Goal: Task Accomplishment & Management: Manage account settings

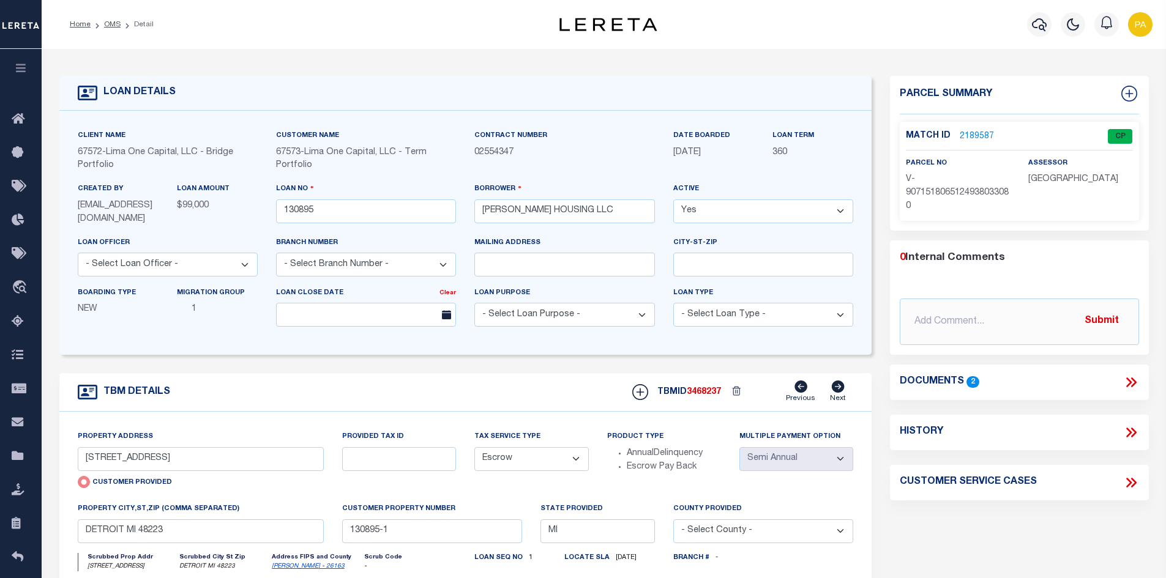
select select "Escrow"
select select "2"
click at [113, 28] on link "OMS" at bounding box center [112, 24] width 17 height 7
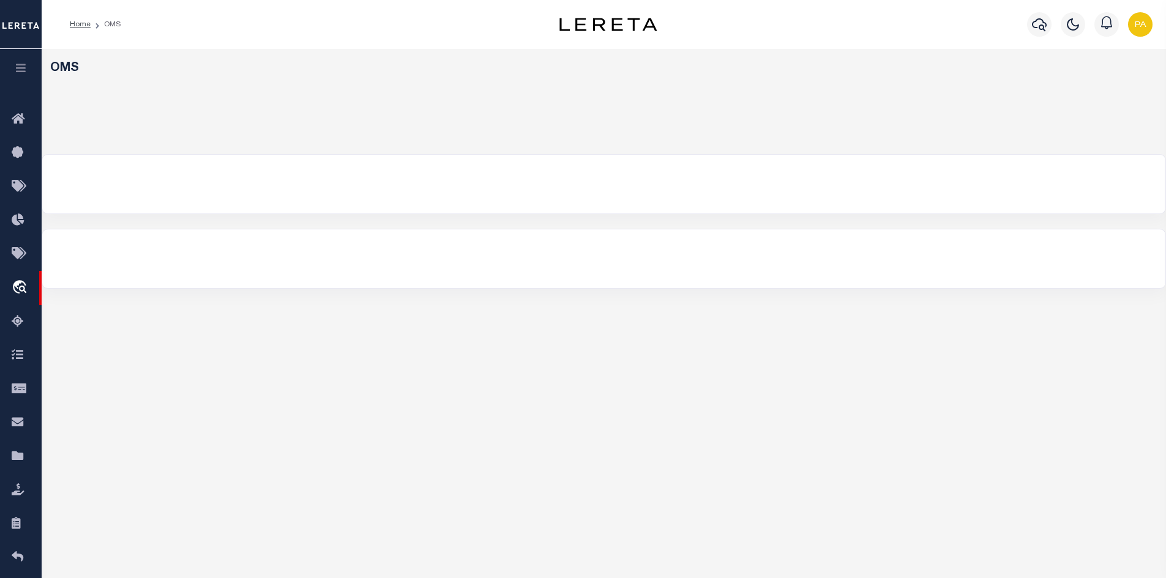
select select "200"
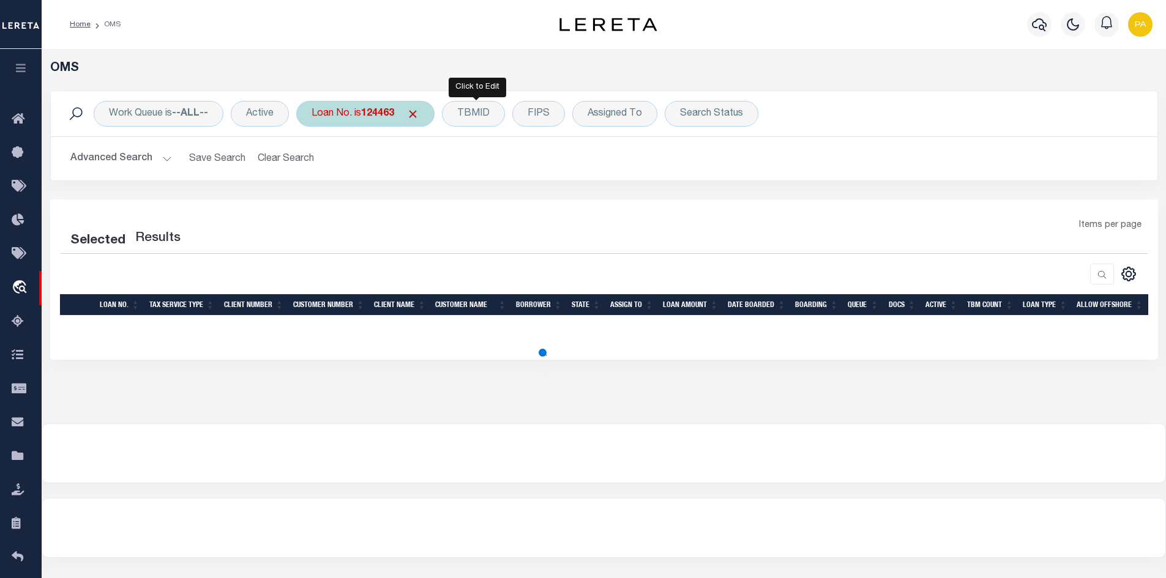
select select "200"
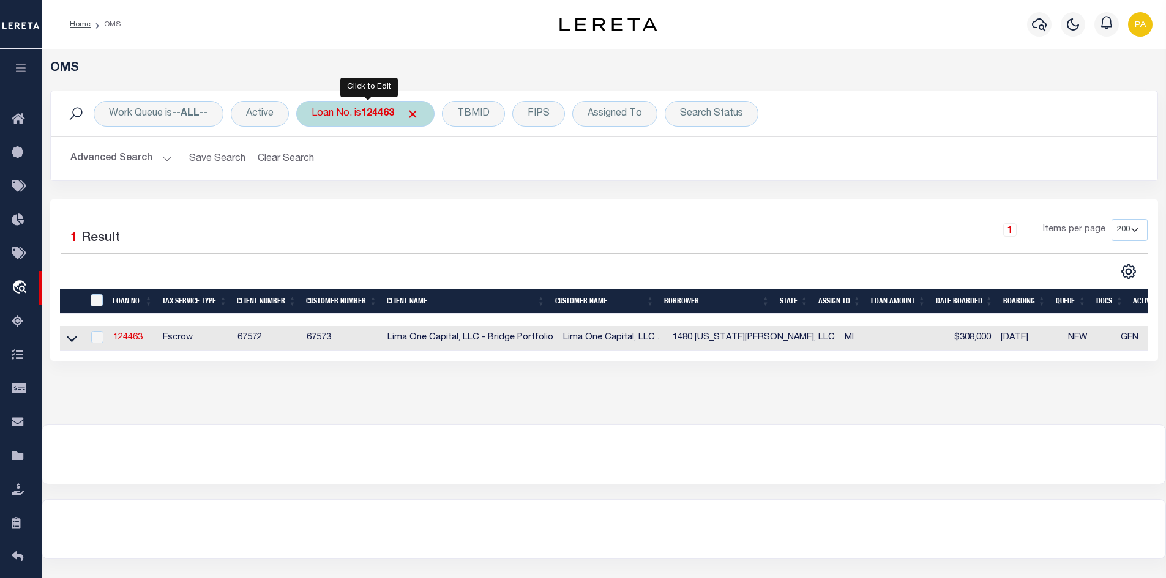
click at [379, 114] on b "124463" at bounding box center [377, 114] width 33 height 10
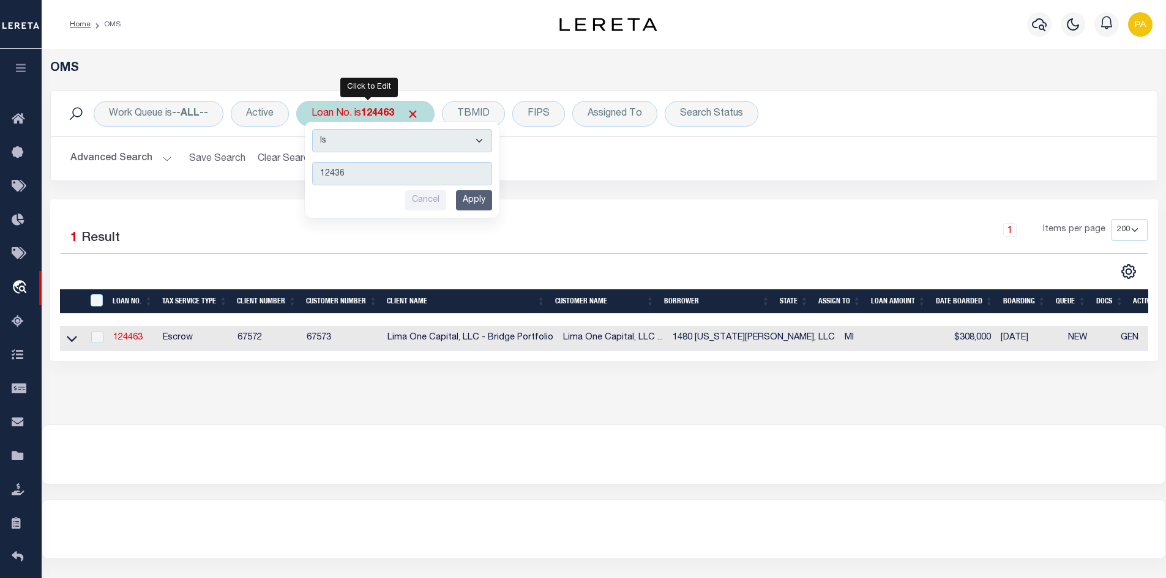
type input "124360"
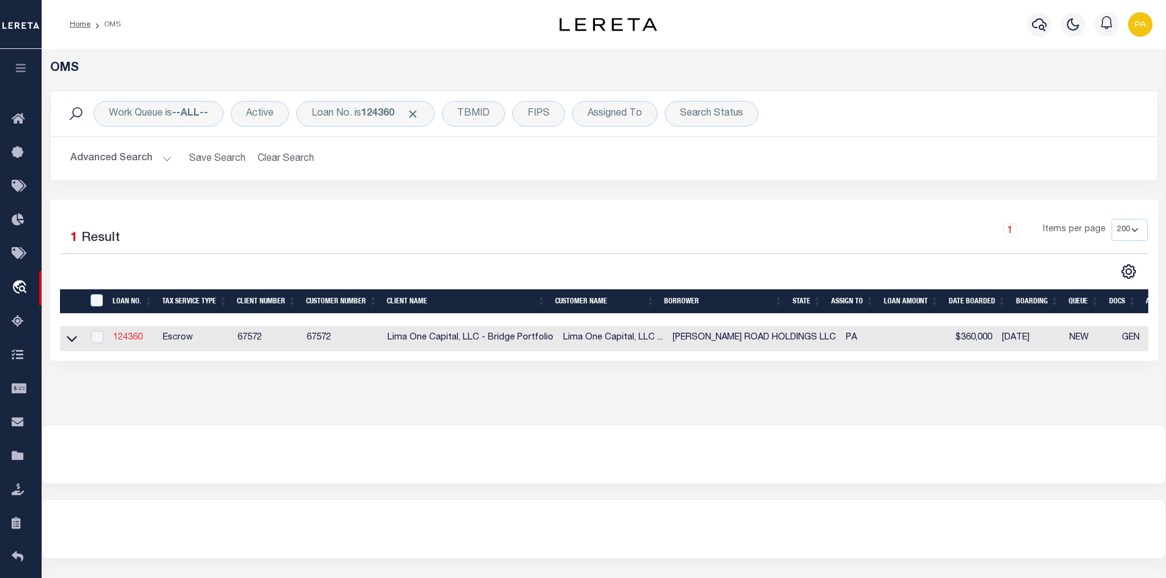
click at [123, 341] on link "124360" at bounding box center [127, 338] width 29 height 9
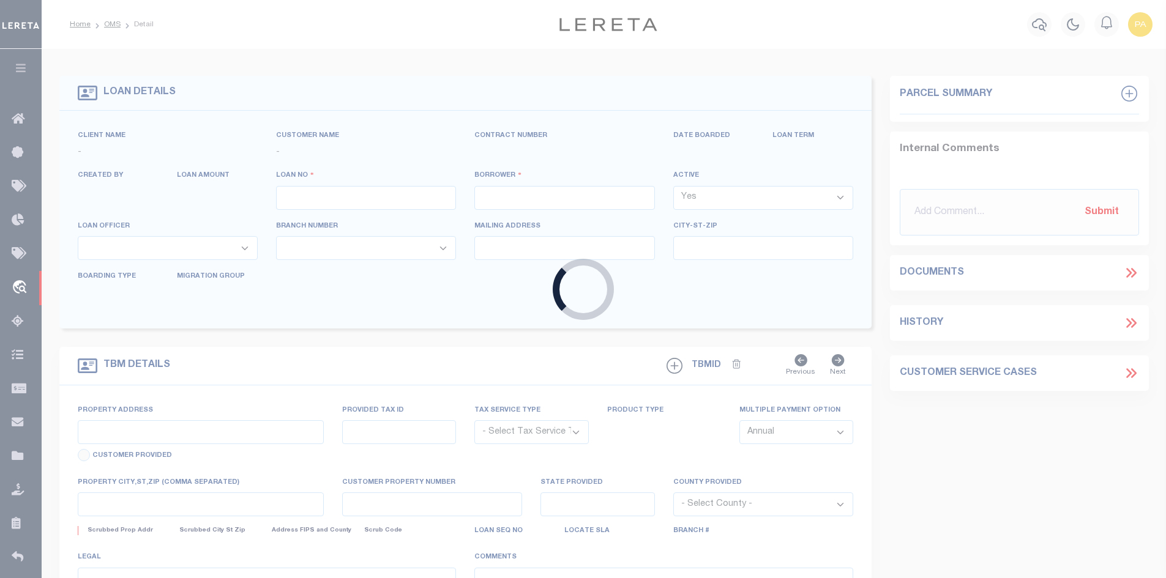
type input "124360"
type input "[PERSON_NAME] ROAD HOLDINGS LLC"
select select
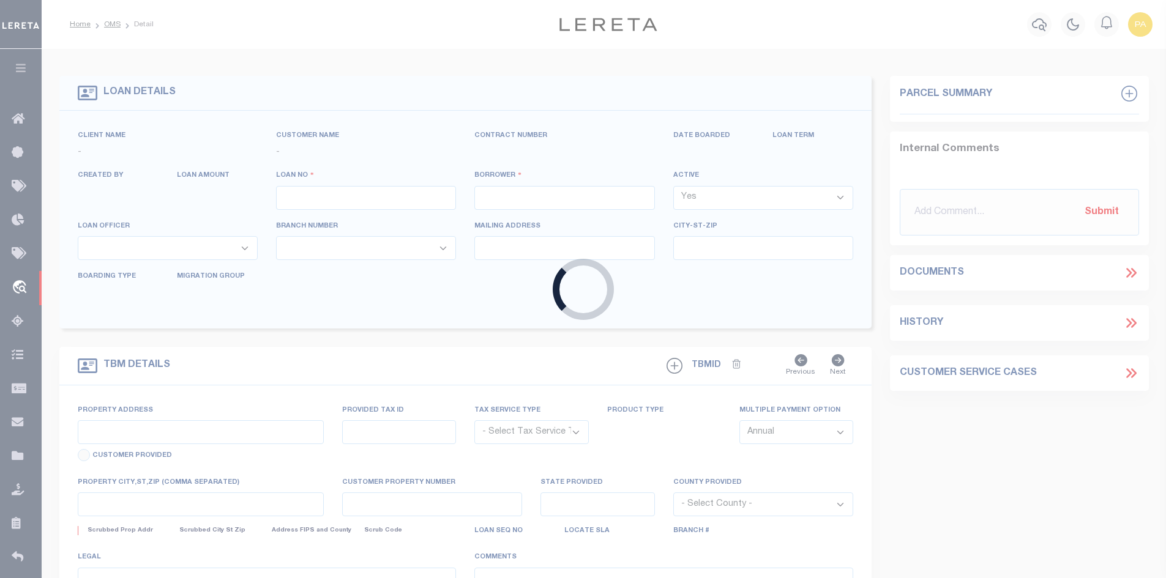
select select
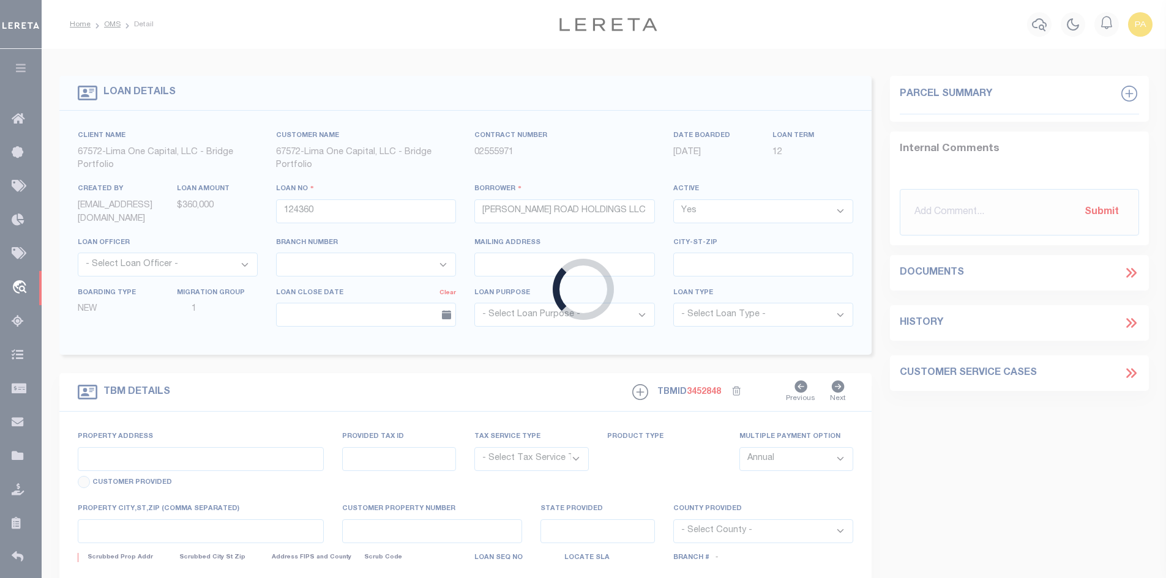
type input "[STREET_ADDRESS]"
radio input "true"
select select "Escrow"
select select
type input "WYNNEWOOD PA 19096"
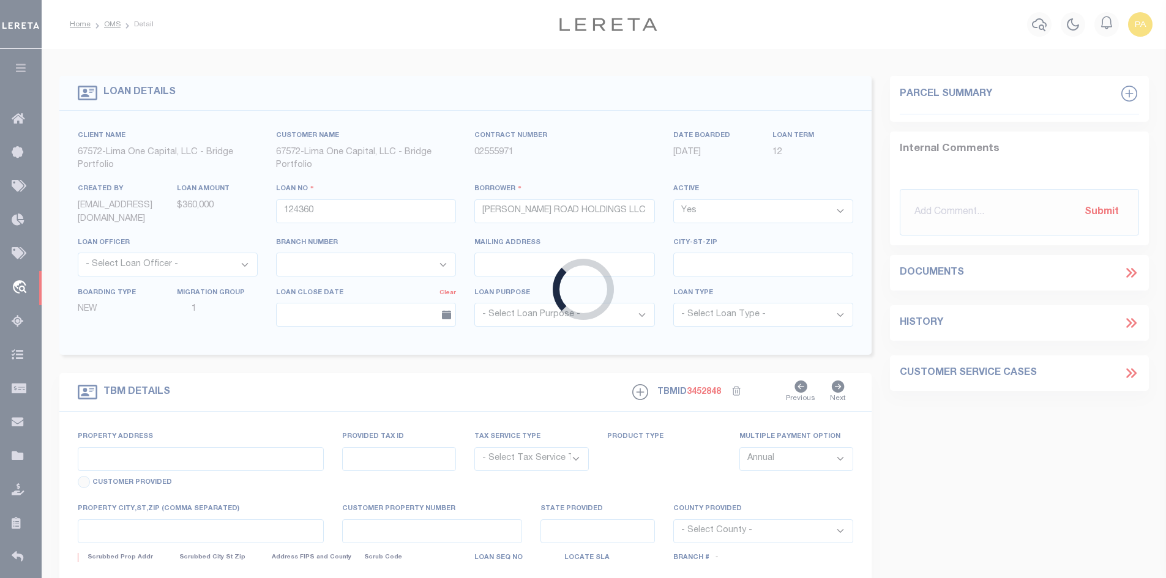
type input "124360-1"
type input "PA"
type textarea "COLLECTOR: ENTITY: PARCEL: 400021648002"
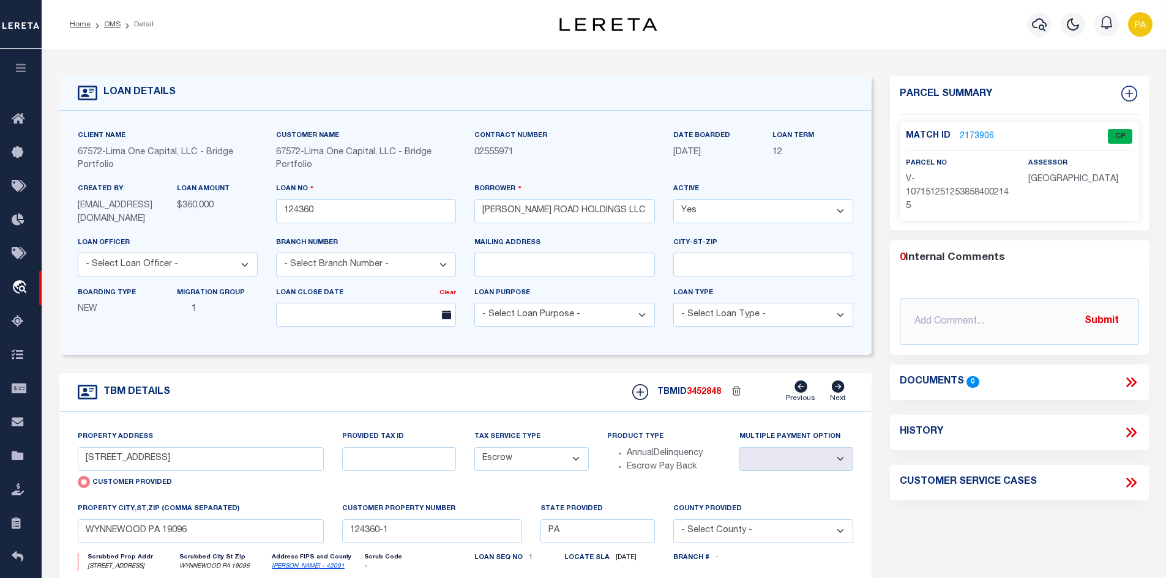
click at [970, 132] on link "2173906" at bounding box center [977, 136] width 34 height 13
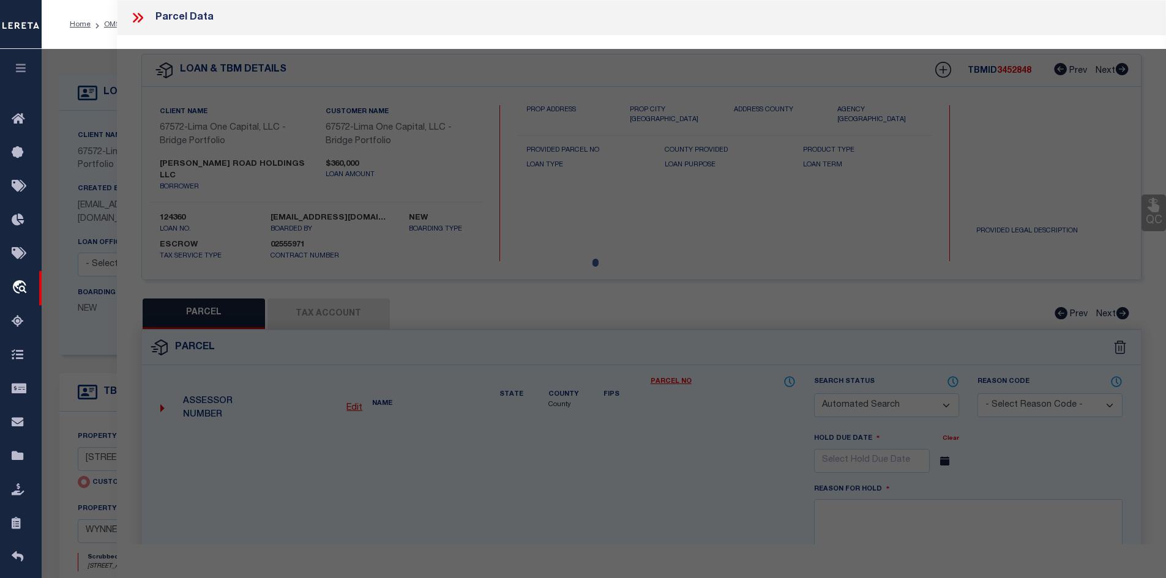
checkbox input "false"
select select "CP"
type input "[STREET_ADDRESS]"
checkbox input "false"
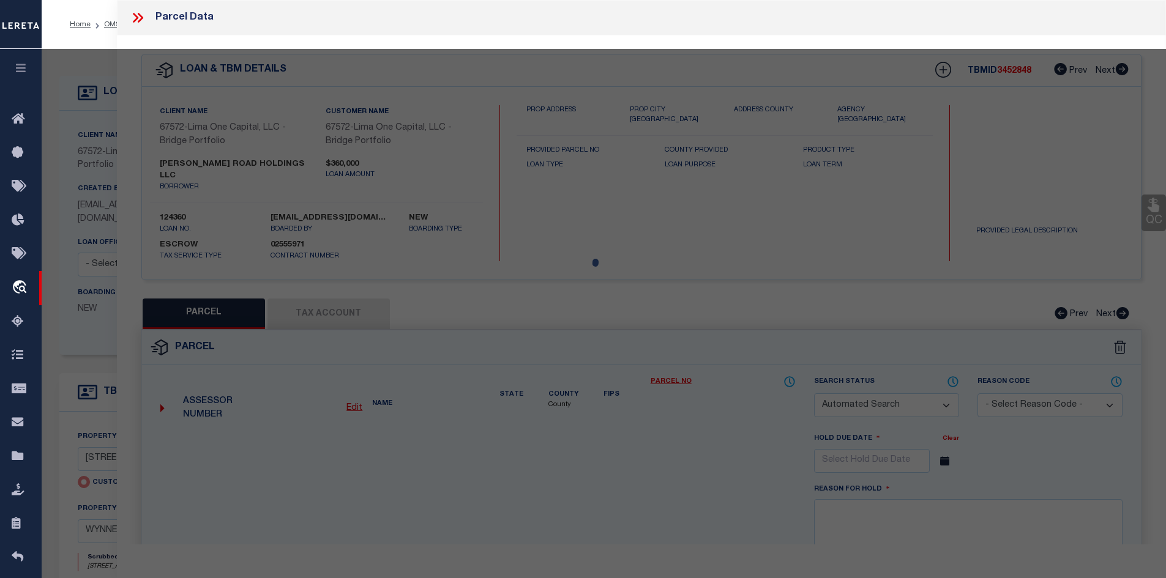
type input "WYNNEWOOD PA 19096"
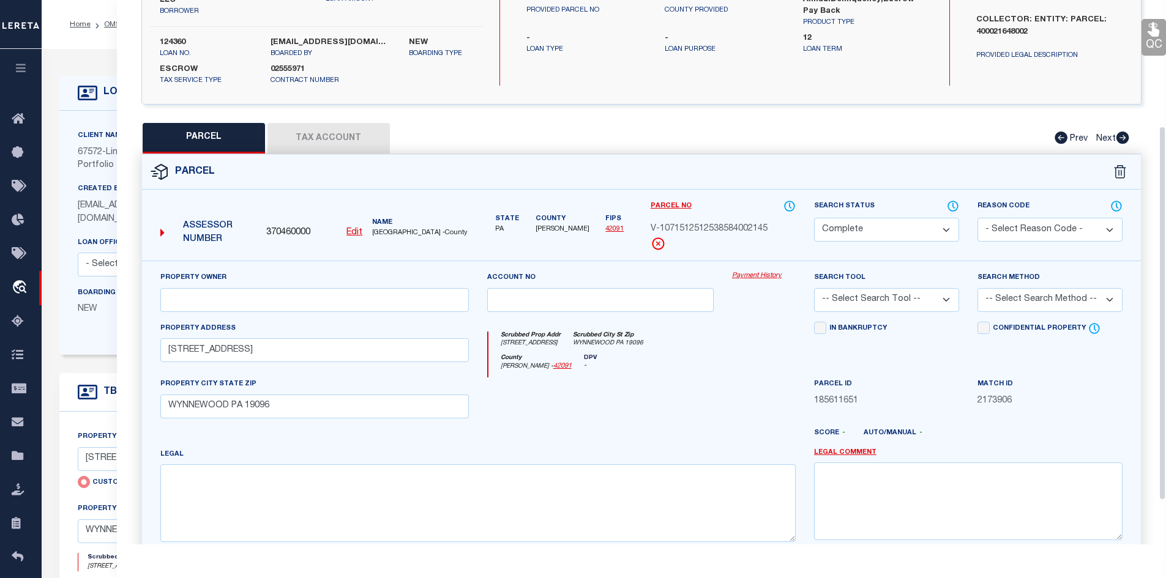
scroll to position [184, 0]
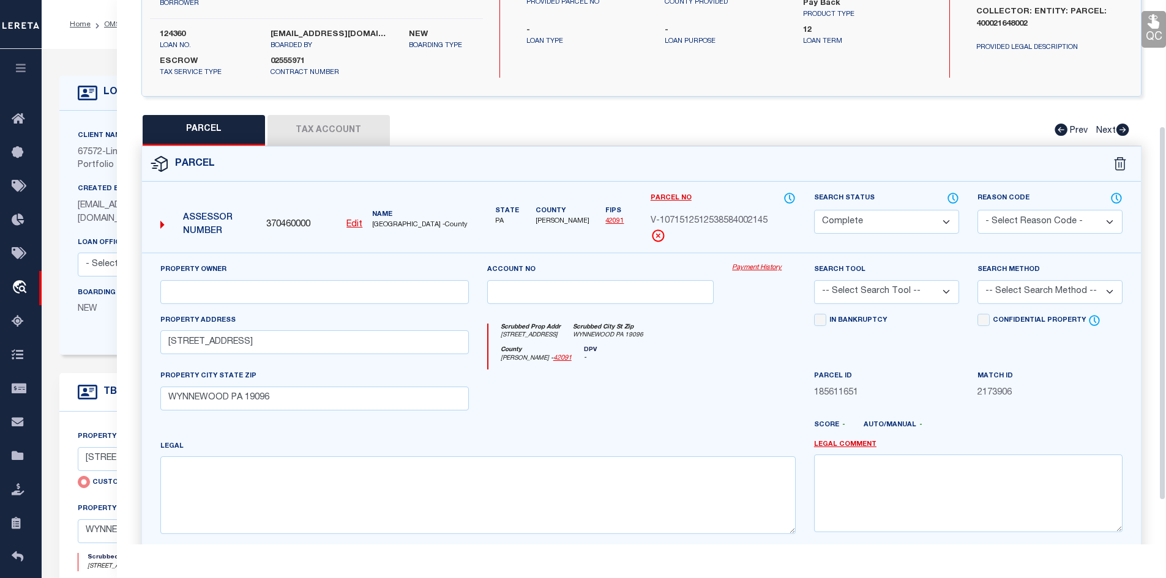
click at [769, 263] on link "Payment History" at bounding box center [764, 268] width 64 height 10
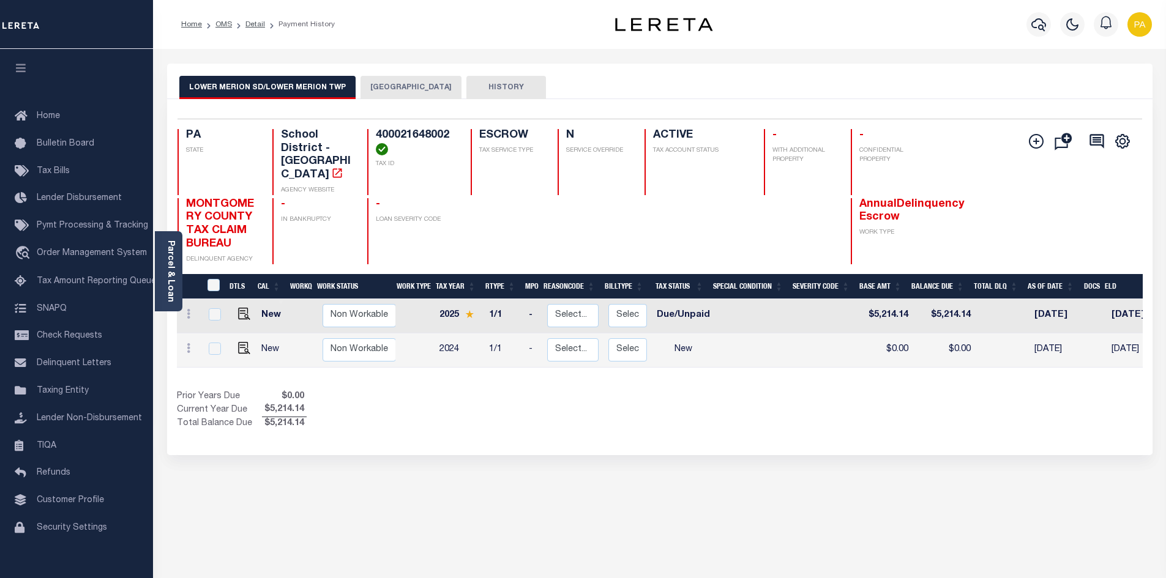
scroll to position [0, 233]
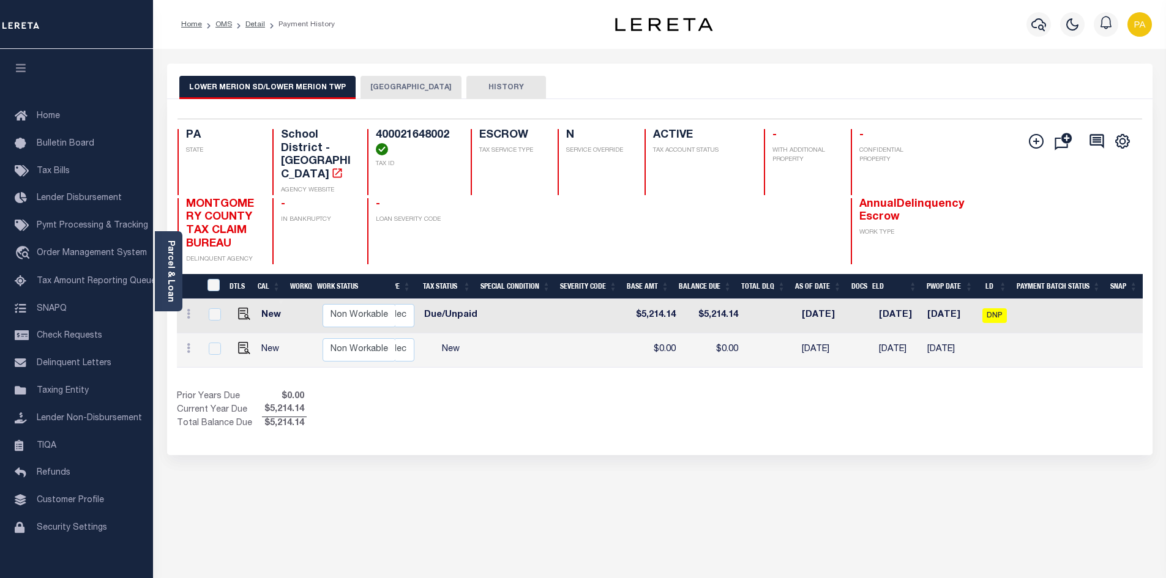
click at [400, 89] on button "[GEOGRAPHIC_DATA]" at bounding box center [411, 87] width 101 height 23
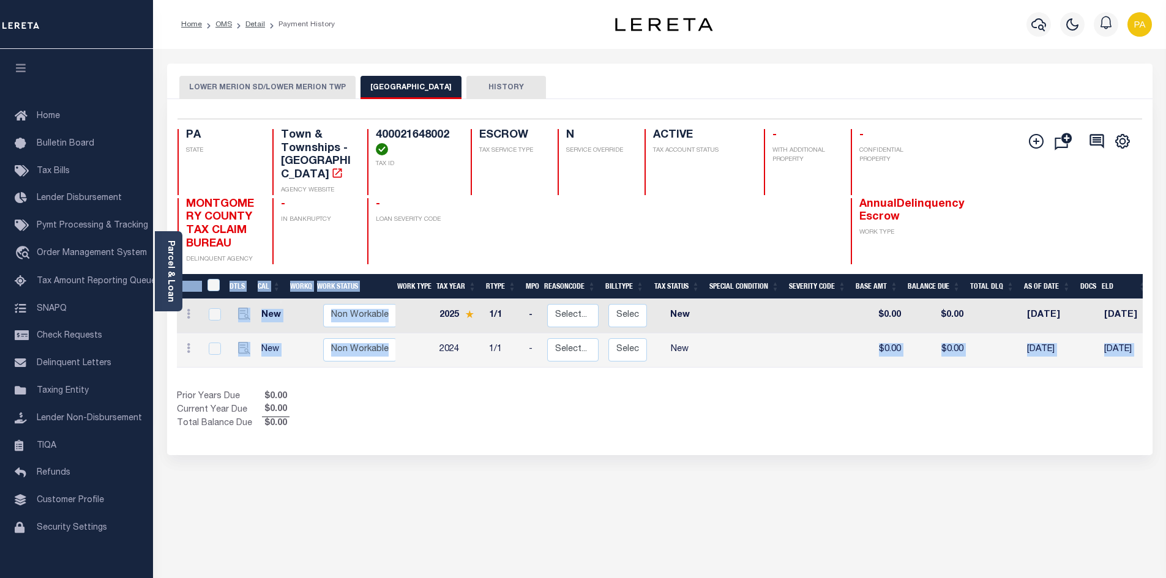
drag, startPoint x: 777, startPoint y: 353, endPoint x: 1046, endPoint y: 364, distance: 268.3
click at [1046, 364] on div "DTLS CAL WorkQ Work Status Work Type Tax Year RType MPO ReasonCode BillType Tax…" at bounding box center [660, 352] width 966 height 157
click at [872, 368] on div "DTLS CAL WorkQ Work Status Work Type Tax Year RType MPO ReasonCode BillType Tax…" at bounding box center [660, 352] width 966 height 157
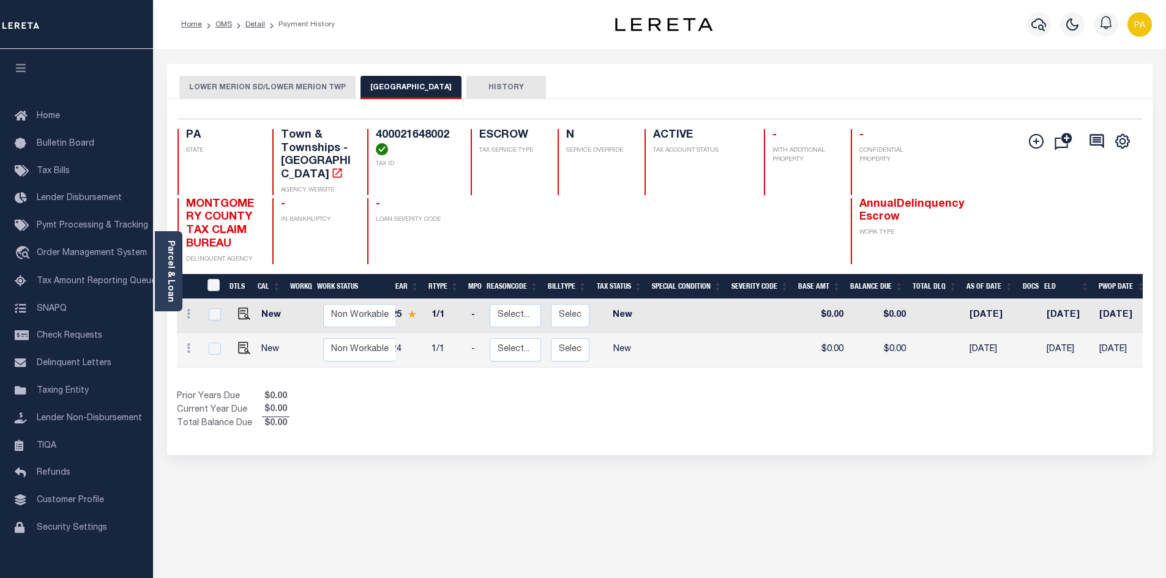
scroll to position [0, 0]
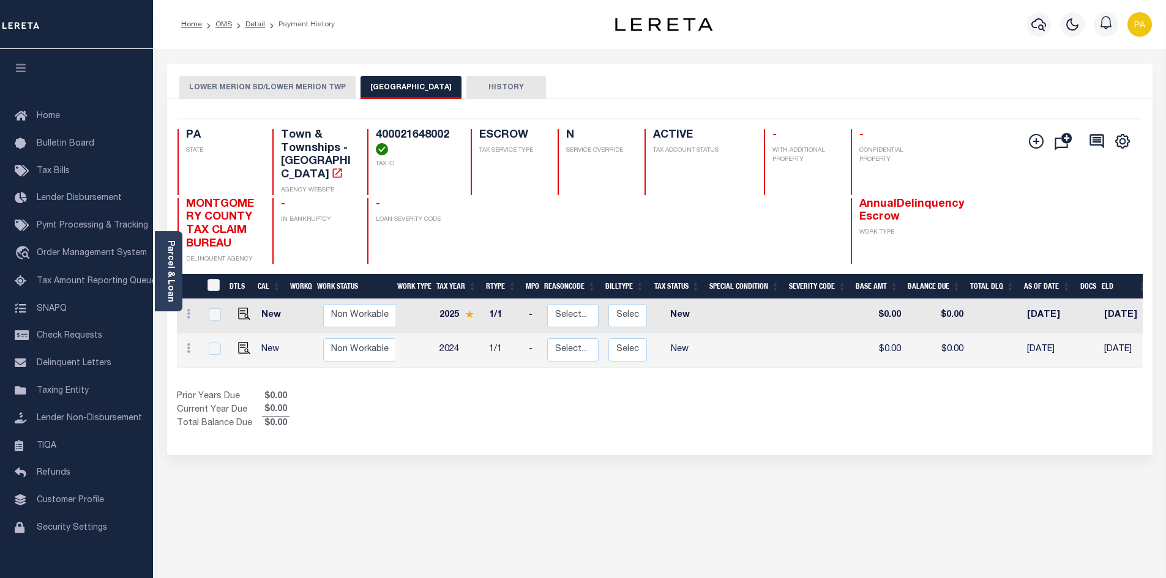
click at [265, 23] on li "Payment History" at bounding box center [300, 24] width 70 height 11
click at [256, 26] on link "Detail" at bounding box center [255, 24] width 20 height 7
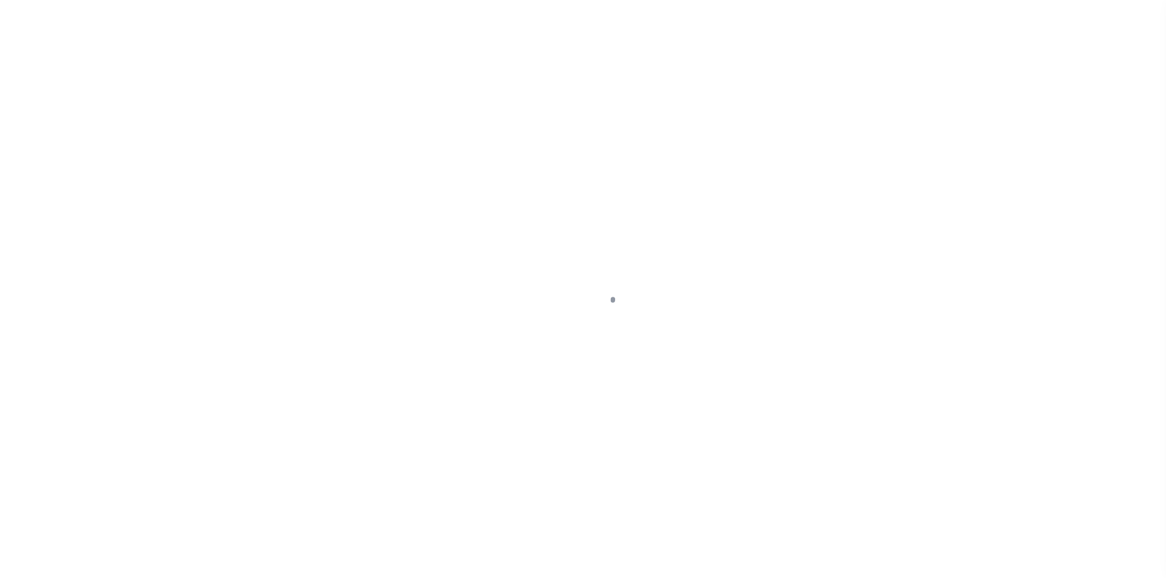
select select "Escrow"
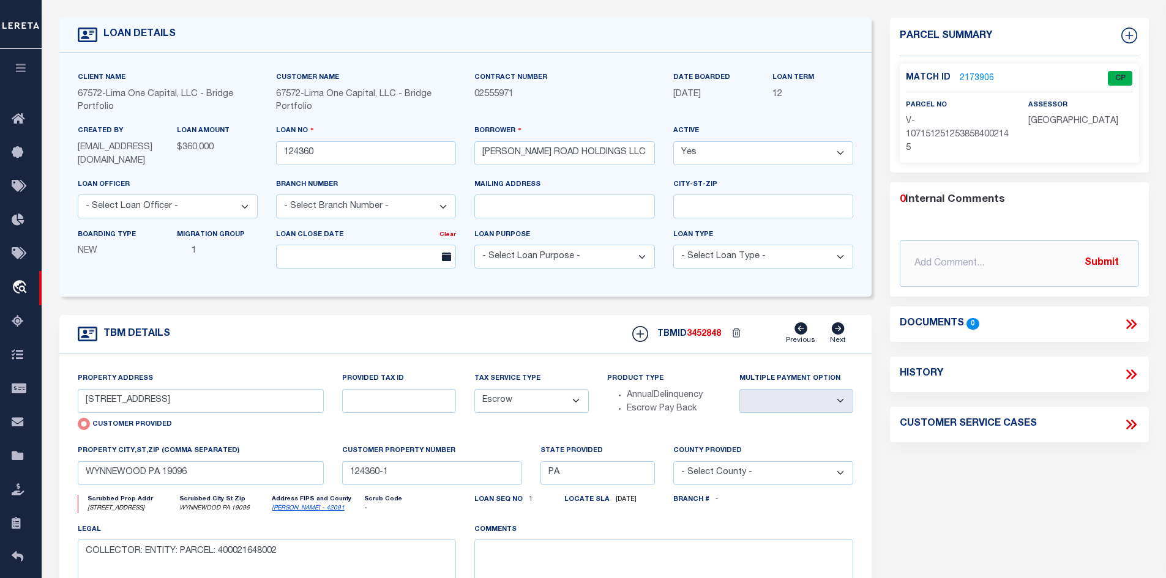
scroll to position [61, 0]
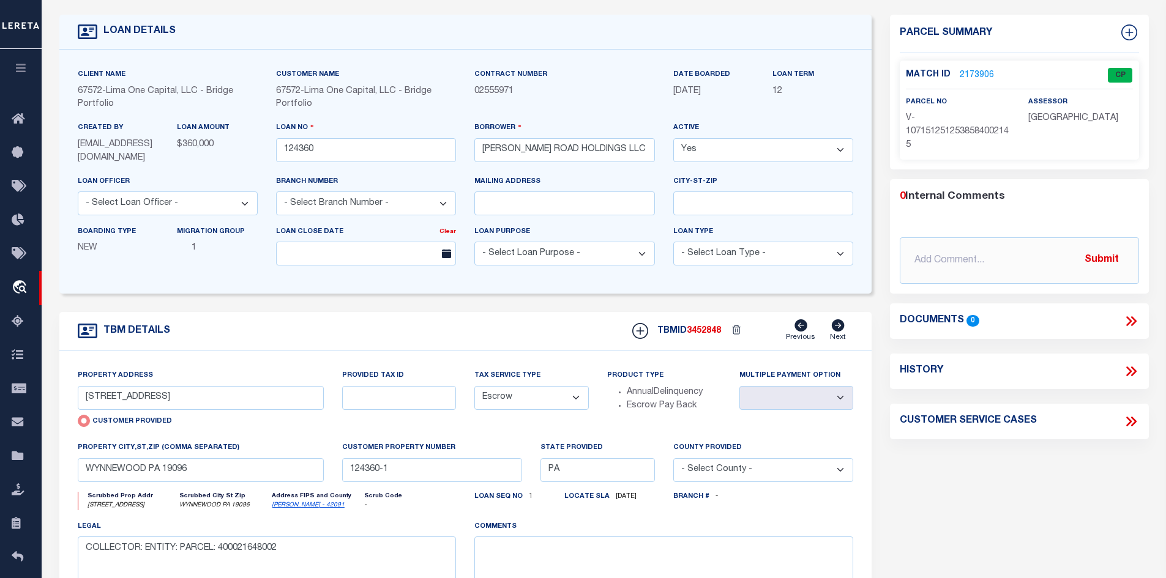
click at [976, 70] on link "2173906" at bounding box center [977, 75] width 34 height 13
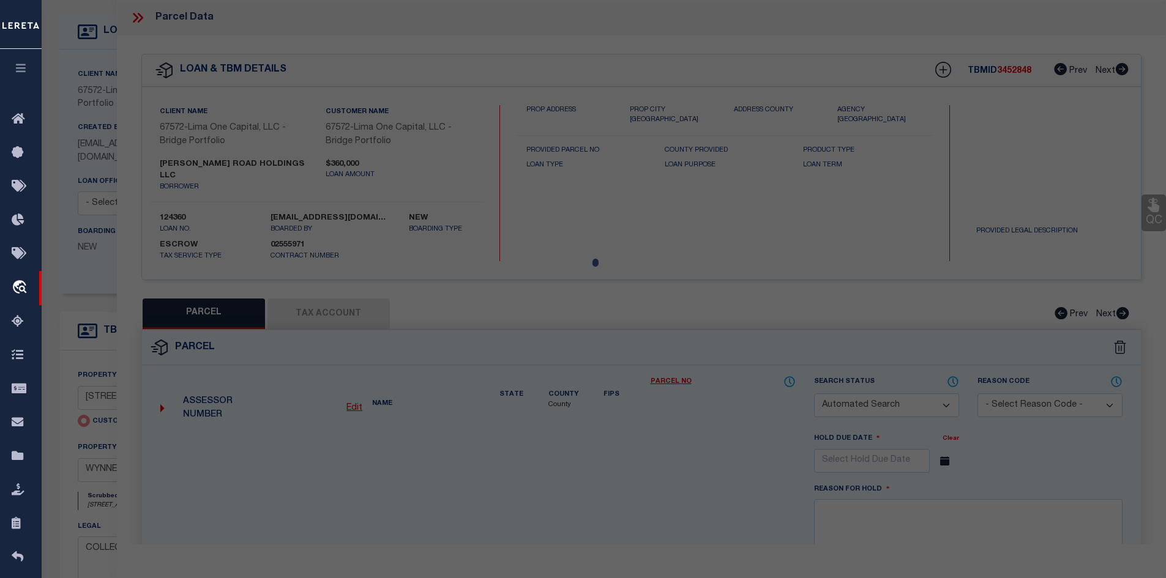
checkbox input "false"
select select "CP"
type input "[STREET_ADDRESS]"
checkbox input "false"
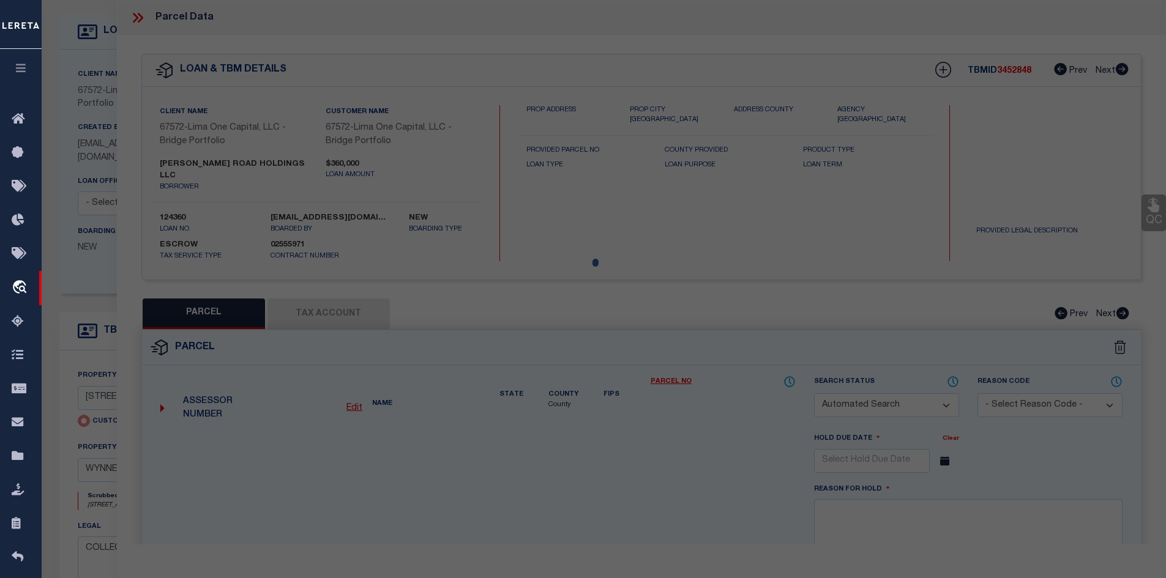
type input "WYNNEWOOD PA 19096"
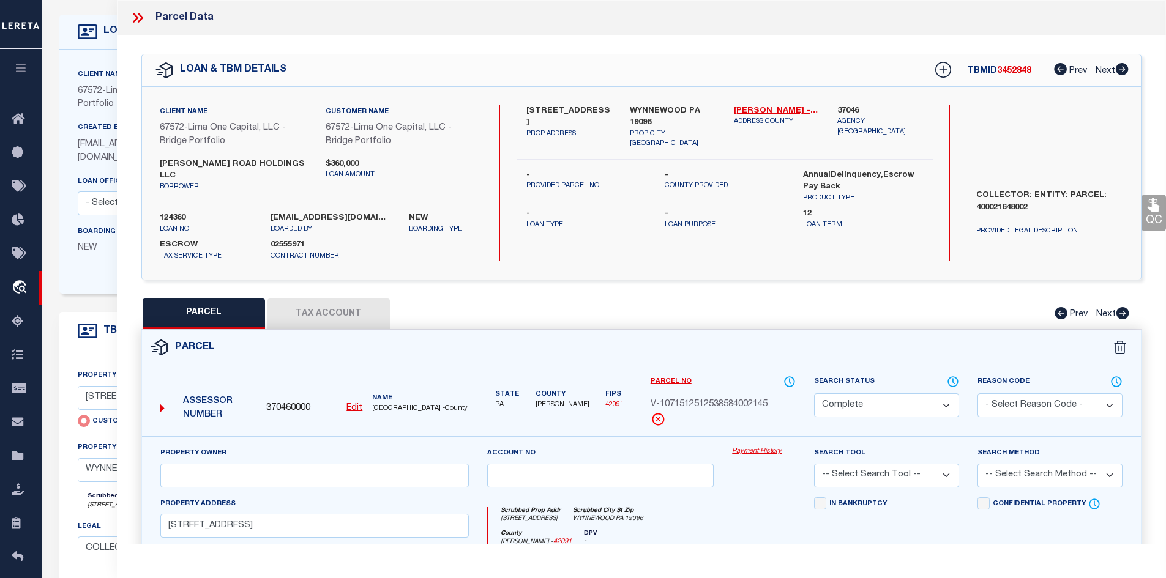
click at [760, 447] on link "Payment History" at bounding box center [764, 452] width 64 height 10
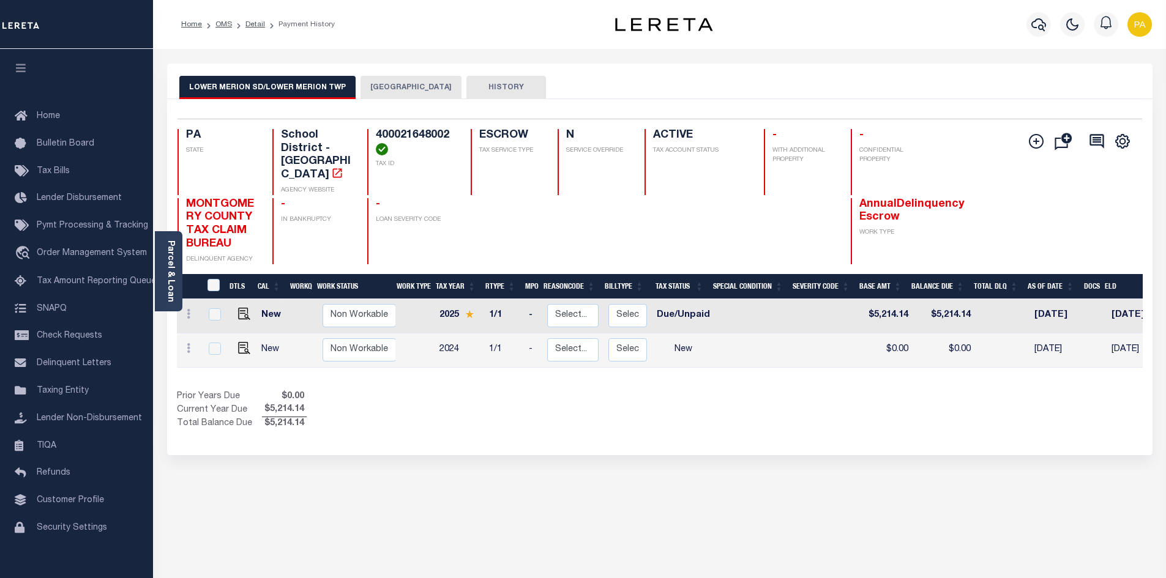
click at [400, 83] on button "[GEOGRAPHIC_DATA]" at bounding box center [411, 87] width 101 height 23
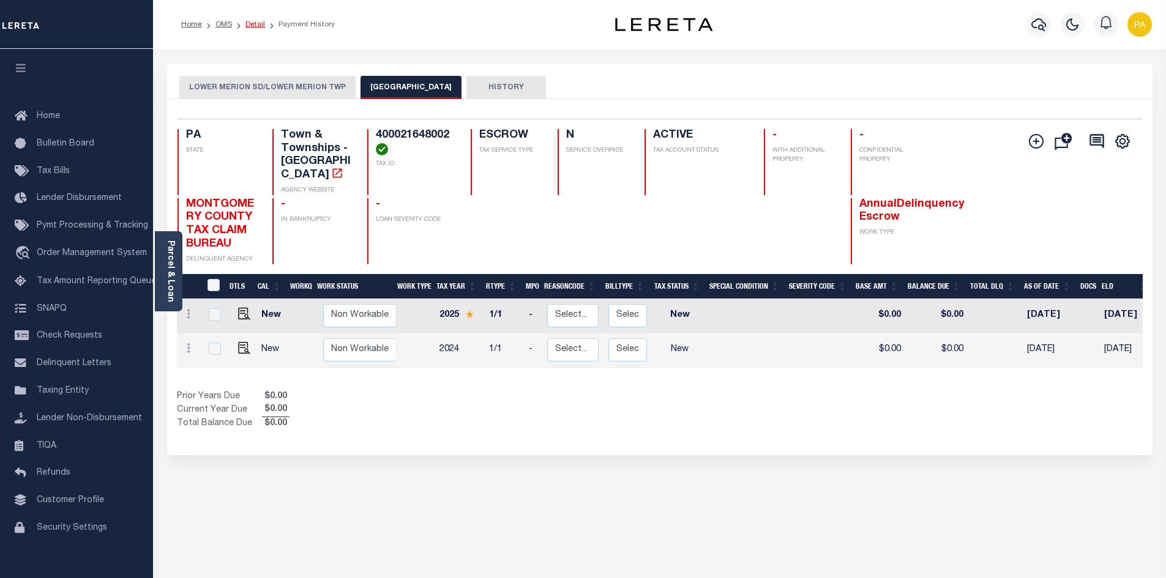
click at [254, 25] on link "Detail" at bounding box center [255, 24] width 20 height 7
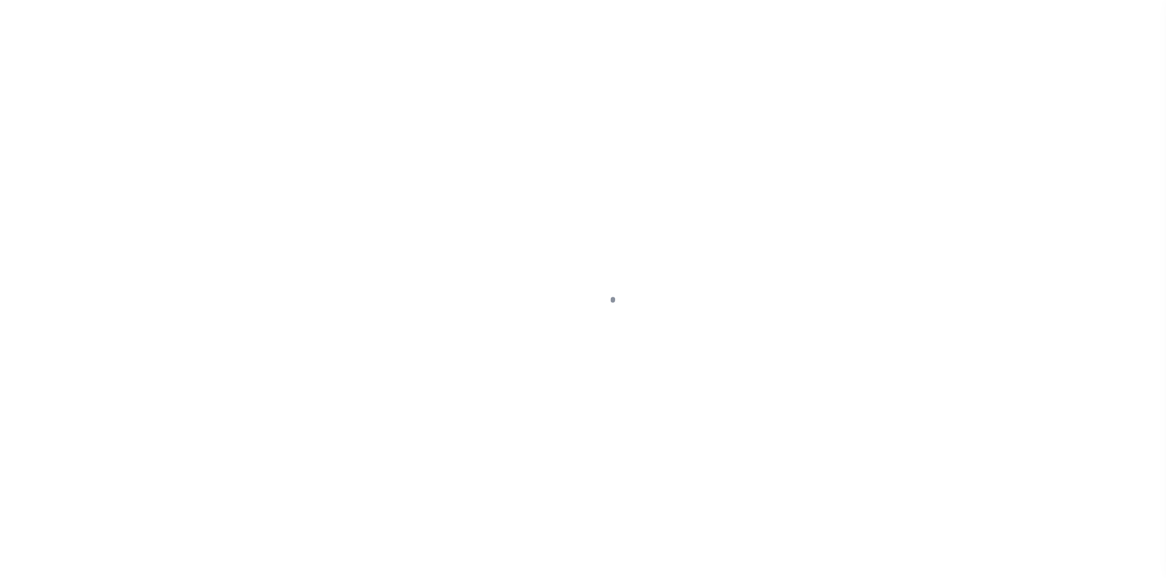
type input "[STREET_ADDRESS]"
radio input "true"
select select "Escrow"
select select
type input "WYNNEWOOD PA 19096"
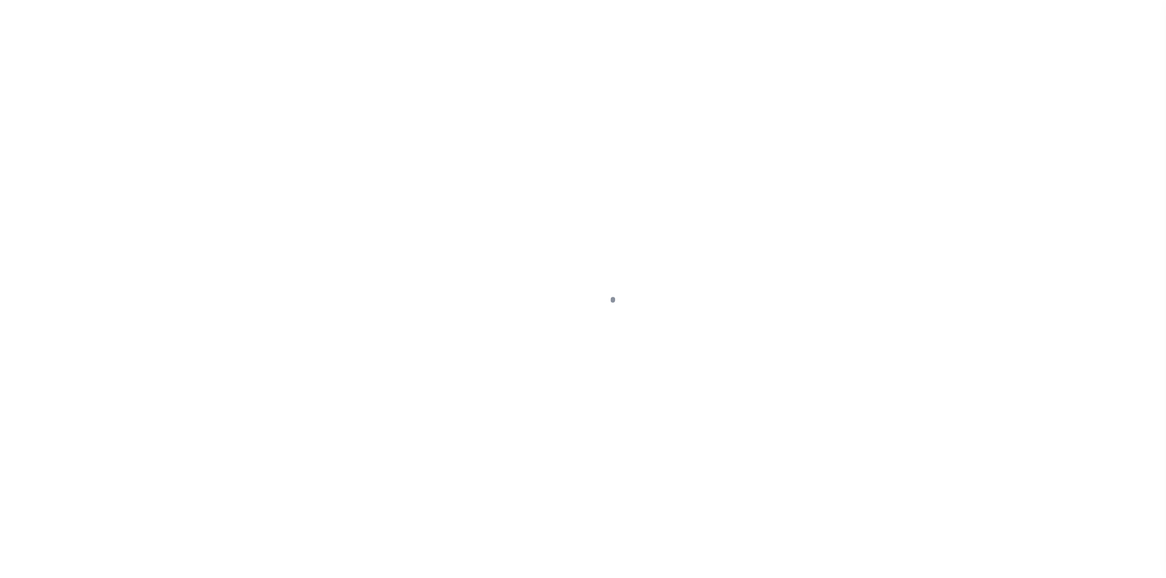
type input "124360-1"
type input "PA"
type textarea "COLLECTOR: ENTITY: PARCEL: 400021648002"
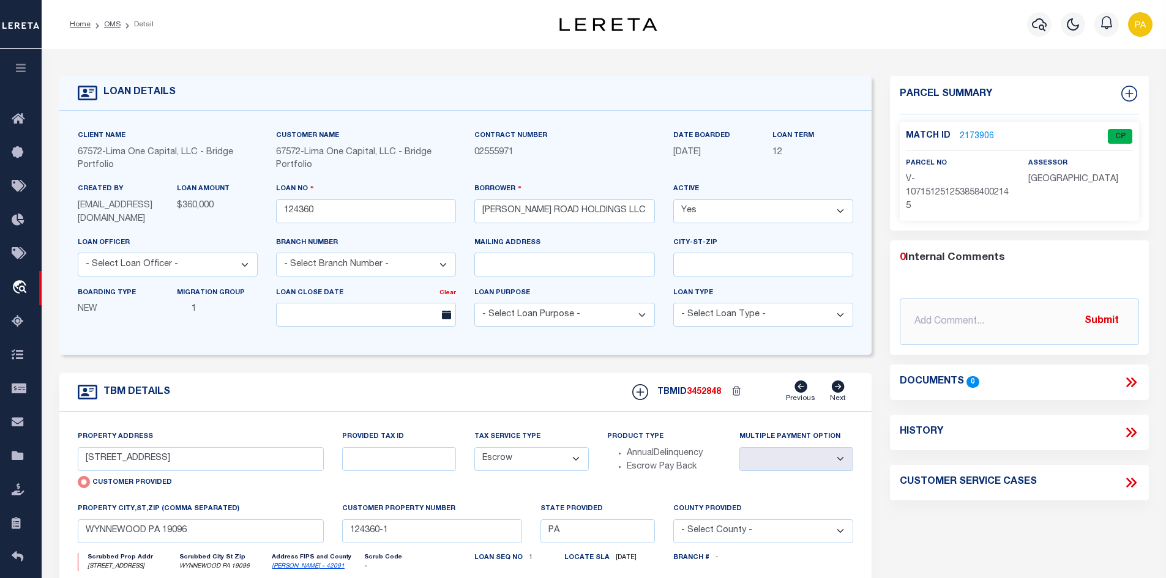
click at [971, 130] on link "2173906" at bounding box center [977, 136] width 34 height 13
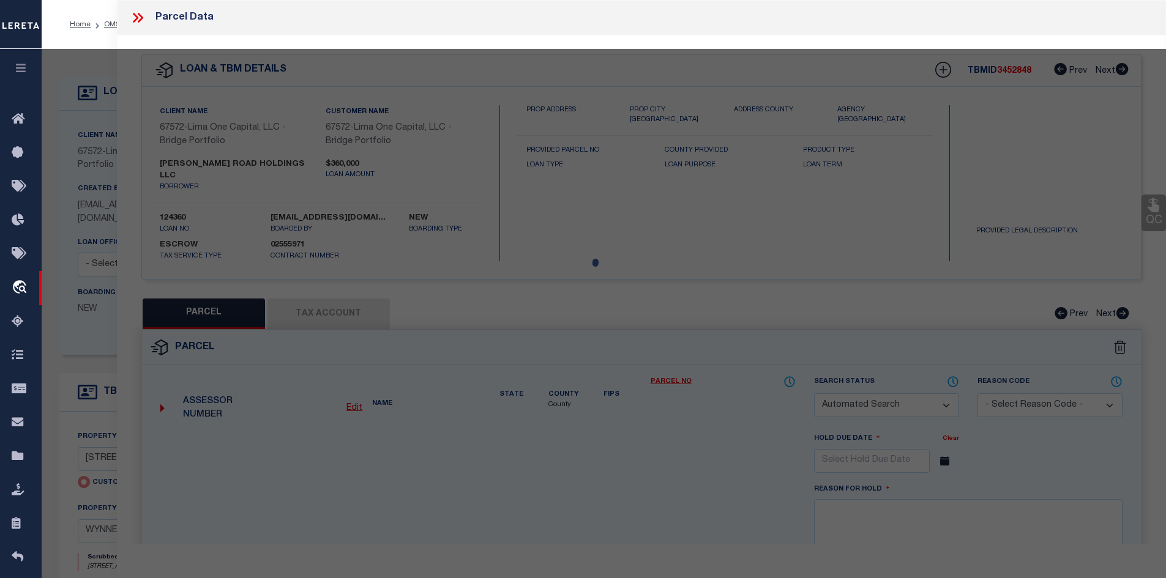
checkbox input "false"
select select "CP"
type input "[STREET_ADDRESS]"
checkbox input "false"
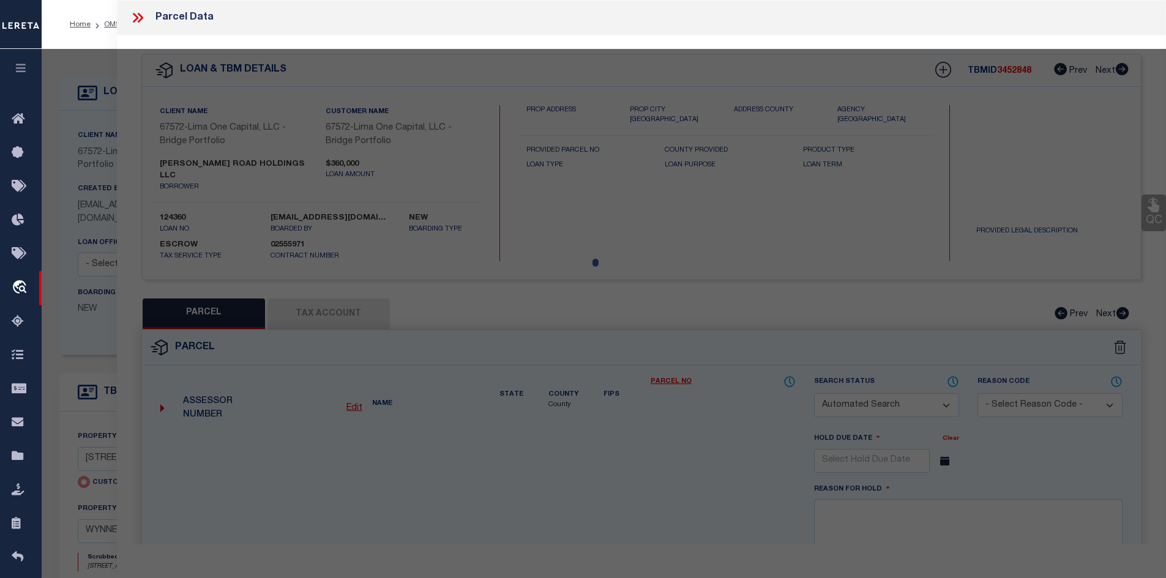
type input "WYNNEWOOD PA 19096"
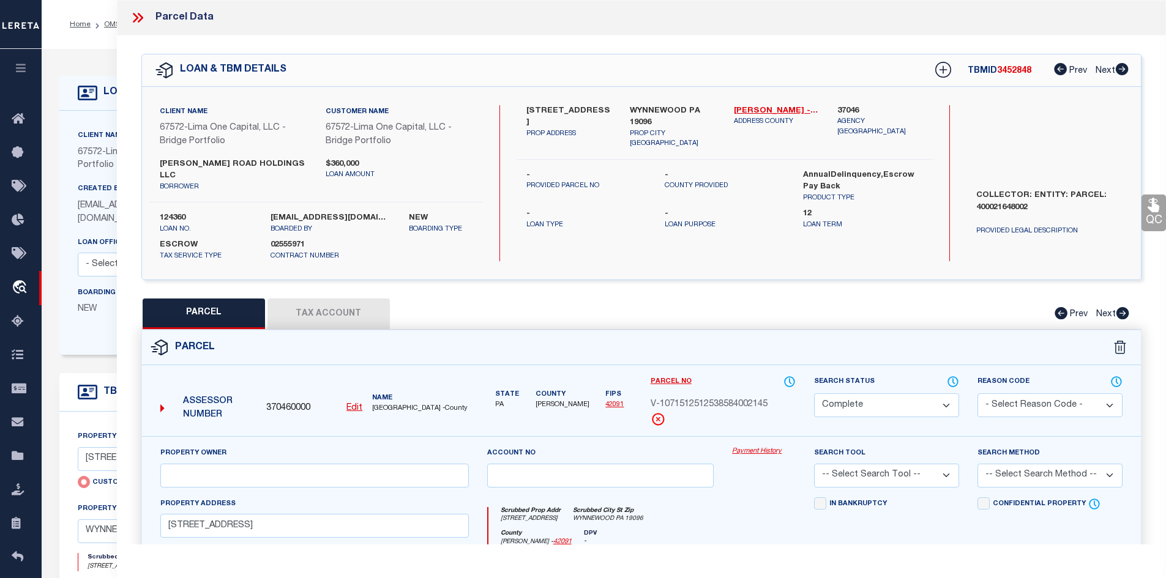
click at [770, 447] on link "Payment History" at bounding box center [764, 452] width 64 height 10
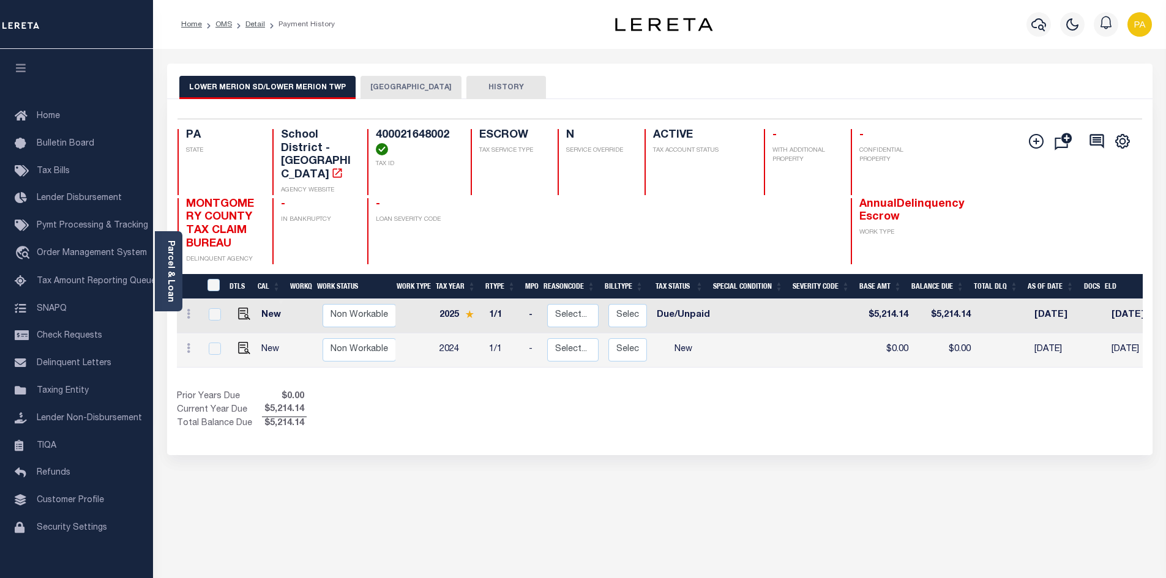
click at [419, 94] on button "[GEOGRAPHIC_DATA]" at bounding box center [411, 87] width 101 height 23
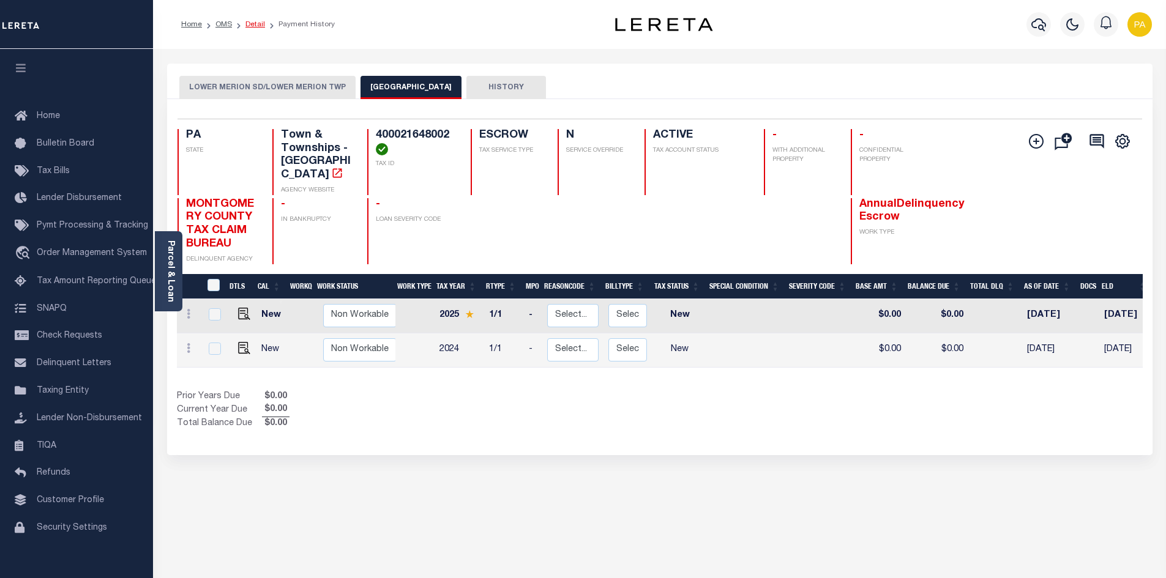
click at [256, 26] on link "Detail" at bounding box center [255, 24] width 20 height 7
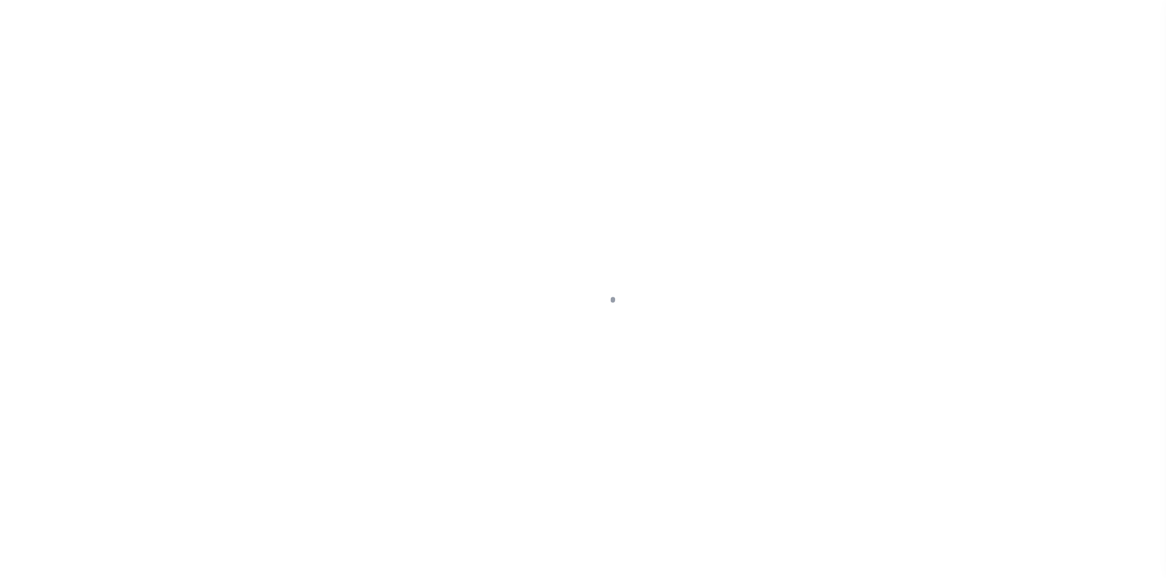
type input "[STREET_ADDRESS]"
radio input "true"
select select "Escrow"
select select
type input "WYNNEWOOD PA 19096"
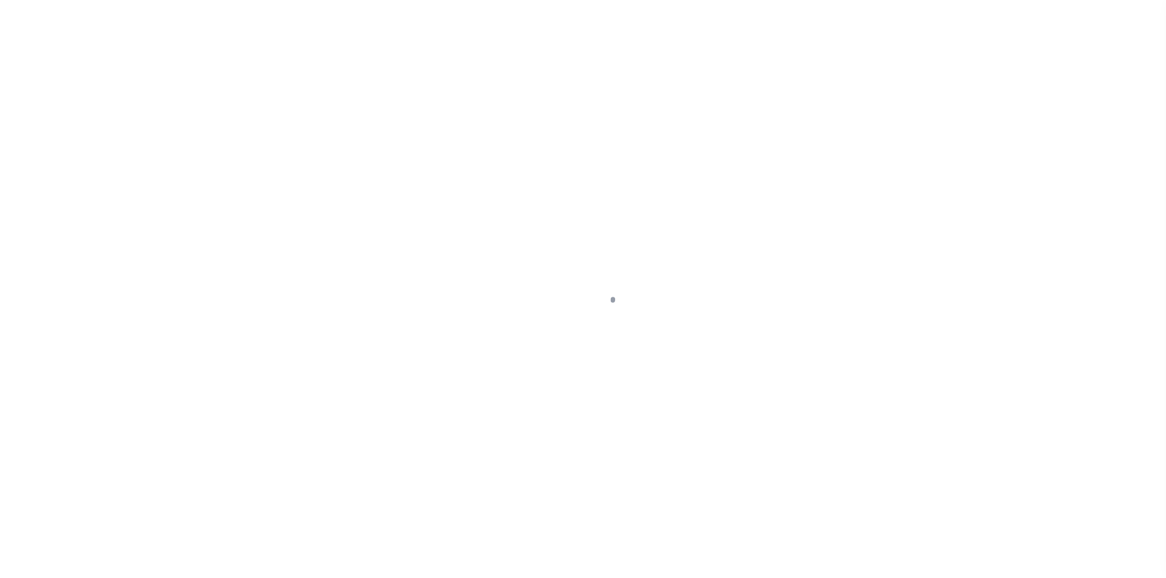
type input "124360-1"
type input "PA"
type textarea "COLLECTOR: ENTITY: PARCEL: 400021648002"
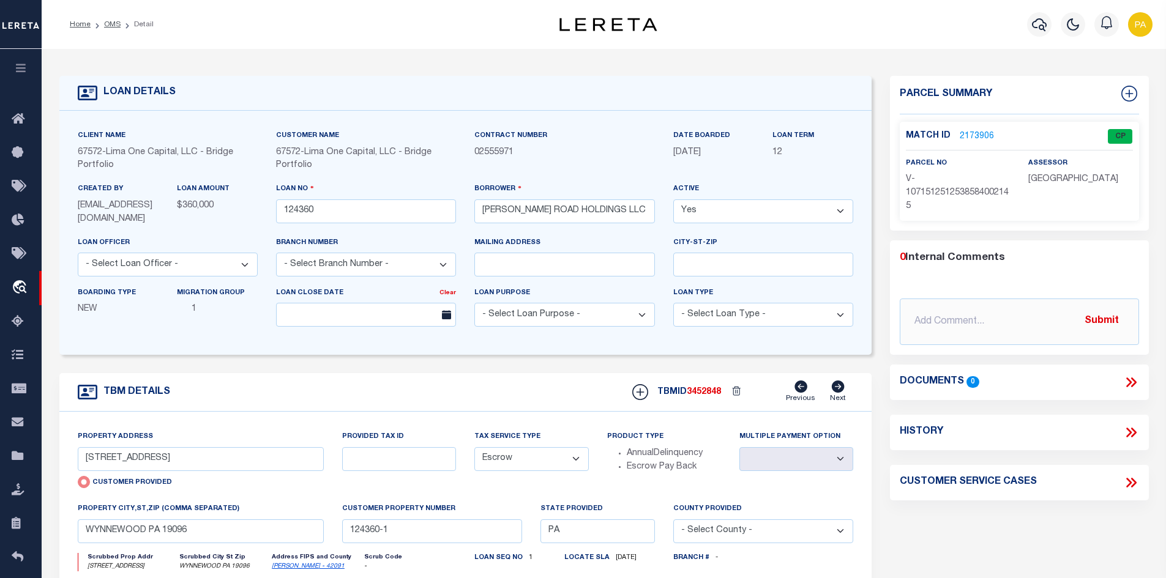
click at [967, 133] on link "2173906" at bounding box center [977, 136] width 34 height 13
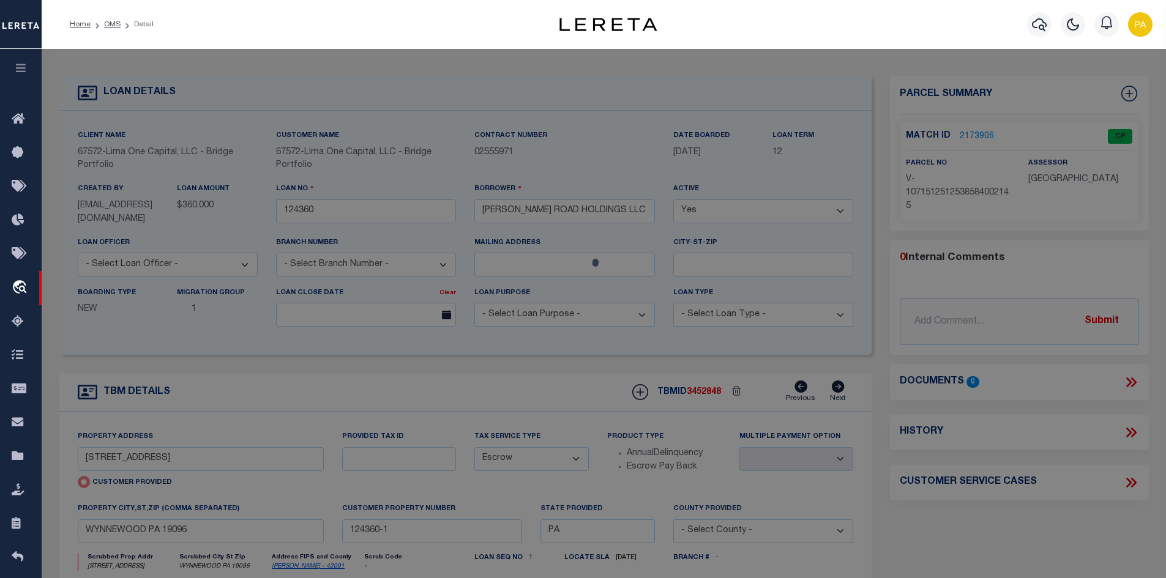
checkbox input "false"
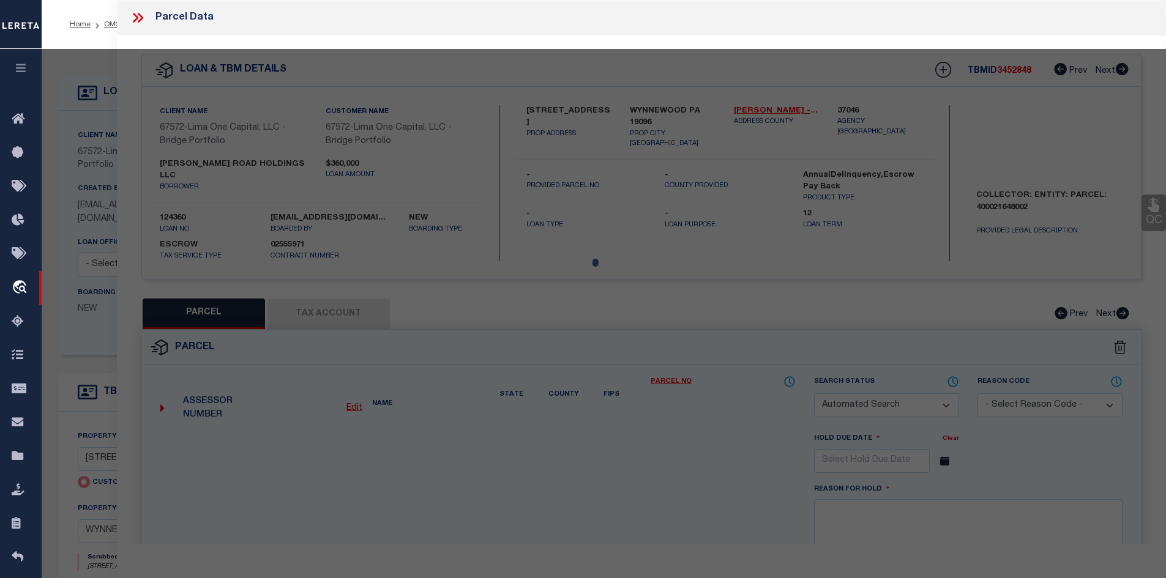
select select "CP"
type input "[STREET_ADDRESS]"
checkbox input "false"
type input "WYNNEWOOD PA 19096"
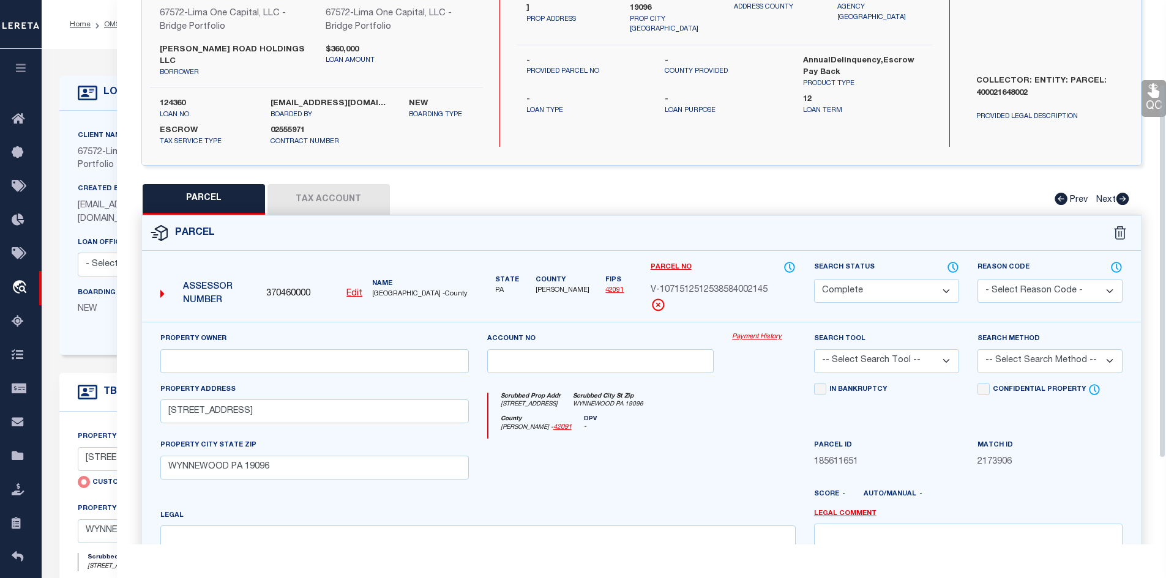
scroll to position [122, 0]
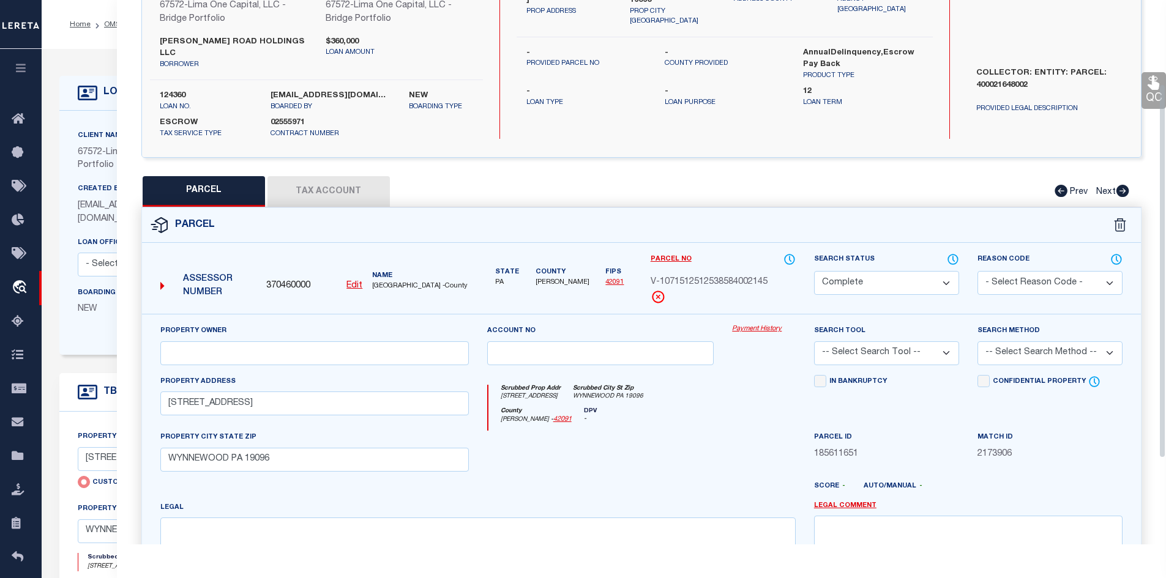
drag, startPoint x: 1143, startPoint y: 314, endPoint x: 1061, endPoint y: 279, distance: 89.4
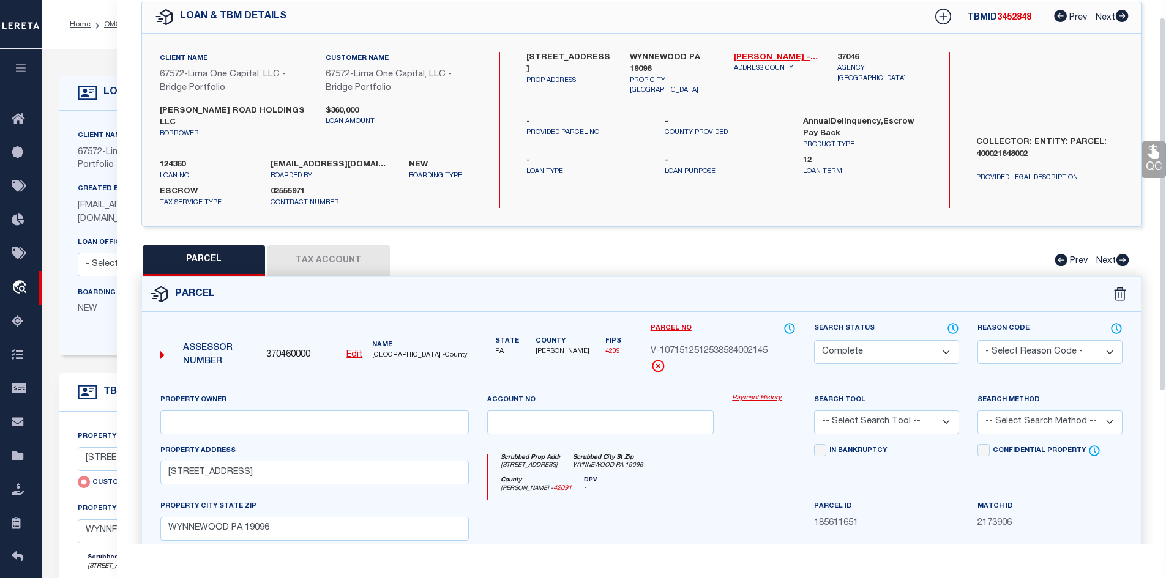
scroll to position [0, 0]
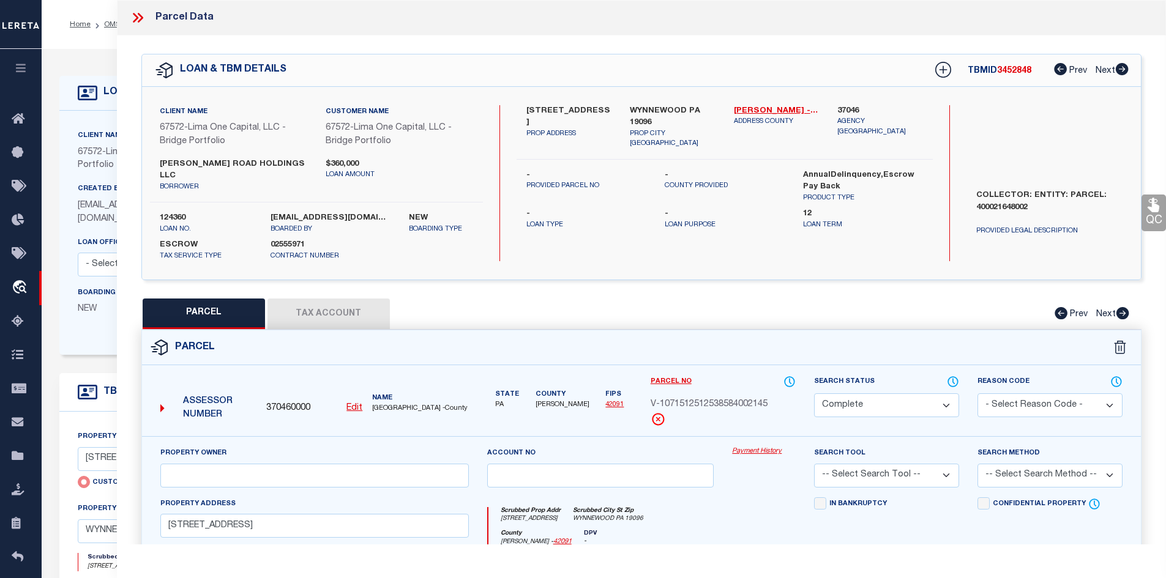
click at [767, 447] on link "Payment History" at bounding box center [764, 452] width 64 height 10
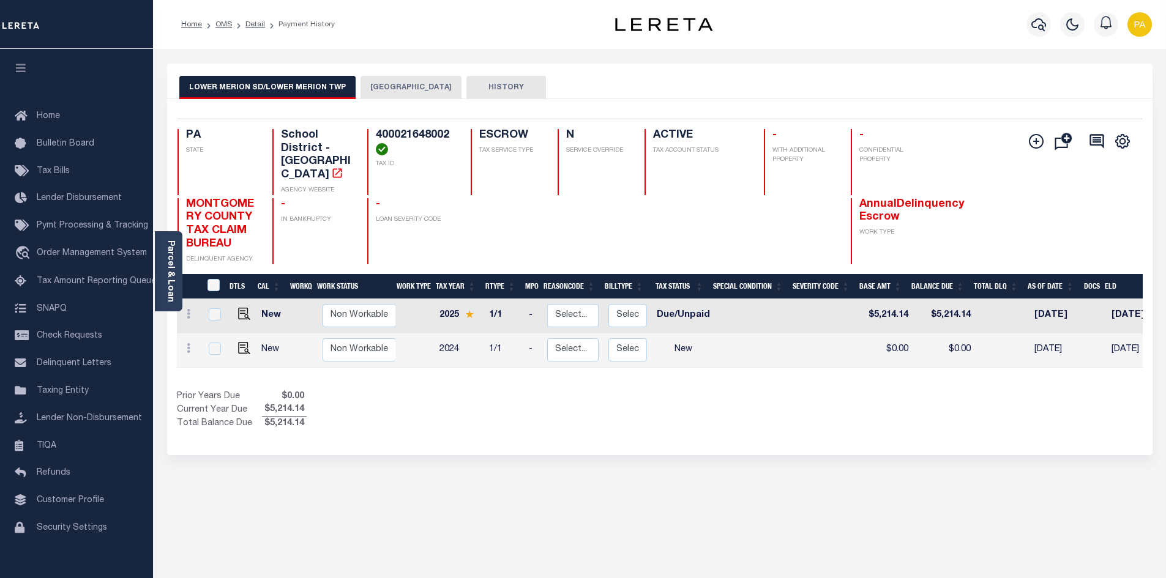
scroll to position [0, 233]
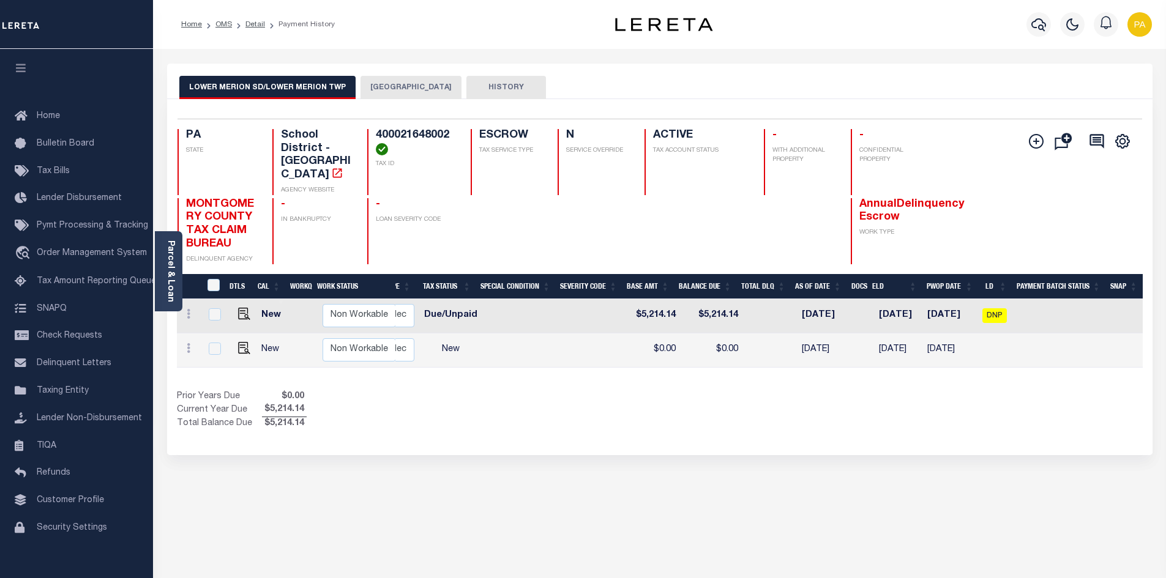
click at [407, 88] on button "[GEOGRAPHIC_DATA]" at bounding box center [411, 87] width 101 height 23
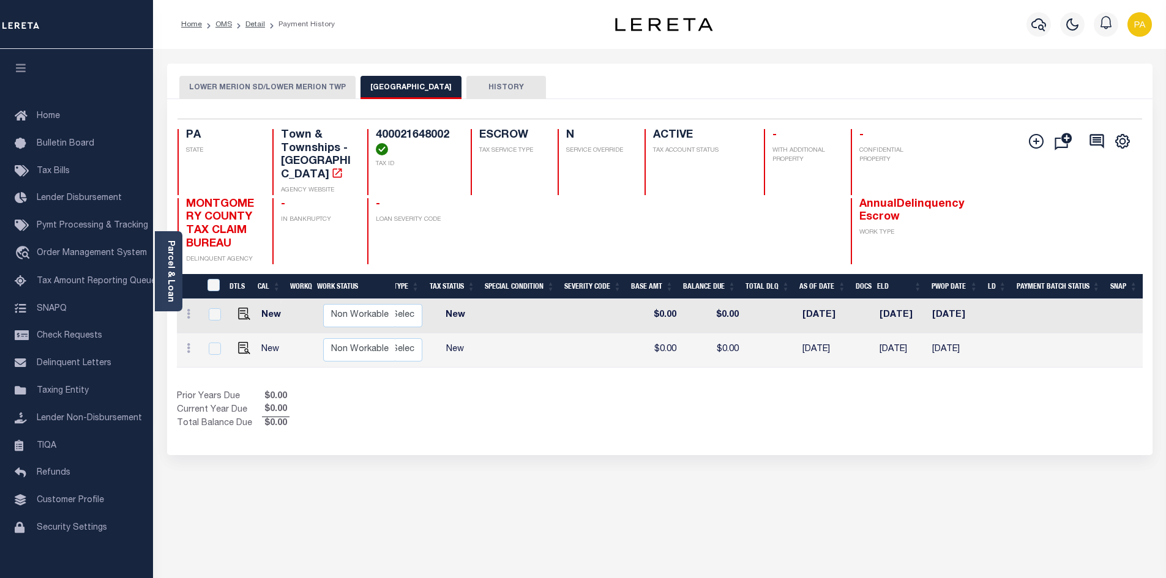
scroll to position [0, 0]
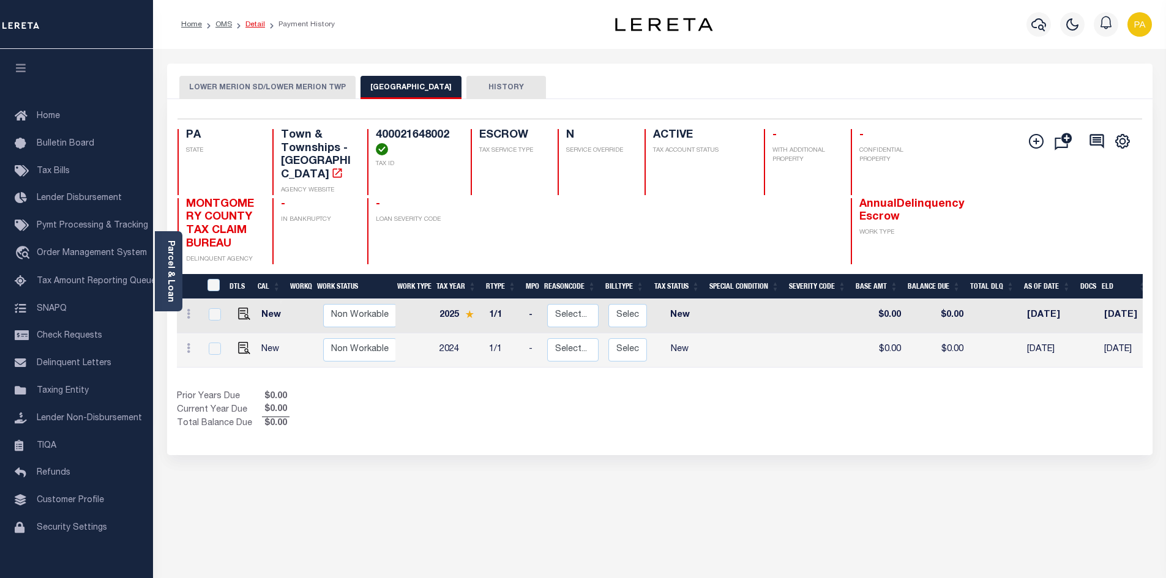
click at [256, 23] on link "Detail" at bounding box center [255, 24] width 20 height 7
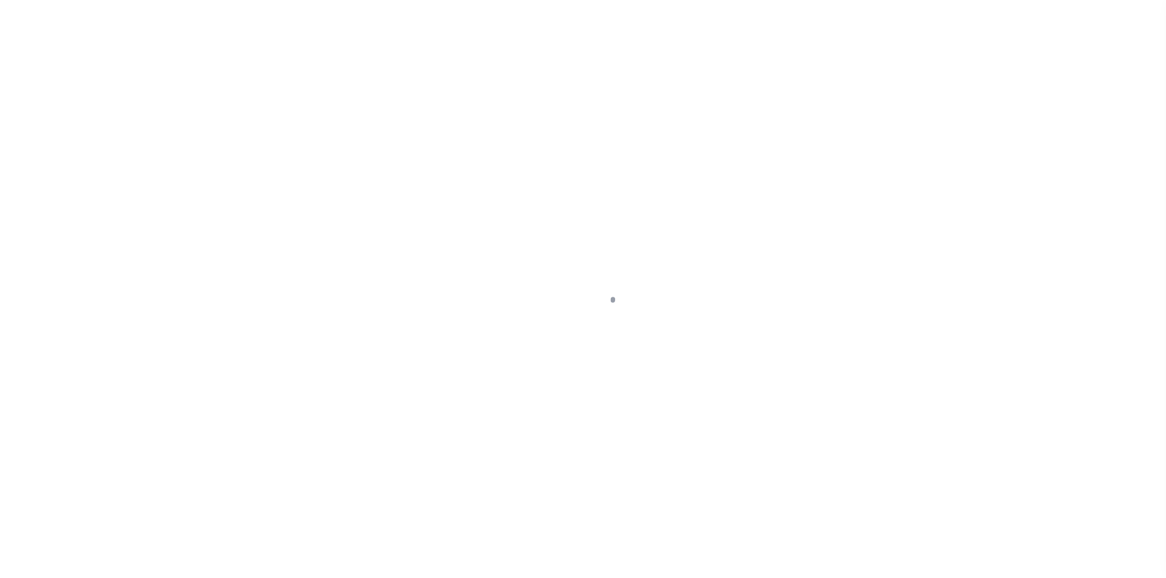
type input "[STREET_ADDRESS]"
radio input "true"
select select "Escrow"
select select
type input "WYNNEWOOD PA 19096"
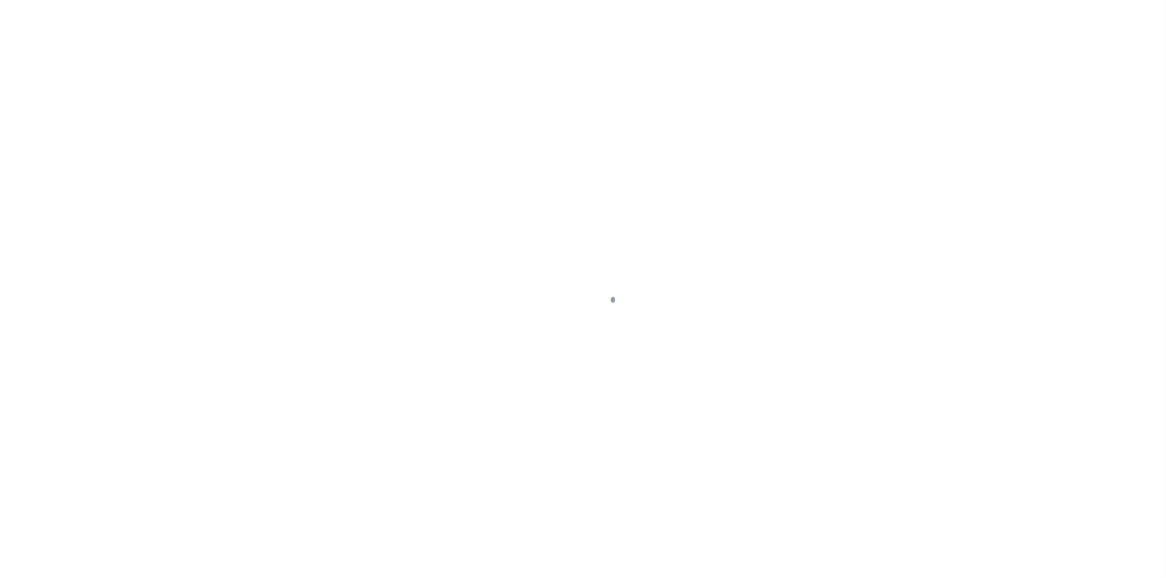
type input "124360-1"
type input "PA"
type textarea "COLLECTOR: ENTITY: PARCEL: 400021648002"
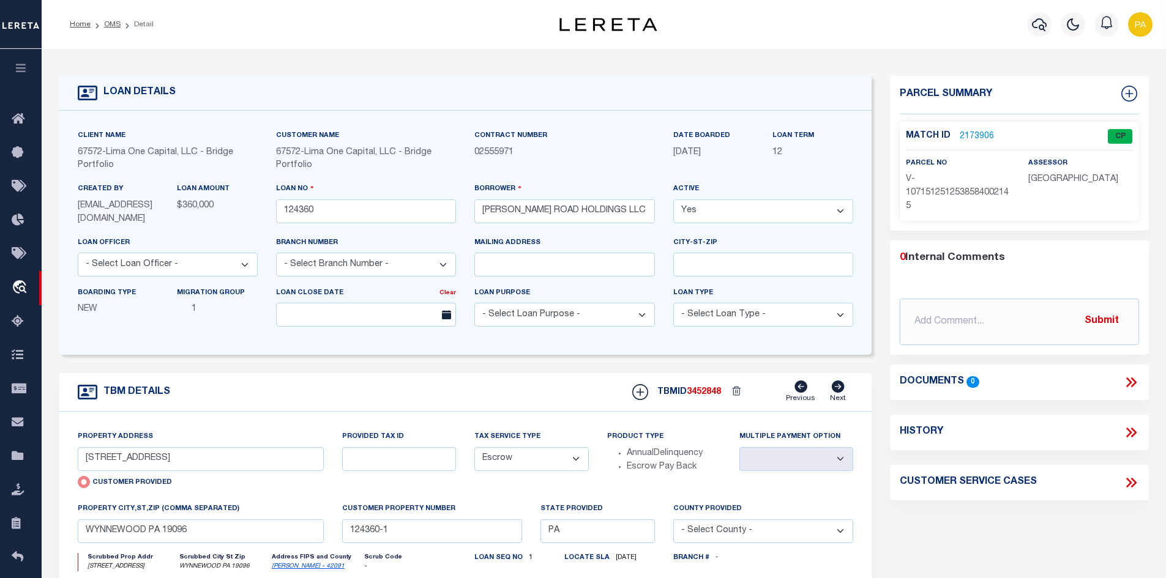
click at [960, 137] on link "2173906" at bounding box center [977, 136] width 34 height 13
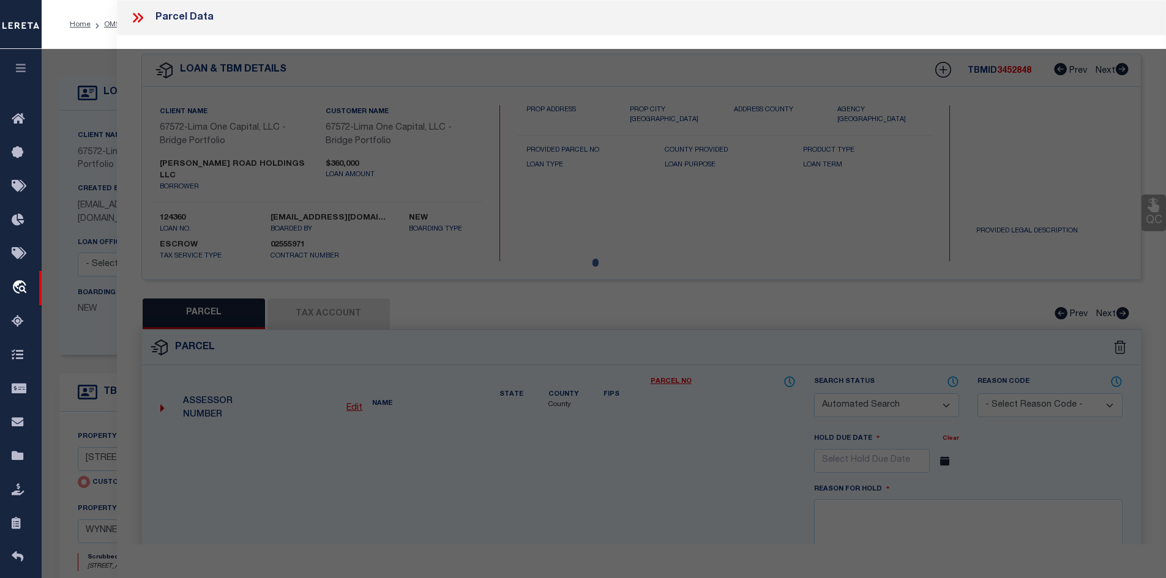
checkbox input "false"
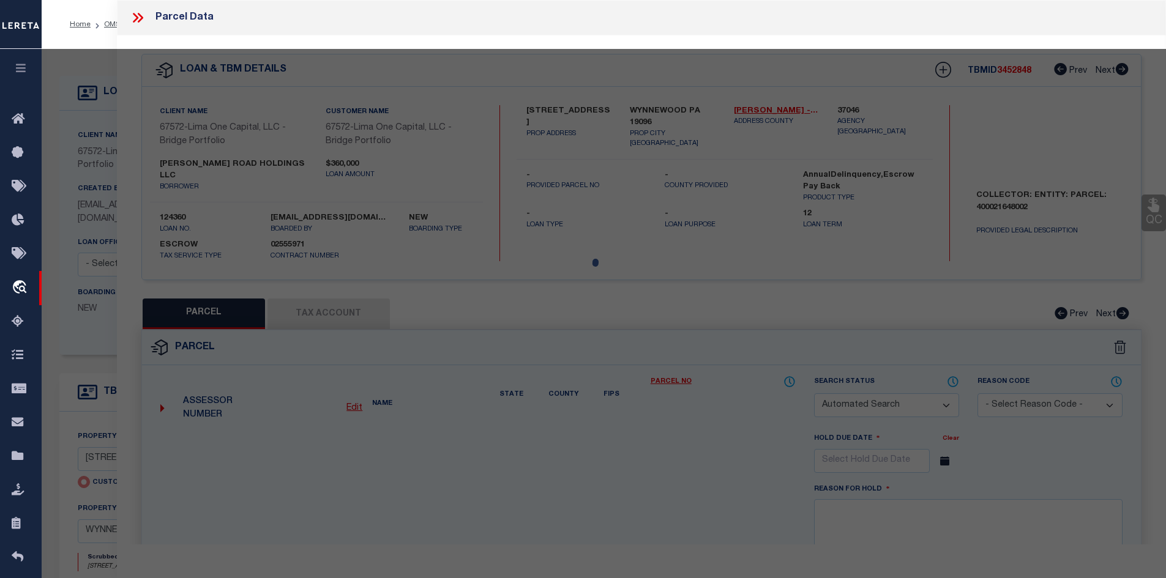
select select "CP"
type input "1406 GREYWALL LANE"
checkbox input "false"
type input "WYNNEWOOD PA 19096"
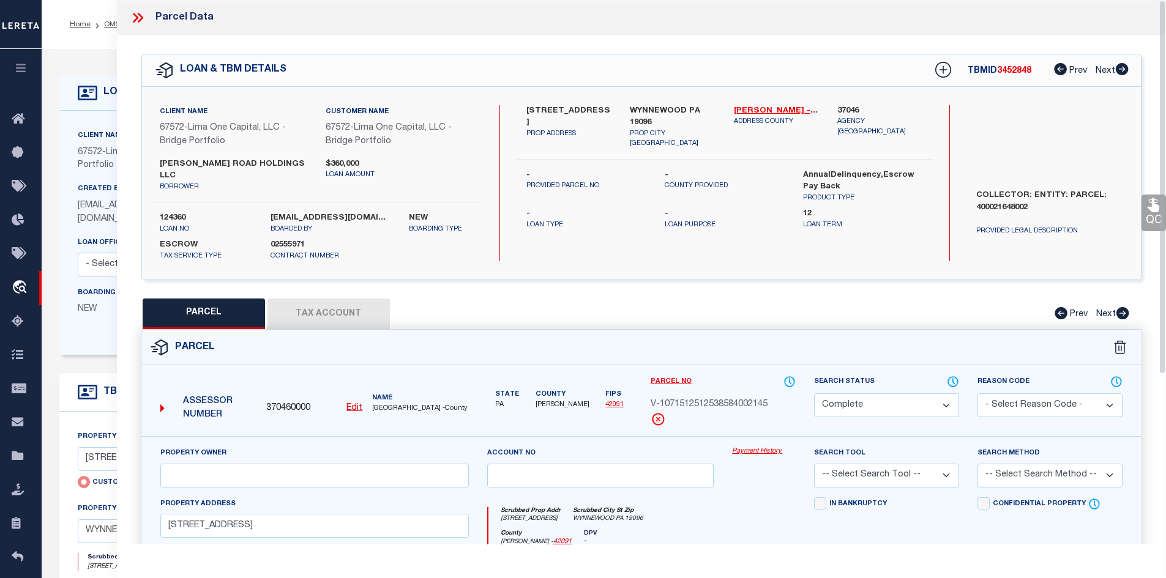
click at [761, 447] on link "Payment History" at bounding box center [764, 452] width 64 height 10
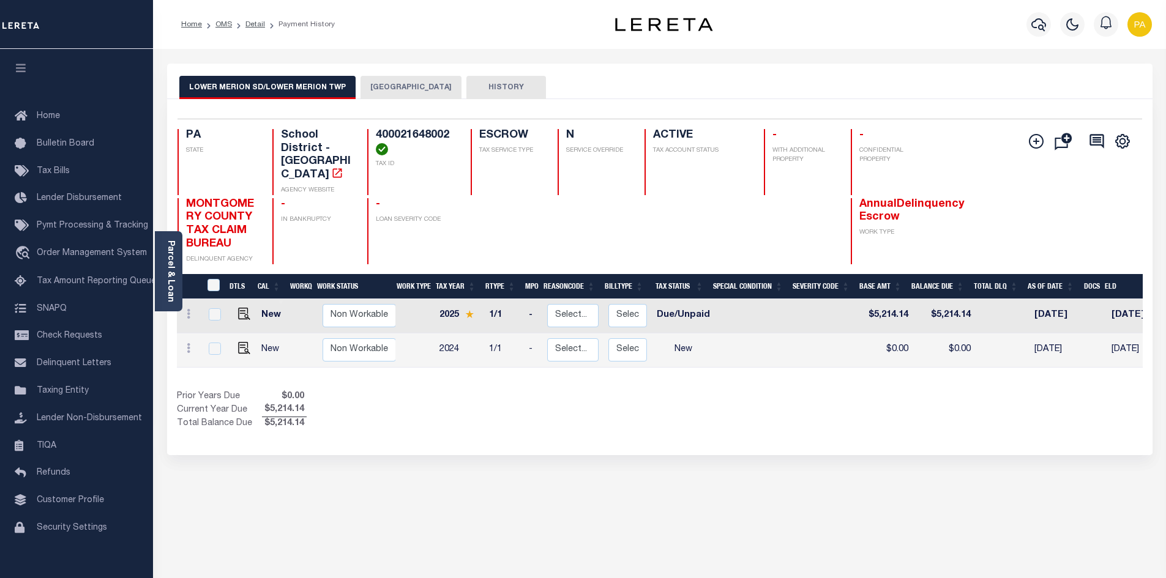
click at [373, 82] on button "LOWER MERION TOWNSHIP" at bounding box center [411, 87] width 101 height 23
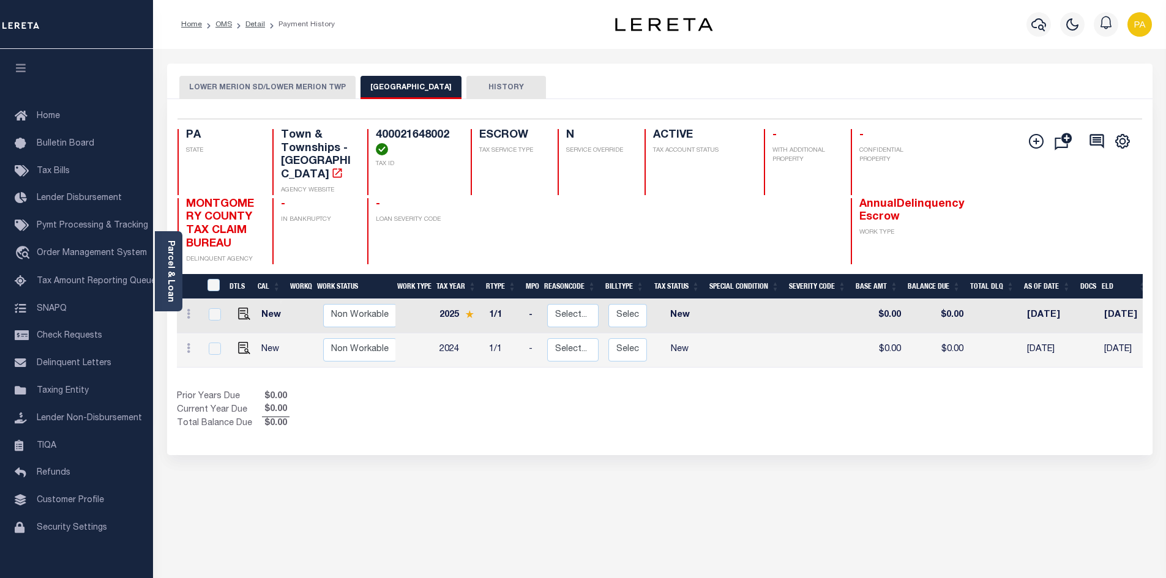
click at [233, 83] on button "LOWER MERION SD/LOWER MERION TWP" at bounding box center [267, 87] width 176 height 23
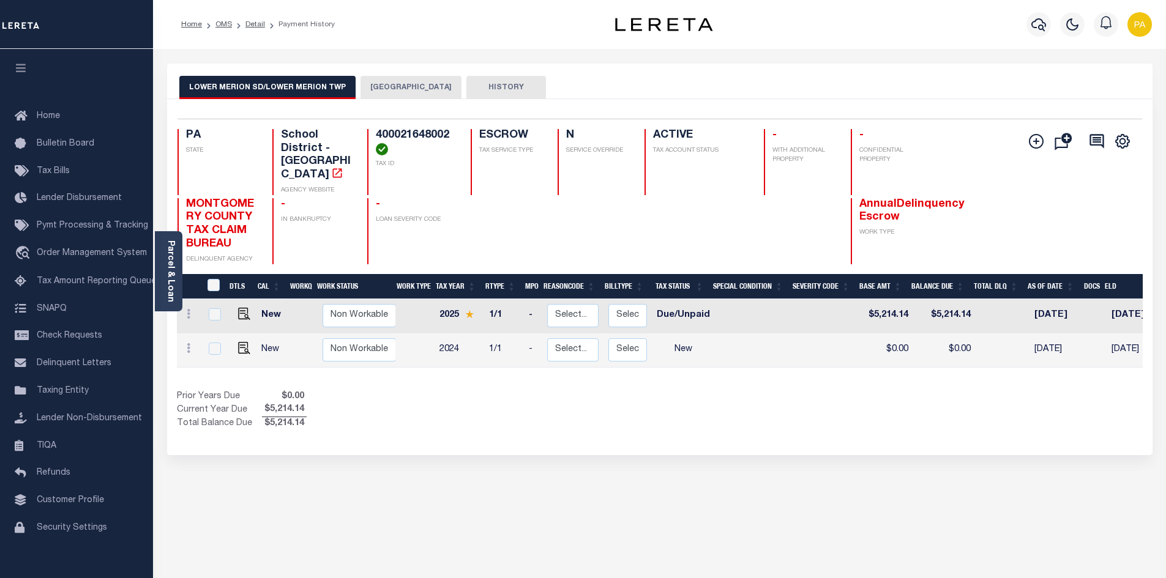
click at [403, 91] on button "LOWER MERION TOWNSHIP" at bounding box center [411, 87] width 101 height 23
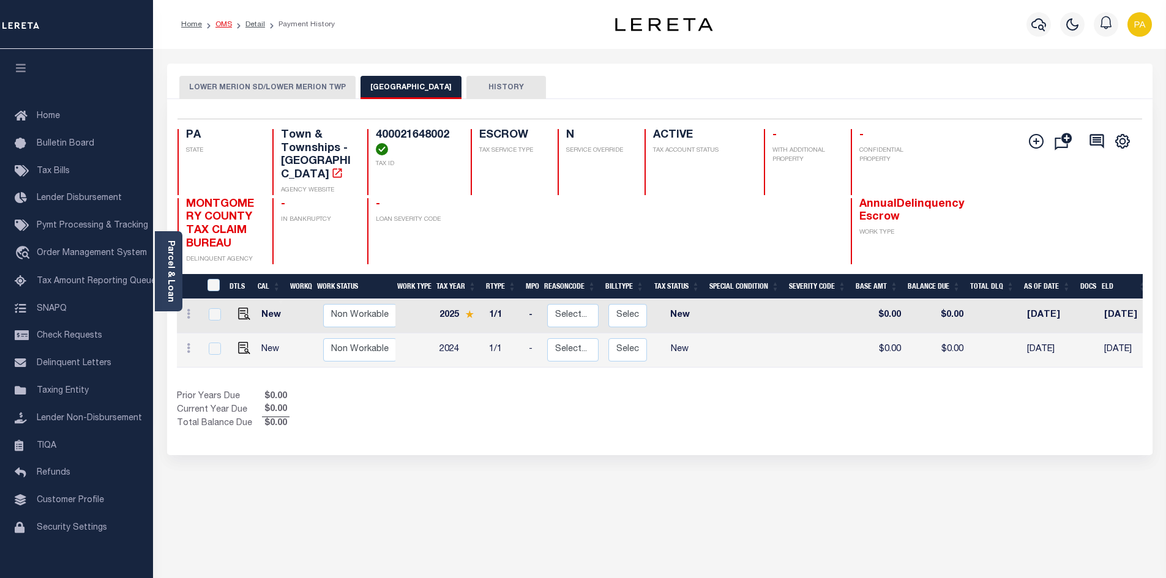
click at [228, 24] on link "OMS" at bounding box center [223, 24] width 17 height 7
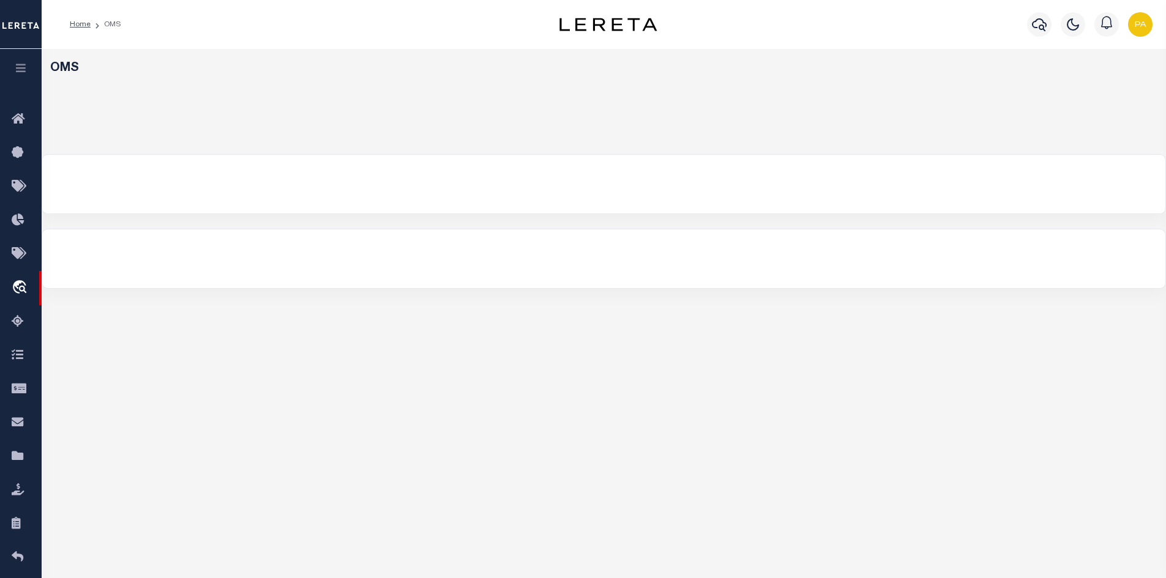
select select "200"
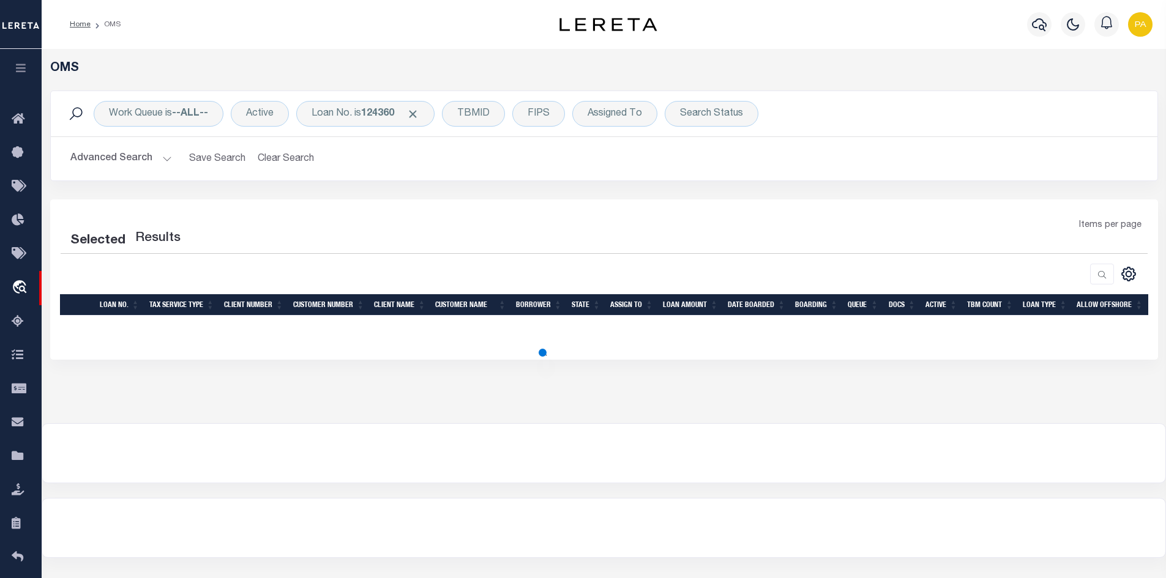
select select "200"
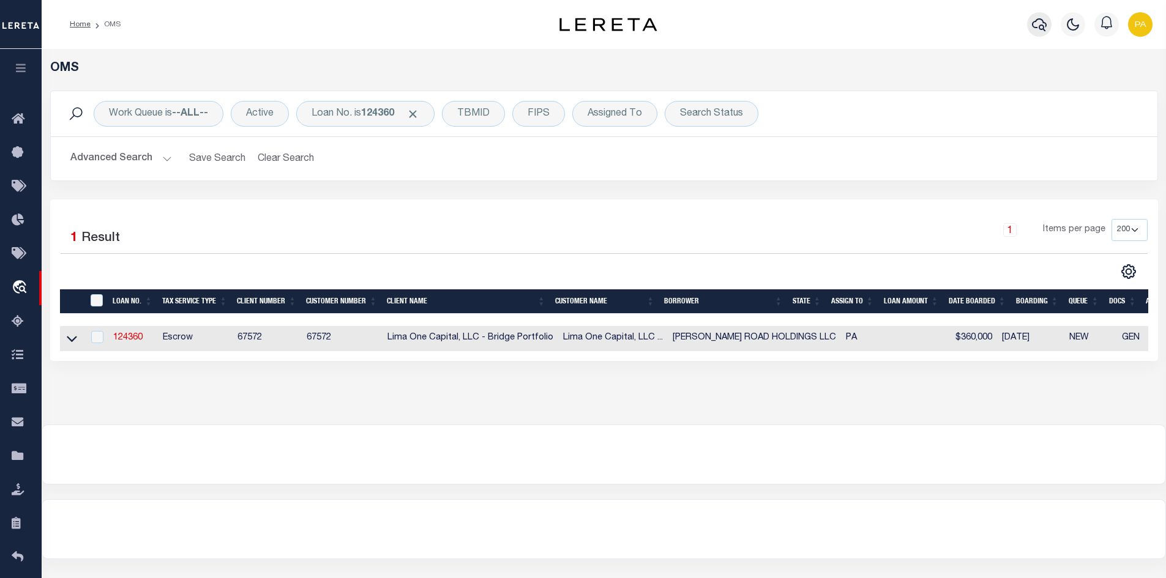
click at [1039, 30] on icon "button" at bounding box center [1039, 24] width 15 height 15
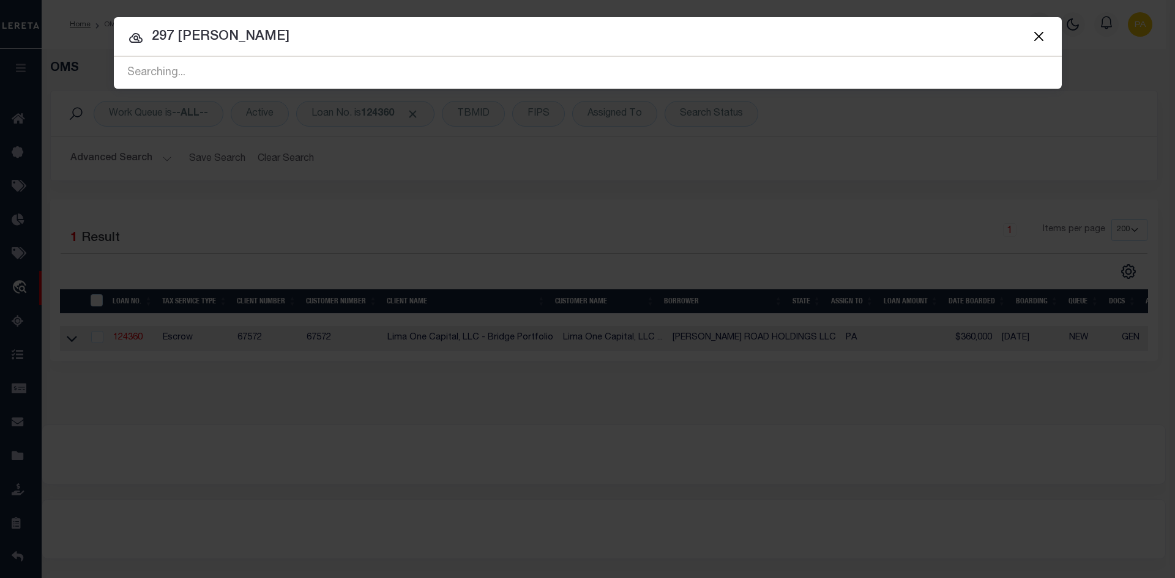
type input "297 stiefel ave"
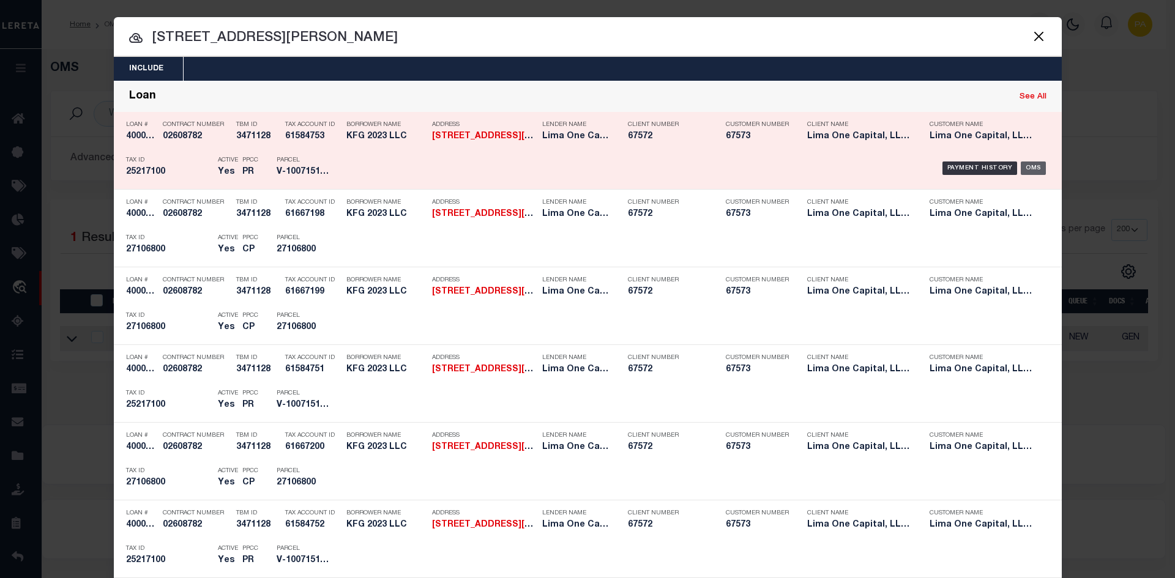
click at [1027, 170] on div "OMS" at bounding box center [1033, 168] width 25 height 13
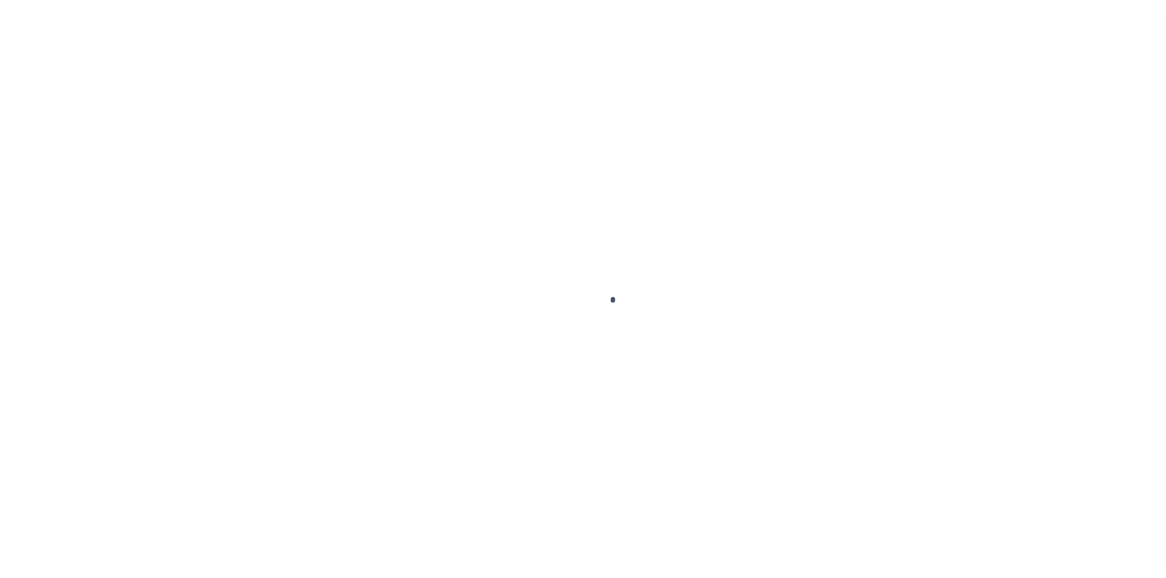
select select "10"
type input "[STREET_ADDRESS][PERSON_NAME]"
select select "Escrow"
select select
type input "[GEOGRAPHIC_DATA] 16117"
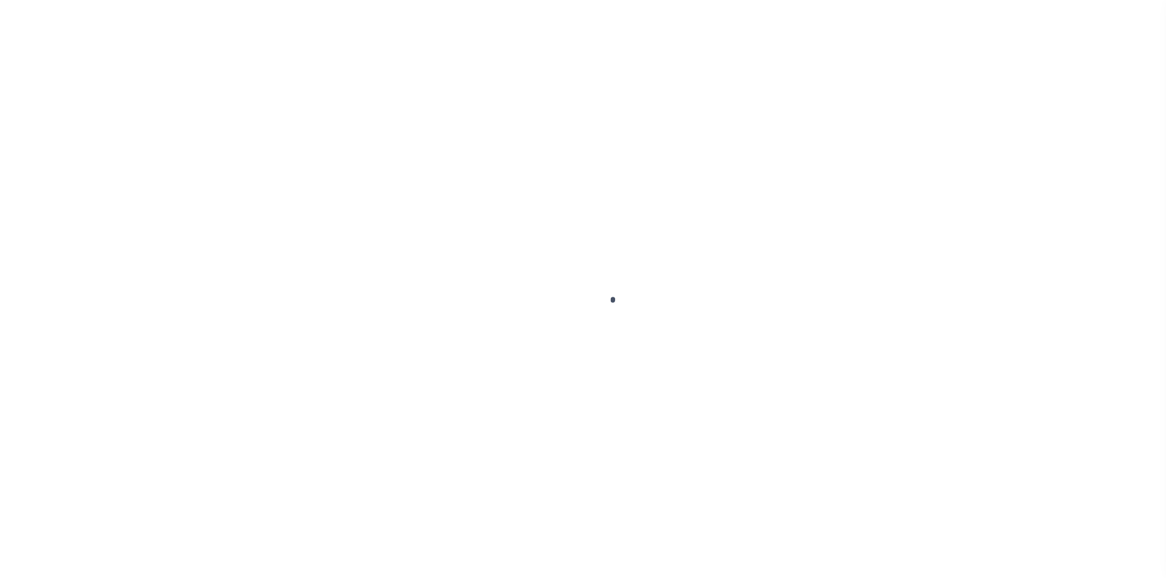
type input "40006121-2"
type input "PA"
type textarea "SEE FILE1"
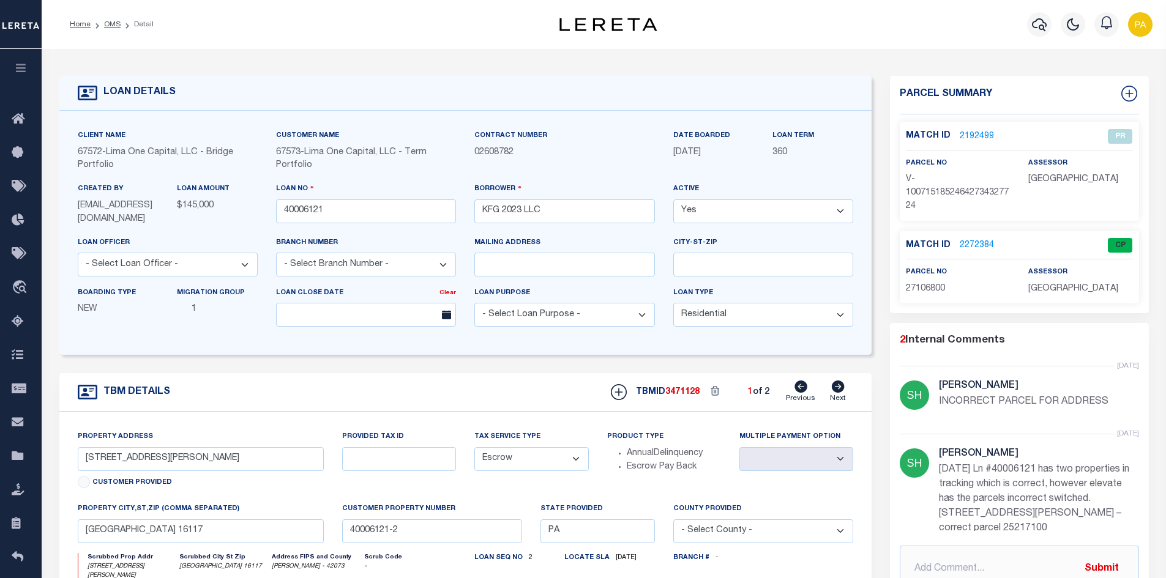
click at [975, 244] on link "2272384" at bounding box center [977, 245] width 34 height 13
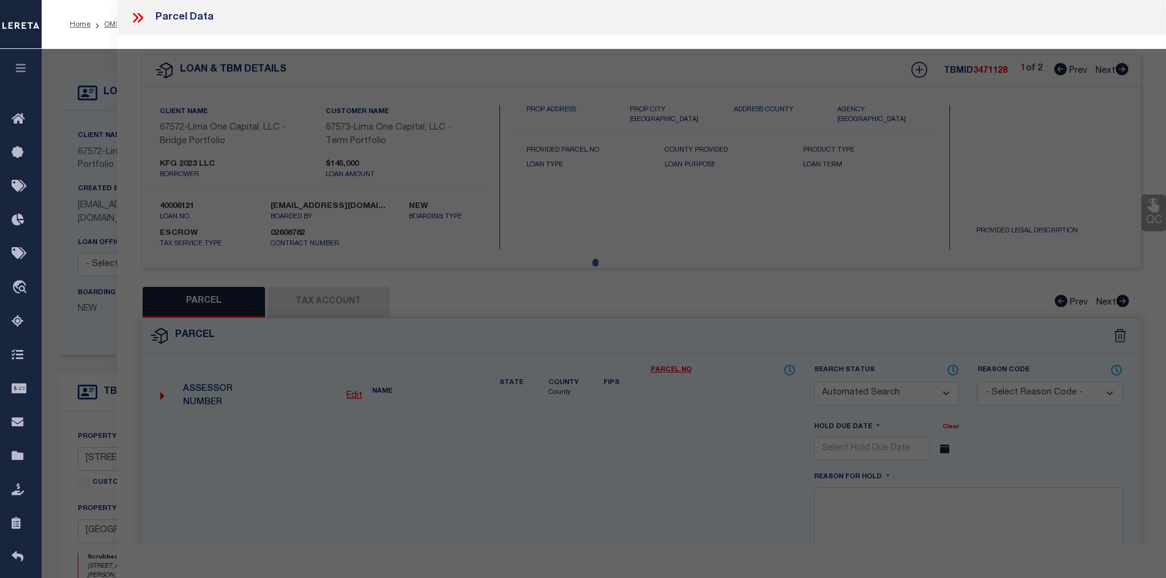
checkbox input "false"
select select "CP"
select select "ADD"
type input "KFC 2023 LLC"
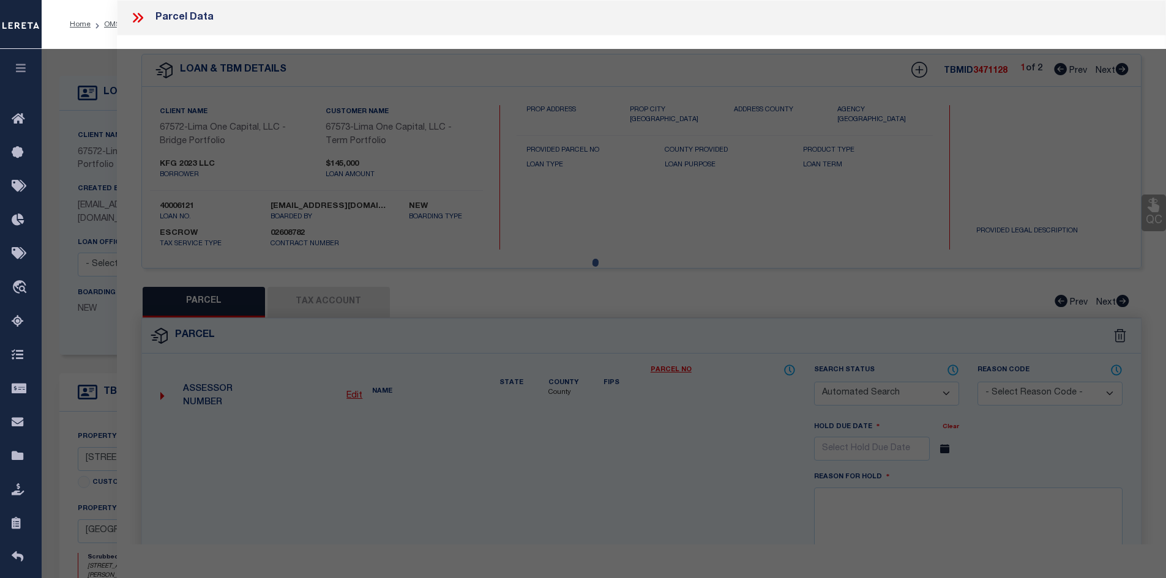
select select "AGW"
select select "ADD"
type input "[STREET_ADDRESS][PERSON_NAME]"
type textarea "L 113- 114 H-G 128 -127"
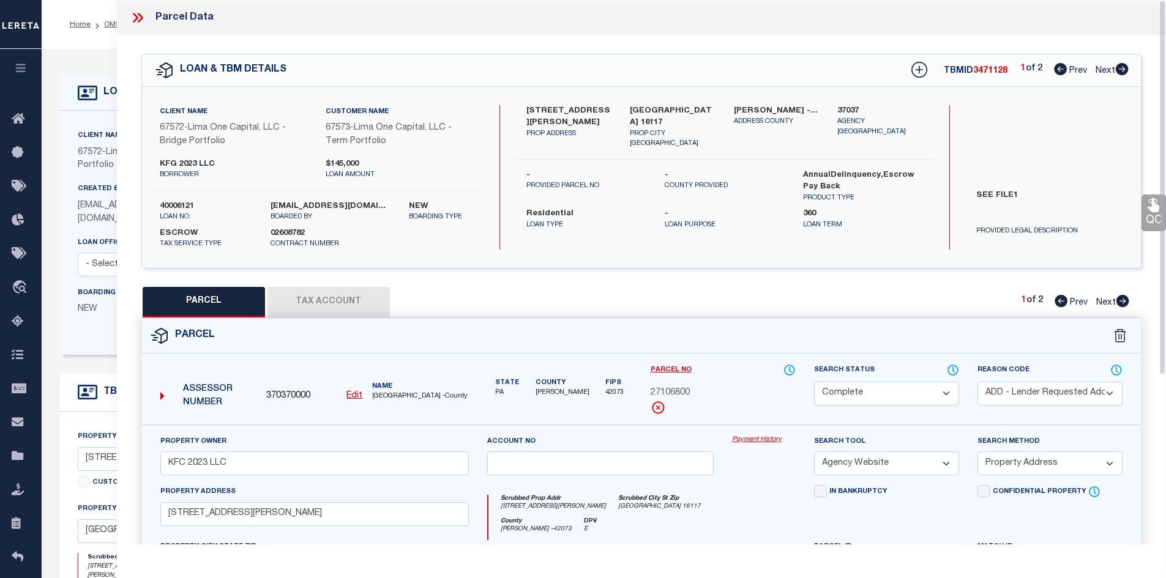
click at [771, 442] on link "Payment History" at bounding box center [764, 440] width 64 height 10
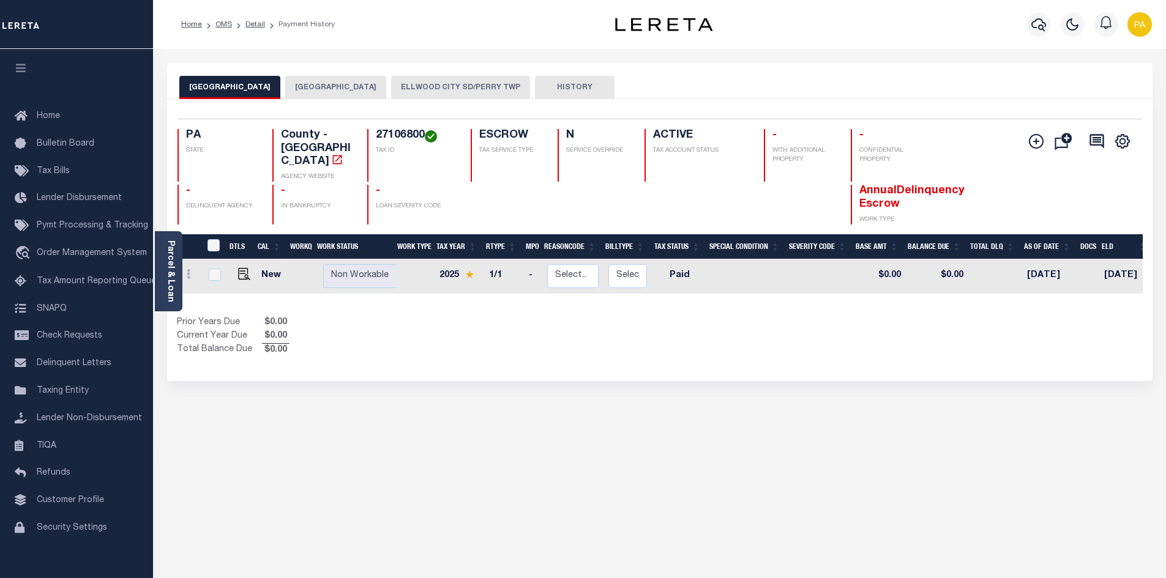
click at [319, 97] on button "[GEOGRAPHIC_DATA]" at bounding box center [335, 87] width 101 height 23
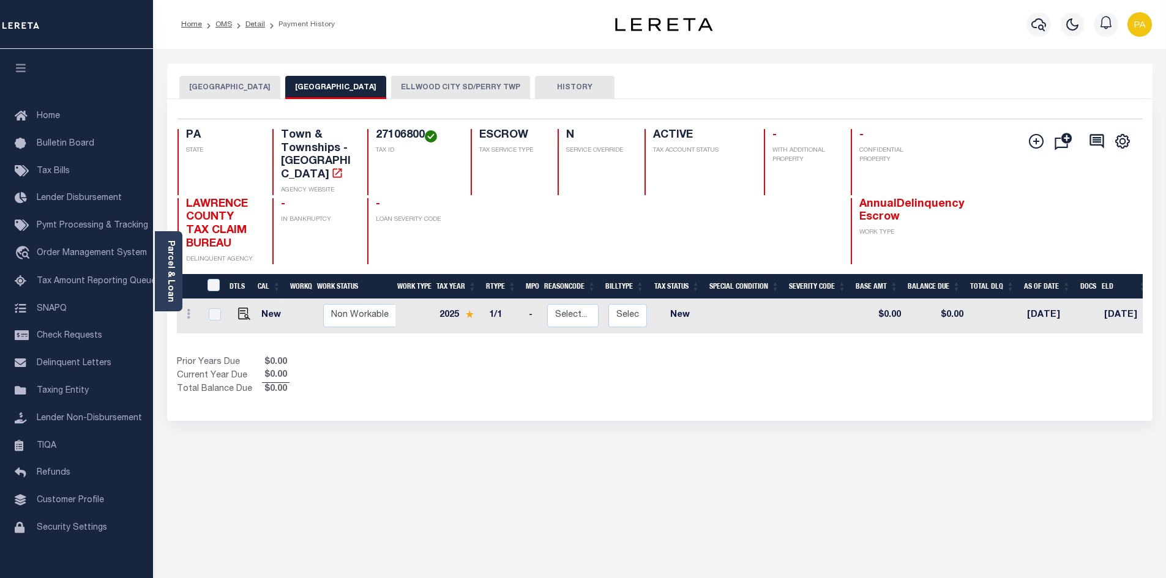
click at [429, 84] on button "ELLWOOD CITY SD/PERRY TWP" at bounding box center [460, 87] width 139 height 23
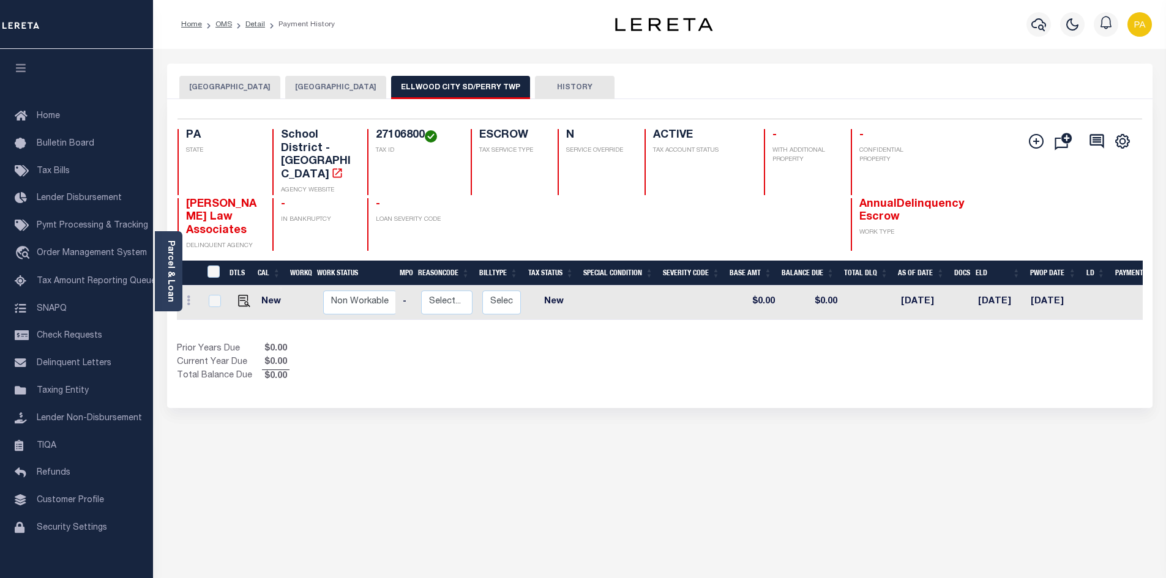
scroll to position [0, 155]
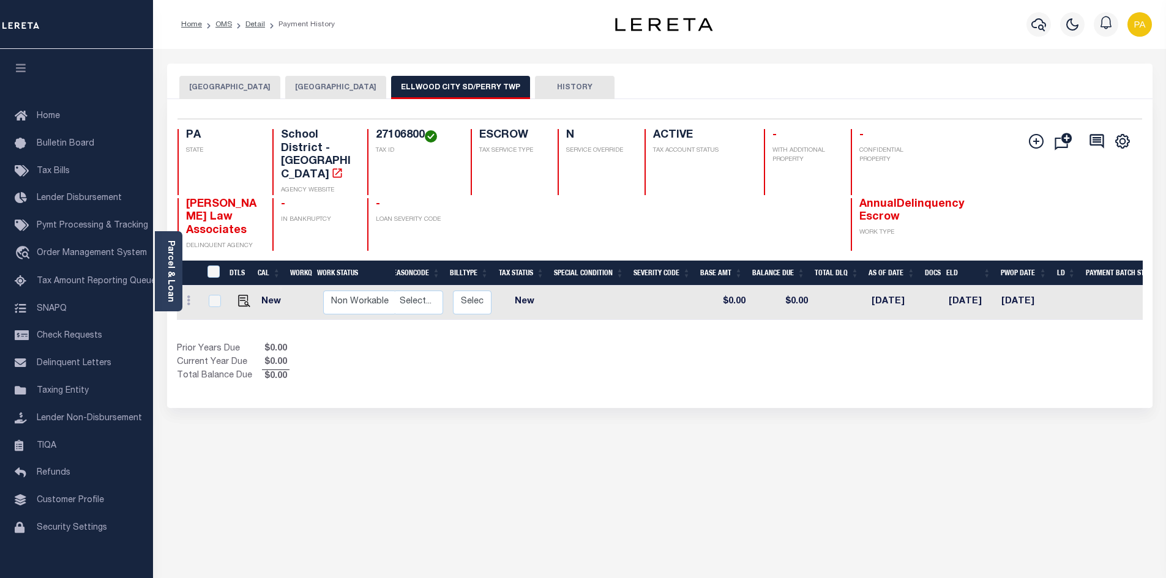
drag, startPoint x: 650, startPoint y: 302, endPoint x: 797, endPoint y: 318, distance: 147.8
click at [797, 318] on div "DTLS CAL WorkQ Work Status Work Type Tax Year RType MPO ReasonCode BillType Tax…" at bounding box center [660, 322] width 966 height 123
click at [306, 86] on button "[GEOGRAPHIC_DATA]" at bounding box center [335, 87] width 101 height 23
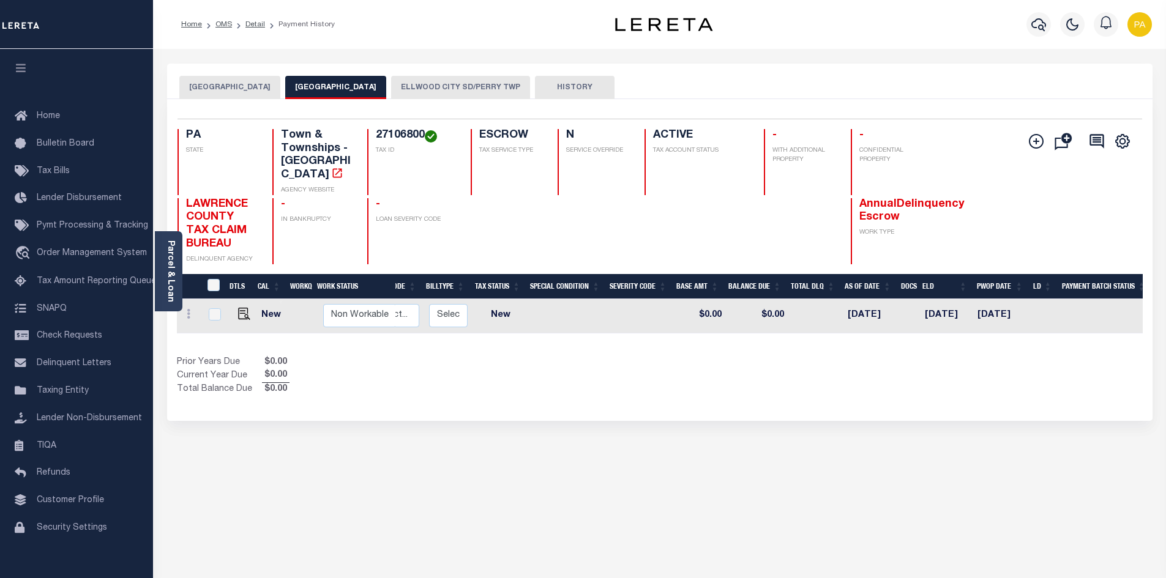
scroll to position [0, 0]
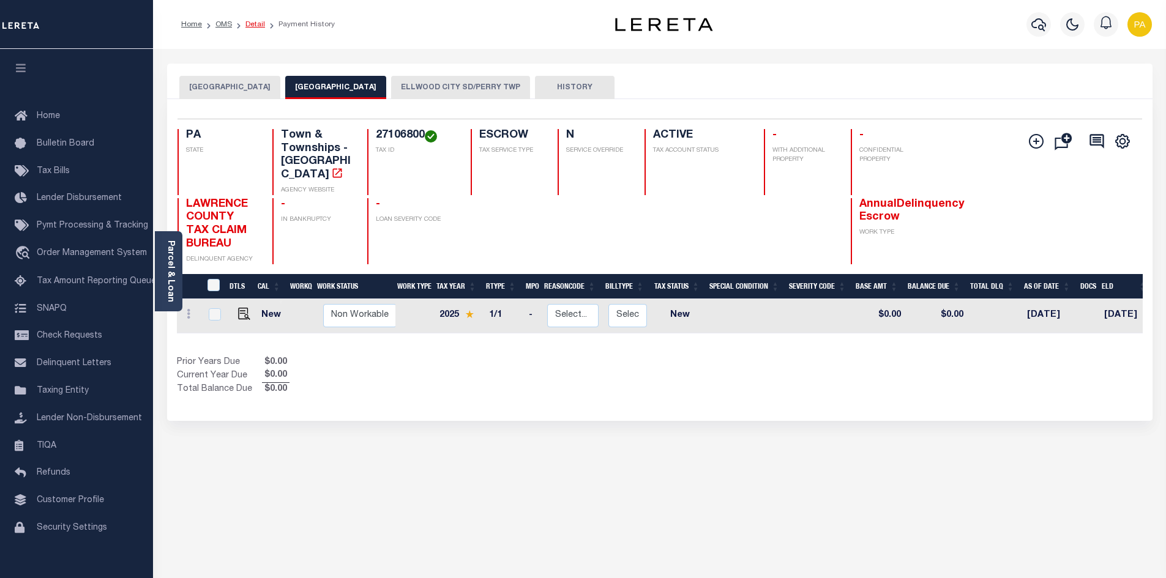
click at [251, 23] on link "Detail" at bounding box center [255, 24] width 20 height 7
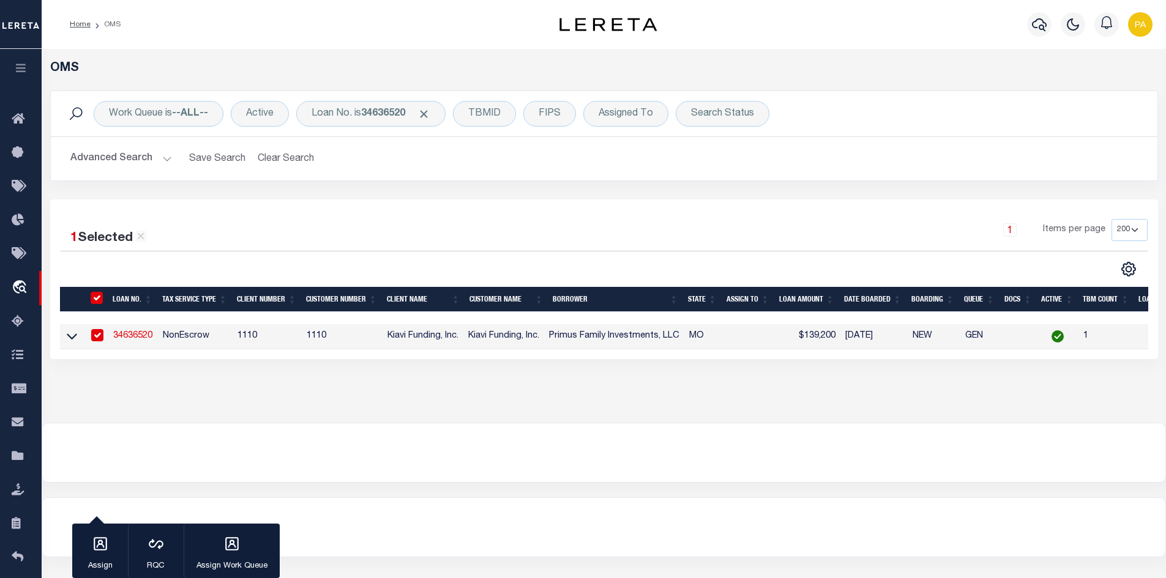
select select "200"
click at [61, 457] on span "Taxing Entity" at bounding box center [82, 457] width 91 height 34
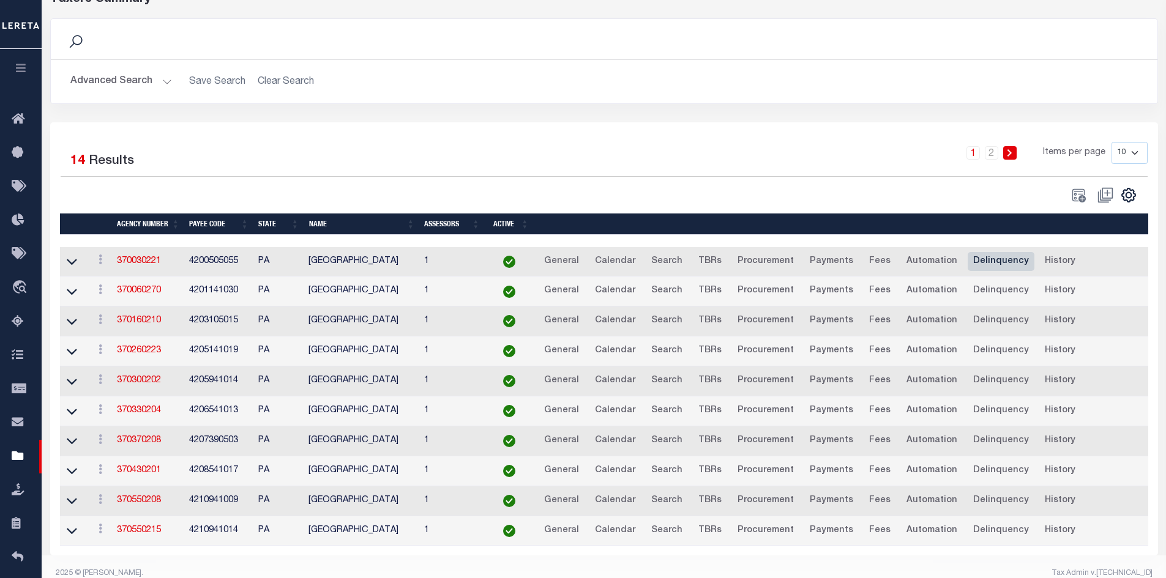
scroll to position [95, 0]
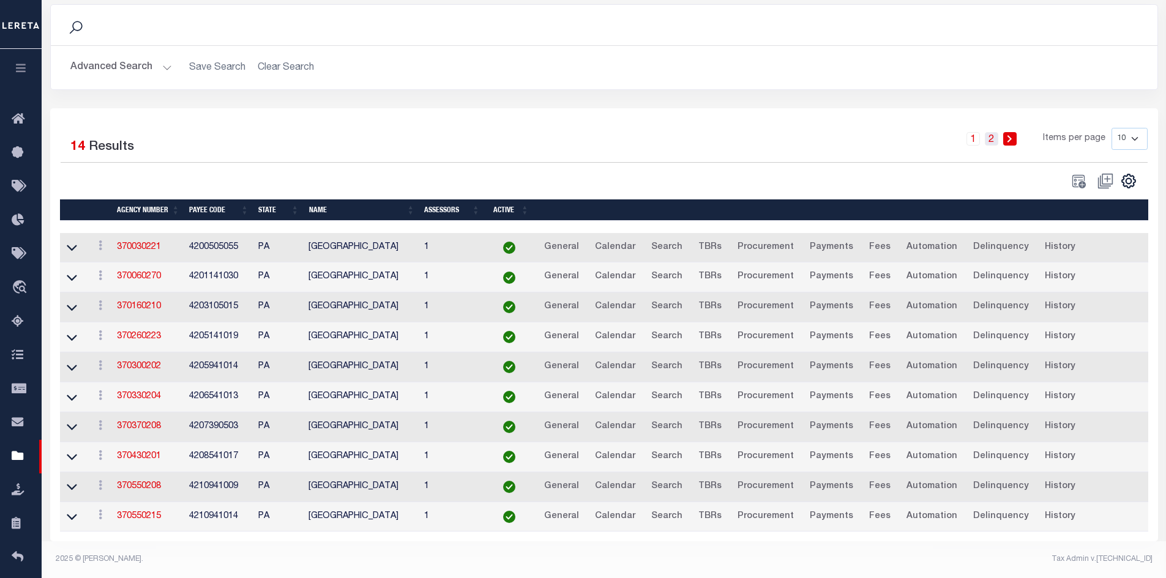
click at [993, 132] on link "2" at bounding box center [991, 138] width 13 height 13
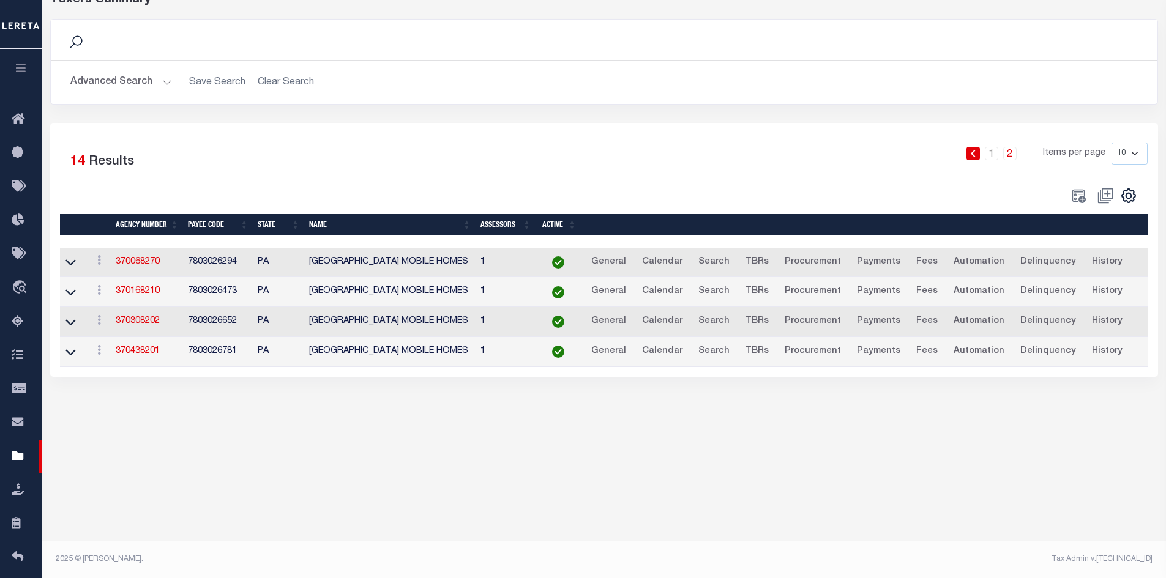
scroll to position [0, 0]
click at [994, 149] on link "1" at bounding box center [991, 153] width 13 height 13
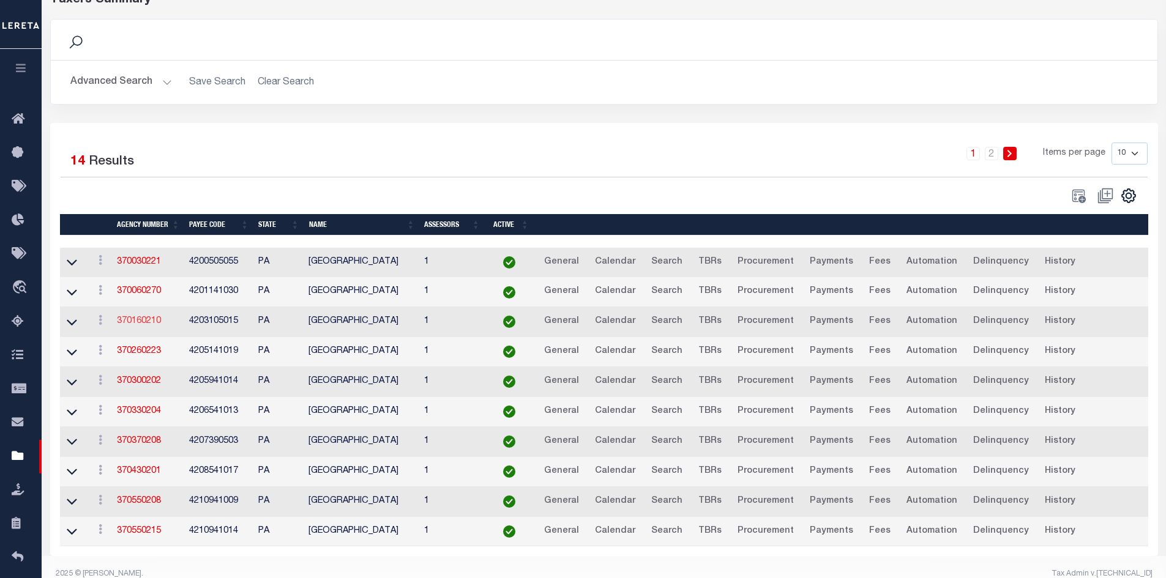
click at [126, 324] on link "370160210" at bounding box center [139, 321] width 44 height 9
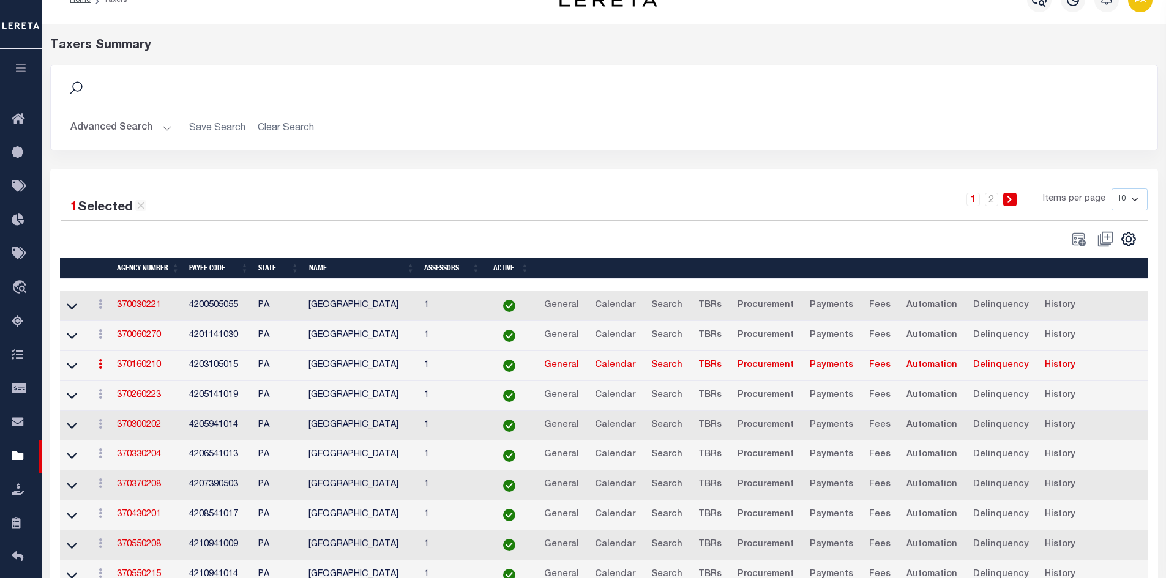
scroll to position [93, 0]
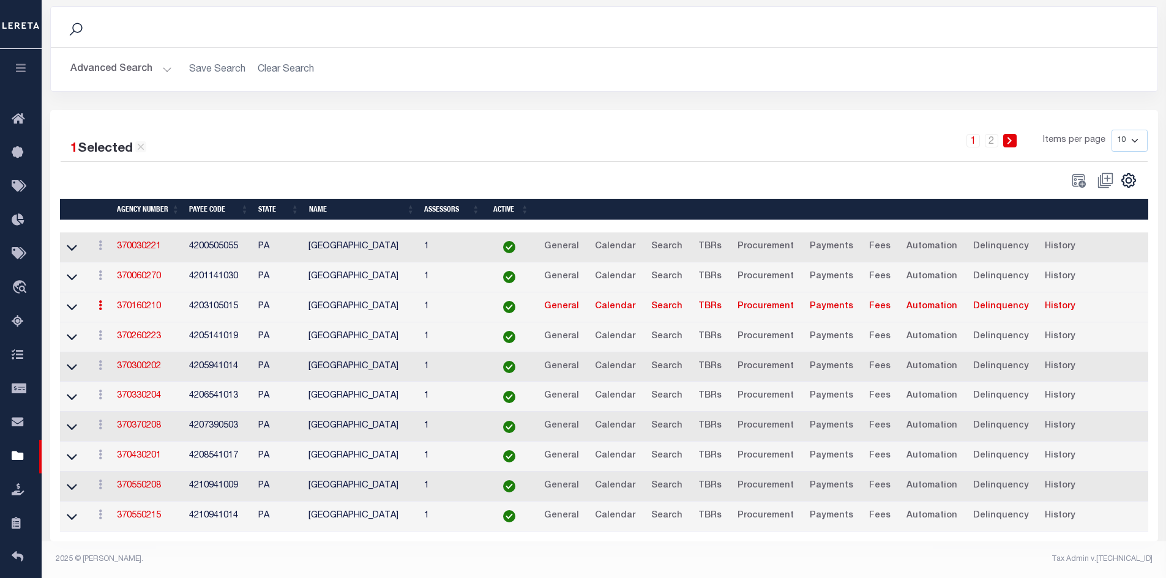
click at [280, 58] on h2 "Advanced Search Save Search Clear Search tblPayees_dynamictable_____DefaultSave…" at bounding box center [604, 70] width 1087 height 24
click at [161, 58] on button "Advanced Search" at bounding box center [121, 70] width 102 height 24
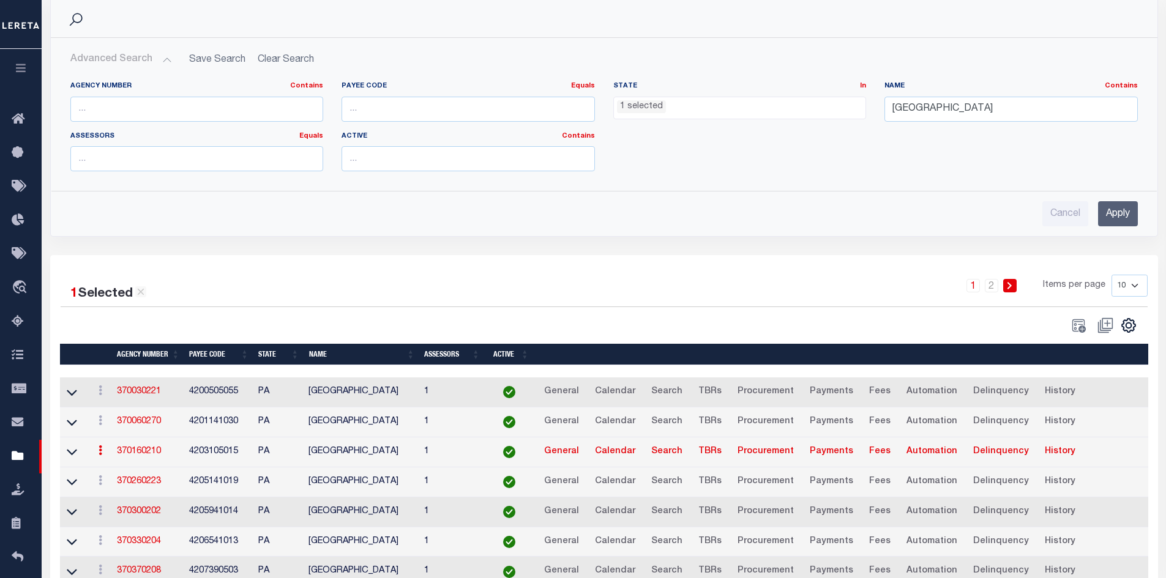
click at [638, 106] on li "1 selected" at bounding box center [641, 106] width 49 height 13
drag, startPoint x: 986, startPoint y: 110, endPoint x: 711, endPoint y: 104, distance: 275.5
click at [711, 104] on div "Agency Number Contains Contains Is Payee Code Equals Equals Is Not Equal To Is …" at bounding box center [604, 131] width 1086 height 100
type input "e"
click at [1005, 119] on input "ELLWOOD" at bounding box center [1011, 109] width 253 height 25
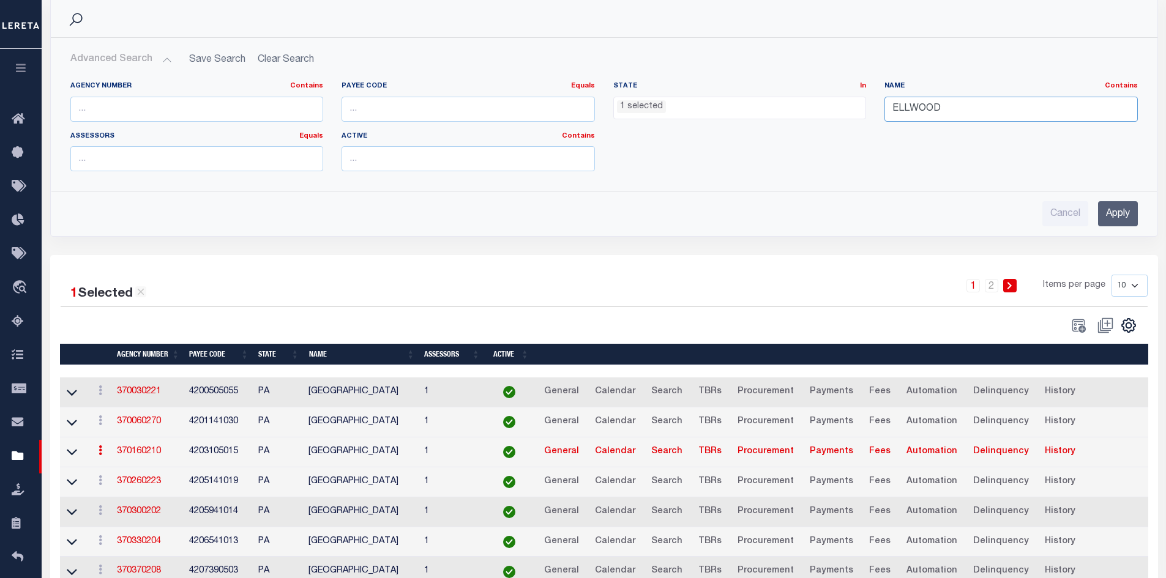
click at [960, 103] on input "ELLWOOD" at bounding box center [1011, 109] width 253 height 25
type input "ELLWOOD CITY"
click at [1120, 212] on input "Apply" at bounding box center [1118, 213] width 40 height 25
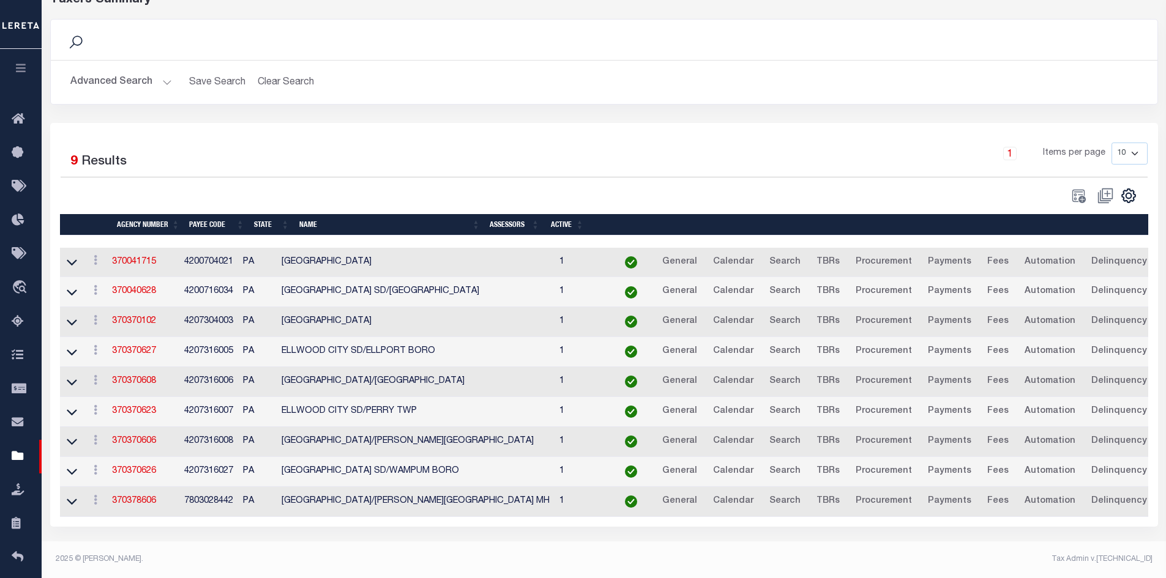
scroll to position [70, 0]
click at [148, 411] on link "370370623" at bounding box center [134, 411] width 44 height 9
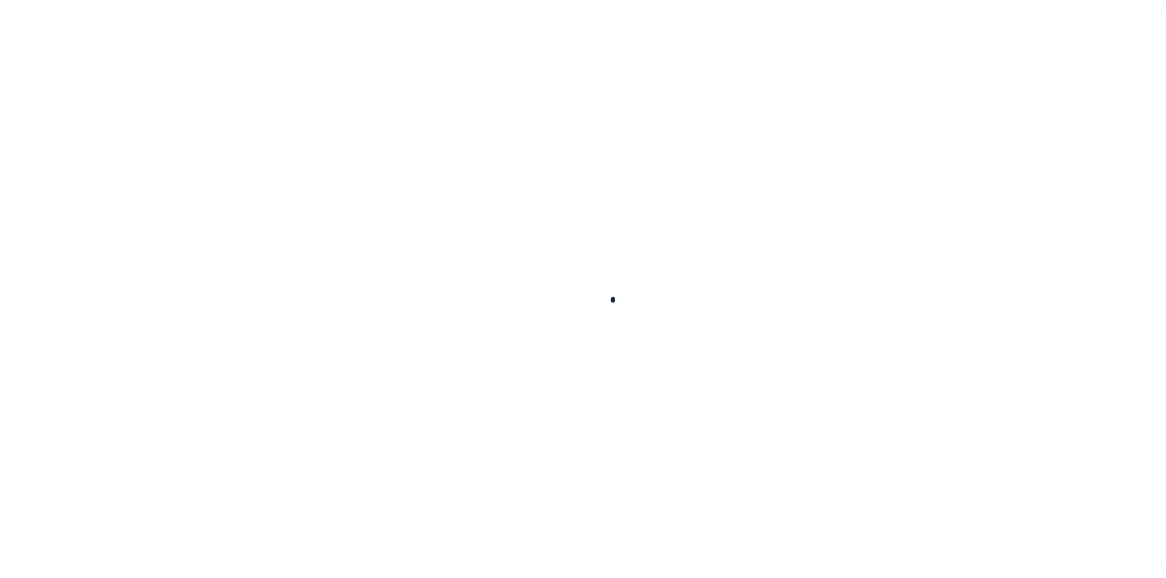
select select
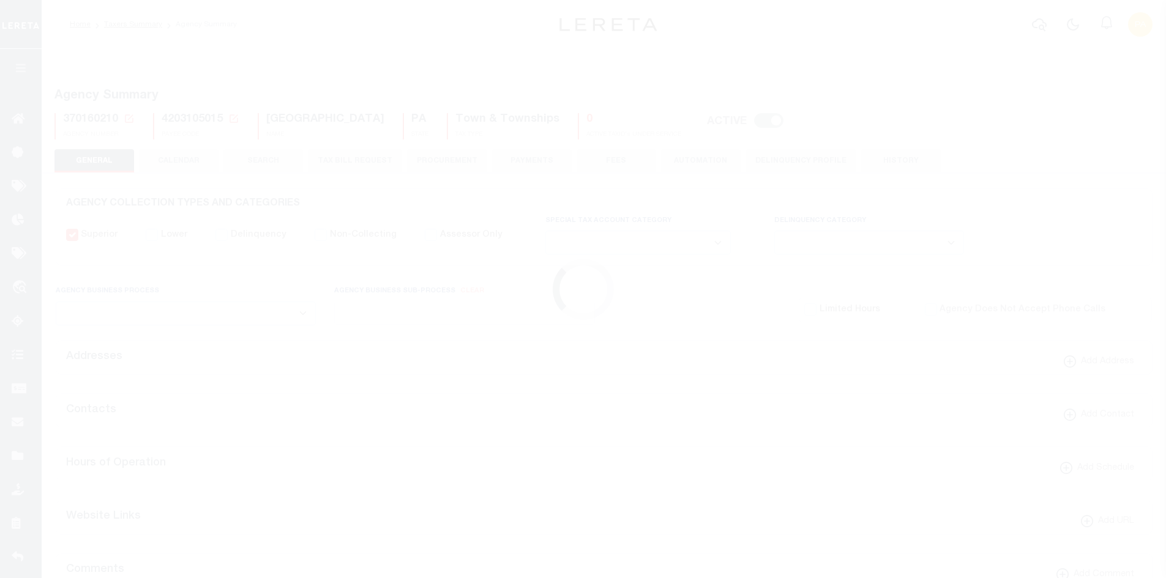
checkbox input "false"
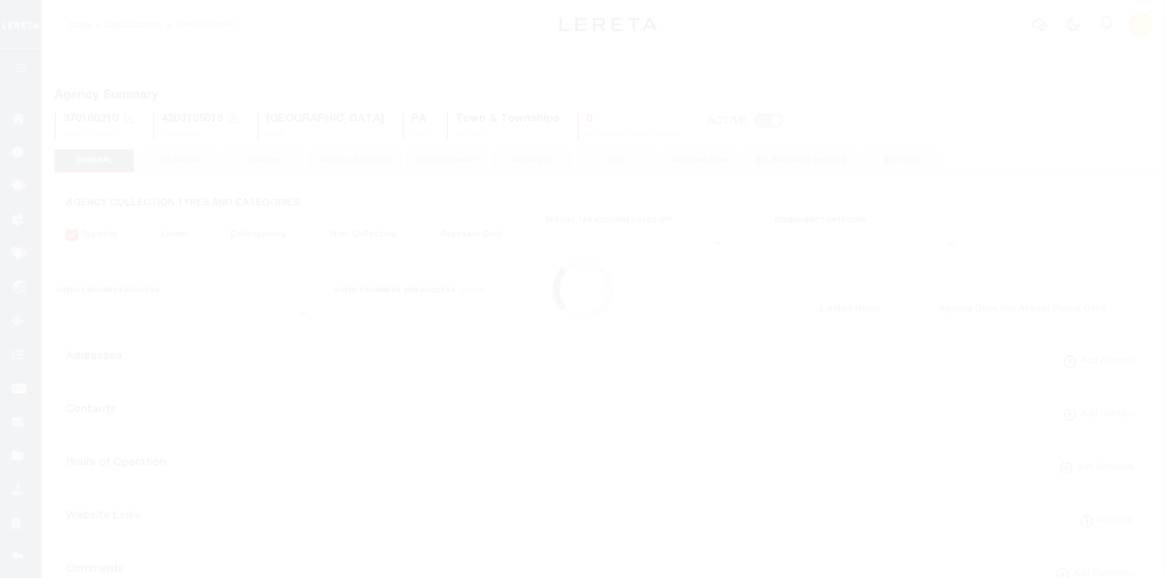
type input "4203105015"
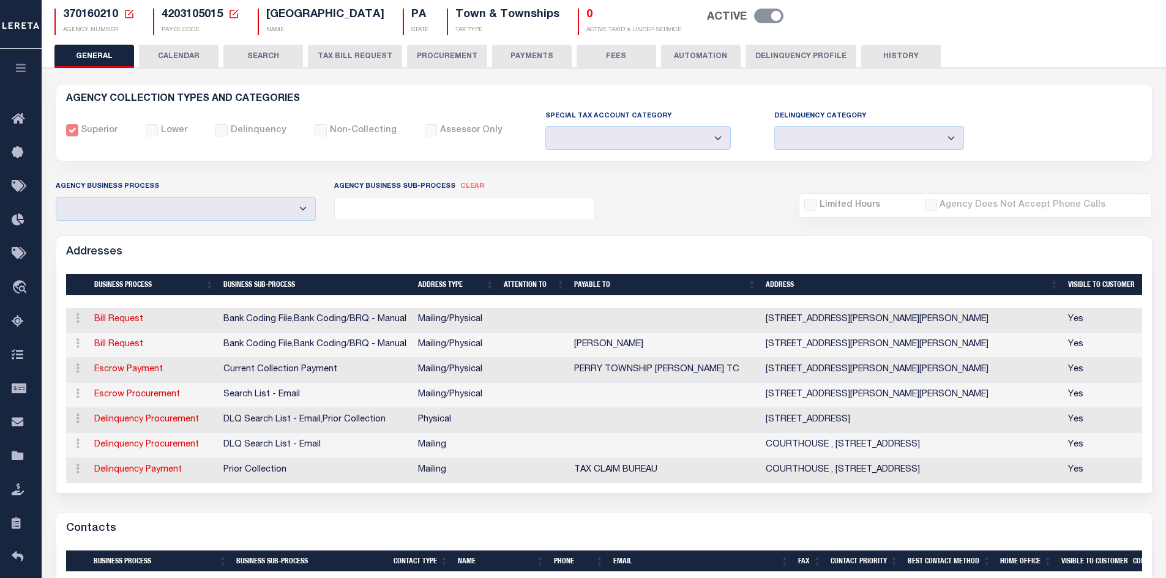
scroll to position [184, 0]
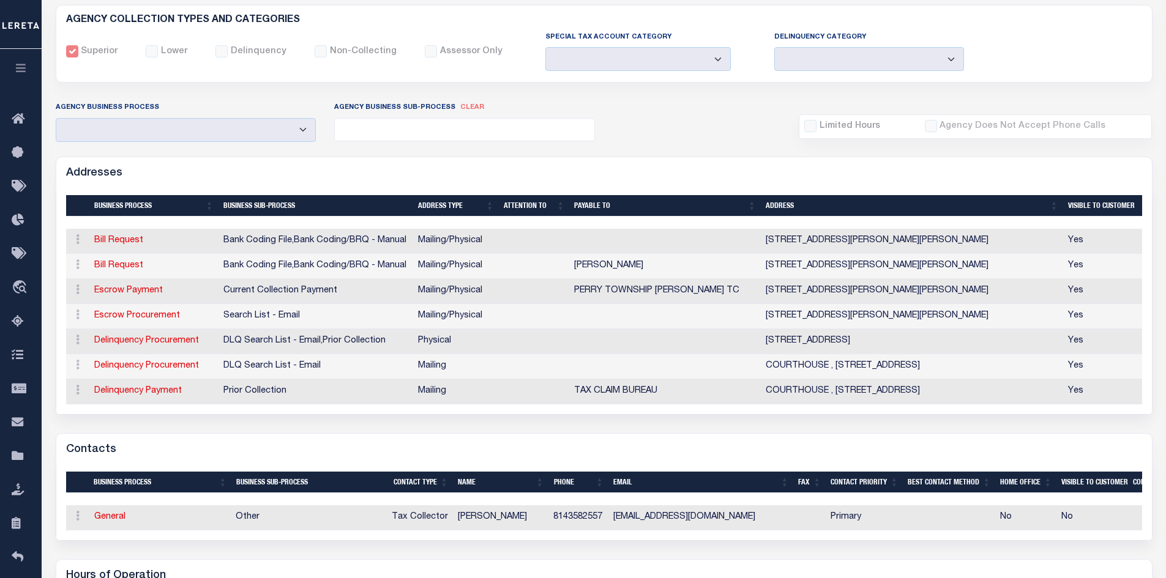
click at [621, 523] on td "PERRYTWPTAXCOLLECTOR@GMAIL.COM" at bounding box center [700, 518] width 185 height 25
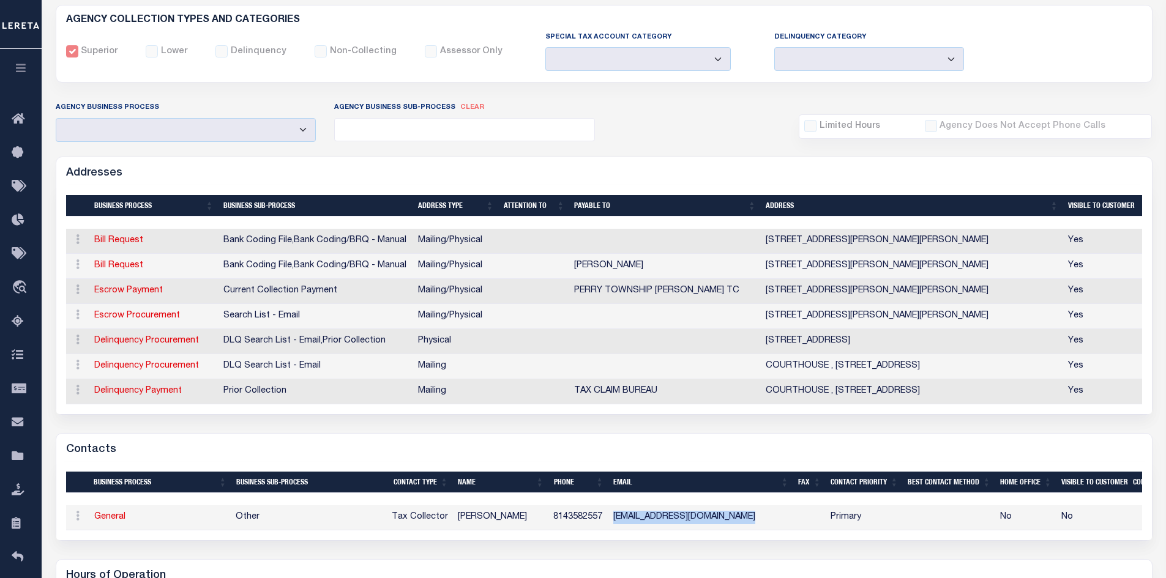
drag, startPoint x: 617, startPoint y: 525, endPoint x: 798, endPoint y: 526, distance: 180.6
click at [798, 526] on tr "ACTIONS Edit Contact Delete Contact General Other Tax Collector JENNIFER POLLOC…" at bounding box center [625, 518] width 1118 height 25
copy td "PERRYTWPTAXCOLLECTOR@GMAIL.COM"
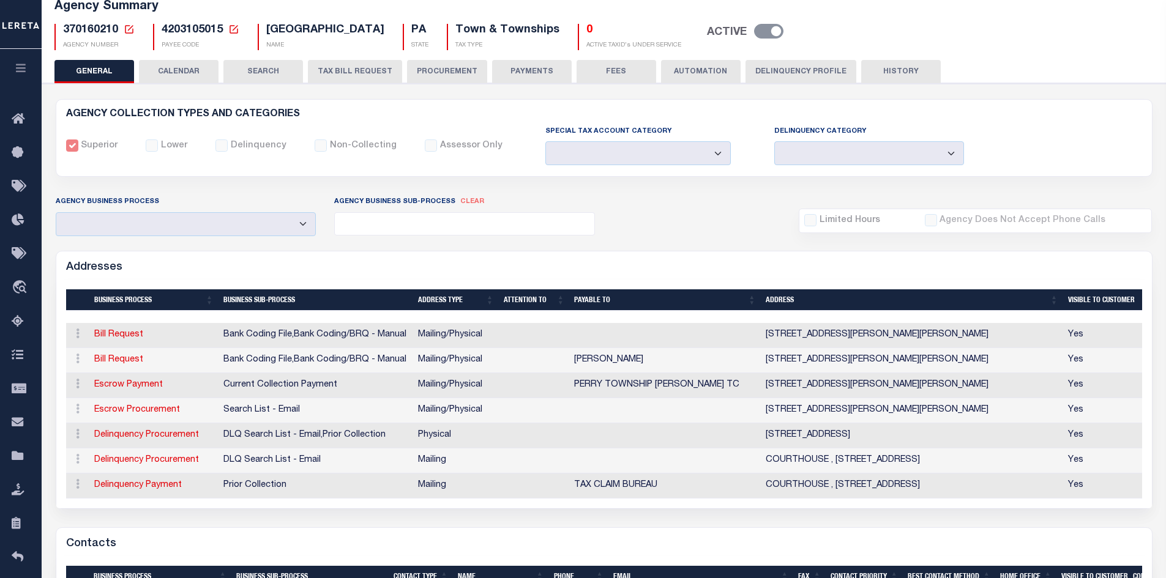
scroll to position [61, 0]
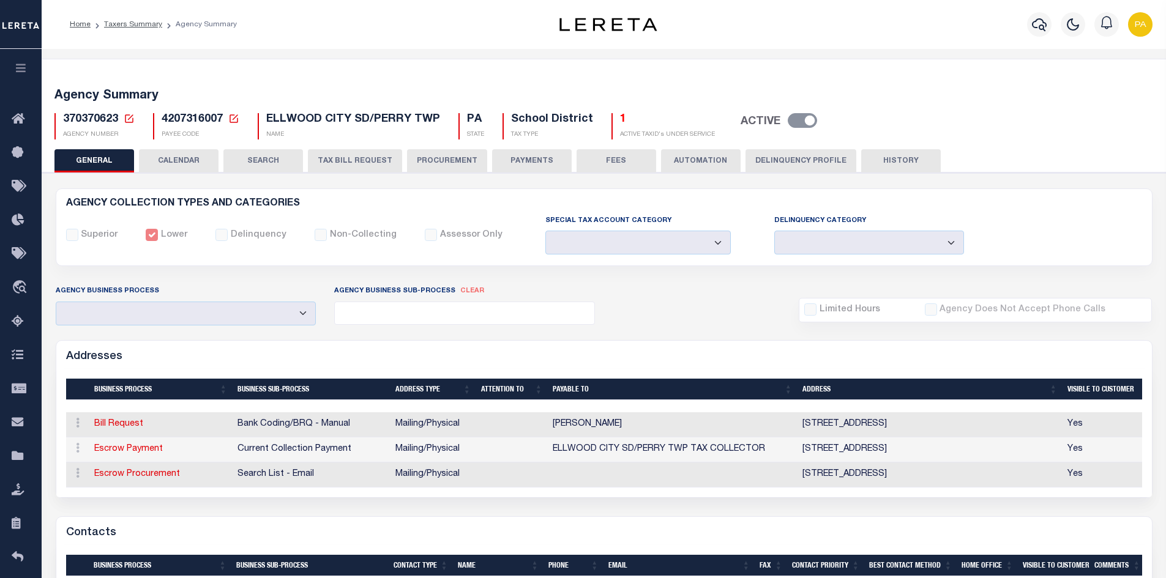
select select
drag, startPoint x: 168, startPoint y: 155, endPoint x: 167, endPoint y: 162, distance: 7.0
click at [169, 155] on button "CALENDAR" at bounding box center [179, 160] width 80 height 23
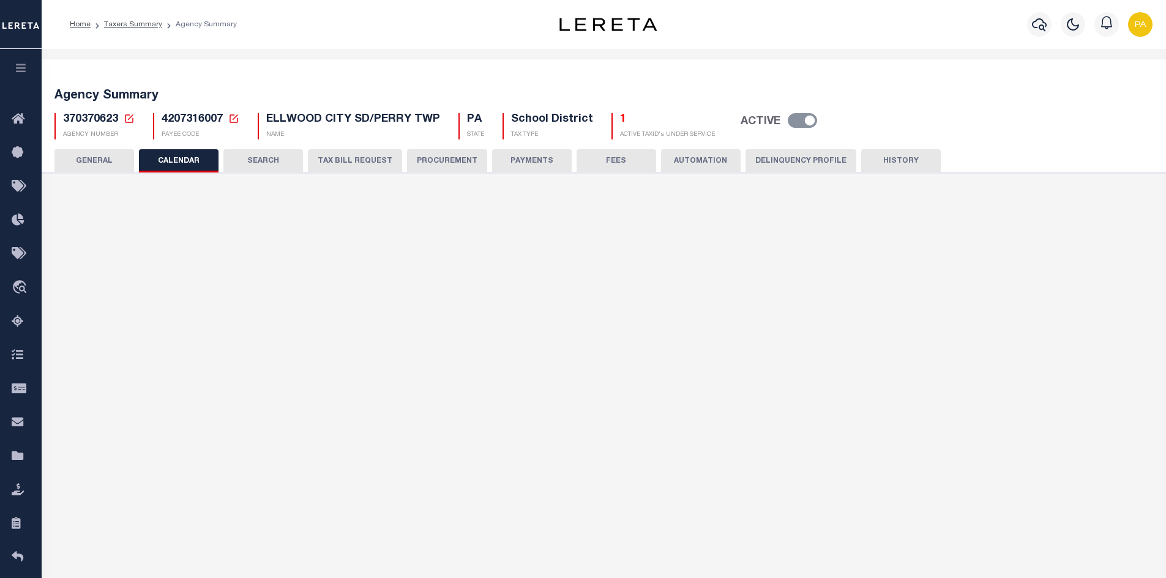
checkbox input "false"
type input "1"
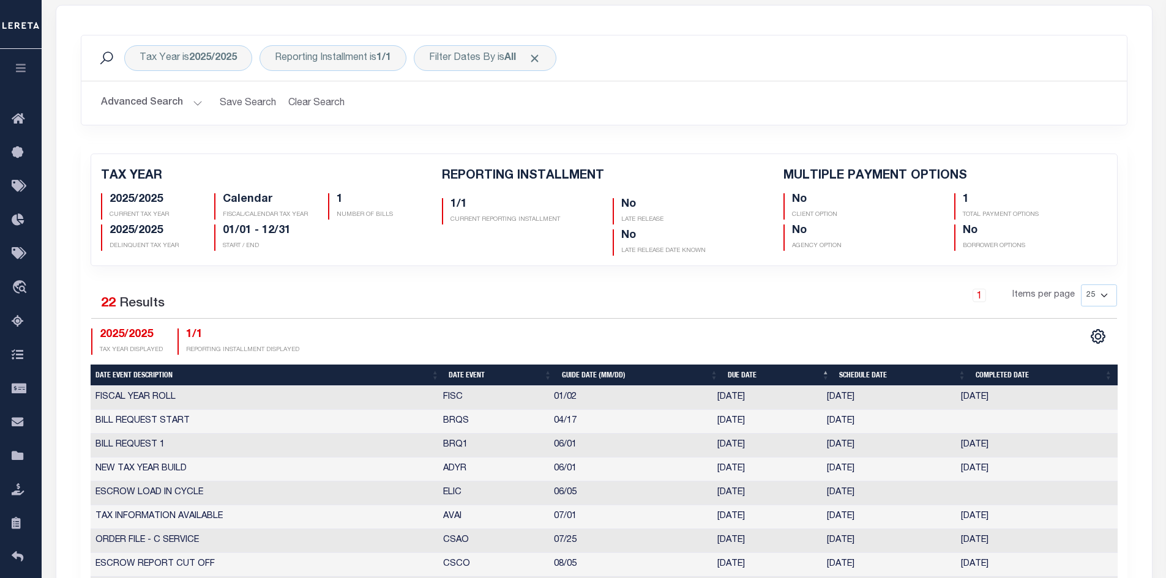
scroll to position [122, 0]
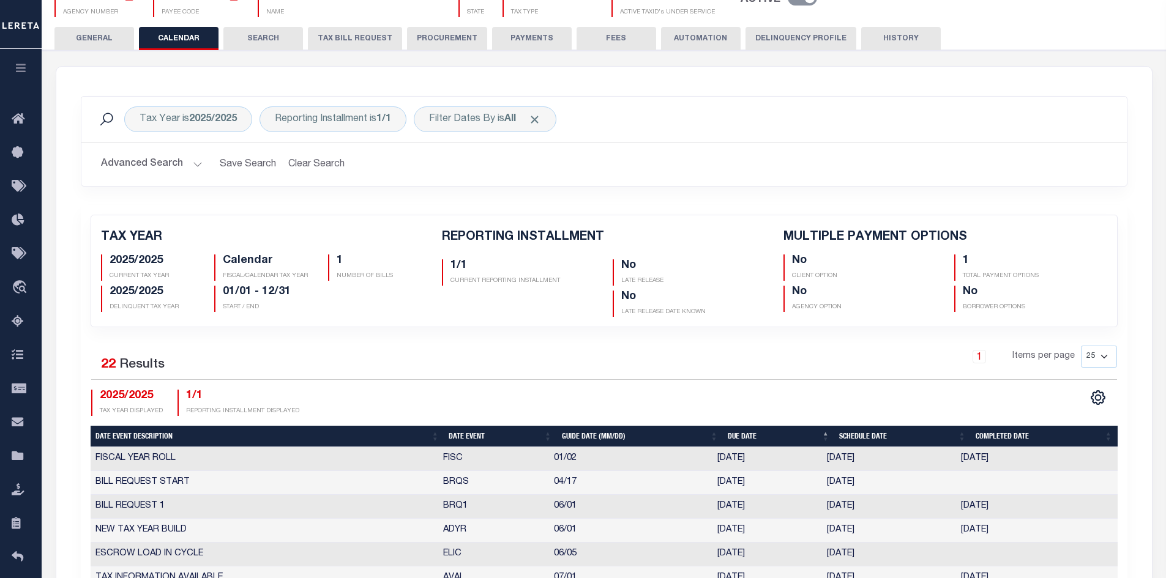
click at [447, 42] on button "PROCUREMENT" at bounding box center [447, 38] width 80 height 23
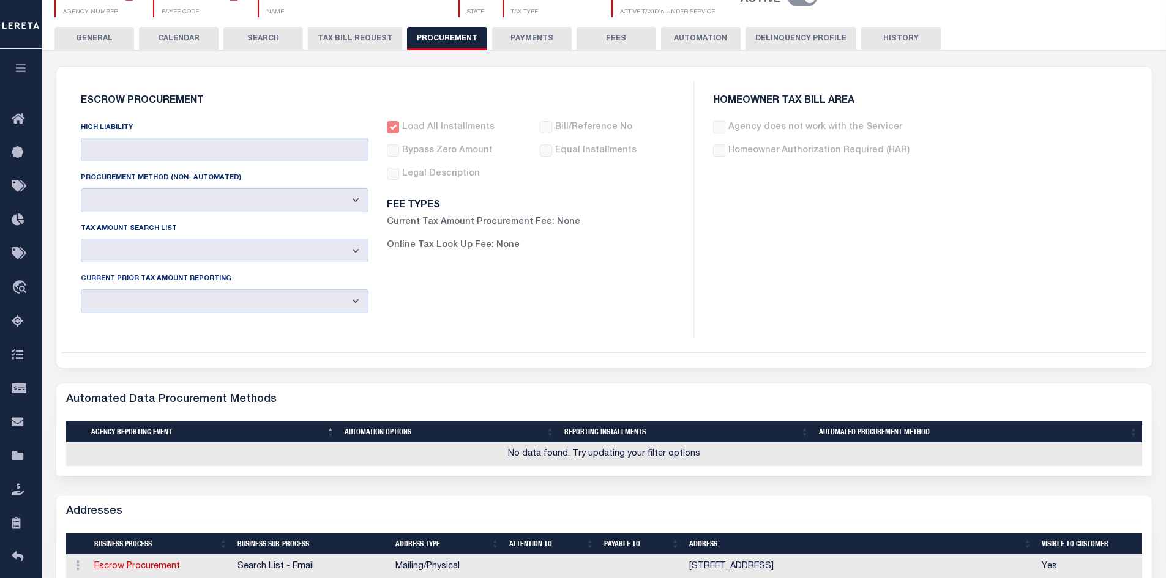
type input "$10,000"
select select "6"
select select "3"
checkbox input "true"
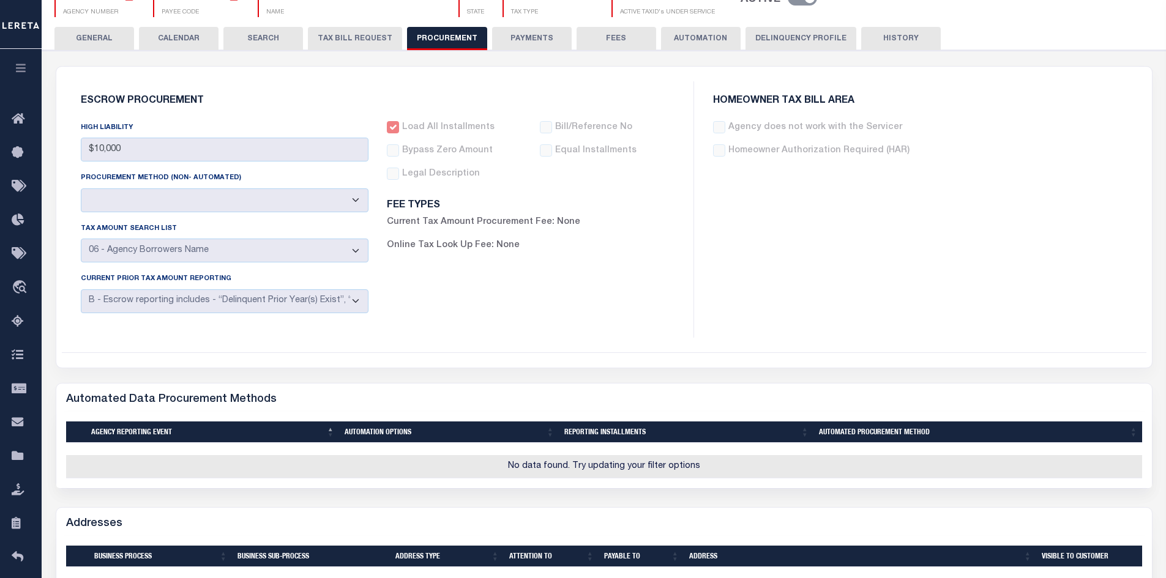
scroll to position [0, 0]
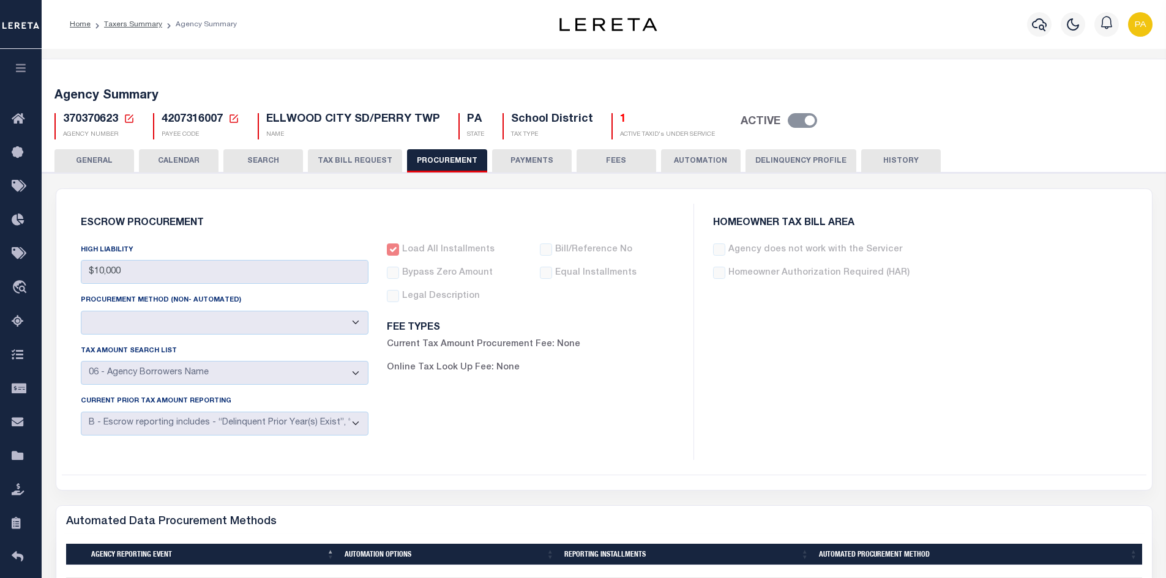
click at [346, 162] on button "TAX BILL REQUEST" at bounding box center [355, 160] width 94 height 23
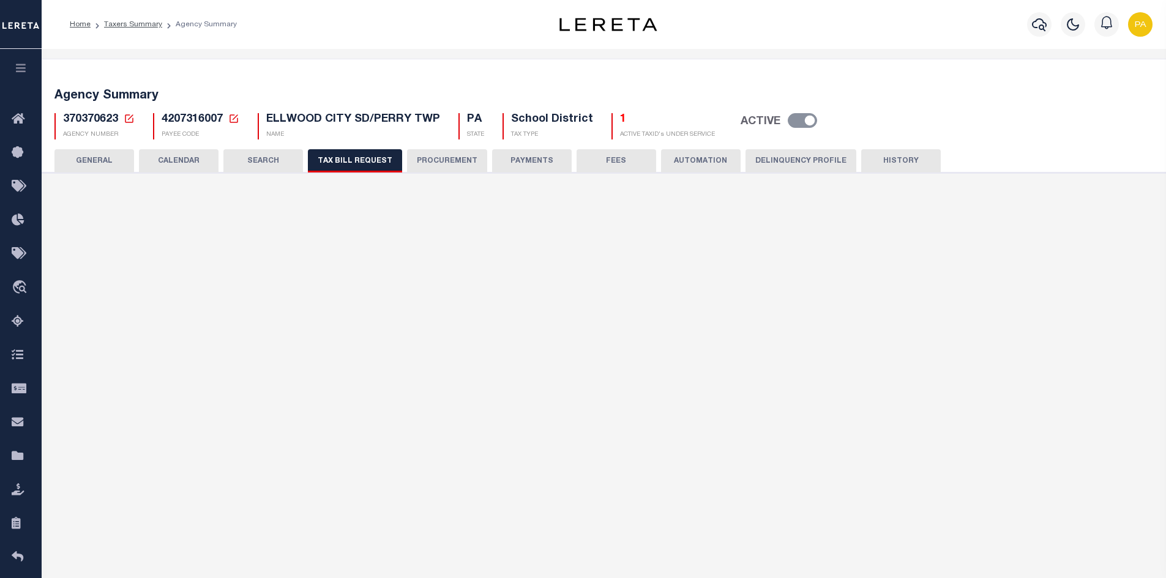
select select "29"
checkbox input "false"
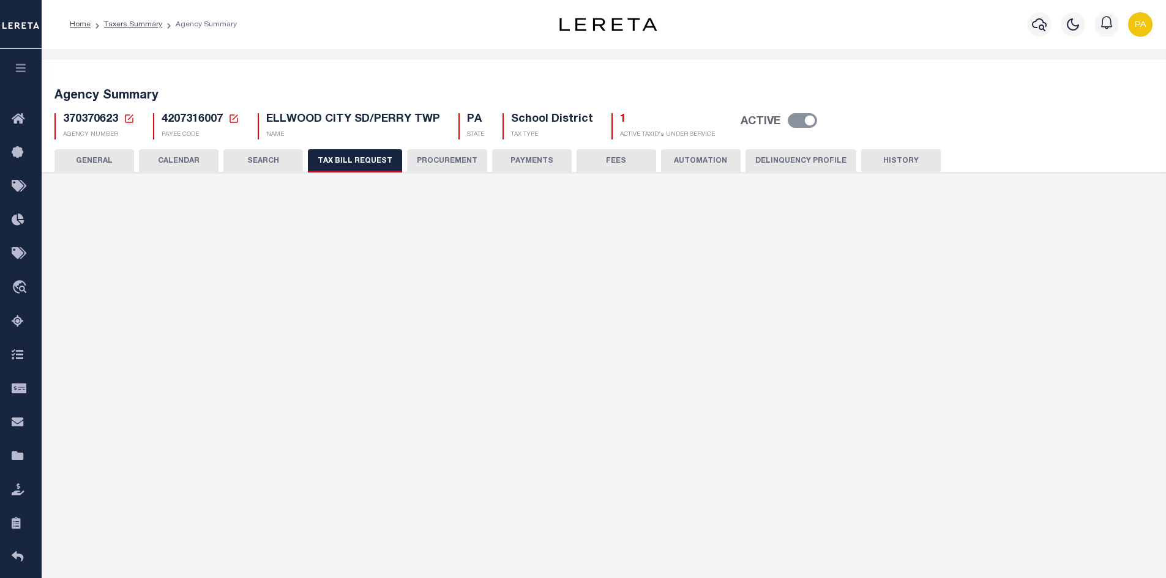
select select "20"
select select "false"
select select "15"
select select
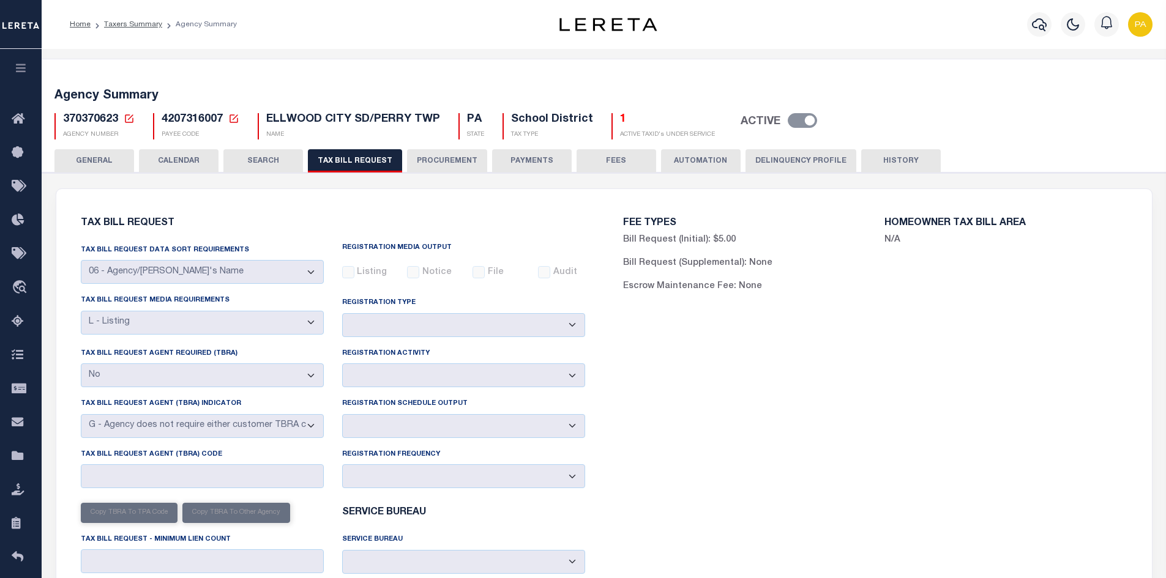
click at [83, 159] on button "GENERAL" at bounding box center [94, 160] width 80 height 23
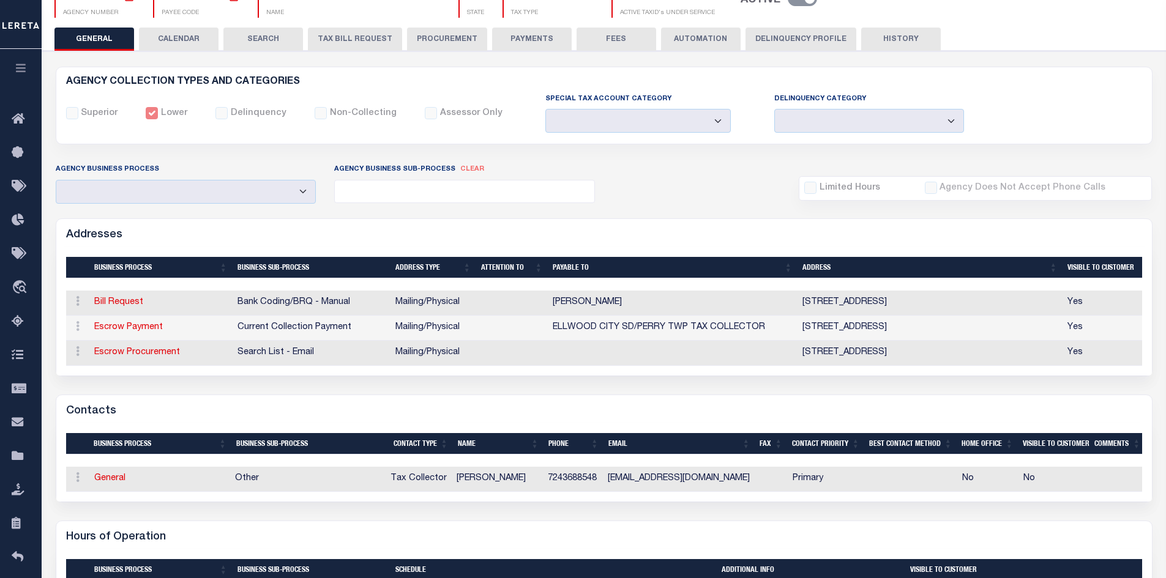
scroll to position [184, 0]
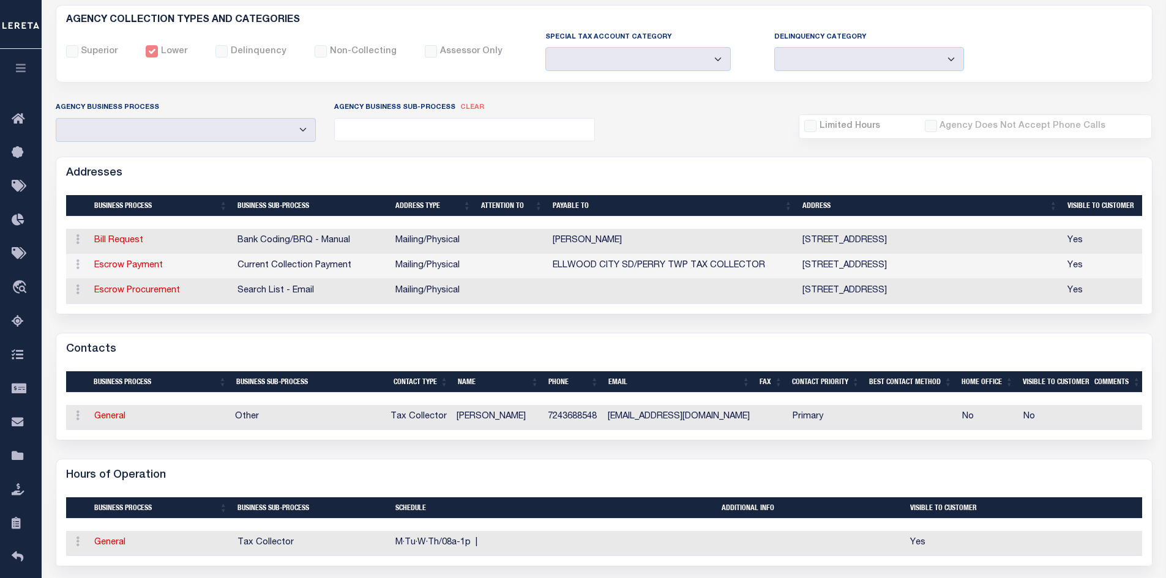
click at [638, 281] on td at bounding box center [673, 291] width 250 height 25
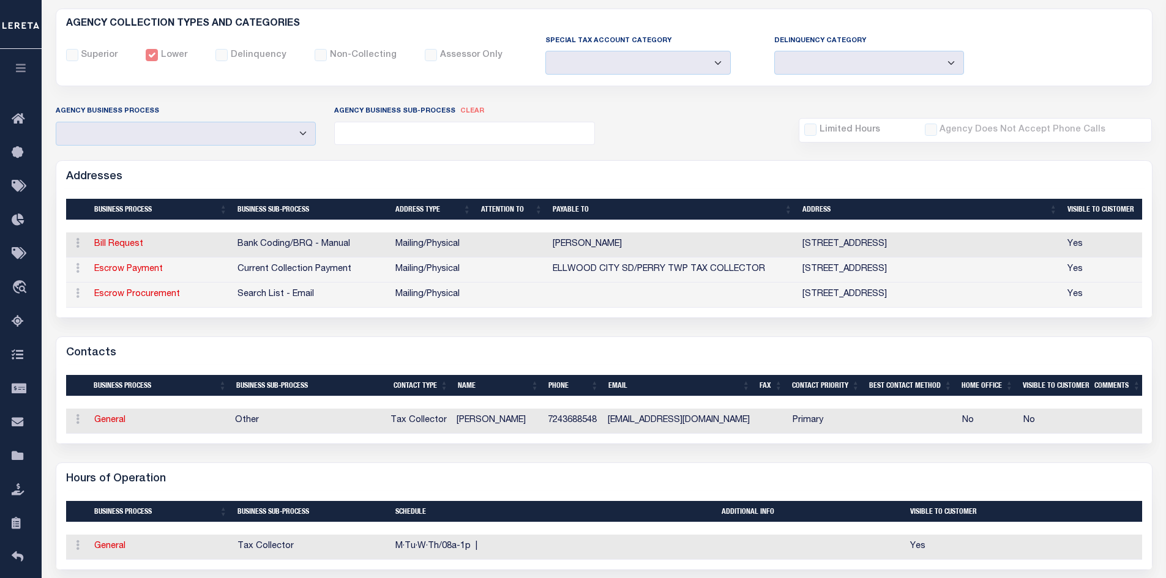
scroll to position [0, 0]
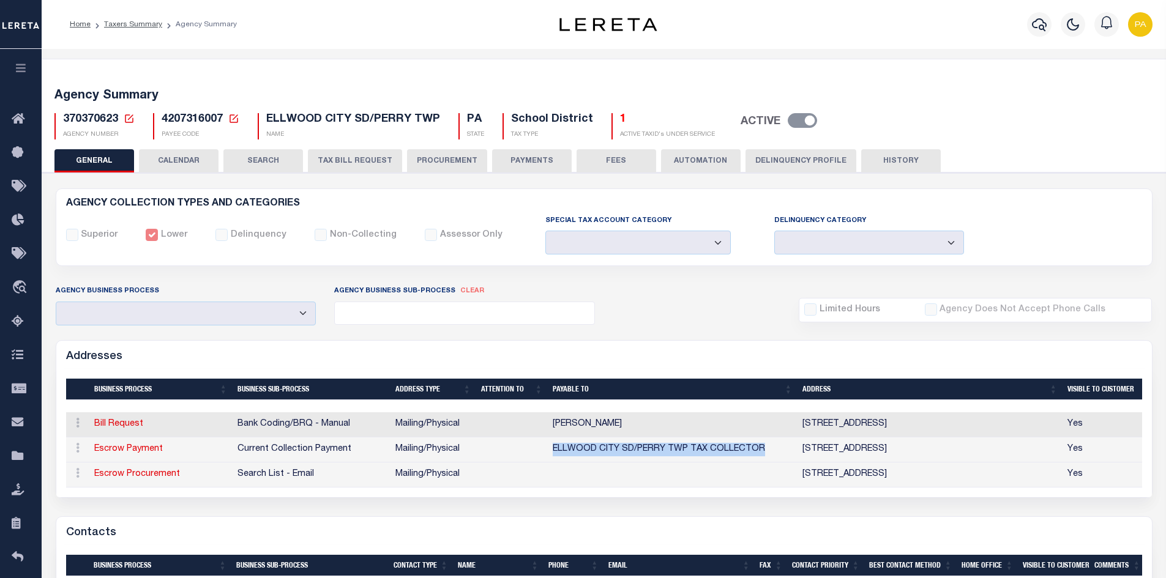
drag, startPoint x: 552, startPoint y: 449, endPoint x: 762, endPoint y: 451, distance: 210.6
click at [762, 451] on td "ELLWOOD CITY SD/PERRY TWP TAX COLLECTOR" at bounding box center [673, 450] width 250 height 25
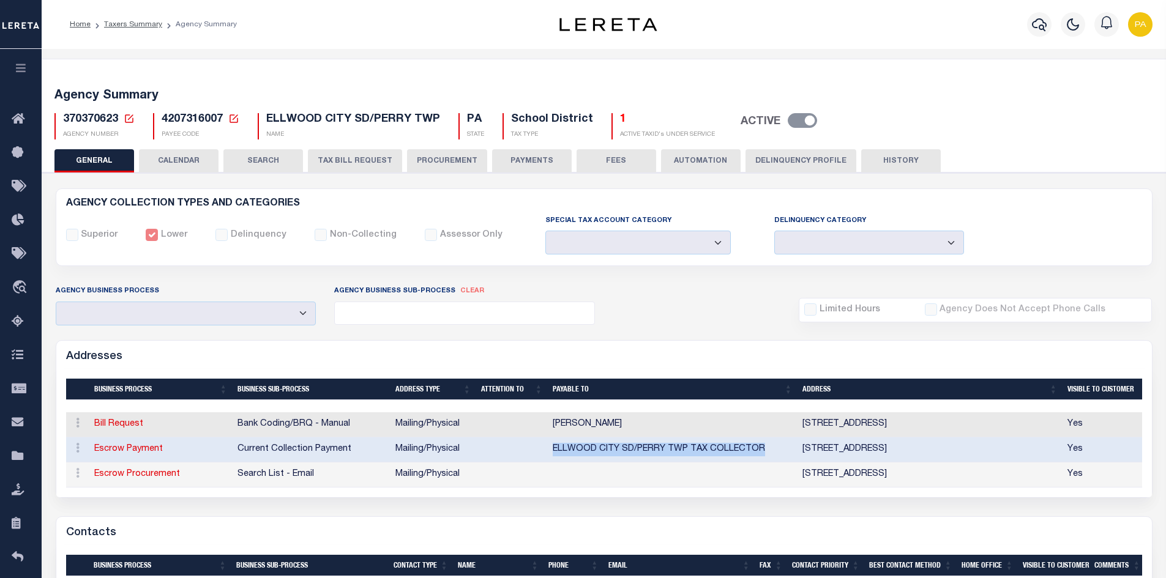
copy td "ELLWOOD CITY SD/PERRY TWP TAX COLLECTOR"
click at [604, 442] on td "ELLWOOD CITY SD/PERRY TWP TAX COLLECTOR" at bounding box center [673, 450] width 250 height 25
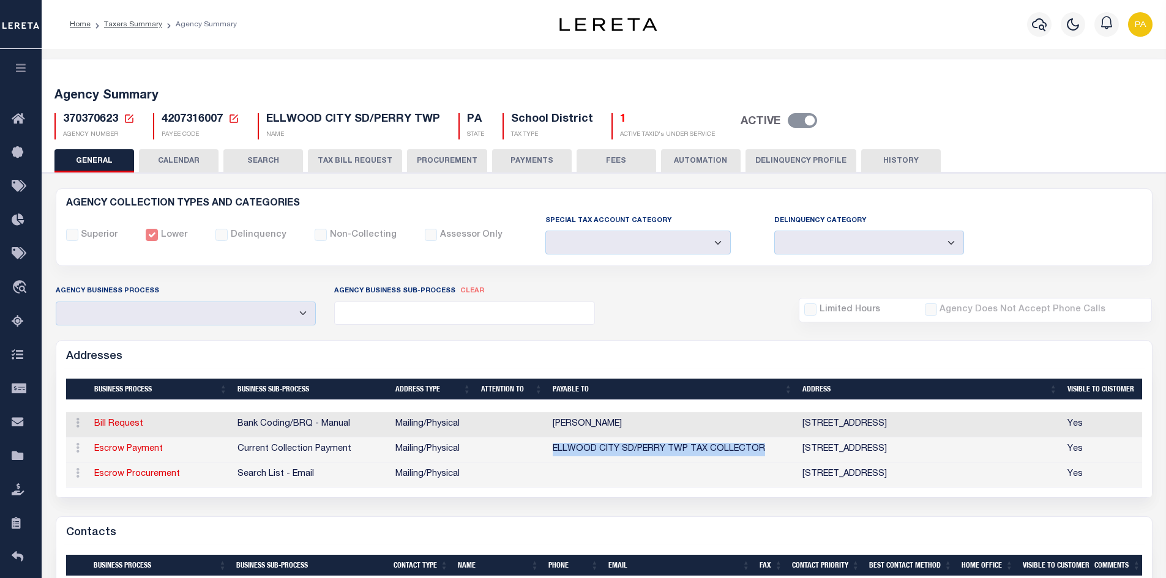
click at [553, 460] on td "ELLWOOD CITY SD/PERRY TWP TAX COLLECTOR" at bounding box center [673, 450] width 250 height 25
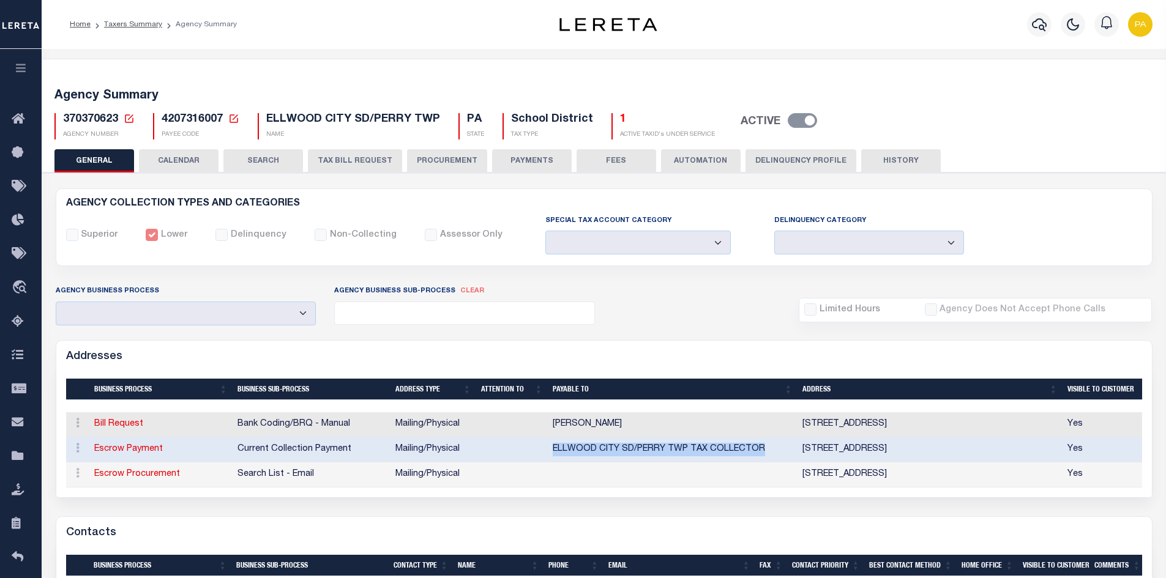
drag, startPoint x: 552, startPoint y: 452, endPoint x: 772, endPoint y: 459, distance: 220.5
click at [772, 459] on td "ELLWOOD CITY SD/PERRY TWP TAX COLLECTOR" at bounding box center [673, 450] width 250 height 25
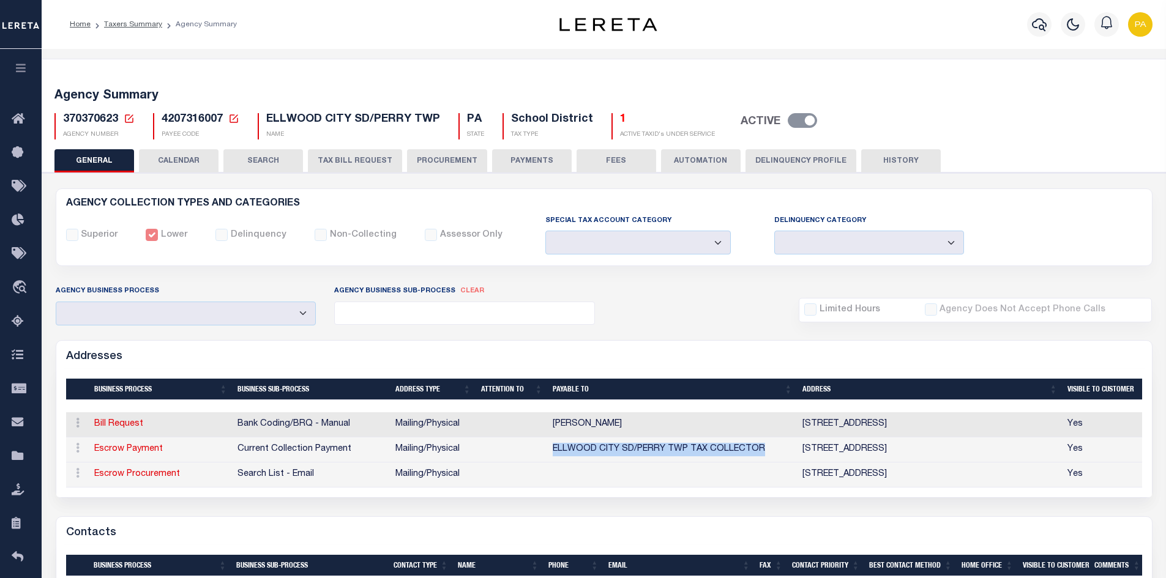
copy td "ELLWOOD CITY SD/PERRY TWP TAX COLLECTOR"
click at [643, 452] on td "ELLWOOD CITY SD/PERRY TWP TAX COLLECTOR" at bounding box center [673, 450] width 250 height 25
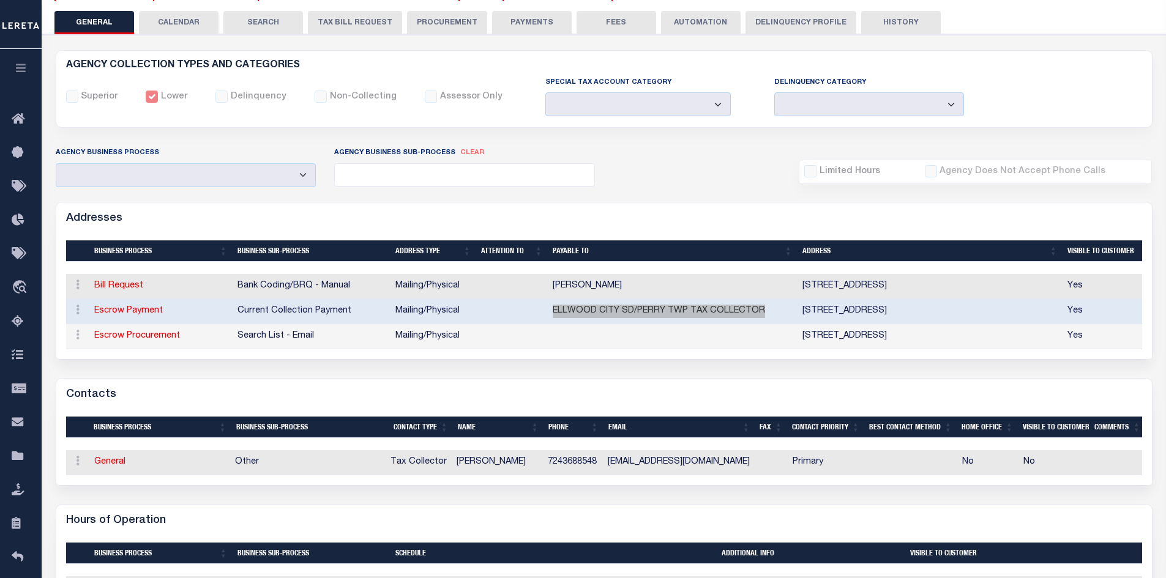
scroll to position [184, 0]
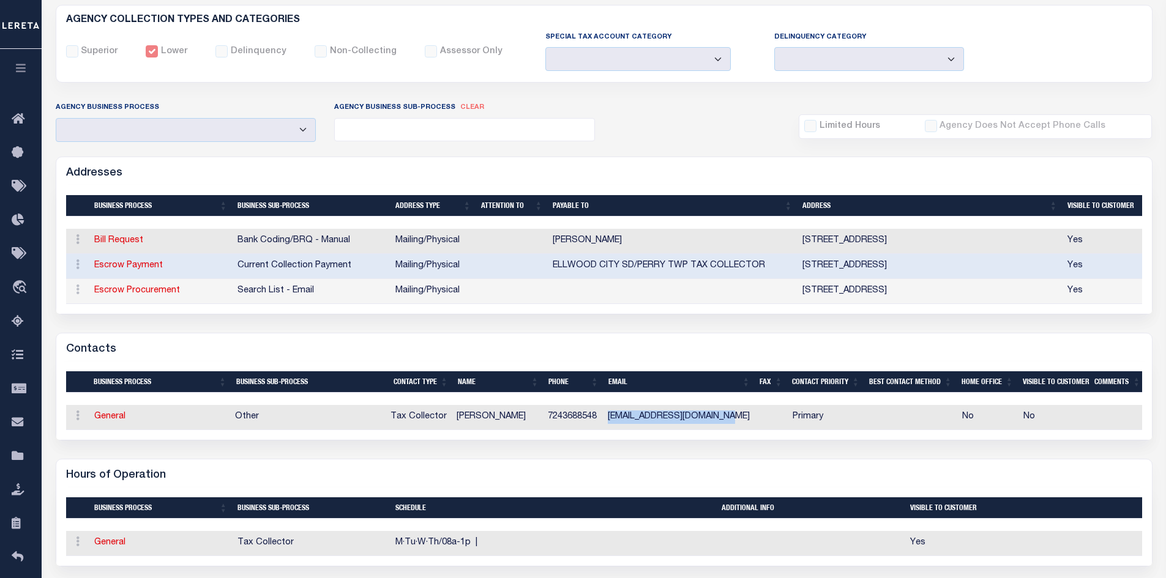
drag, startPoint x: 612, startPoint y: 423, endPoint x: 753, endPoint y: 429, distance: 140.9
click at [753, 429] on td "JANLEE0605@EMBARQMAIL.COM" at bounding box center [679, 417] width 152 height 25
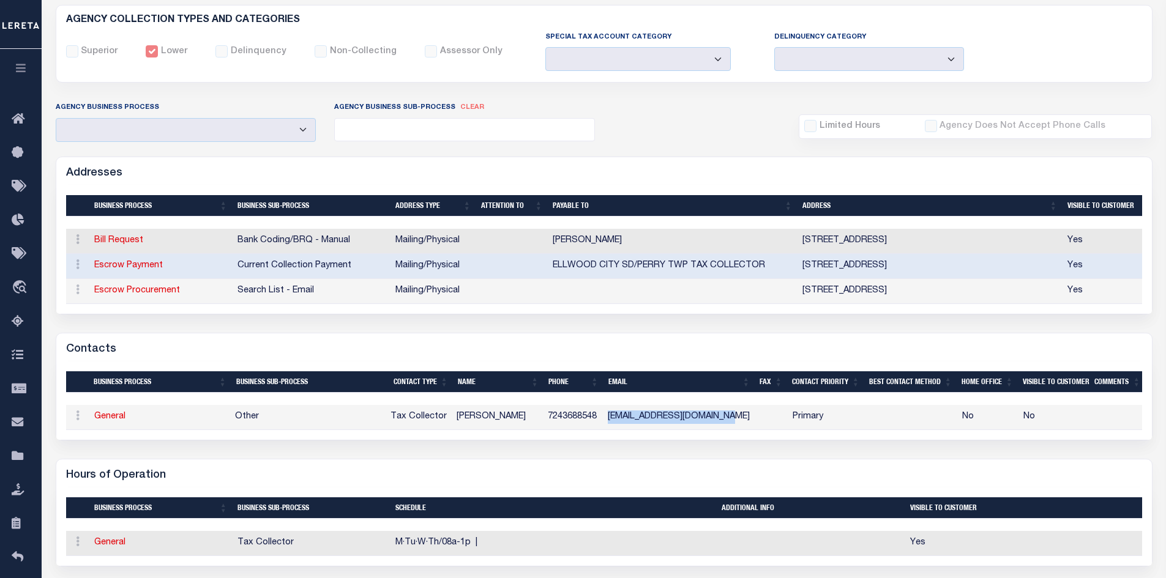
copy td "JANLEE0605@EMBARQMAIL.COM"
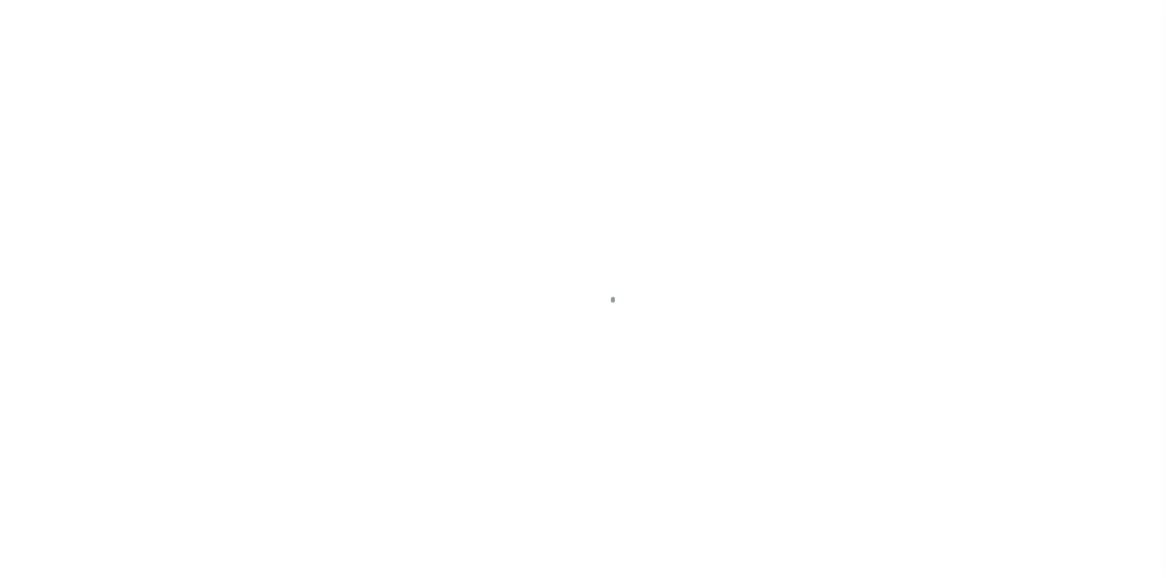
select select "10"
type input "[STREET_ADDRESS][PERSON_NAME]"
select select "Escrow"
select select
type input "[GEOGRAPHIC_DATA] 16117"
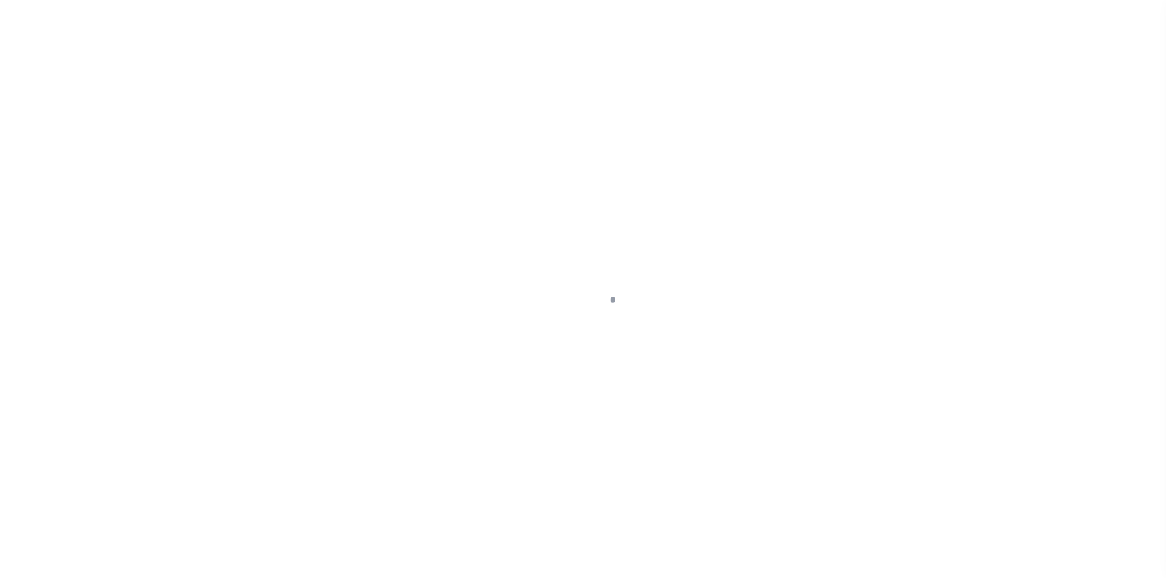
type input "40006121-2"
type input "PA"
type textarea "SEE FILE1"
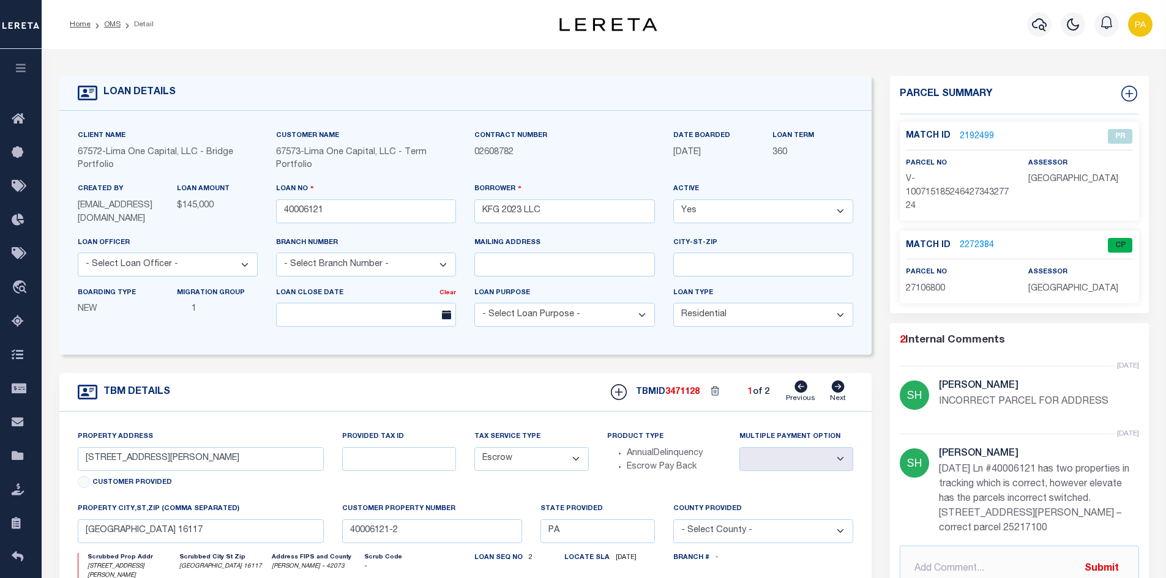
click at [973, 242] on link "2272384" at bounding box center [977, 245] width 34 height 13
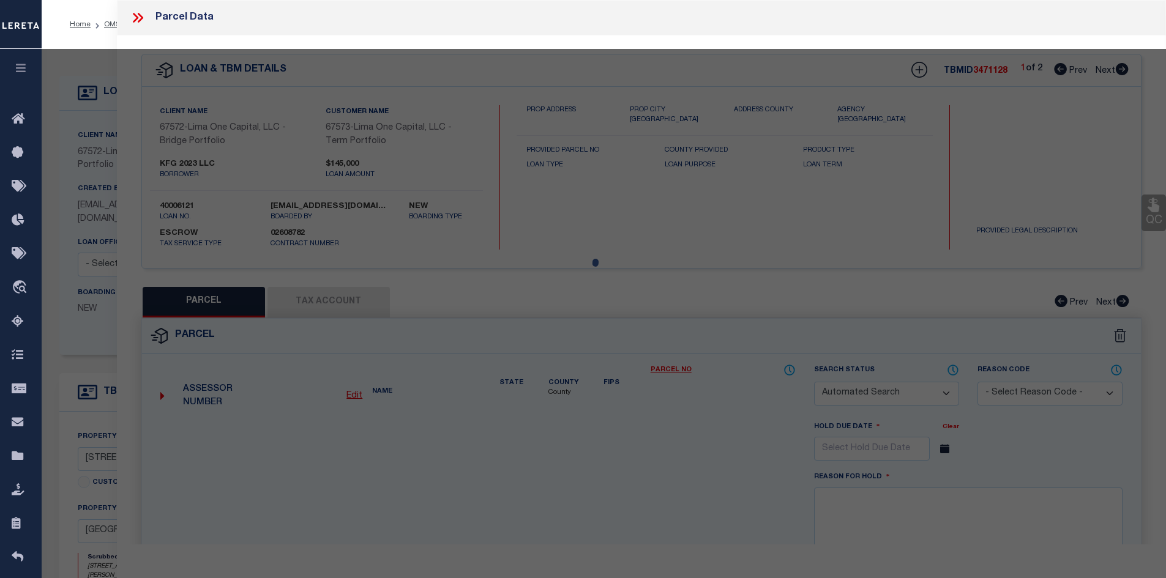
checkbox input "false"
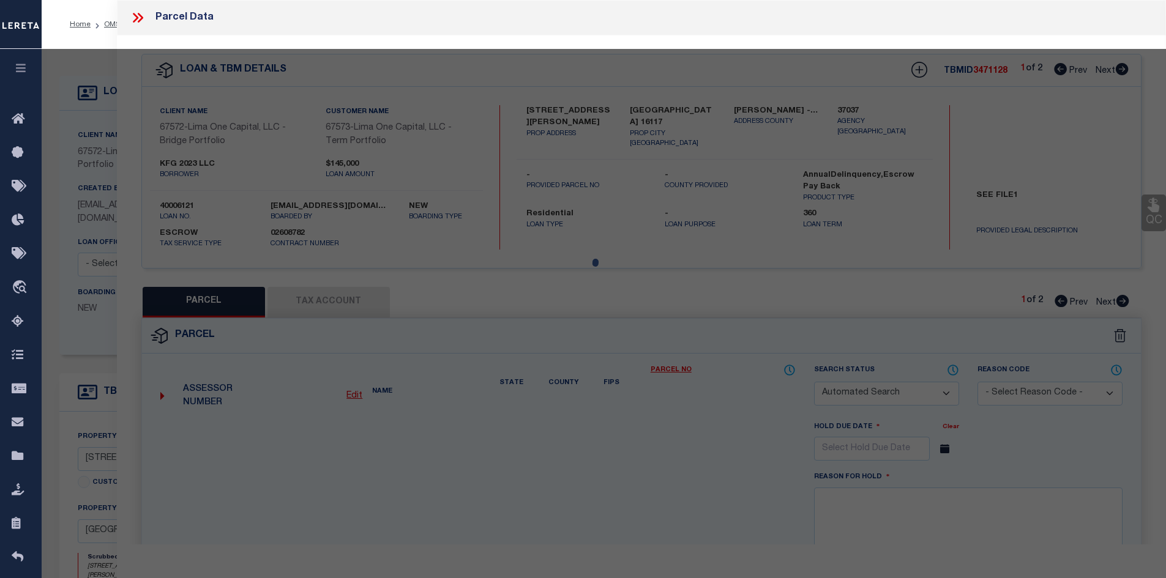
select select "CP"
select select "ADD"
type input "KFC 2023 LLC"
select select "AGW"
select select "ADD"
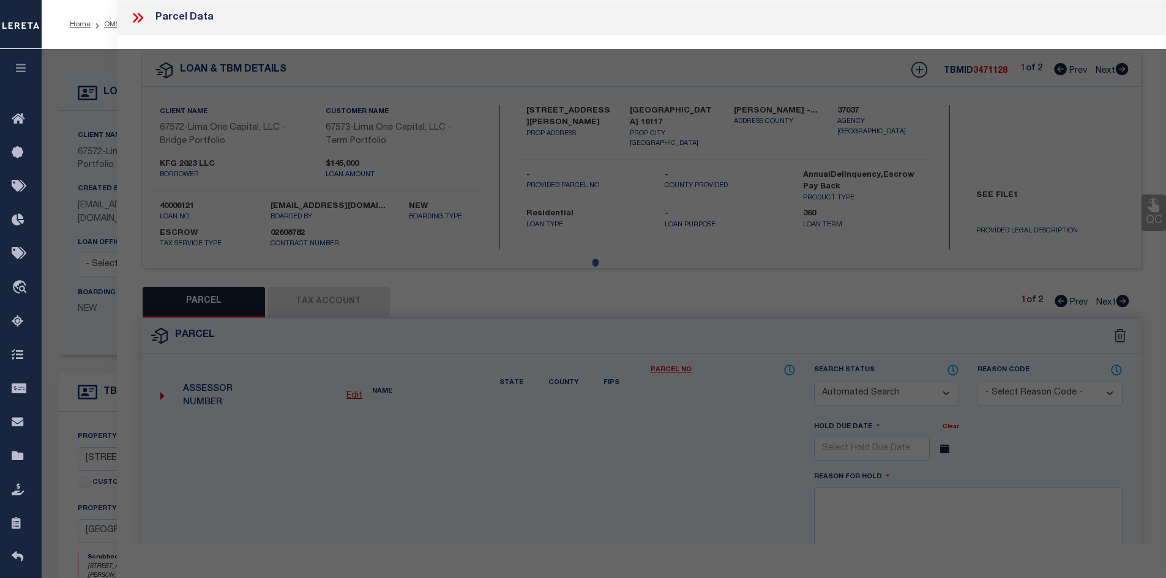
type input "[STREET_ADDRESS][PERSON_NAME]"
type textarea "L 113- 114 H-G 128 -127"
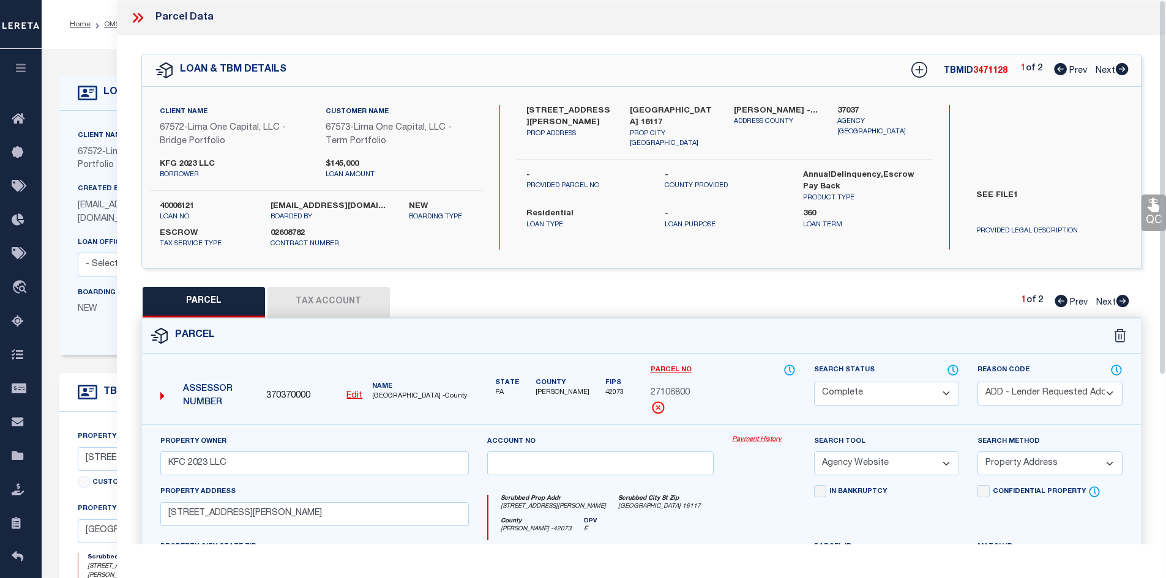
click at [752, 441] on link "Payment History" at bounding box center [764, 440] width 64 height 10
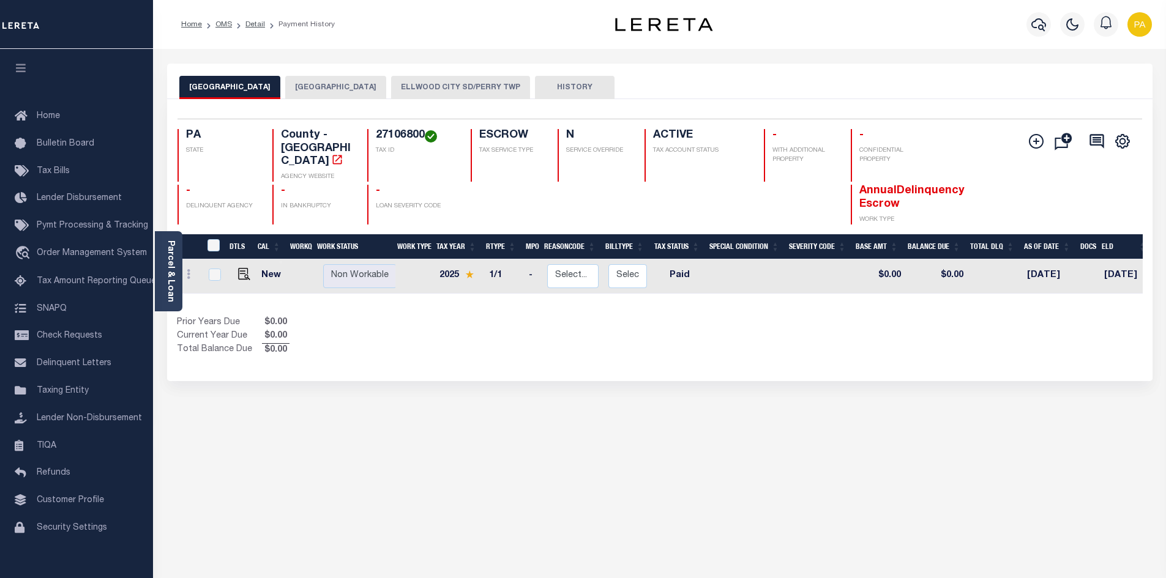
click at [331, 88] on button "[GEOGRAPHIC_DATA]" at bounding box center [335, 87] width 101 height 23
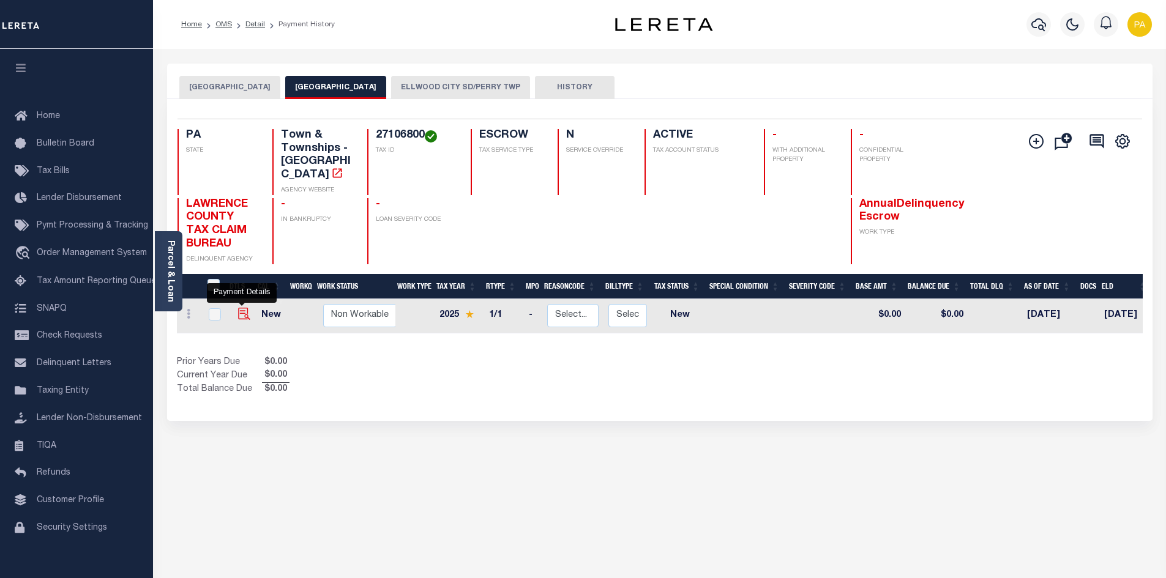
click at [242, 308] on img "" at bounding box center [244, 314] width 12 height 12
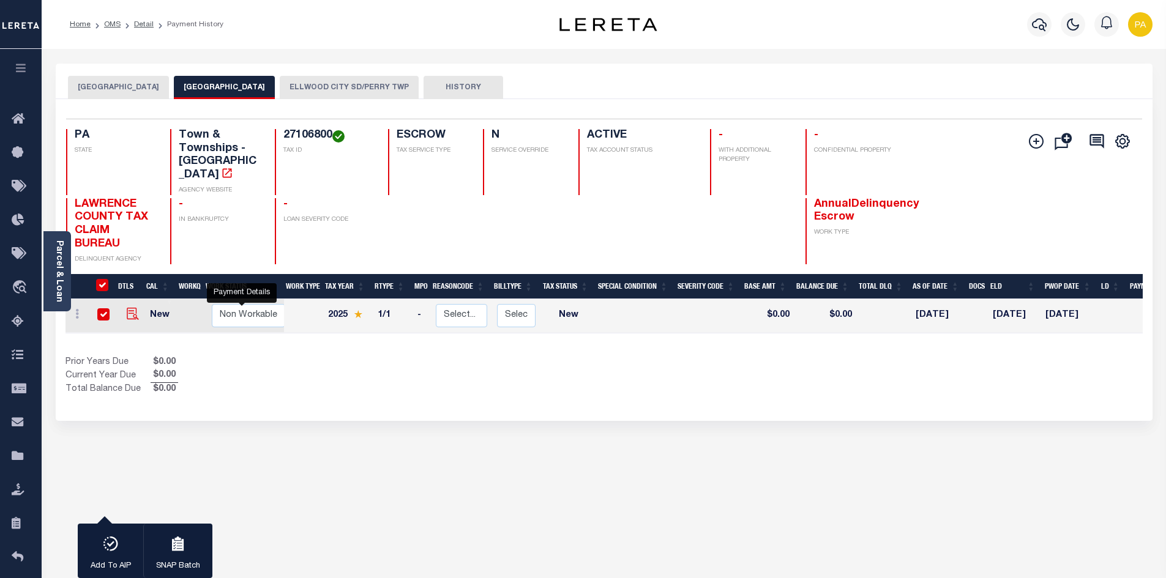
checkbox input "true"
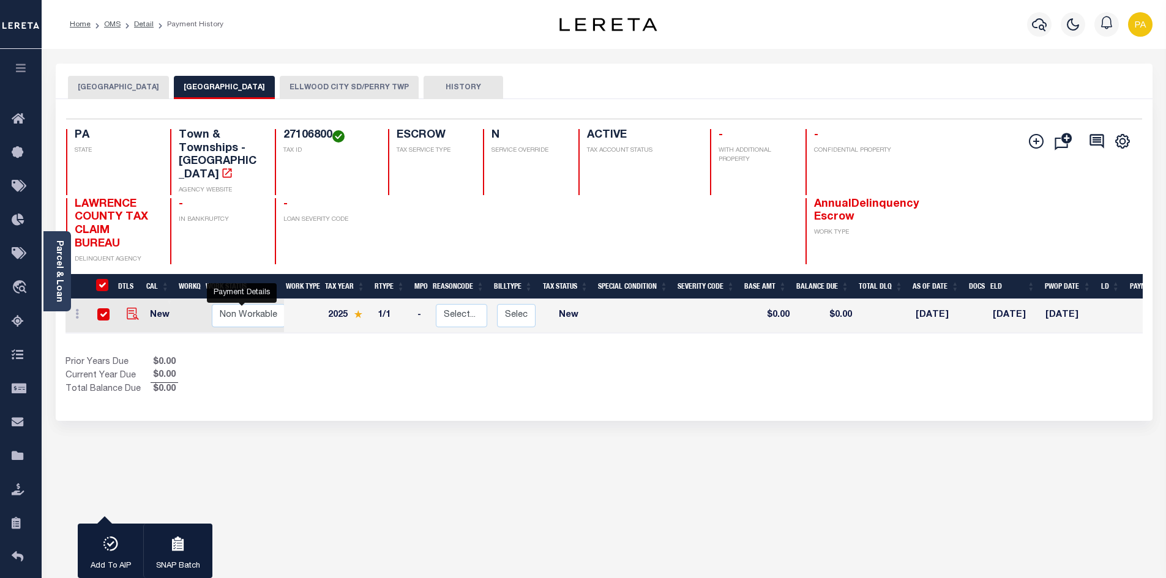
checkbox input "true"
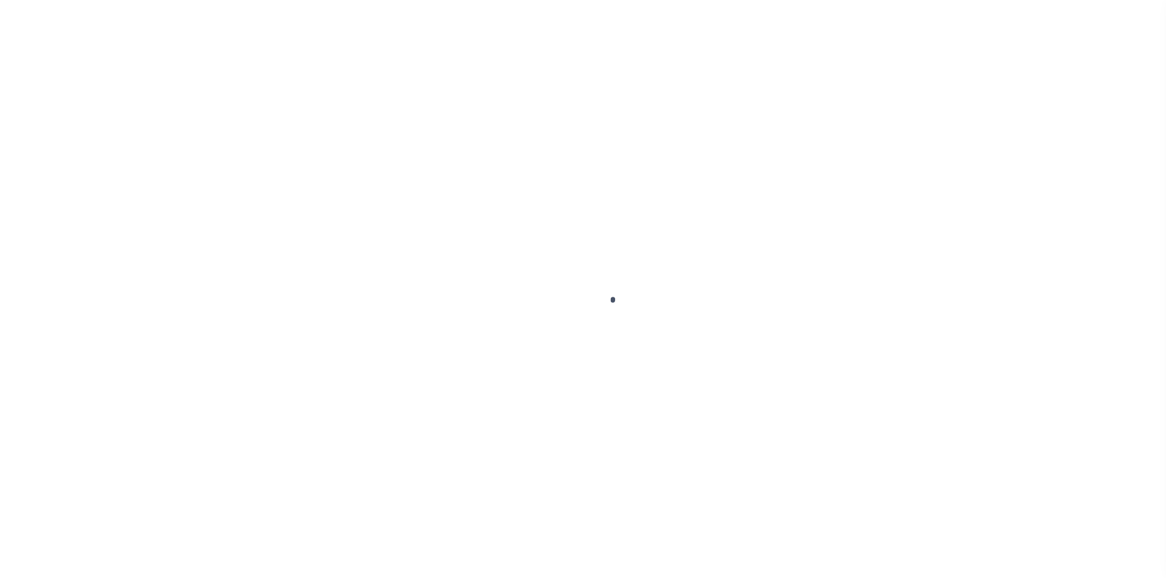
select select
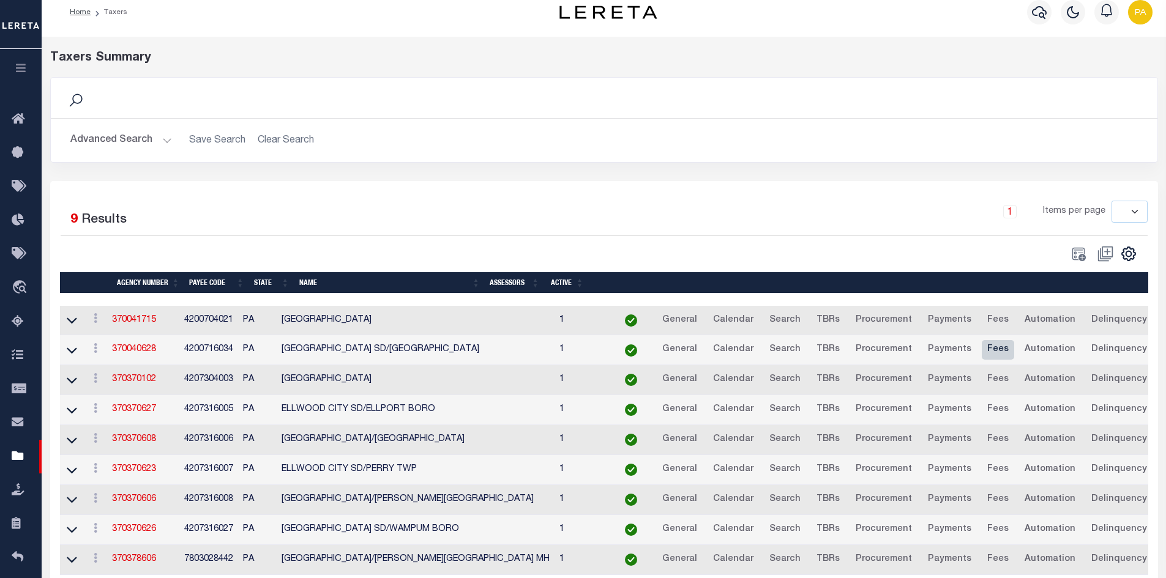
scroll to position [9, 0]
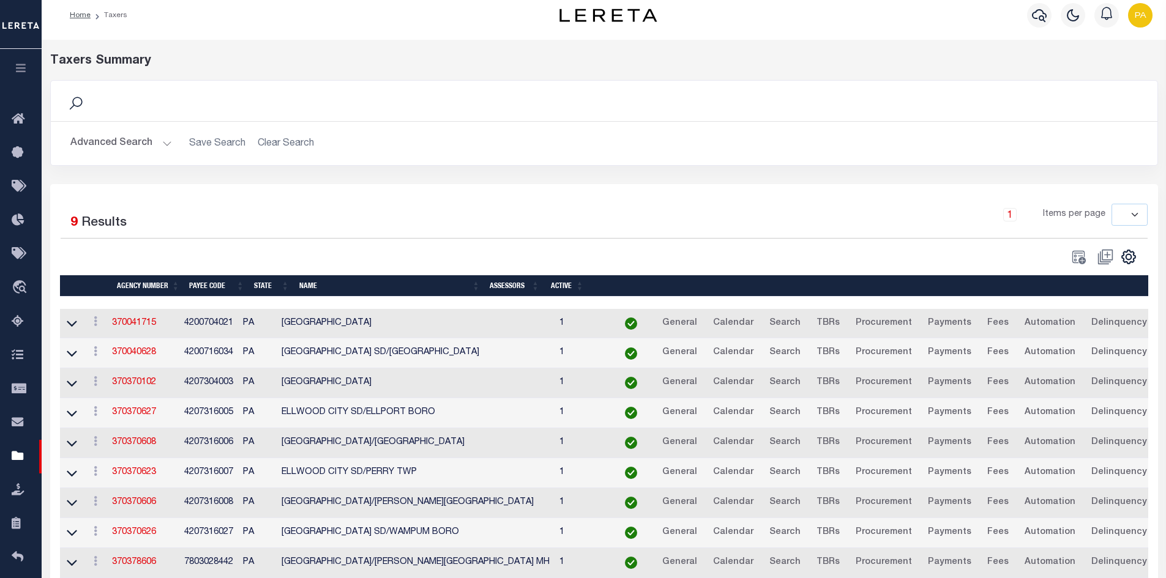
click at [290, 143] on h2 "Advanced Search Save Search Clear Search tblPayees_dynamictable_____DefaultSave…" at bounding box center [604, 144] width 1087 height 24
click at [165, 146] on button "Advanced Search" at bounding box center [121, 144] width 102 height 24
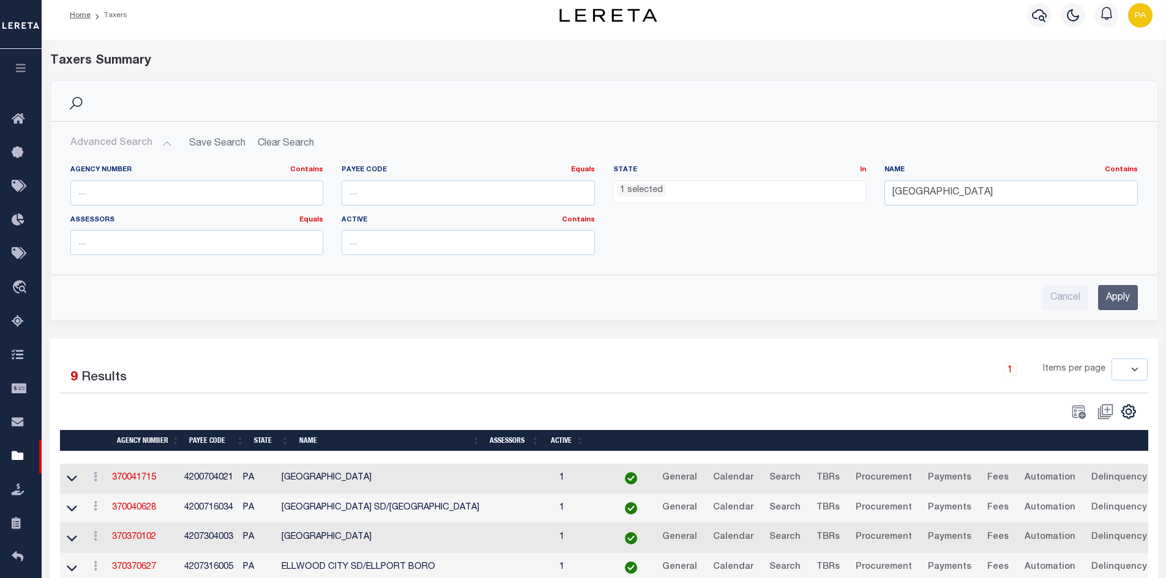
click at [725, 187] on ul "1 selected" at bounding box center [740, 189] width 252 height 17
drag, startPoint x: 974, startPoint y: 187, endPoint x: 821, endPoint y: 176, distance: 153.4
click at [821, 176] on div "Agency Number Contains Contains Is Payee Code Equals Equals Is Not Equal To Is …" at bounding box center [604, 215] width 1086 height 100
type input "PERRY TOWNSHIP"
click at [1135, 303] on input "Apply" at bounding box center [1118, 297] width 40 height 25
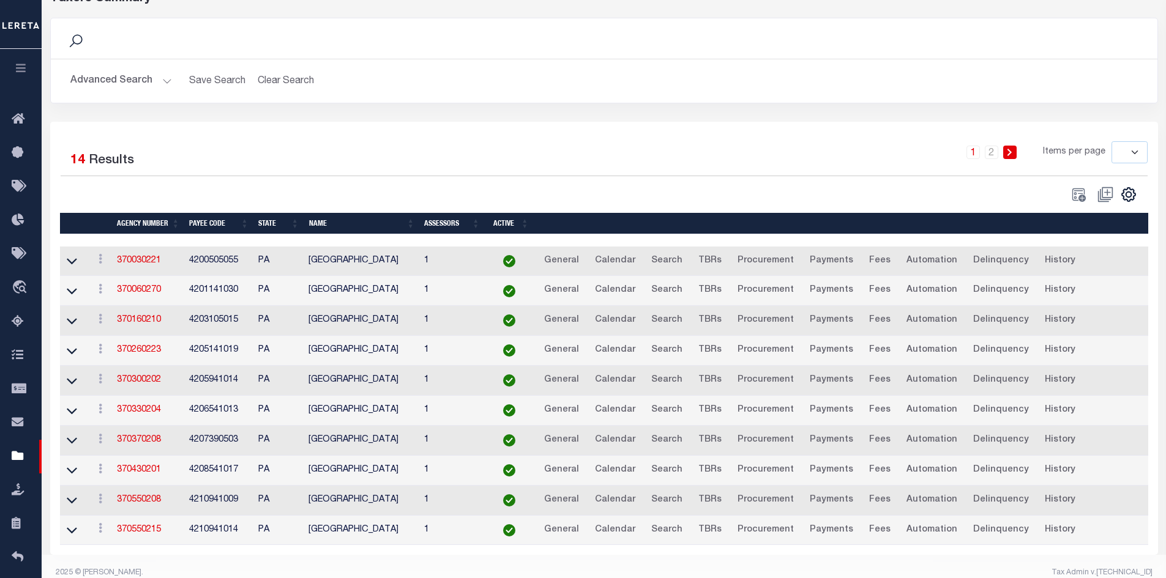
scroll to position [95, 0]
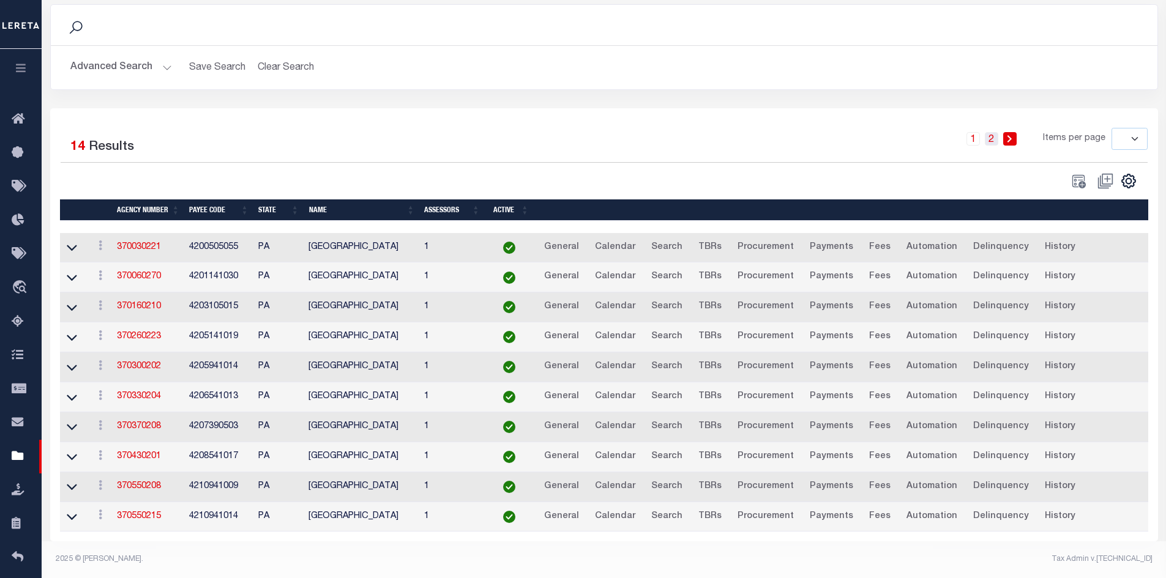
click at [996, 133] on link "2" at bounding box center [991, 138] width 13 height 13
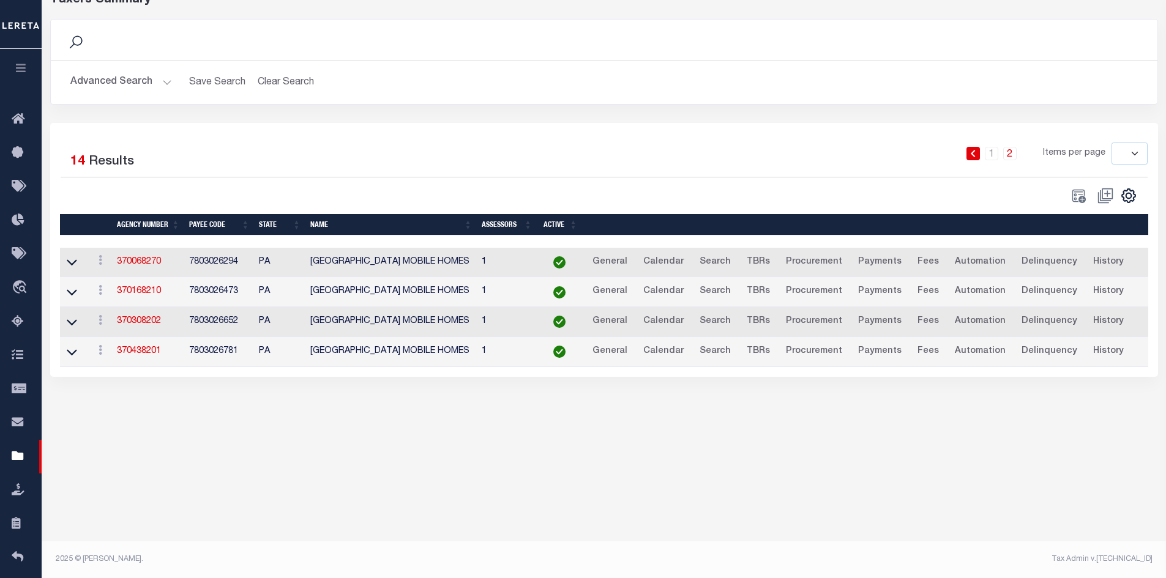
scroll to position [70, 0]
click at [995, 154] on link "1" at bounding box center [991, 153] width 13 height 13
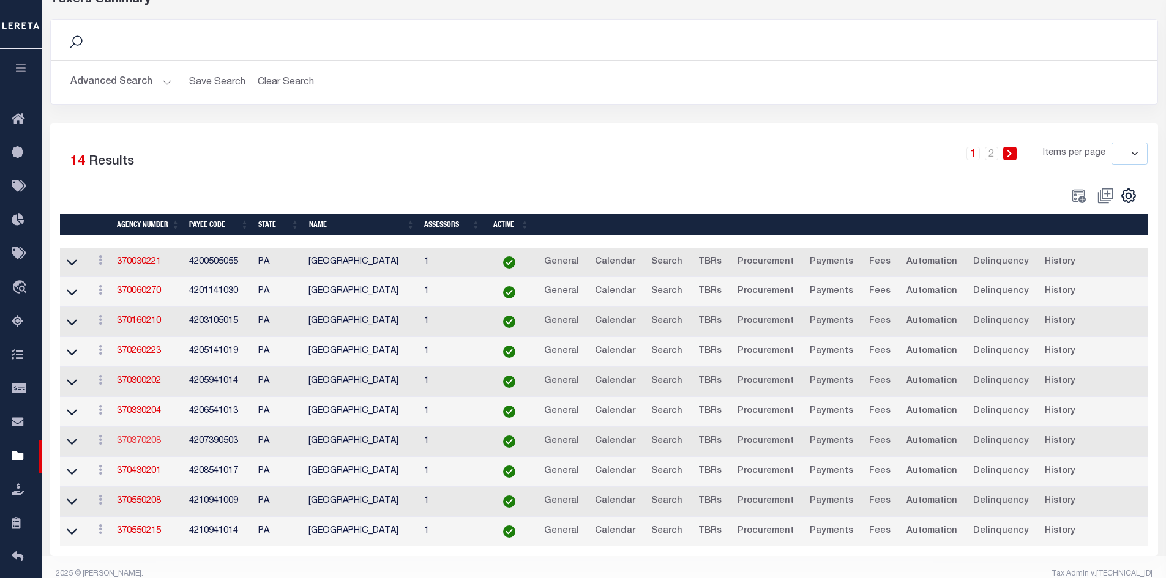
click at [143, 440] on link "370370208" at bounding box center [139, 441] width 44 height 9
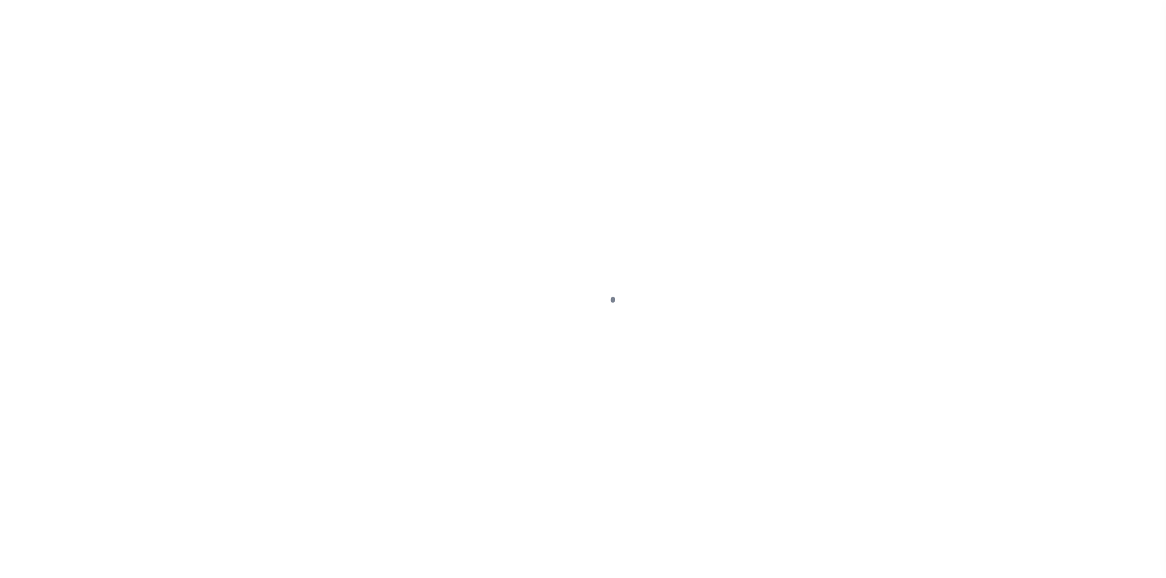
select select "NW2"
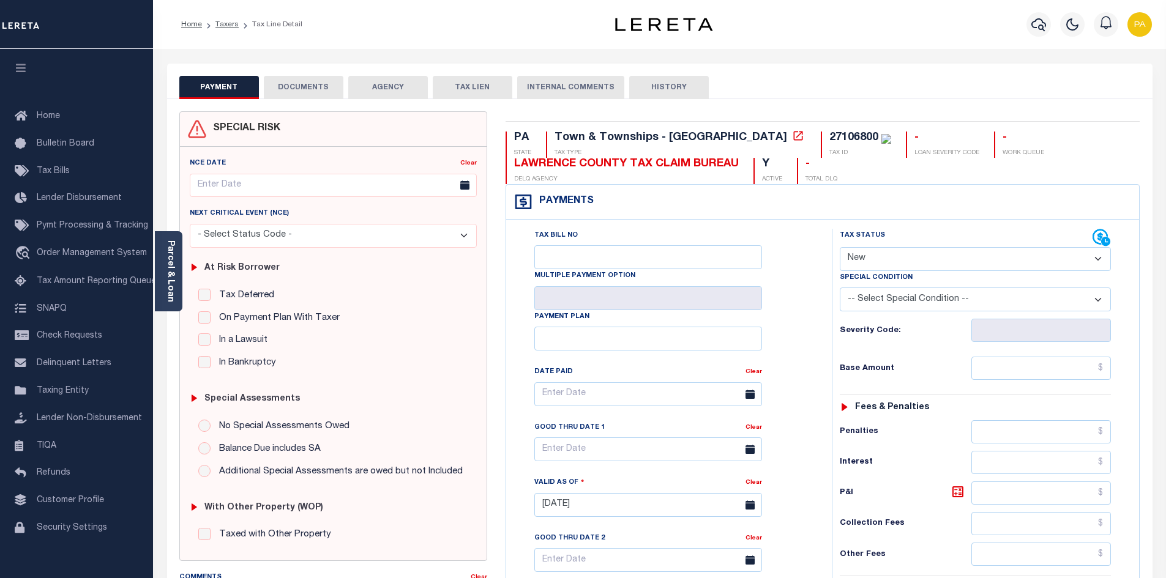
click at [395, 88] on button "AGENCY" at bounding box center [388, 87] width 80 height 23
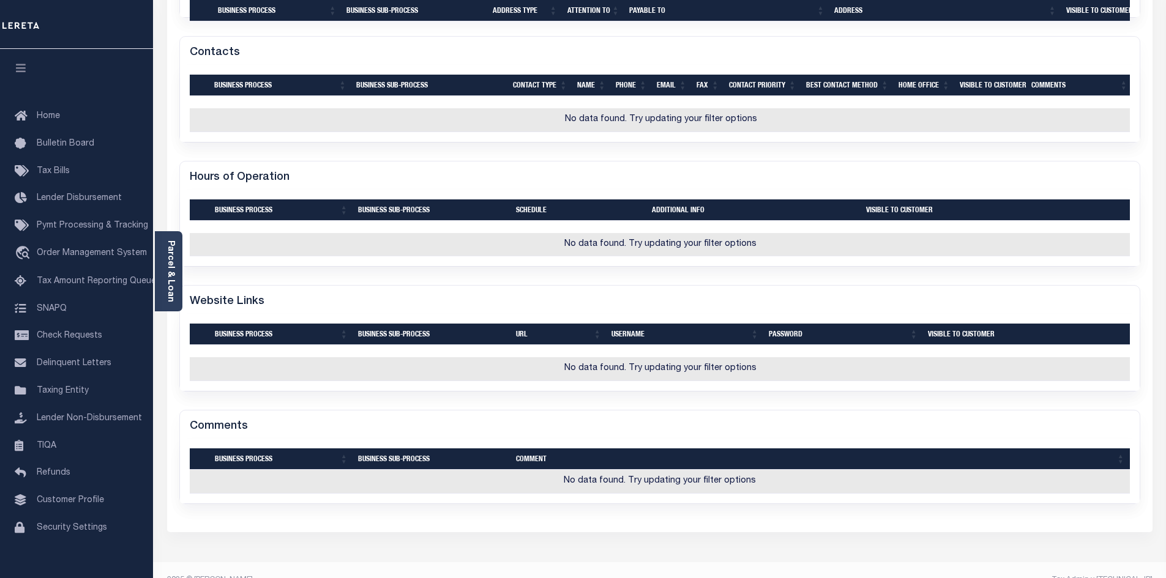
drag, startPoint x: 845, startPoint y: 427, endPoint x: 840, endPoint y: 415, distance: 12.6
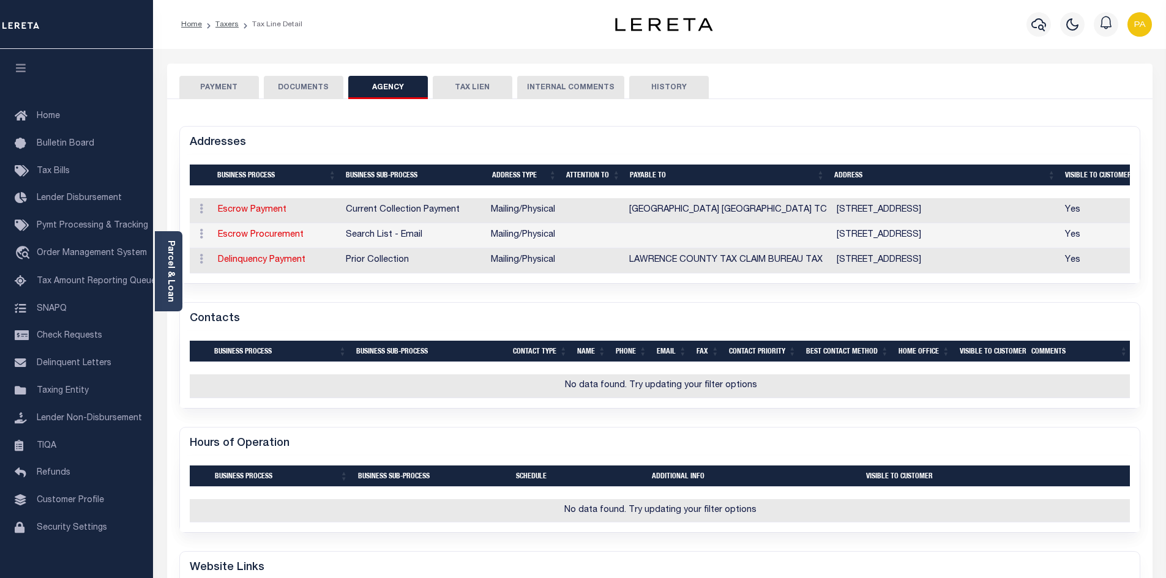
click at [219, 83] on button "PAYMENT" at bounding box center [219, 87] width 80 height 23
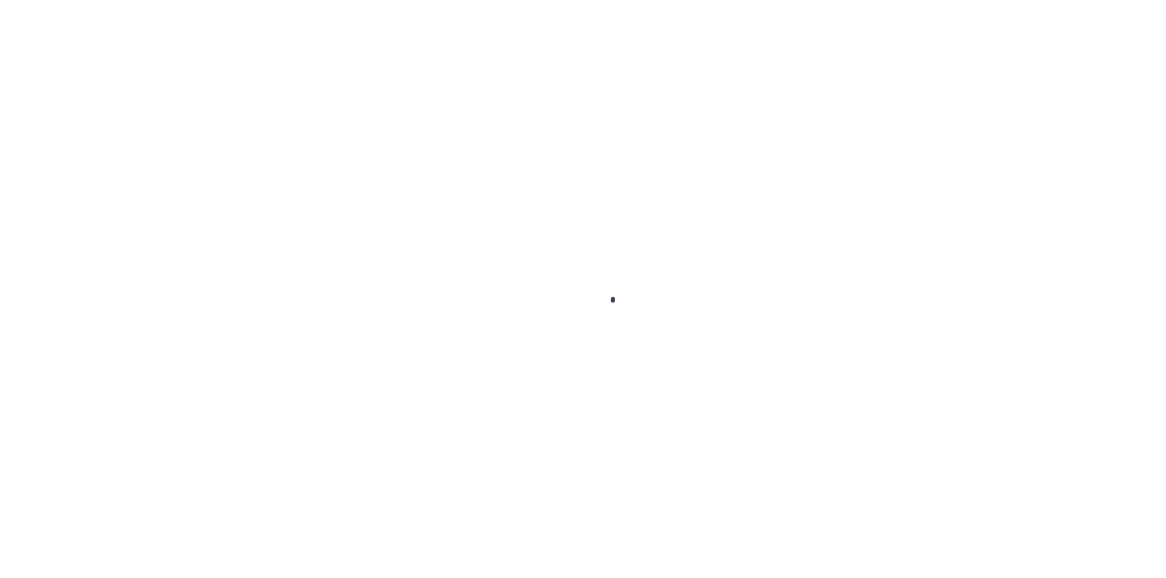
select select "CP"
select select "ADD"
select select "AGW"
select select "ADD"
select select "10"
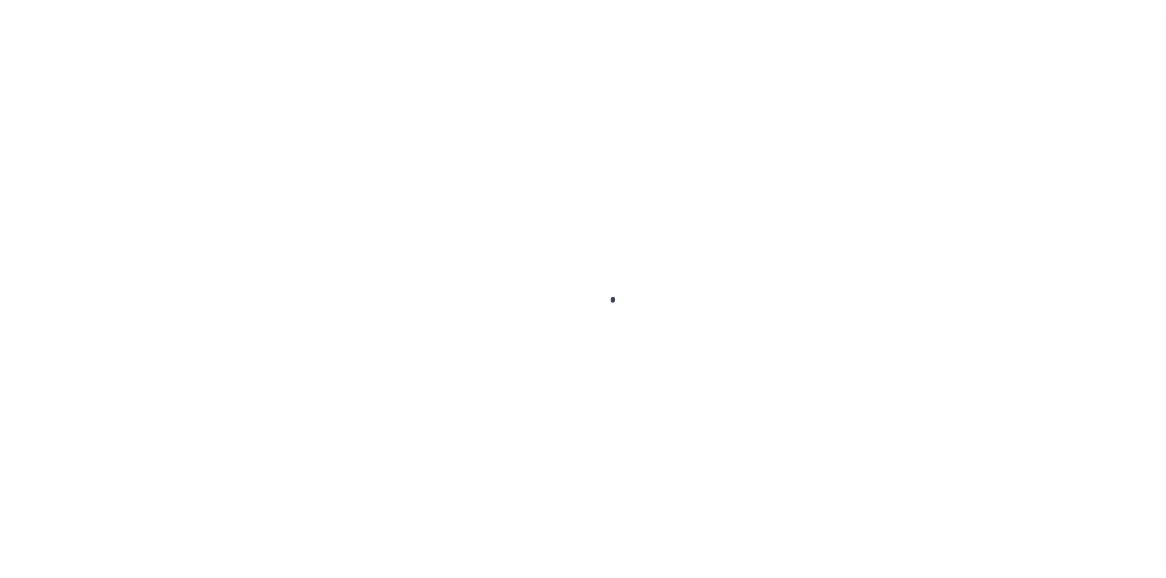
select select "Escrow"
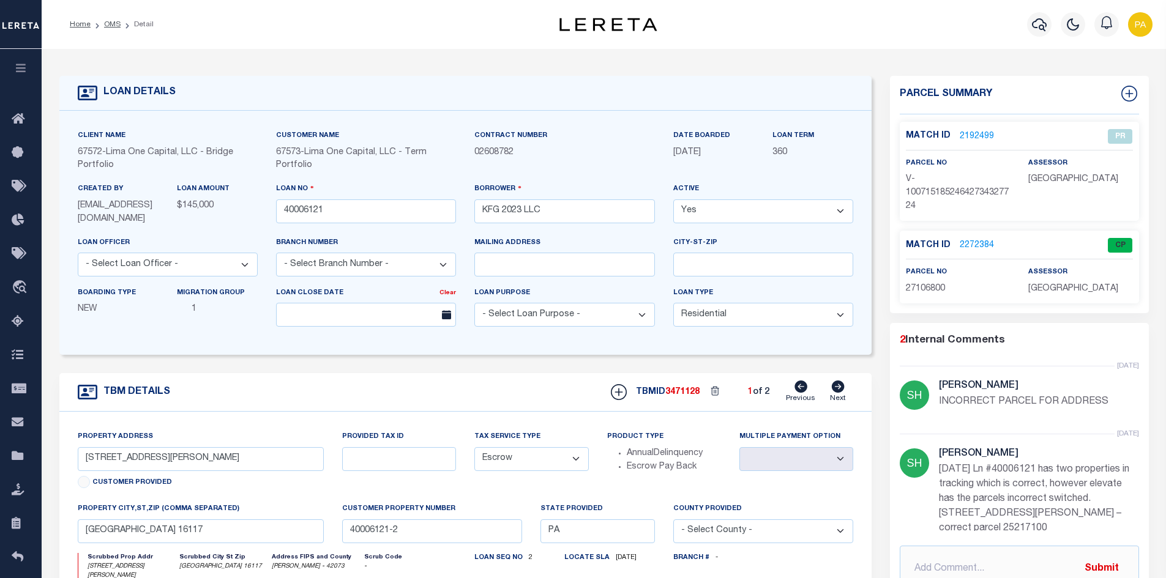
click at [973, 236] on div "Match ID 2272384 CP parcel no 27106800 assessor" at bounding box center [1019, 267] width 239 height 72
click at [979, 249] on link "2272384" at bounding box center [977, 245] width 34 height 13
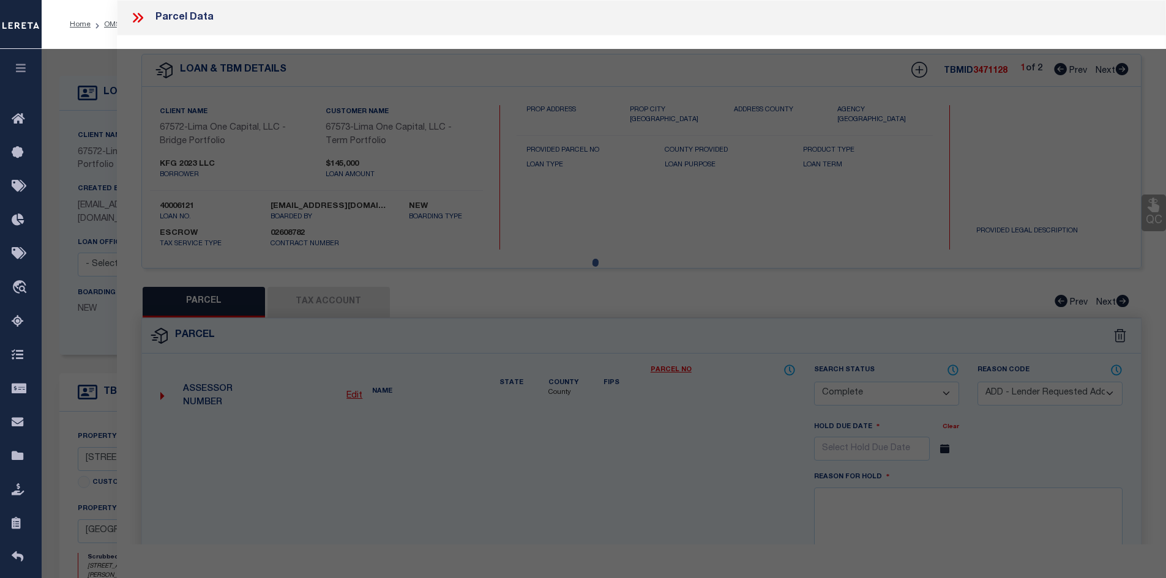
select select "AS"
select select
checkbox input "false"
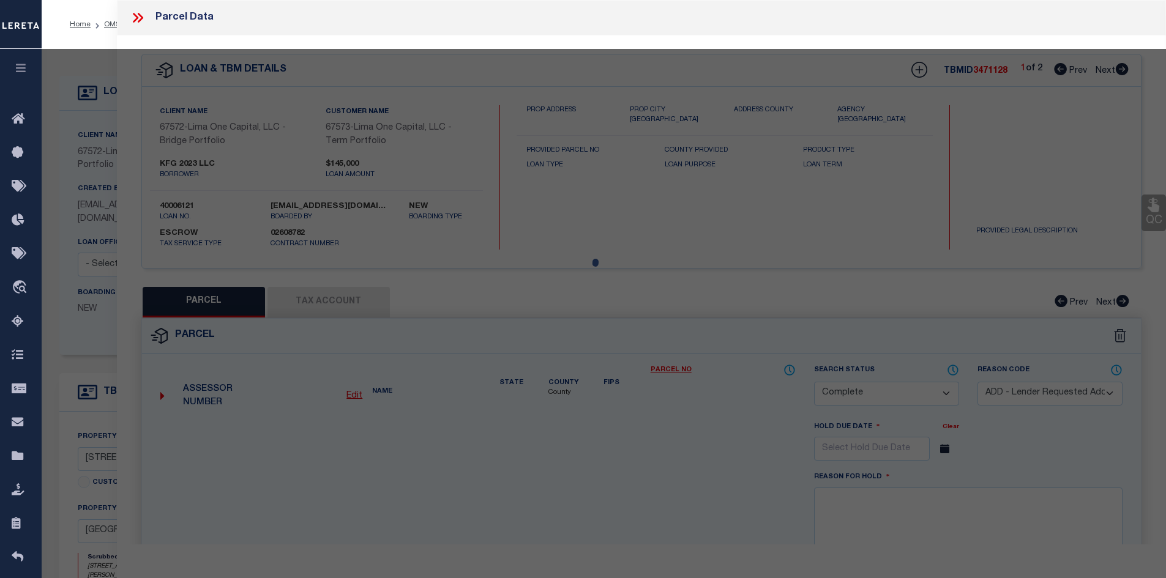
checkbox input "false"
select select "CP"
select select "ADD"
type input "KFC 2023 LLC"
select select "AGW"
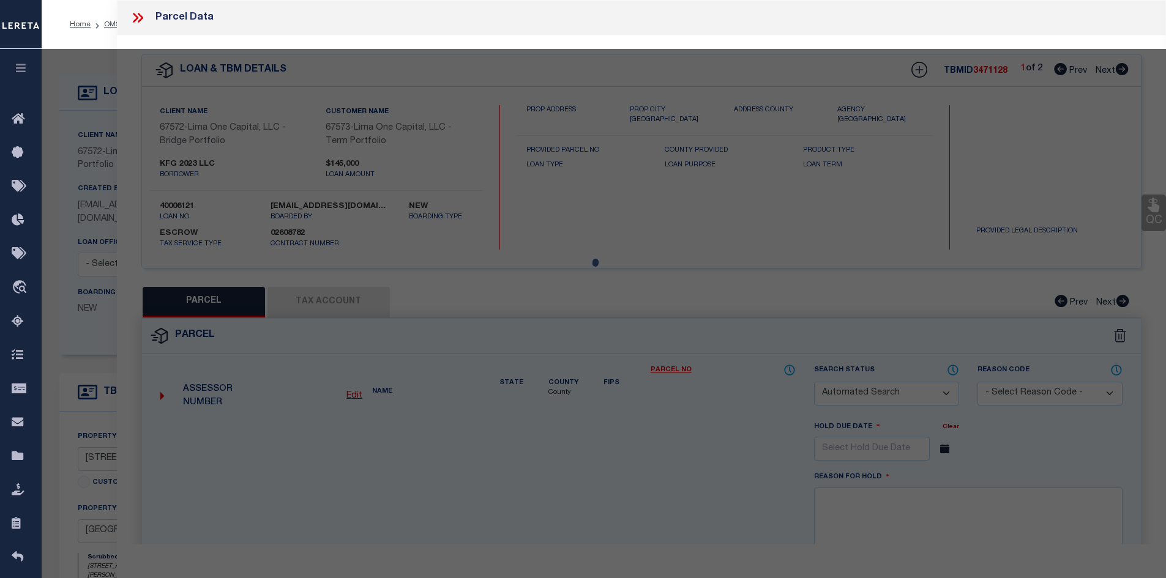
select select "ADD"
type input "297 STIEFEL AVENUE"
type textarea "L 113- 114 H-G 128 -127"
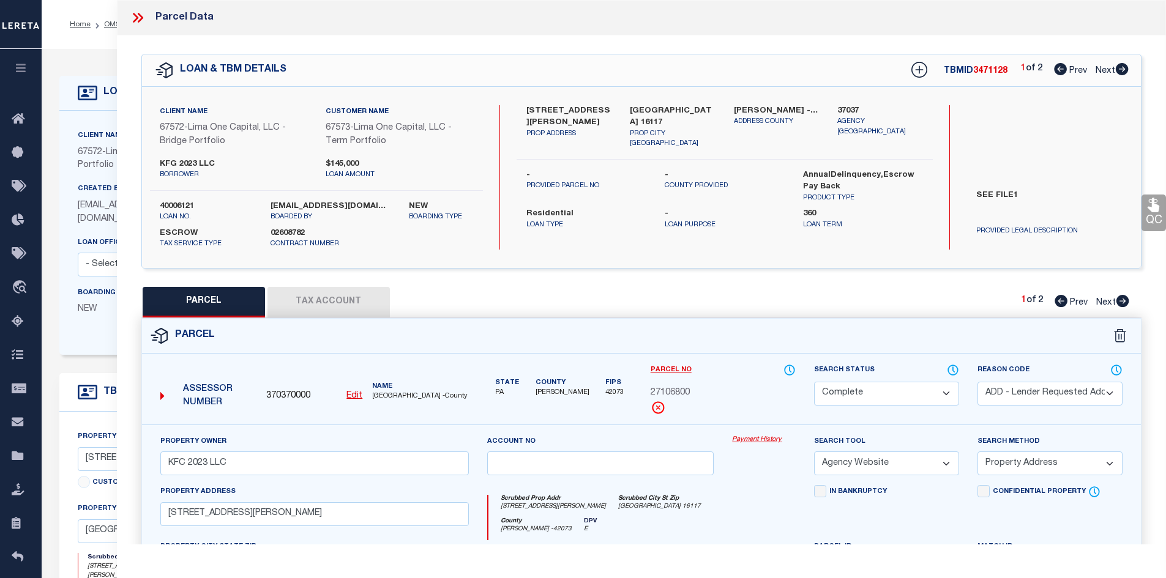
click at [342, 297] on button "Tax Account" at bounding box center [329, 302] width 122 height 31
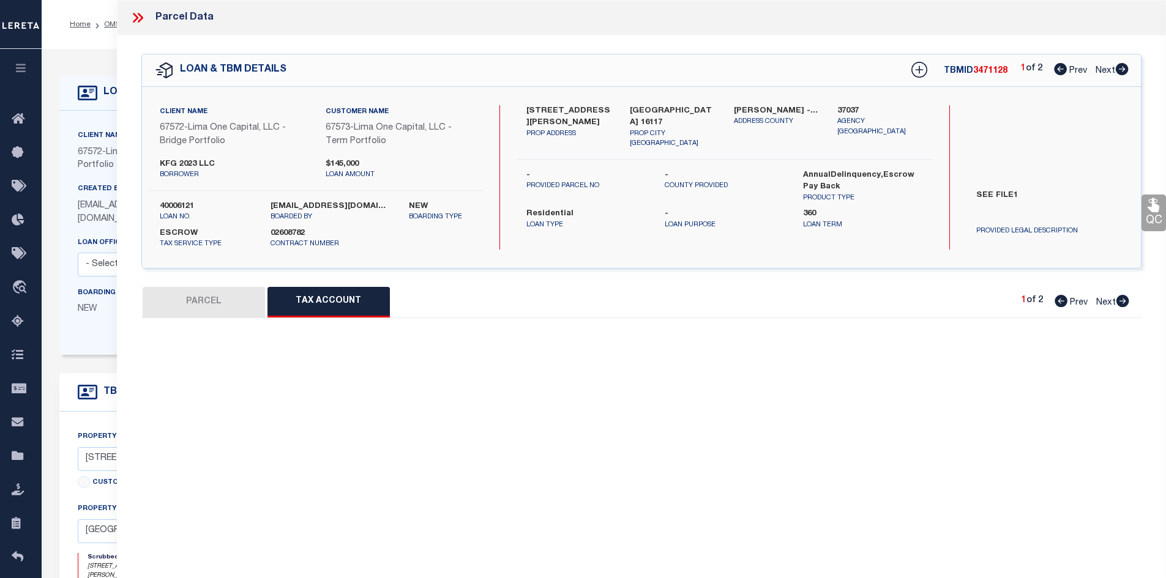
select select "100"
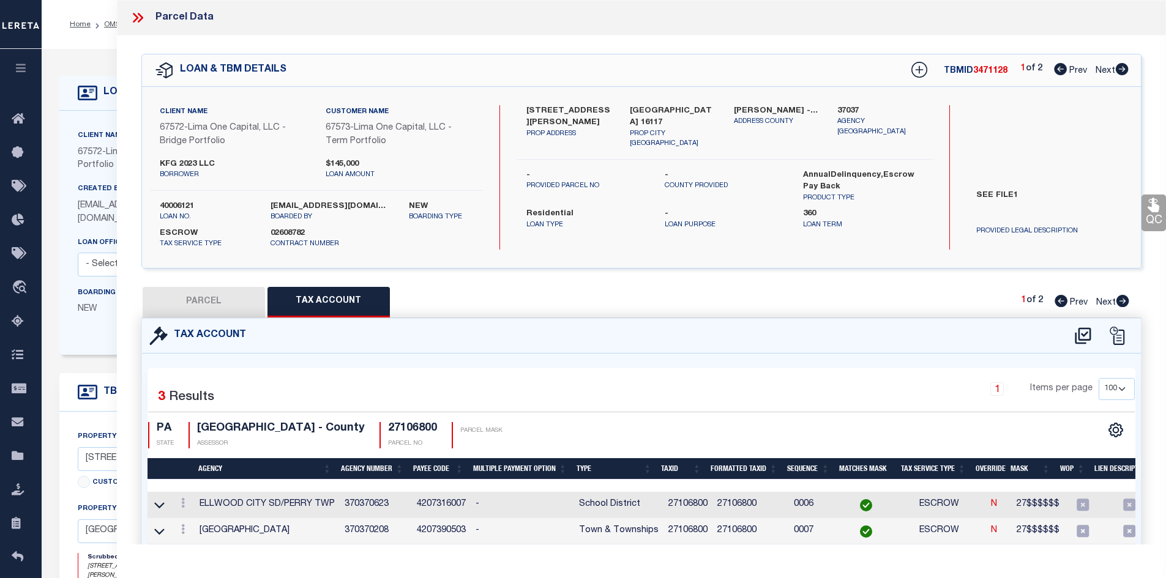
click at [135, 15] on icon at bounding box center [136, 18] width 6 height 10
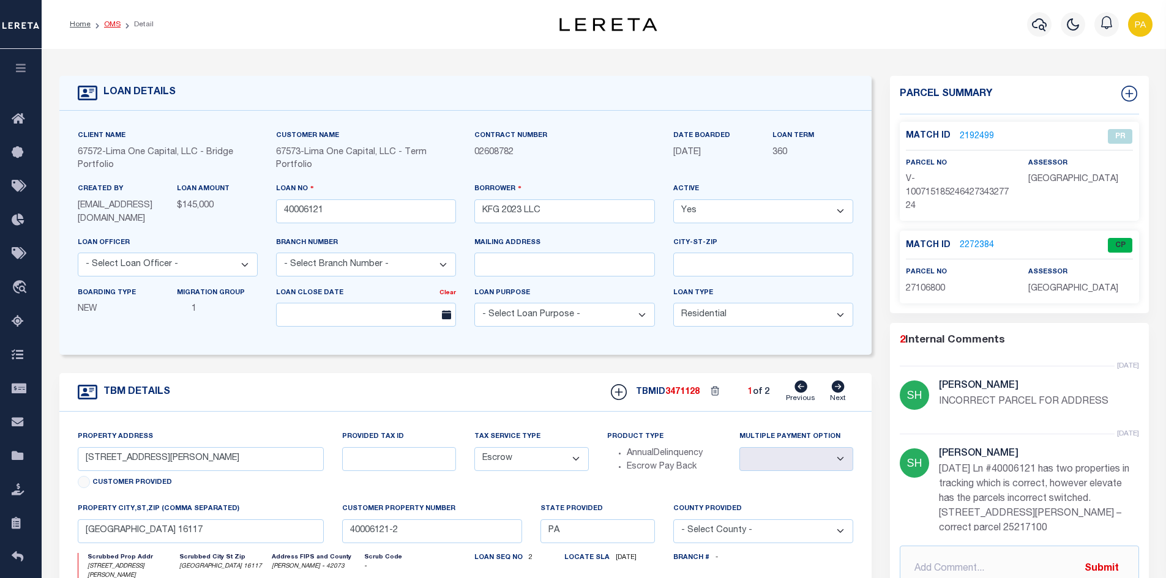
click at [114, 27] on link "OMS" at bounding box center [112, 24] width 17 height 7
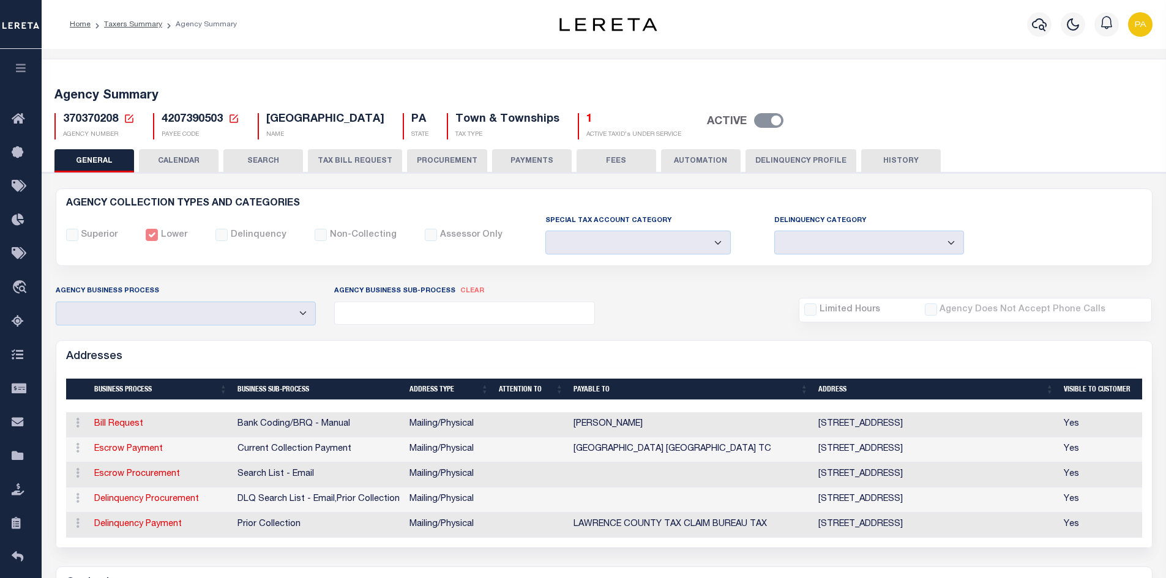
select select
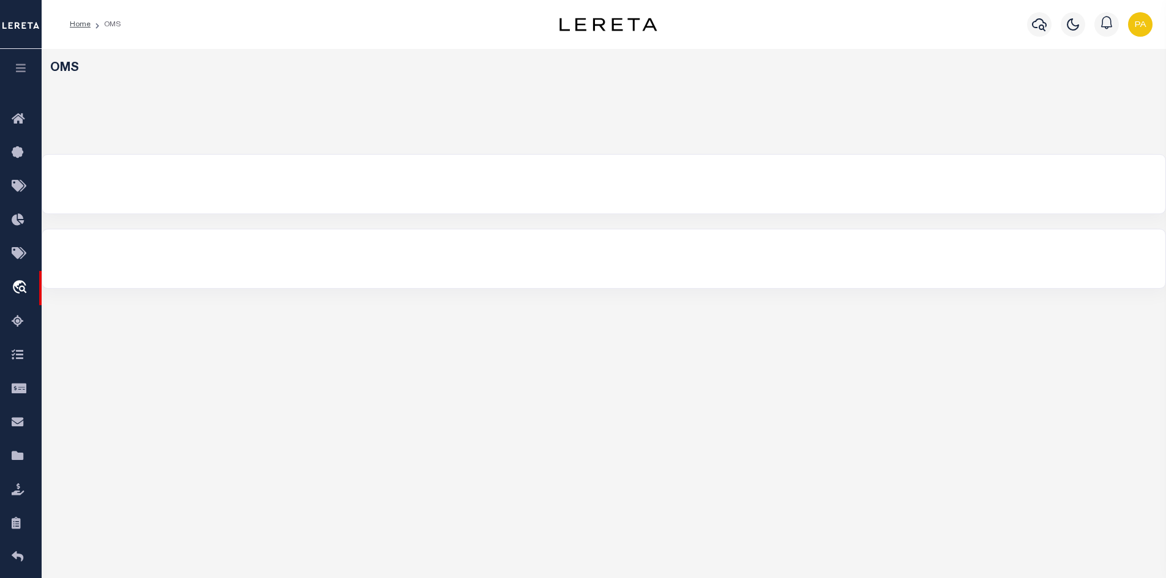
select select "200"
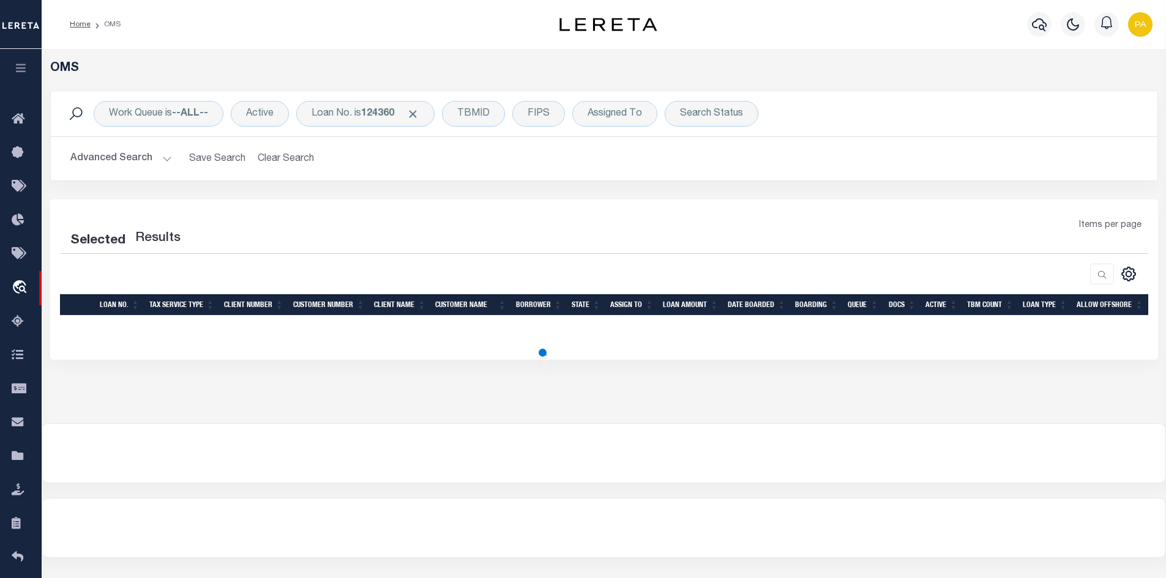
select select "200"
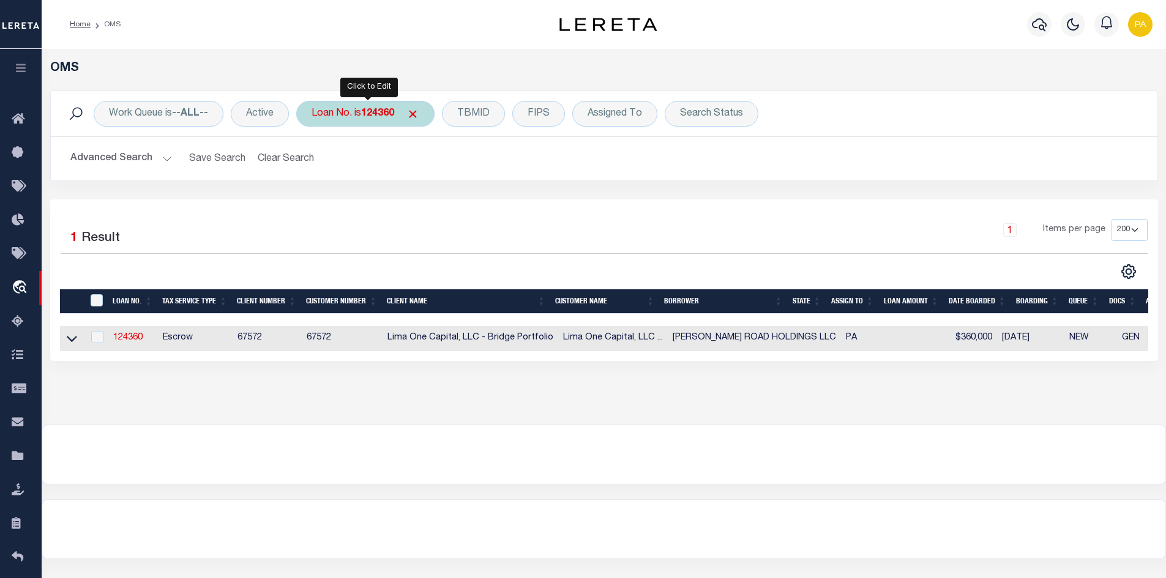
click at [389, 115] on b "124360" at bounding box center [377, 114] width 33 height 10
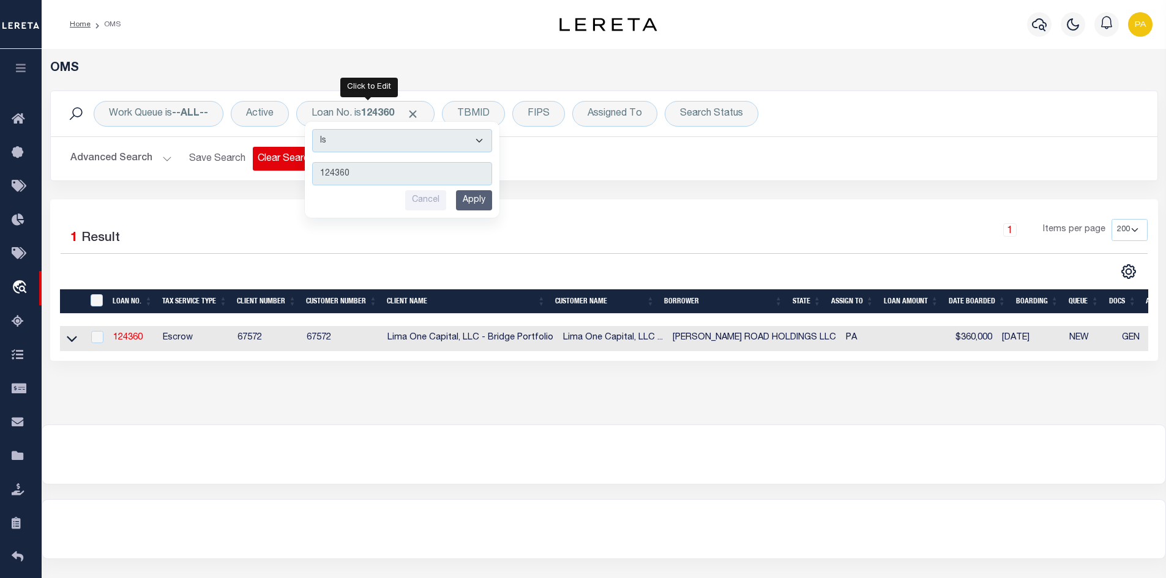
drag, startPoint x: 361, startPoint y: 167, endPoint x: 252, endPoint y: 170, distance: 109.0
click at [252, 170] on div "Work Queue is --ALL-- Active Loan No. is 124360 Is Contains 124360 Cancel Apply…" at bounding box center [604, 136] width 1108 height 91
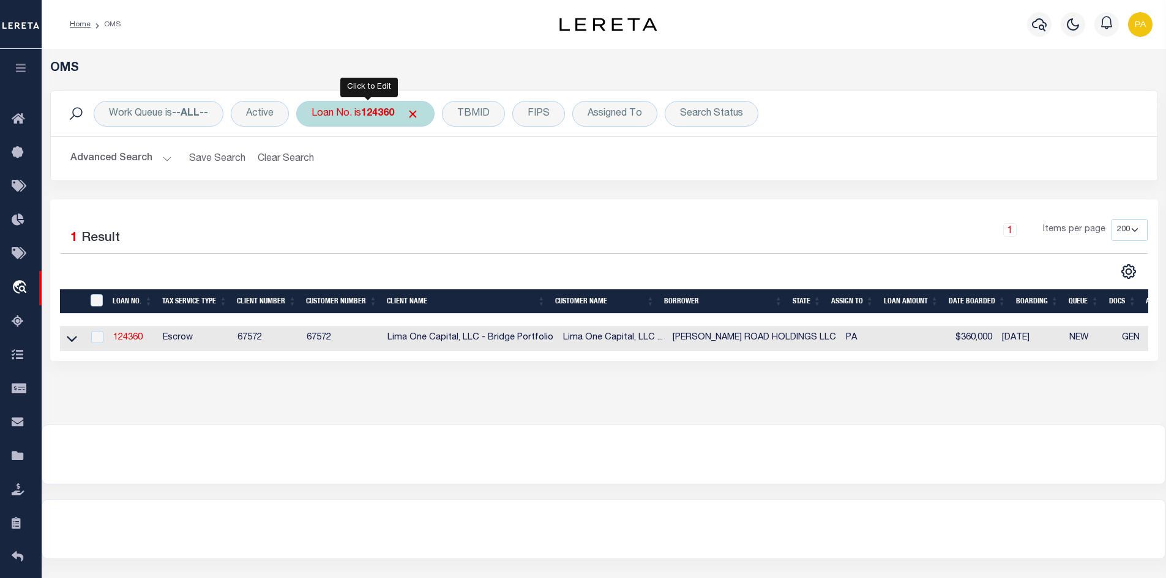
drag, startPoint x: 369, startPoint y: 111, endPoint x: 380, endPoint y: 118, distance: 12.9
click at [370, 113] on b "124360" at bounding box center [377, 114] width 33 height 10
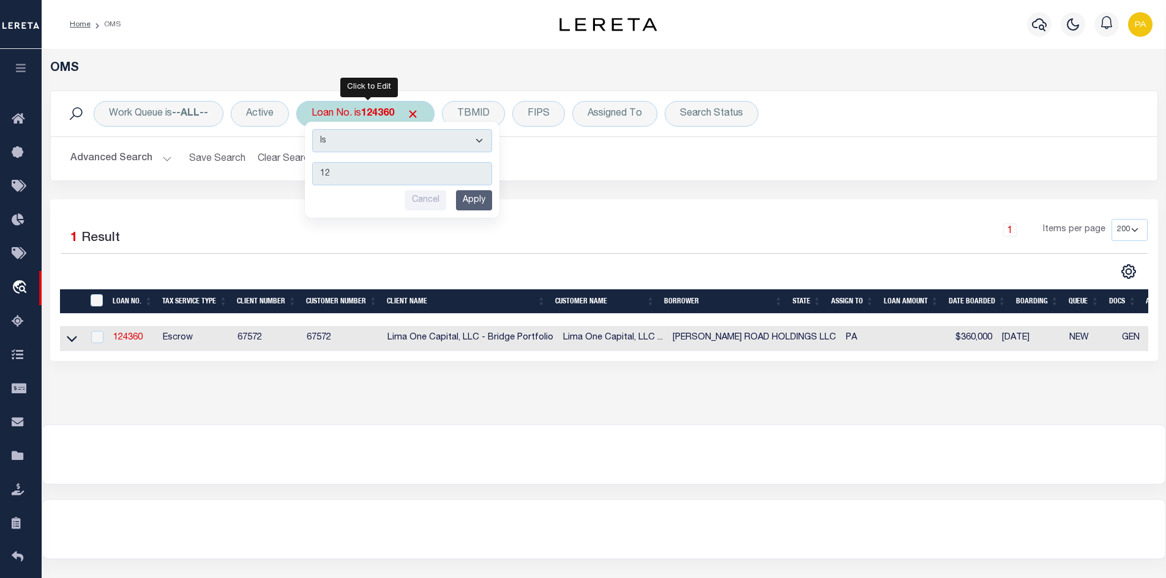
type input "1"
type input "10030089"
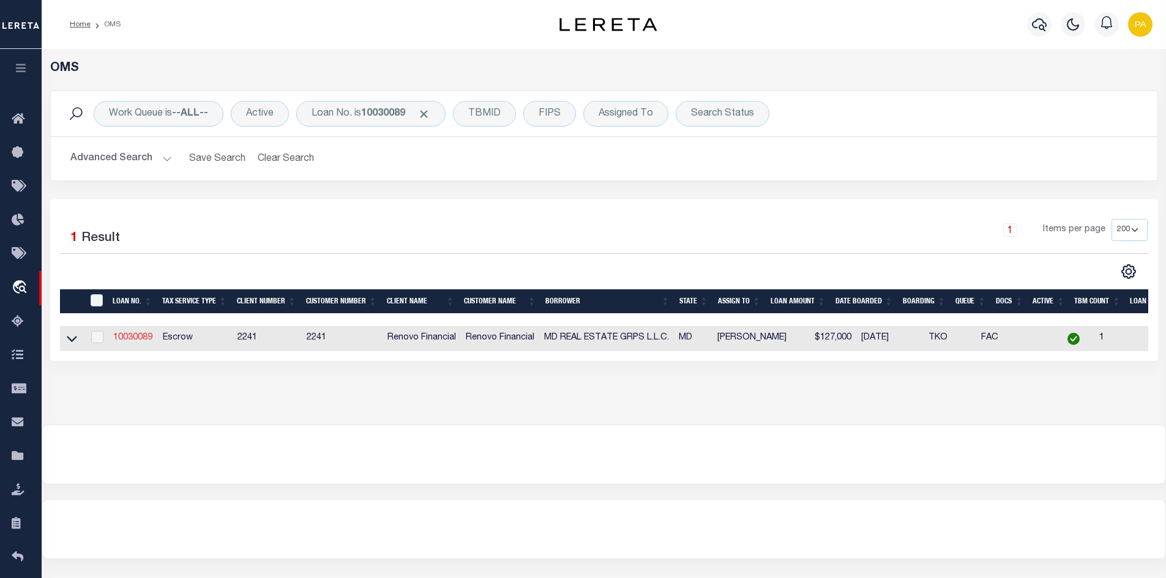
click at [132, 339] on link "10030089" at bounding box center [132, 338] width 39 height 9
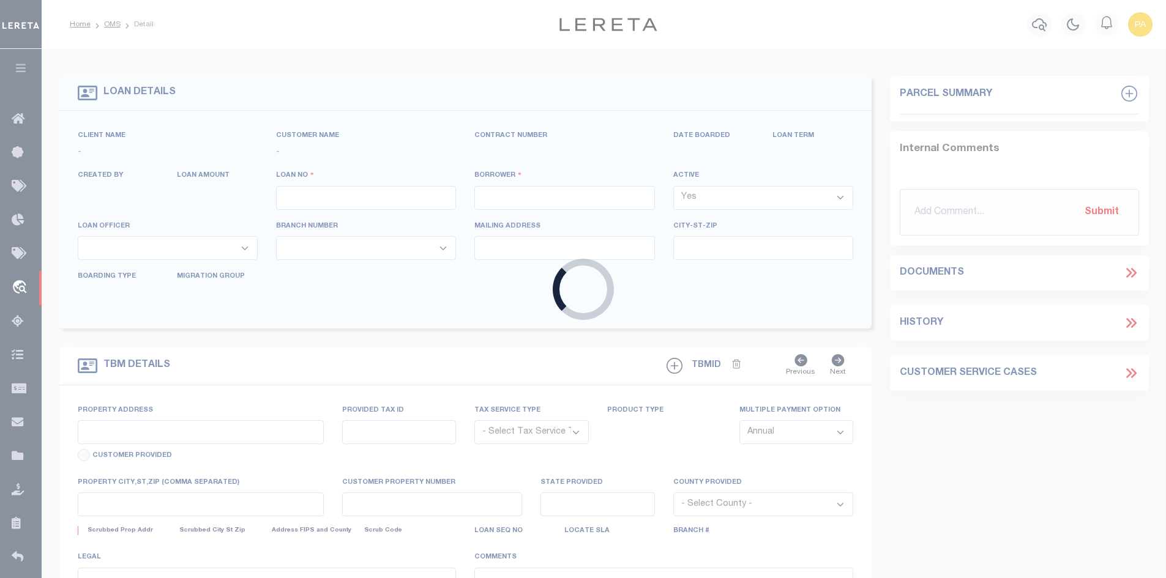
type input "10030089"
type input "MD REAL ESTATE GRPS L.L.C."
select select
select select "10"
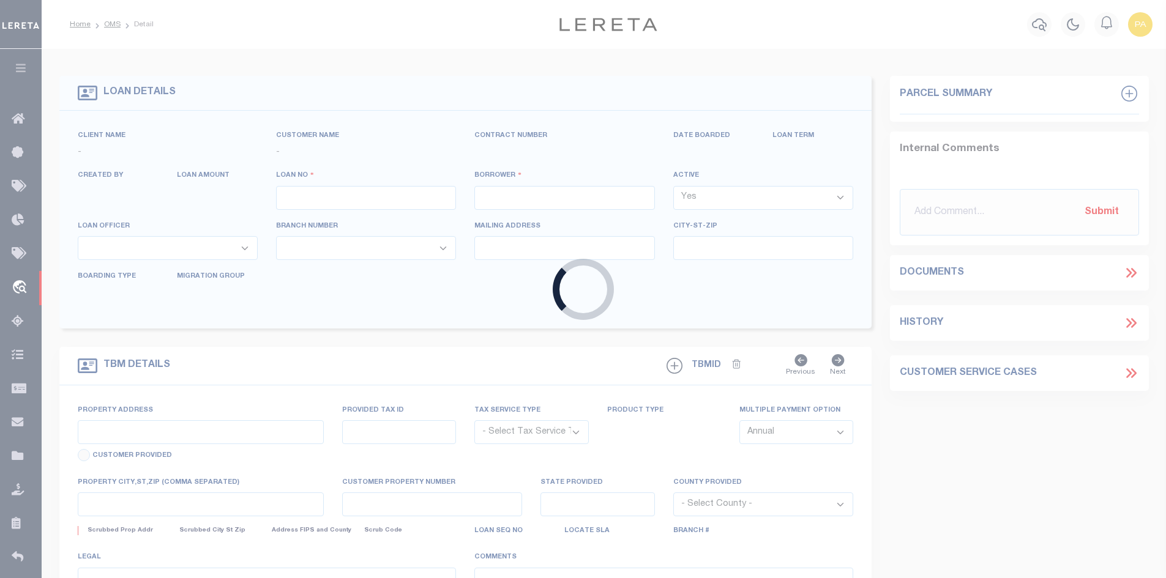
select select "Escrow"
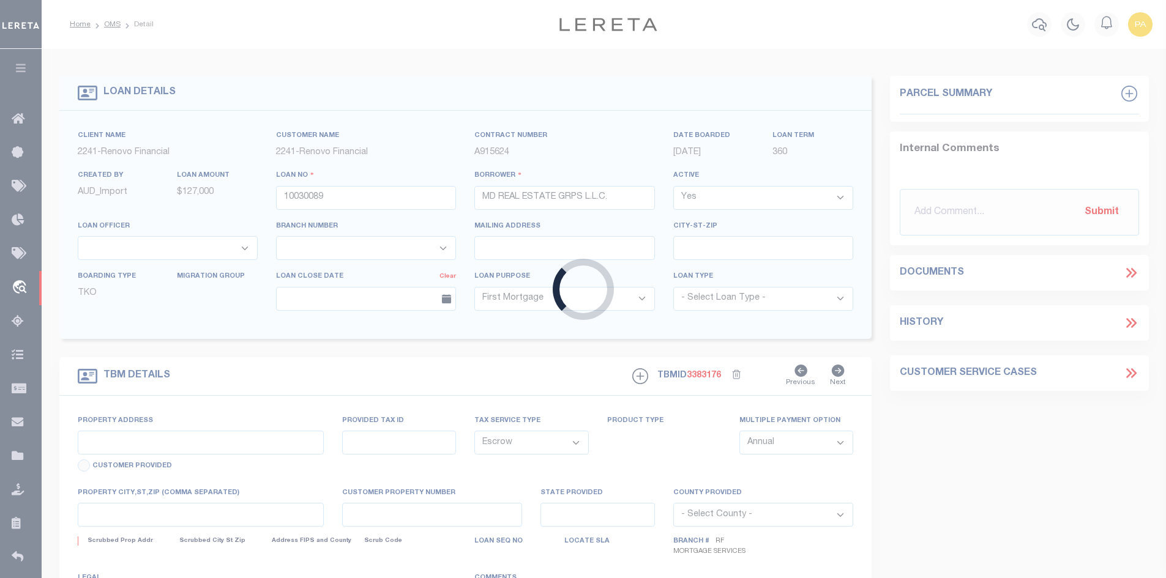
select select "25067"
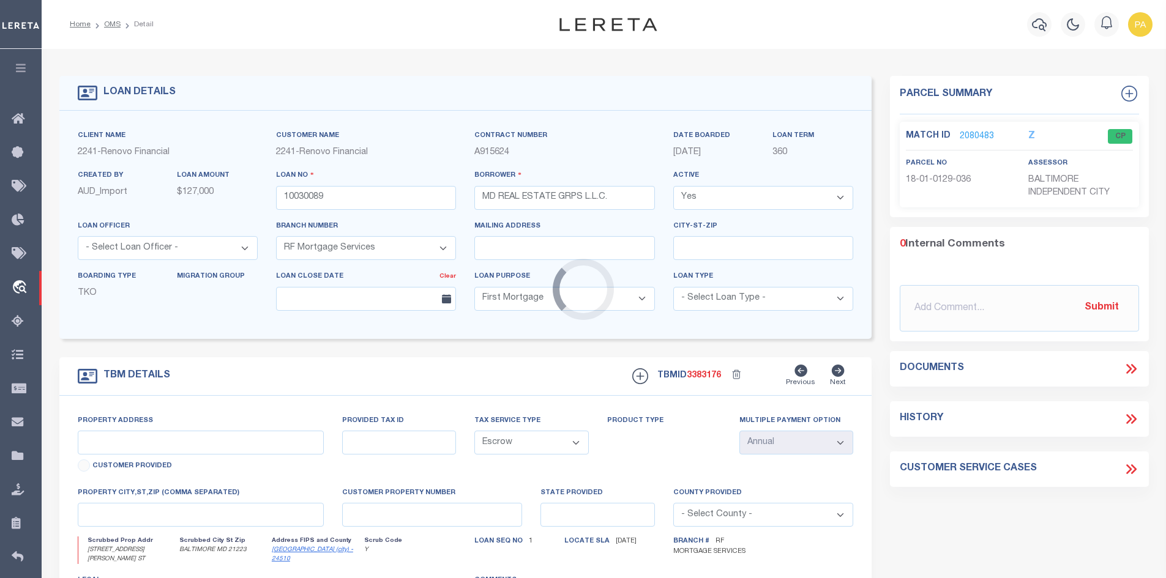
type input "[STREET_ADDRESS][PERSON_NAME] ST"
type input "180100129 036"
type input "BALTIMORE MD 21223"
type input "a0kUS000005UCSH"
type input "MD"
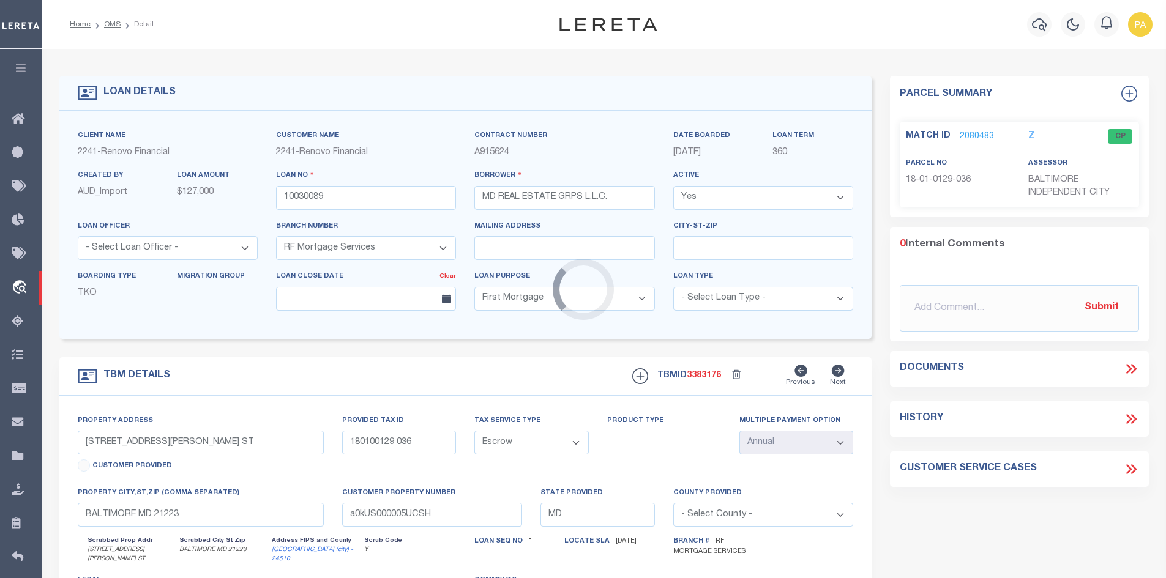
select select
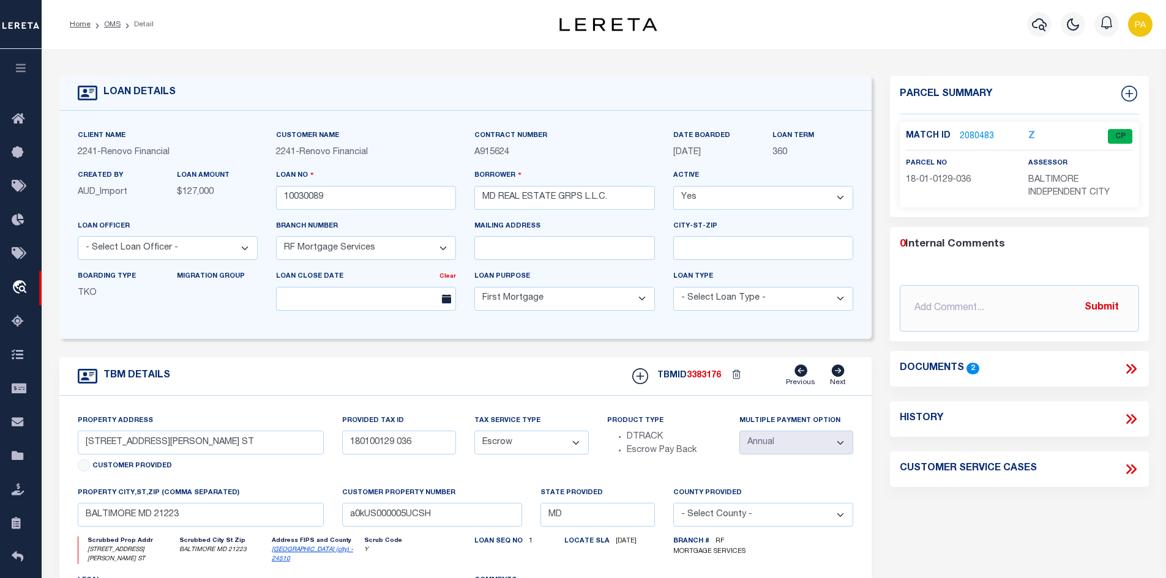
click at [983, 131] on link "2080483" at bounding box center [977, 136] width 34 height 13
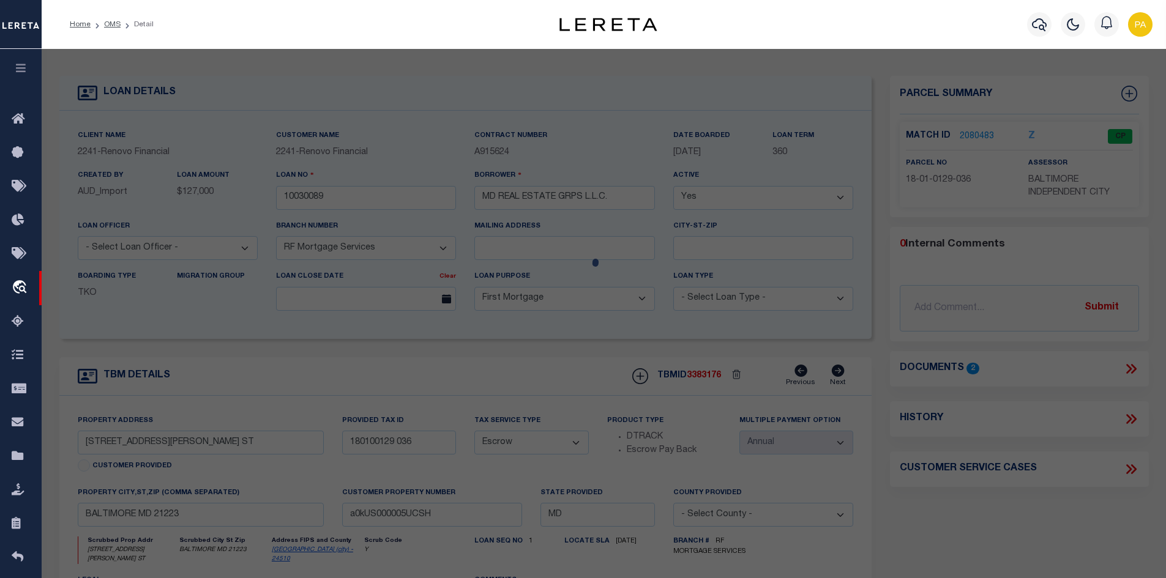
checkbox input "false"
select select "CP"
type input "MD REAL ESTATE GRPS L.L.C."
select select "AGW"
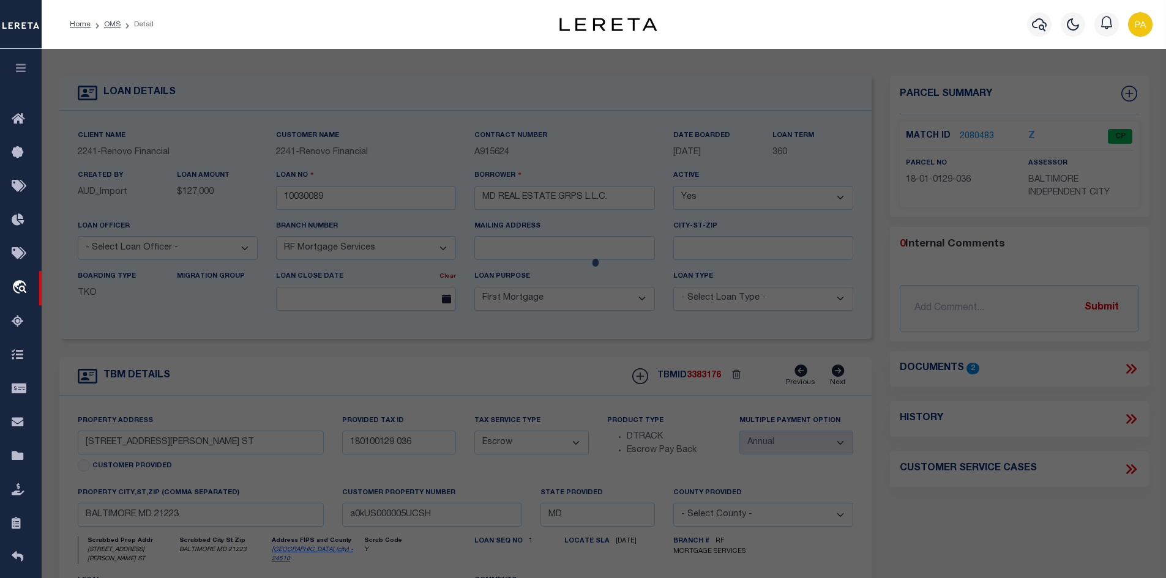
select select "ADD"
type input "[STREET_ADDRESS][PERSON_NAME] ST"
type input "BALTIMORE MD 21223"
type textarea "Information Only - Installment Tax Years Based on Agency Review"
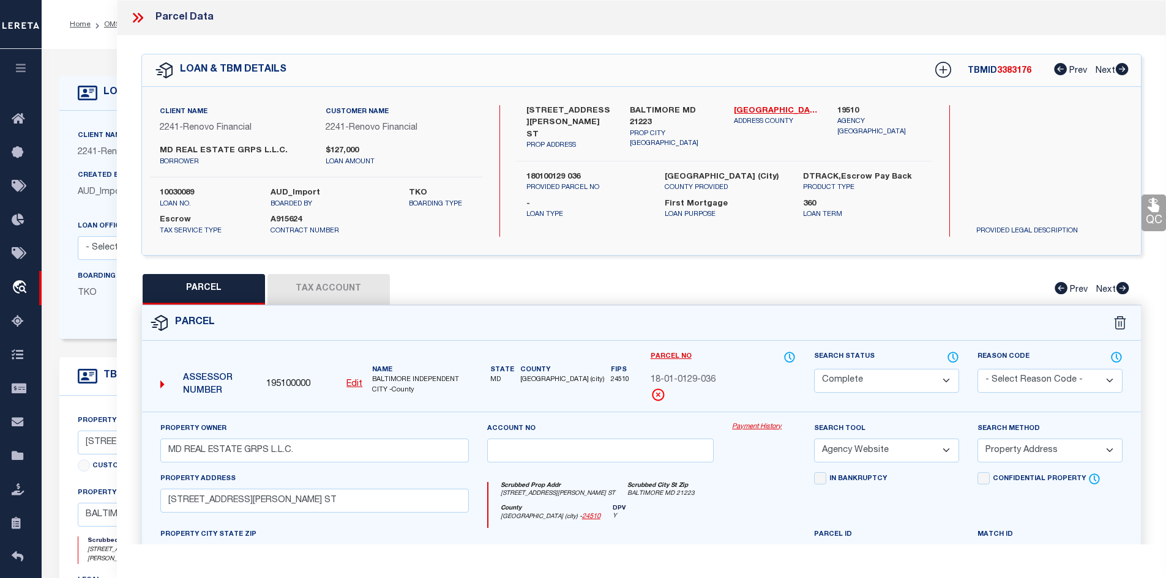
click at [136, 10] on icon at bounding box center [138, 18] width 16 height 16
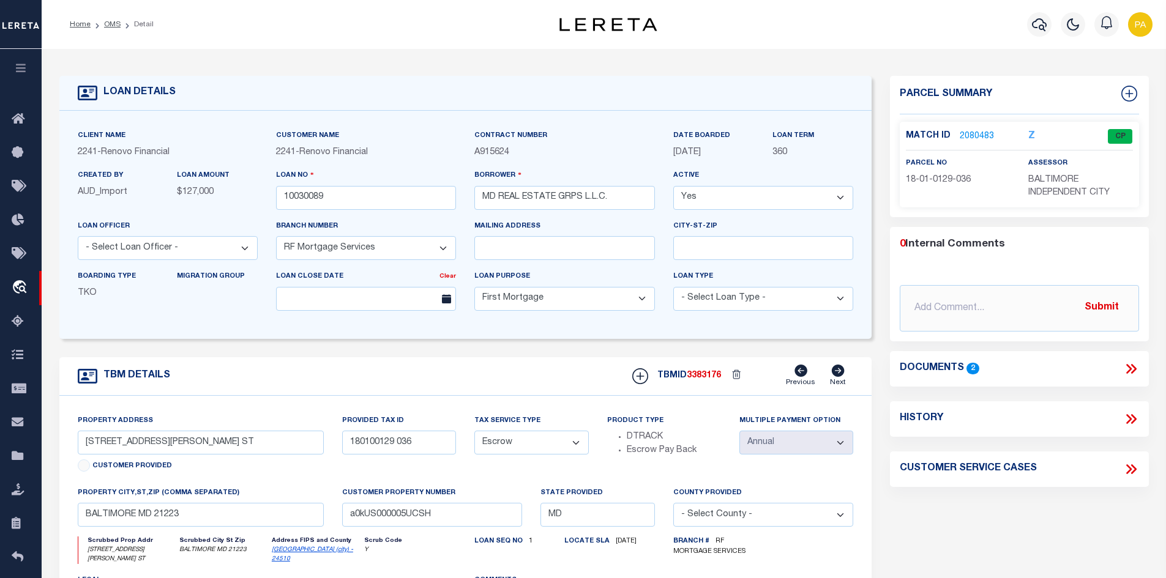
click at [968, 130] on link "2080483" at bounding box center [977, 136] width 34 height 13
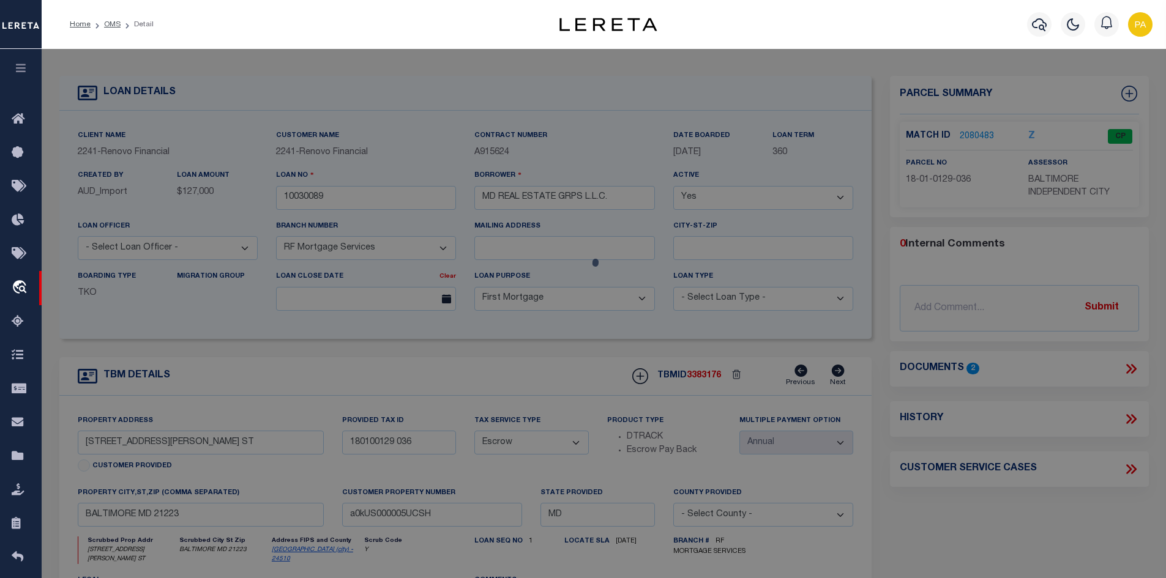
select select "AS"
select select
checkbox input "false"
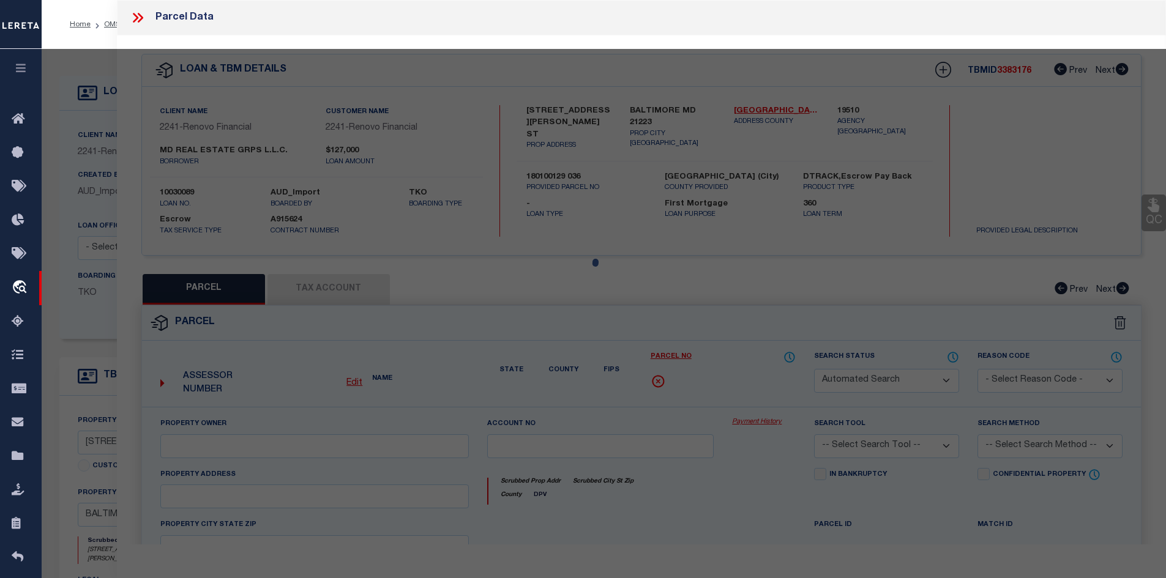
select select "CP"
type input "MD REAL ESTATE GRPS L.L.C."
select select "AGW"
select select "ADD"
type input "[STREET_ADDRESS][PERSON_NAME] ST"
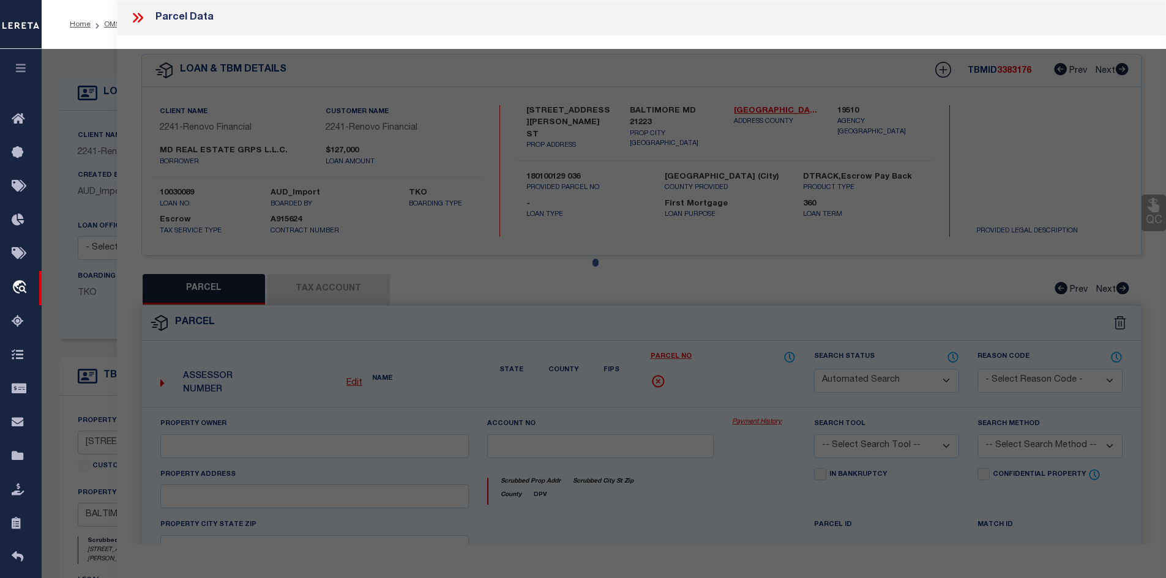
type input "BALTIMORE MD 21223"
type textarea "Information Only - Installment Tax Years Based on Agency Review"
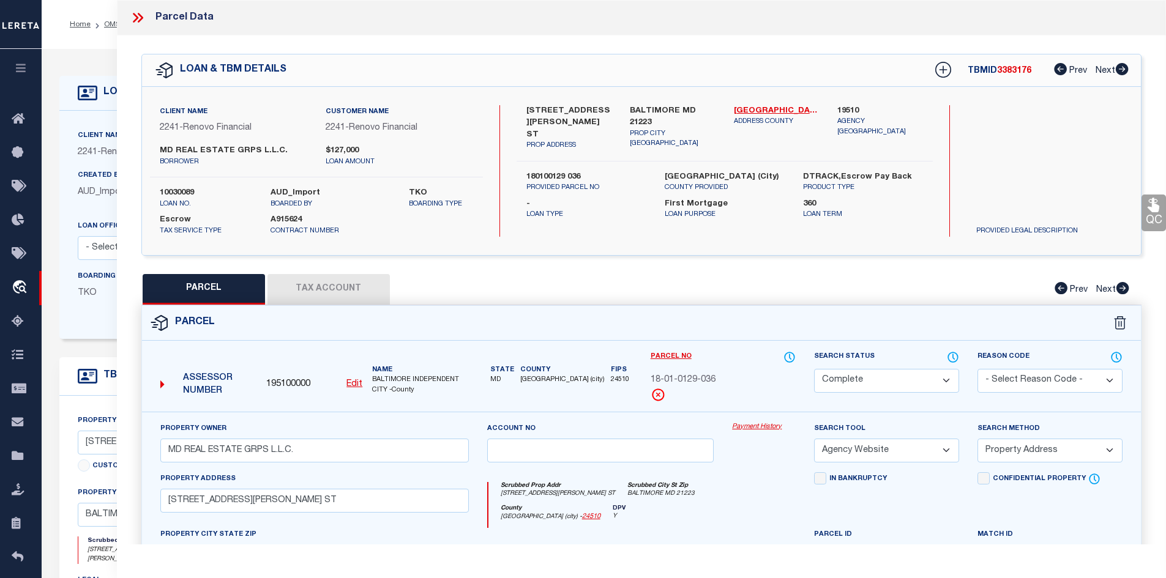
click at [754, 427] on link "Payment History" at bounding box center [764, 427] width 64 height 10
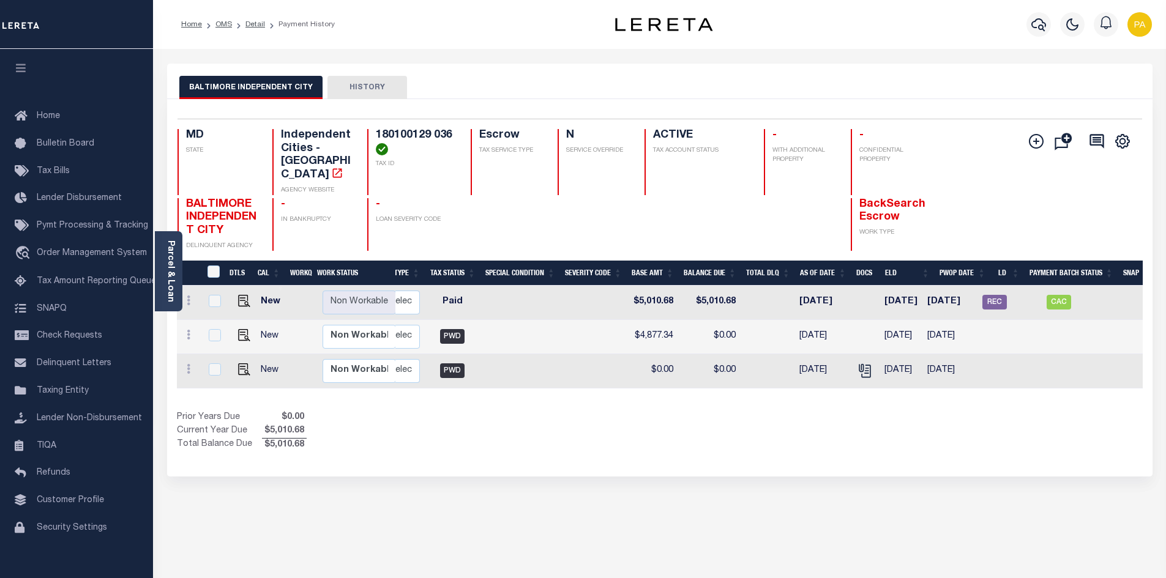
scroll to position [0, 255]
click at [256, 24] on link "Detail" at bounding box center [255, 24] width 20 height 7
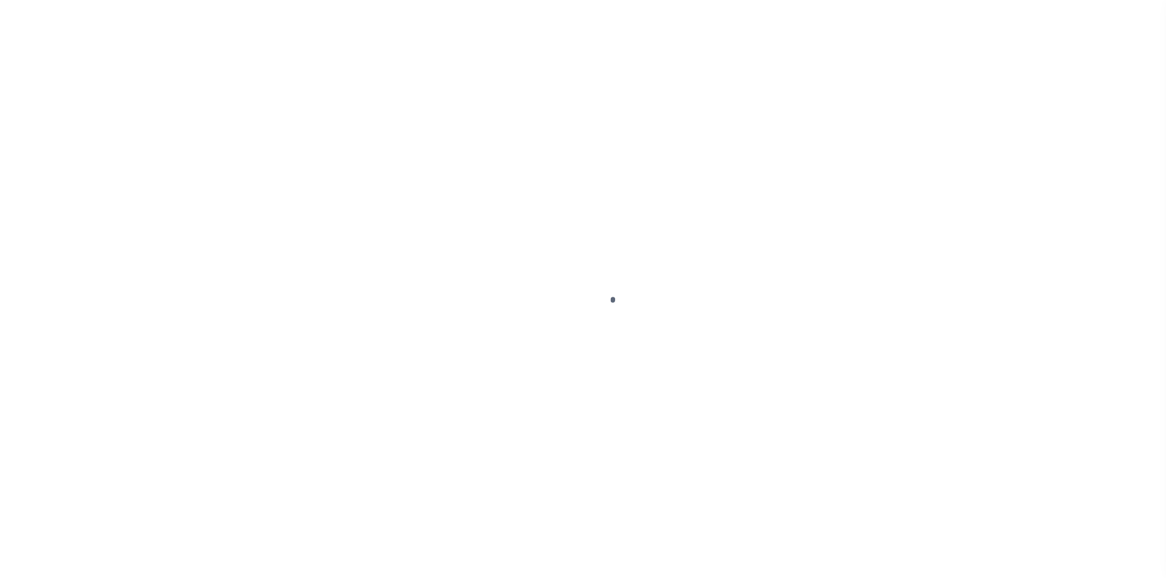
select select "25067"
select select "10"
select select "Escrow"
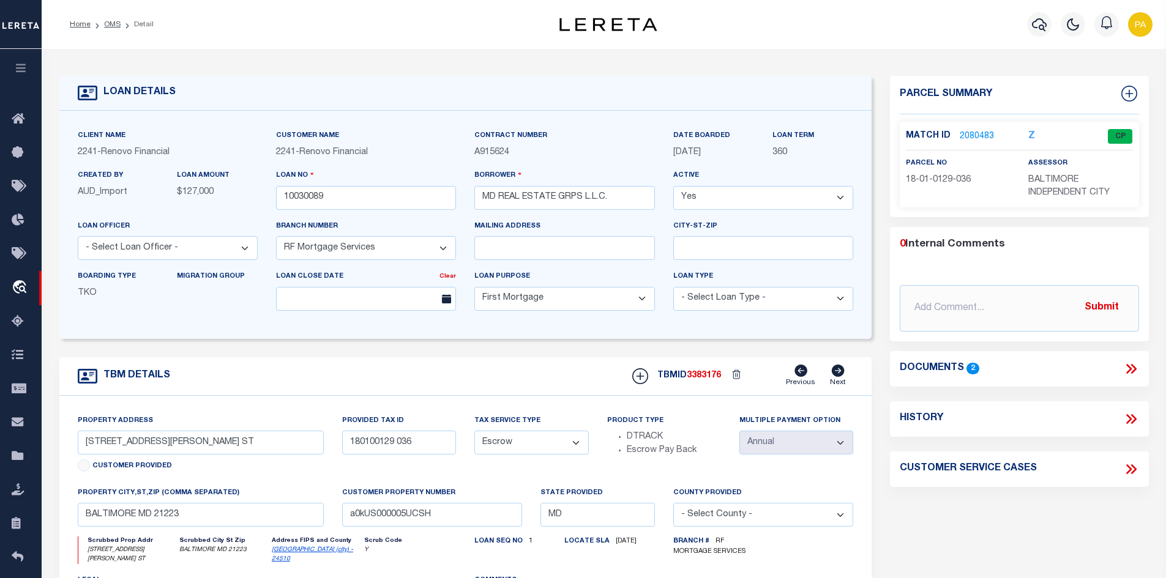
click at [979, 134] on link "2080483" at bounding box center [977, 136] width 34 height 13
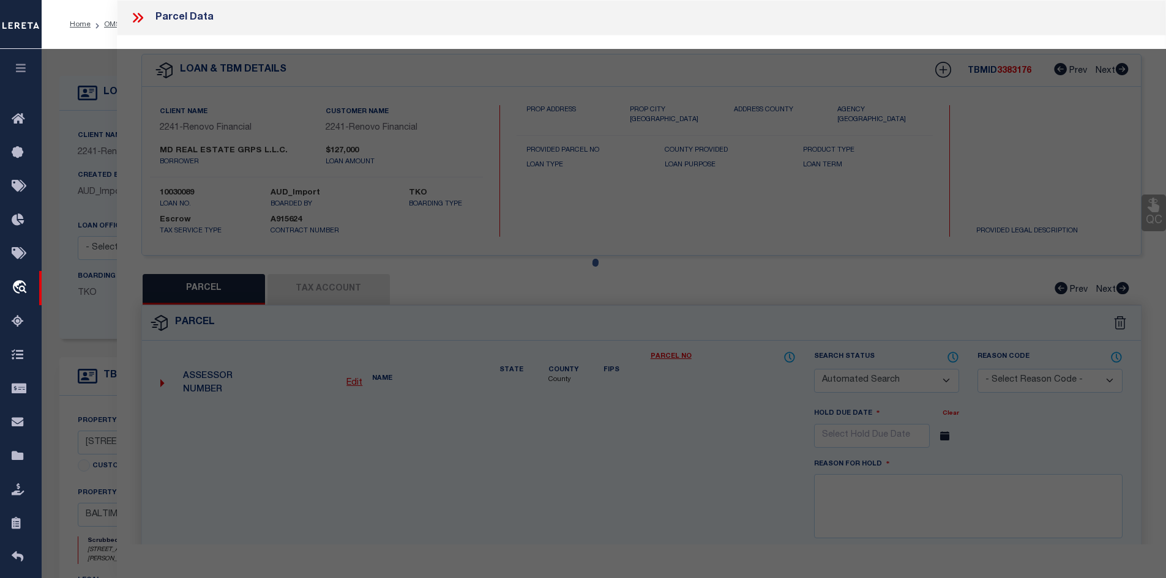
checkbox input "false"
select select "CP"
type input "MD REAL ESTATE GRPS L.L.C."
select select "AGW"
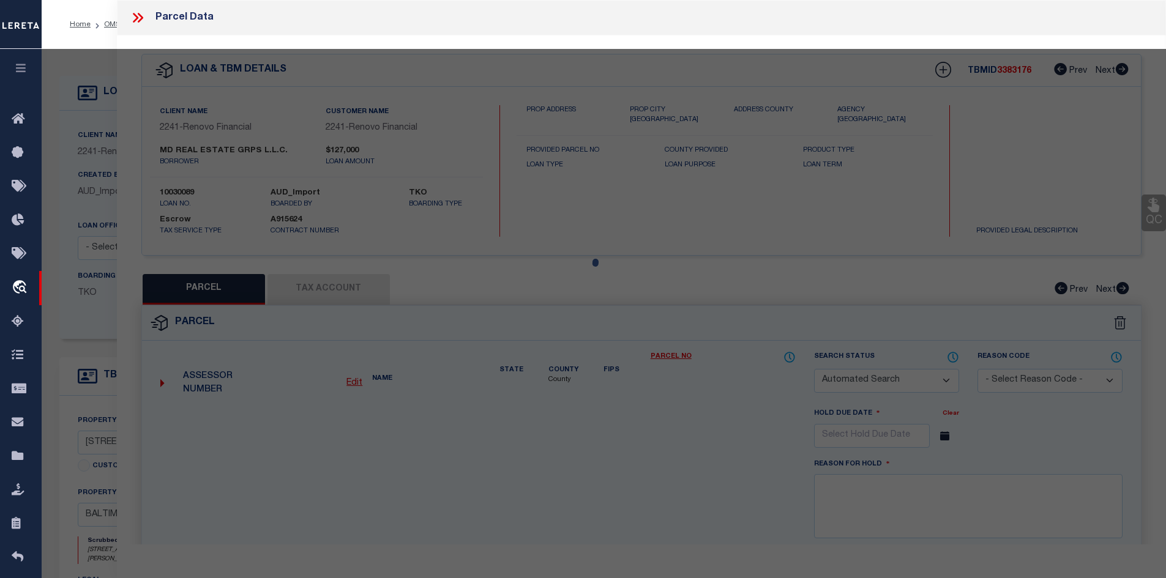
select select "ADD"
type input "[STREET_ADDRESS][PERSON_NAME] ST"
type input "BALTIMORE MD 21223"
type textarea "Information Only - Installment Tax Years Based on Agency Review"
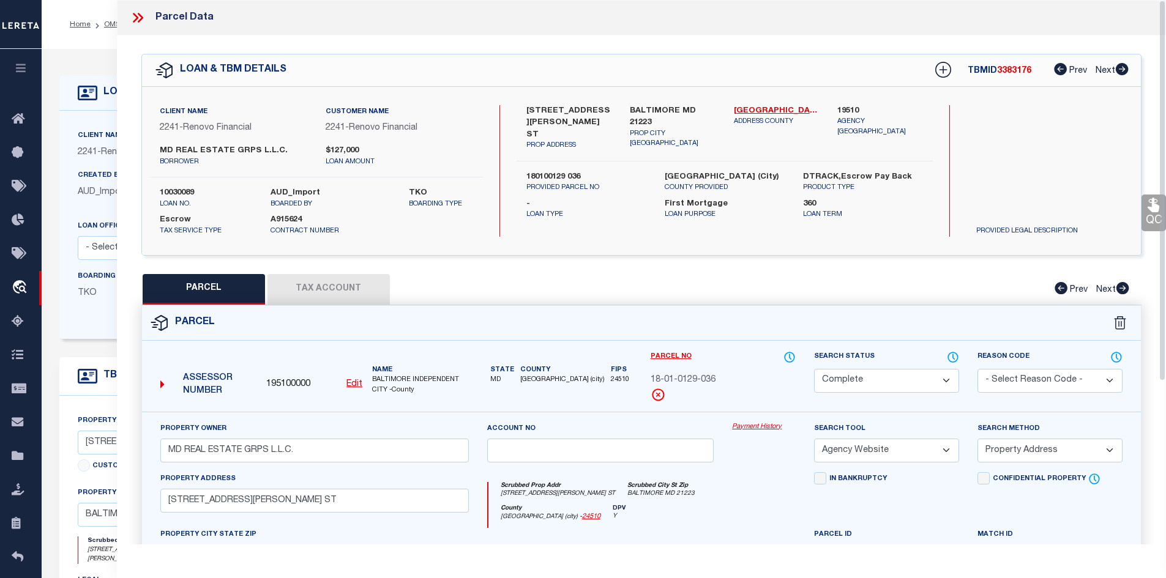
click at [136, 15] on icon at bounding box center [136, 18] width 6 height 10
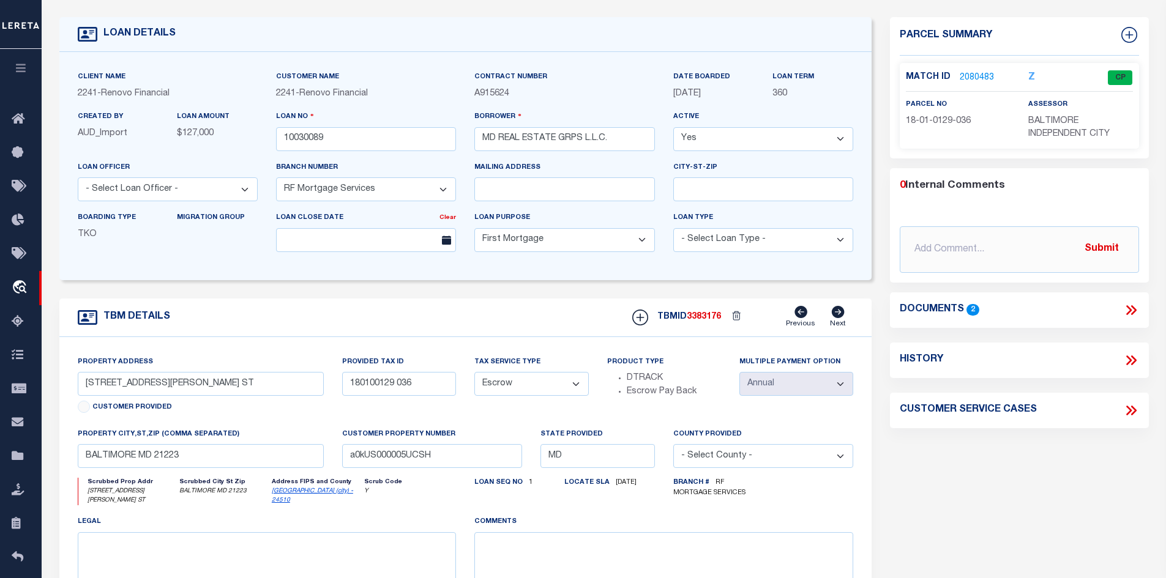
scroll to position [61, 0]
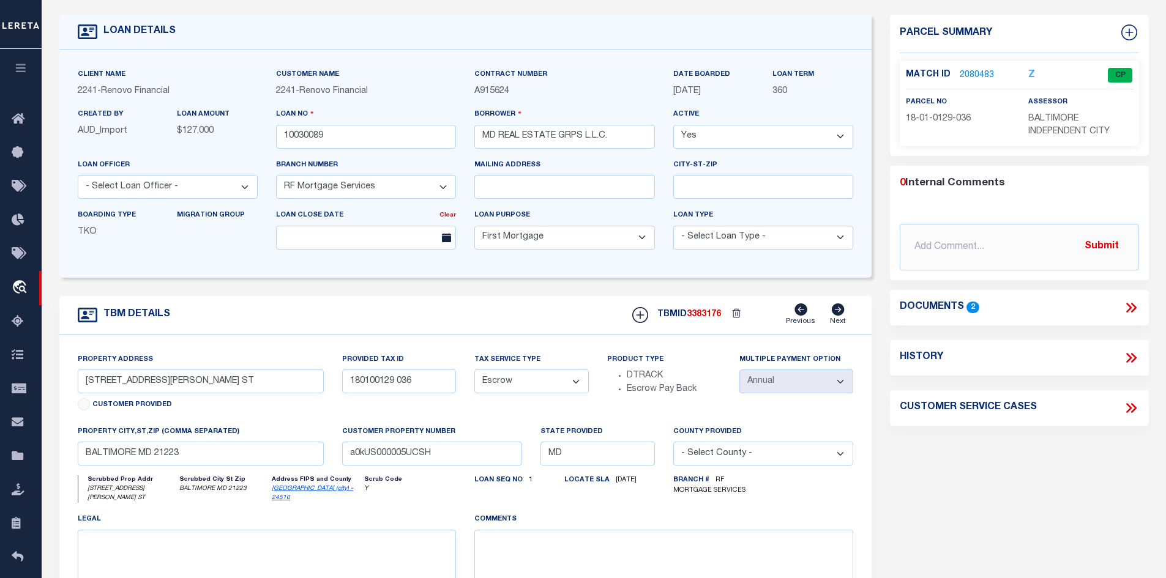
click at [1129, 357] on icon at bounding box center [1129, 358] width 6 height 10
select select "100"
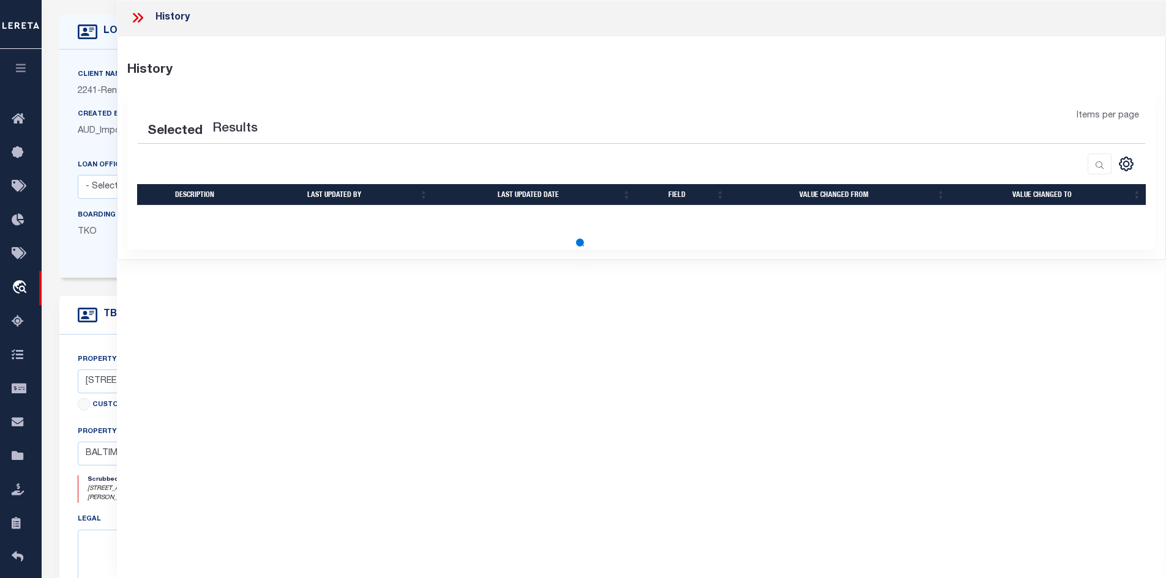
select select "100"
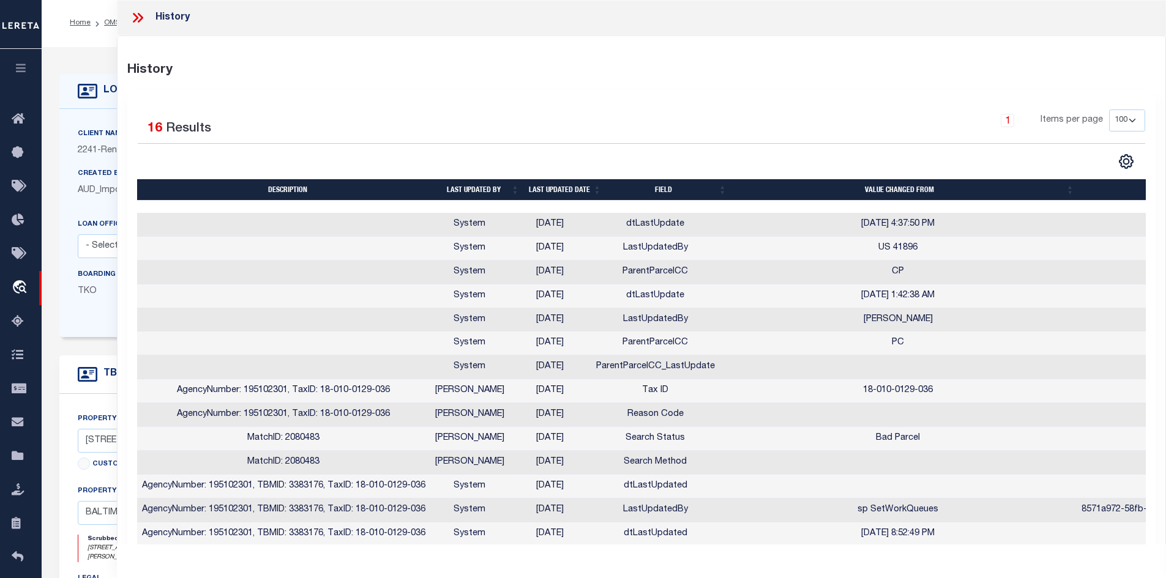
scroll to position [0, 0]
click at [141, 12] on icon at bounding box center [138, 18] width 16 height 16
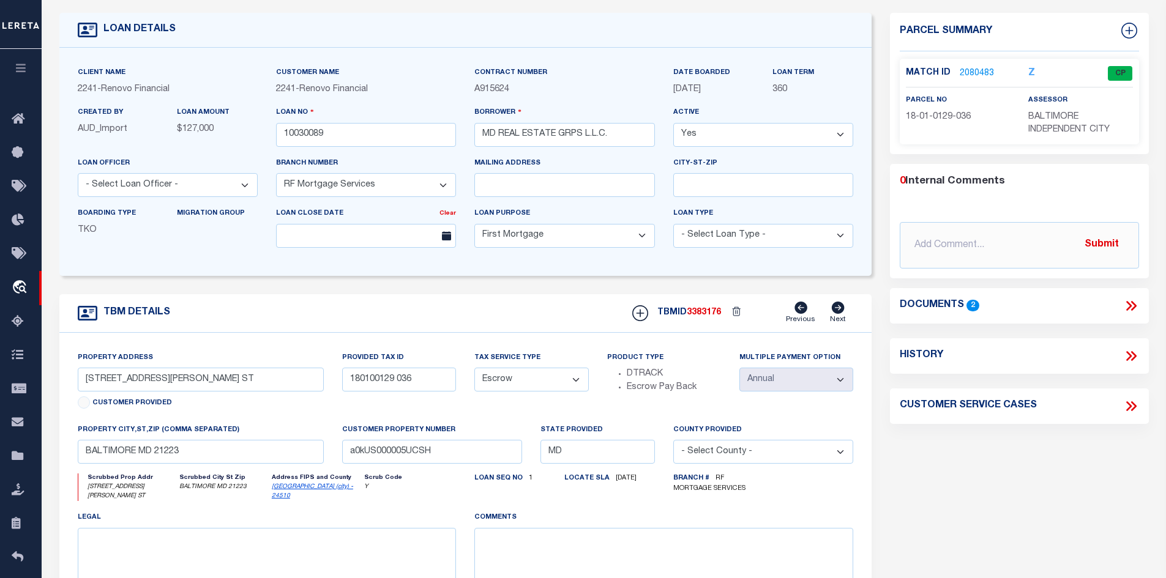
scroll to position [61, 0]
click at [1133, 408] on icon at bounding box center [1131, 408] width 16 height 16
select select "50"
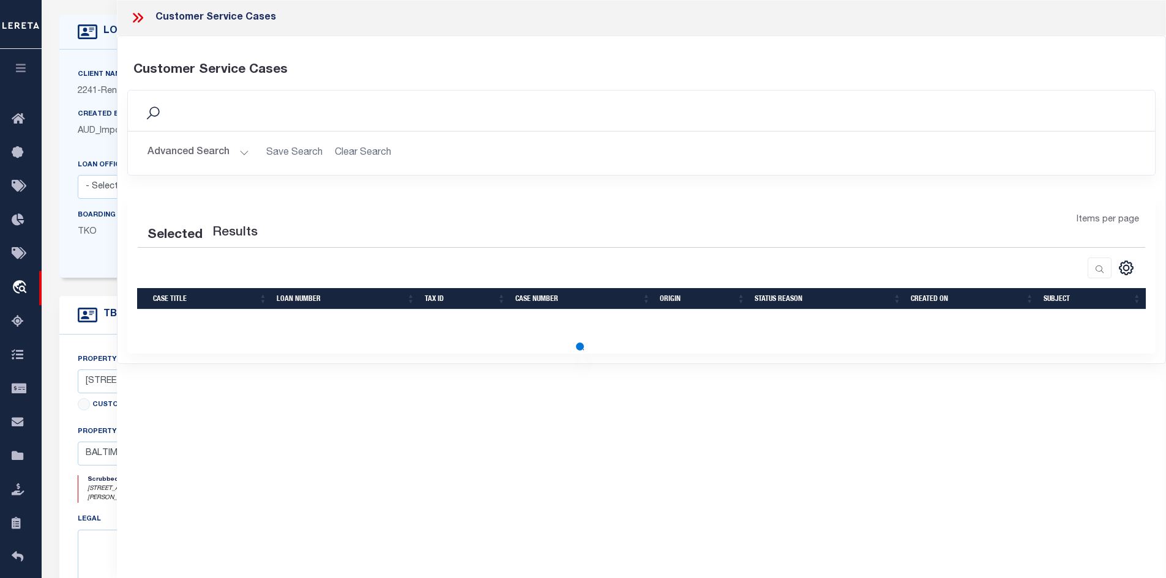
select select "50"
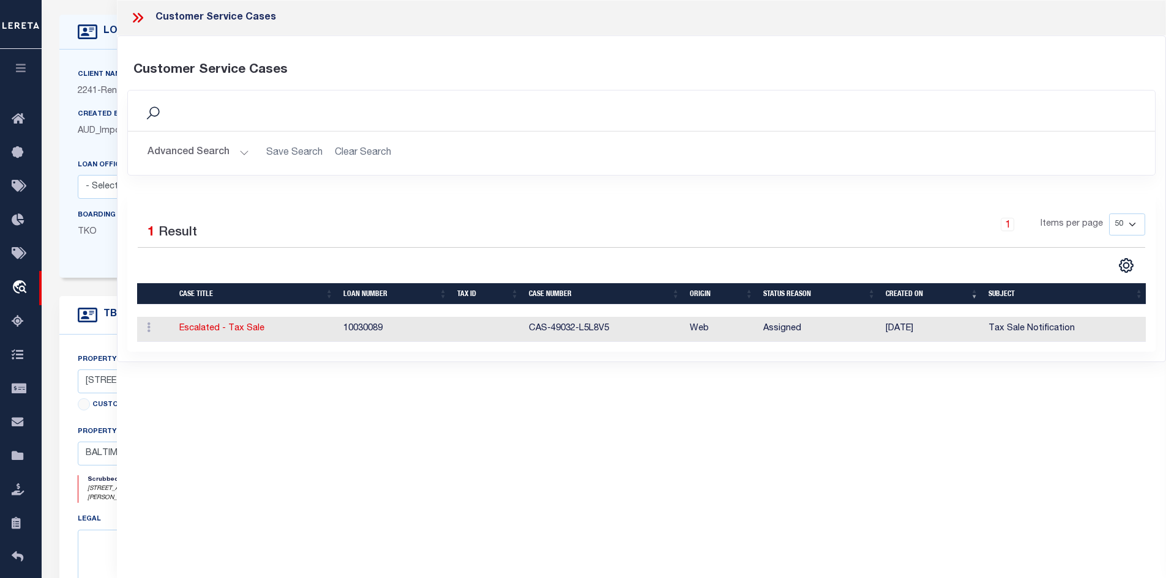
click at [140, 17] on icon at bounding box center [138, 18] width 16 height 16
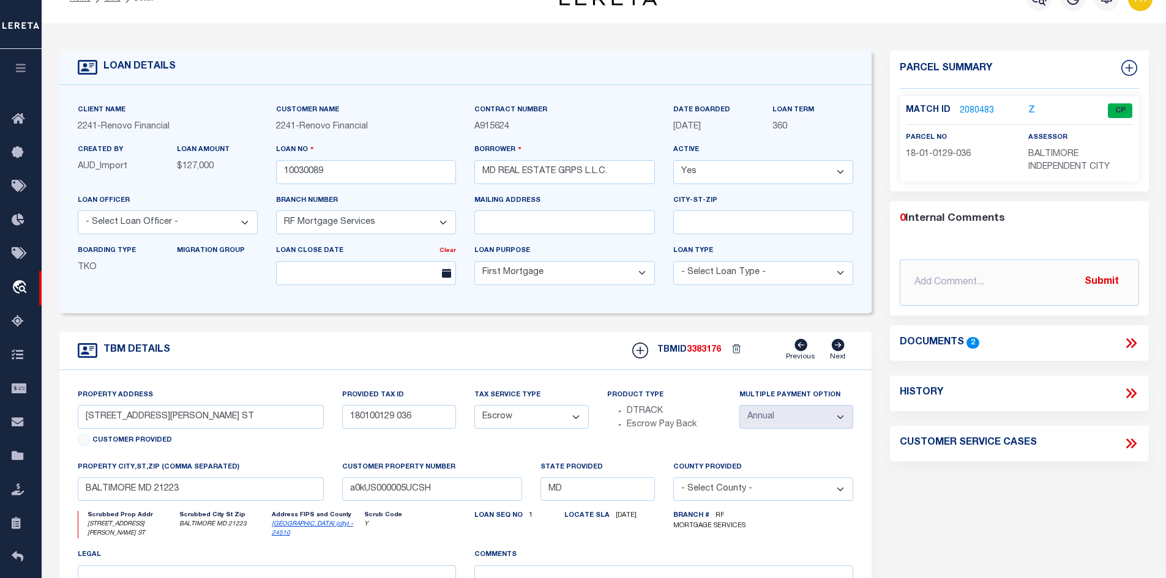
scroll to position [0, 0]
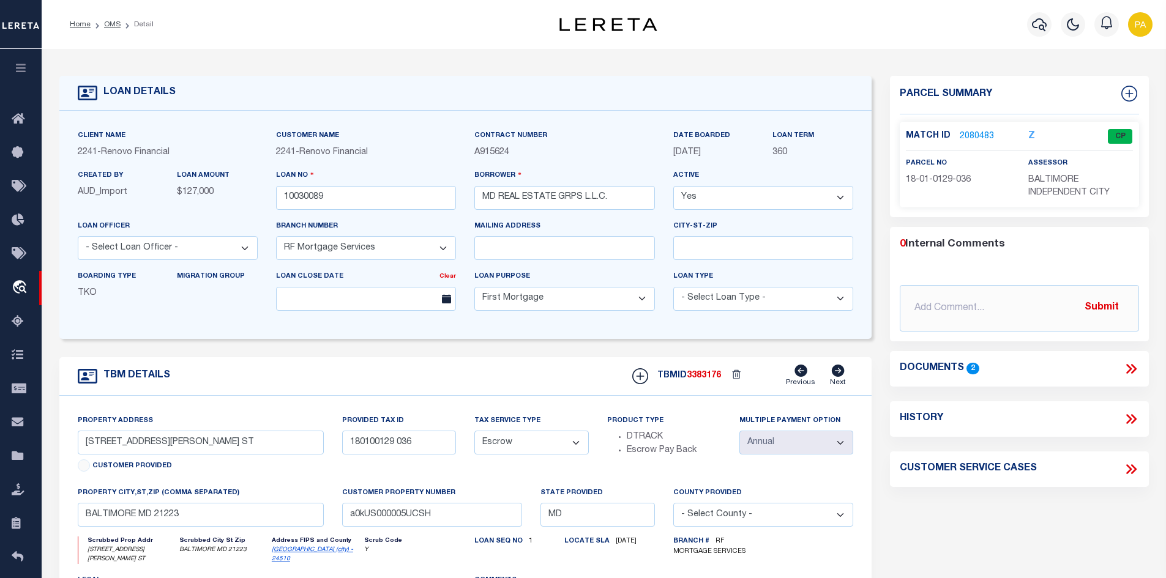
click at [978, 133] on link "2080483" at bounding box center [977, 136] width 34 height 13
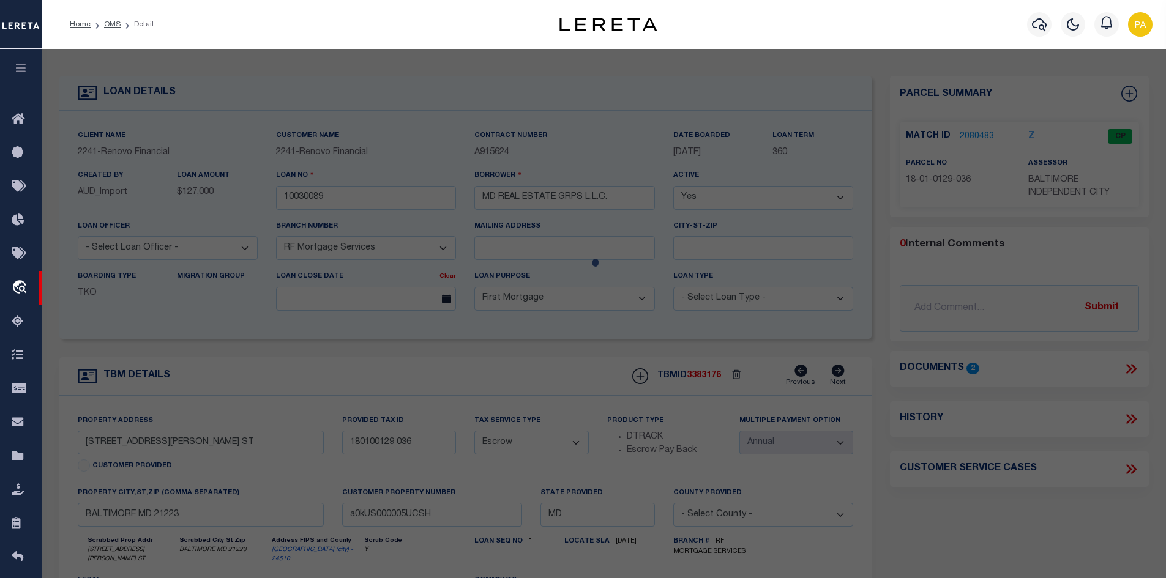
select select "AS"
select select
checkbox input "false"
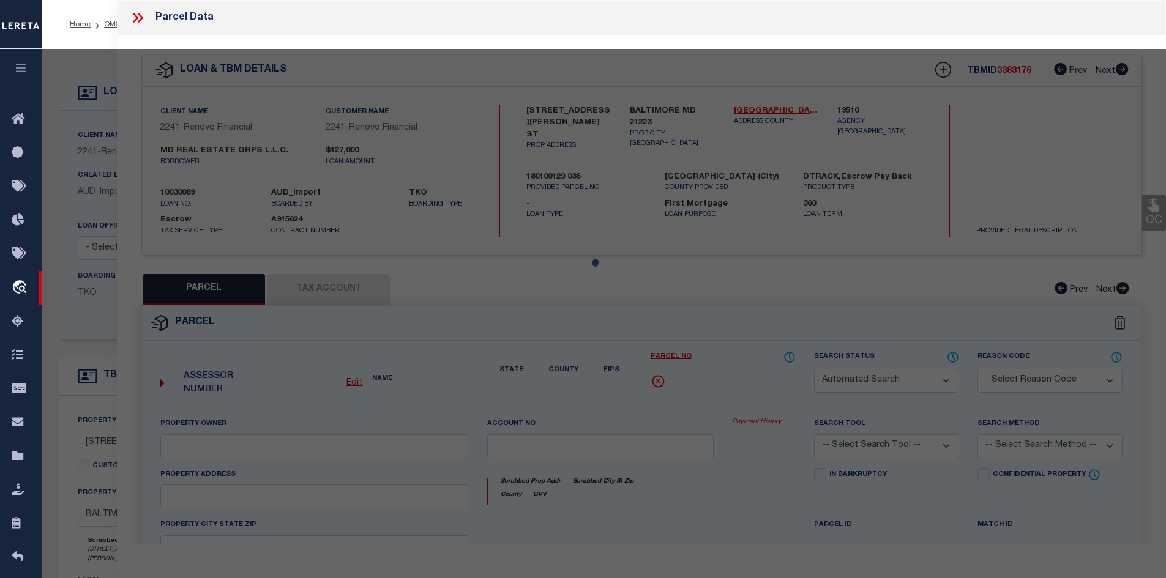
select select "CP"
type input "MD REAL ESTATE GRPS L.L.C."
select select "AGW"
select select "ADD"
type input "[STREET_ADDRESS][PERSON_NAME] ST"
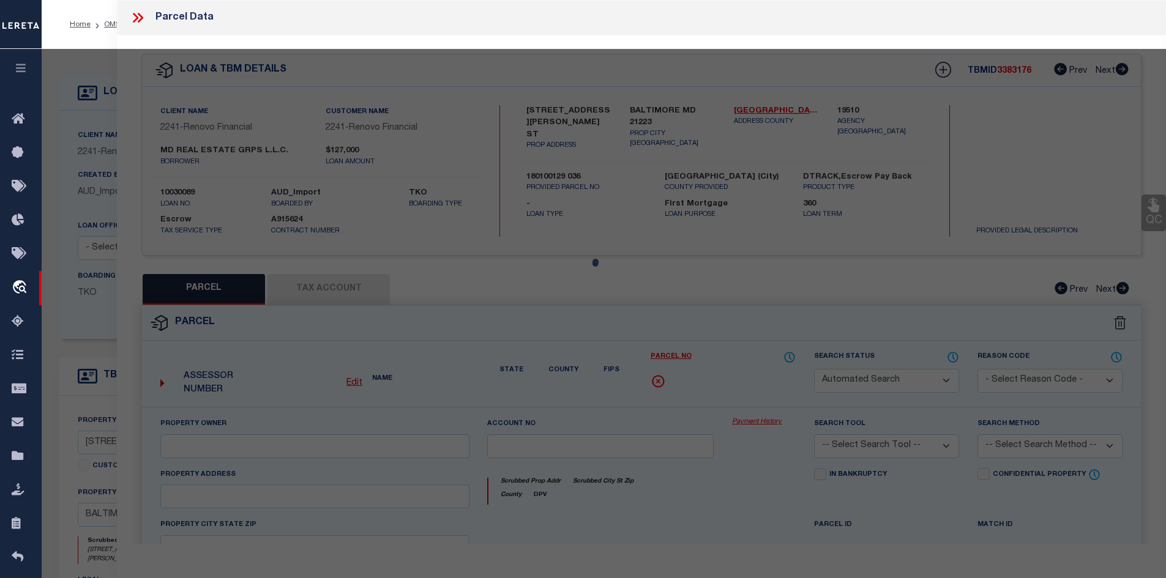
type input "BALTIMORE MD 21223"
type textarea "Information Only - Installment Tax Years Based on Agency Review"
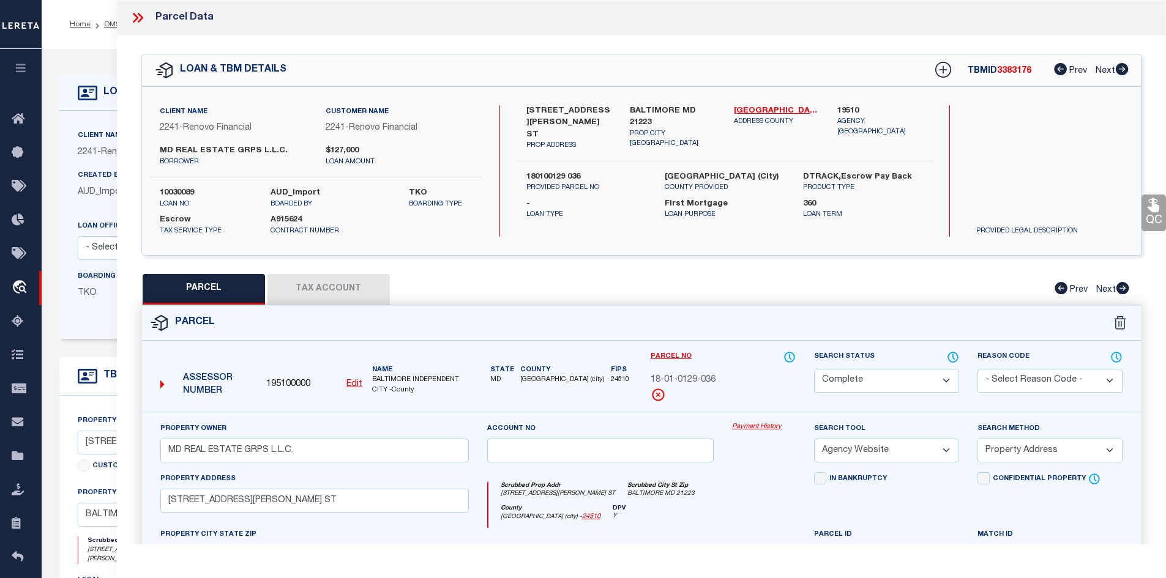
click at [757, 425] on link "Payment History" at bounding box center [764, 427] width 64 height 10
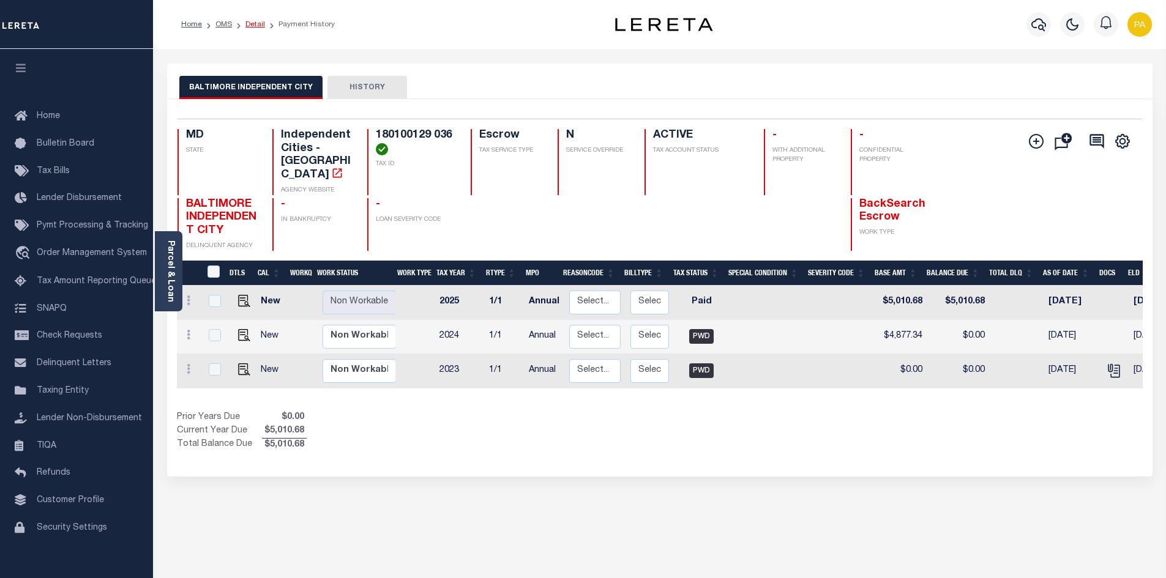
click at [250, 23] on link "Detail" at bounding box center [255, 24] width 20 height 7
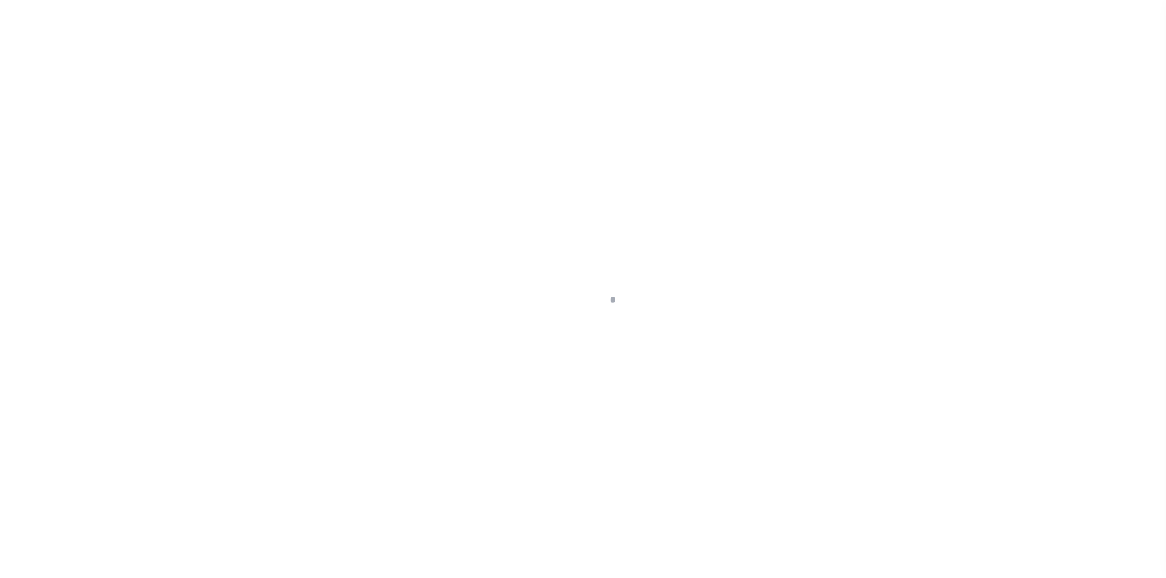
select select "25067"
select select "10"
select select "Escrow"
type input "[STREET_ADDRESS][PERSON_NAME] ST"
type input "180100129 036"
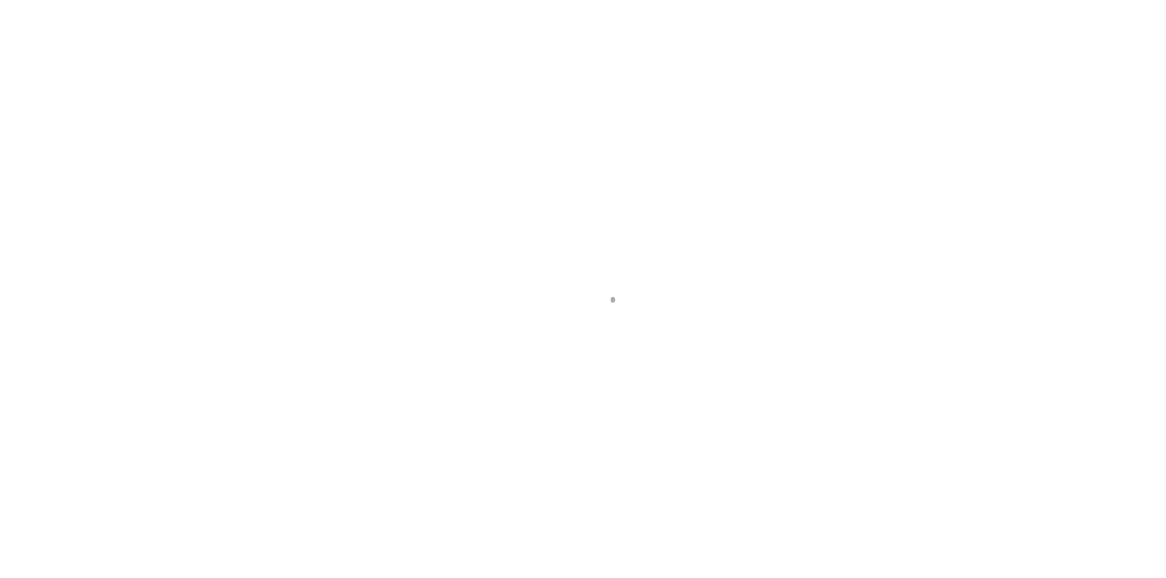
type input "BALTIMORE MD 21223"
type input "a0kUS000005UCSH"
type input "MD"
select select
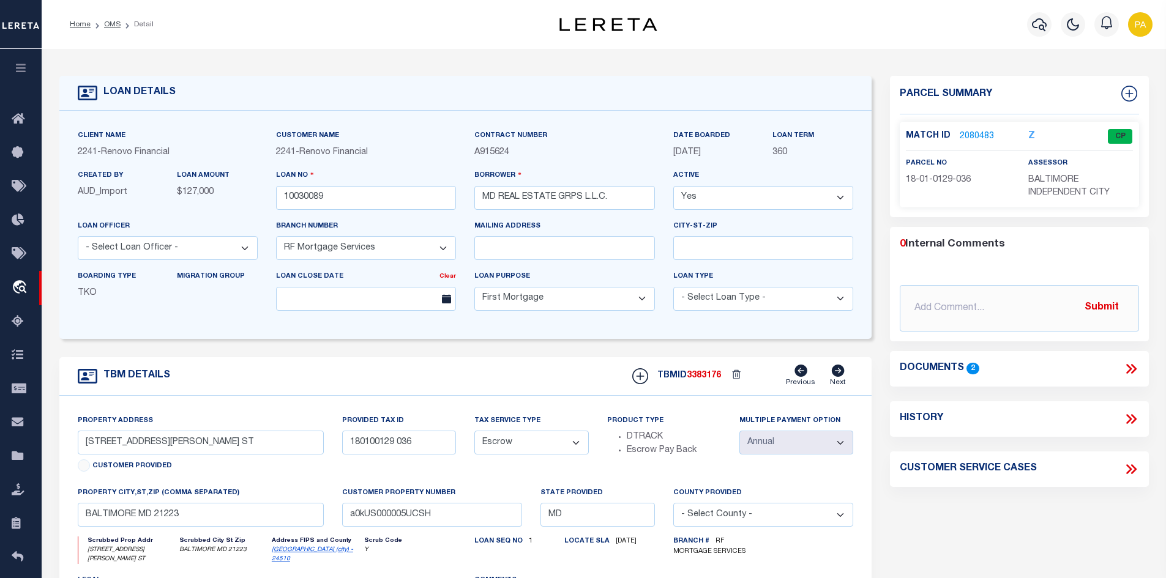
click at [975, 133] on link "2080483" at bounding box center [977, 136] width 34 height 13
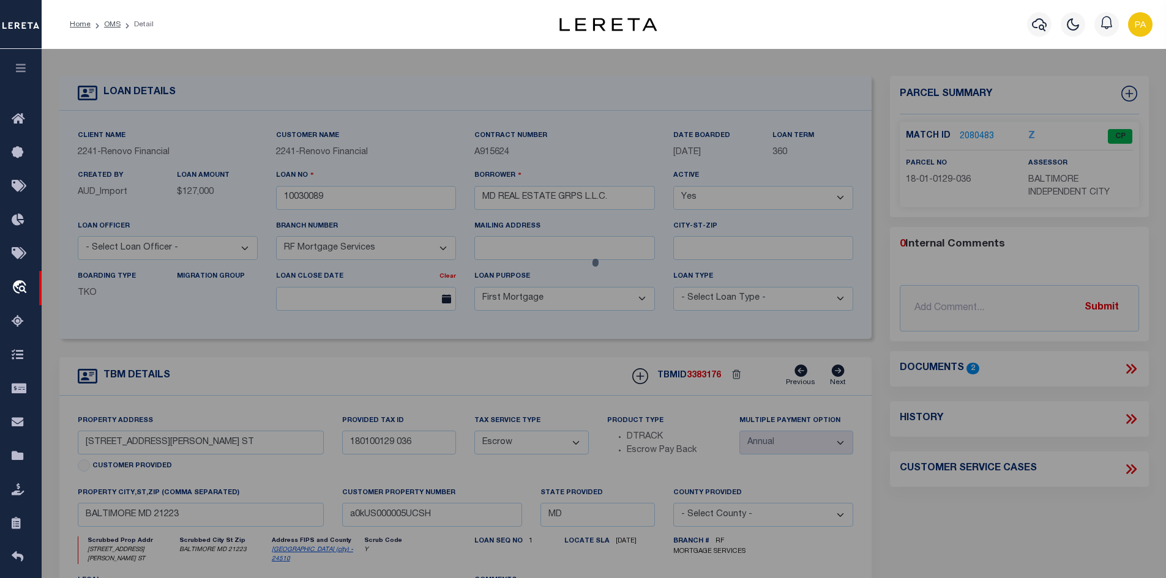
checkbox input "false"
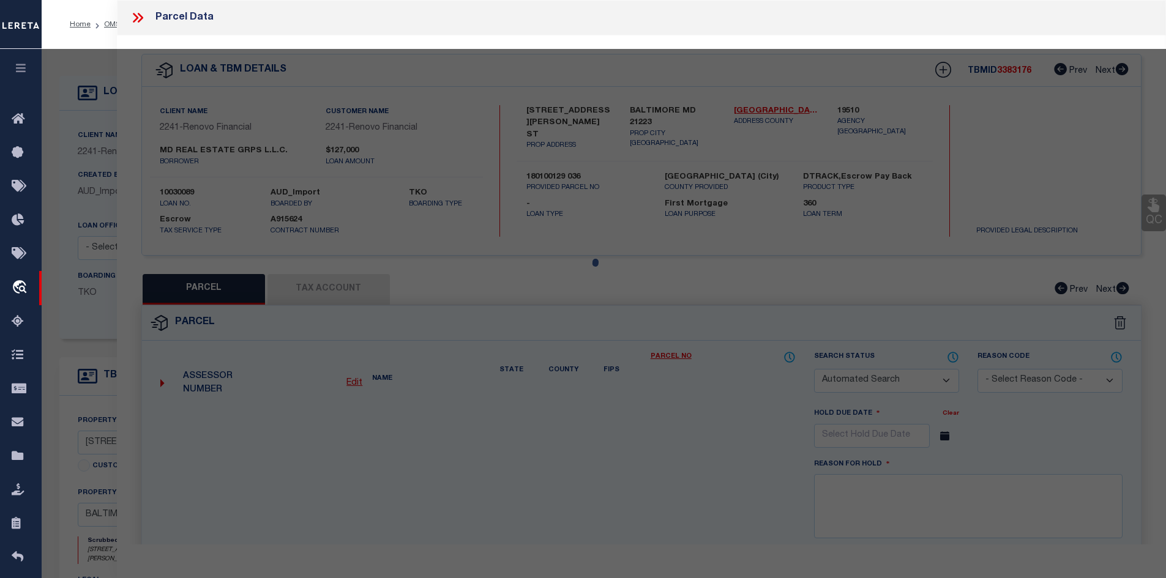
select select "CP"
type input "MD REAL ESTATE GRPS L.L.C."
select select "AGW"
select select "ADD"
type input "[STREET_ADDRESS][PERSON_NAME] ST"
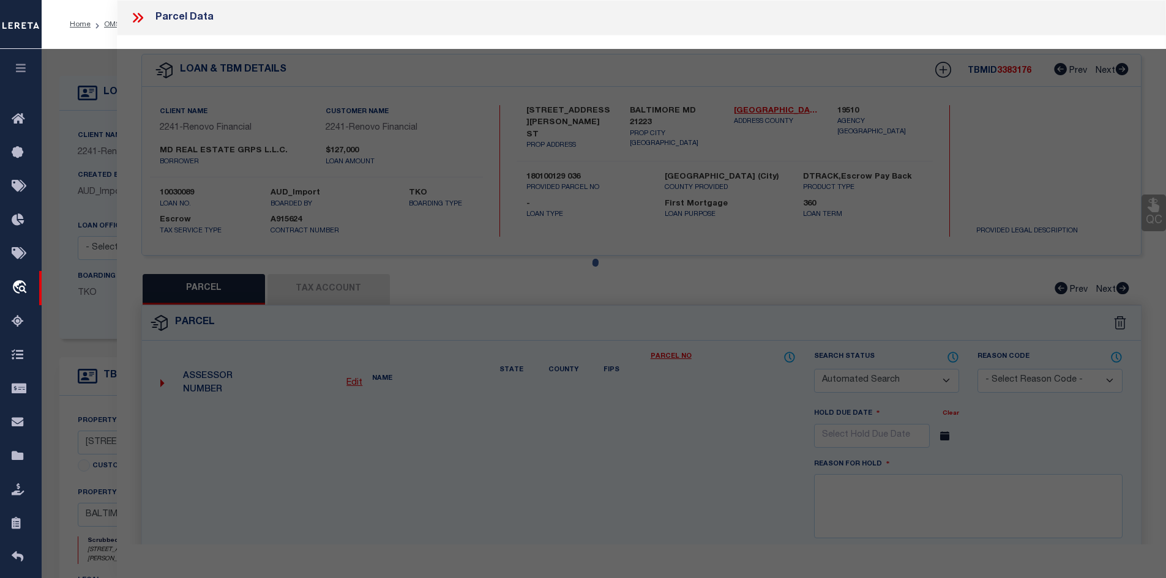
type input "BALTIMORE MD 21223"
type textarea "Information Only - Installment Tax Years Based on Agency Review"
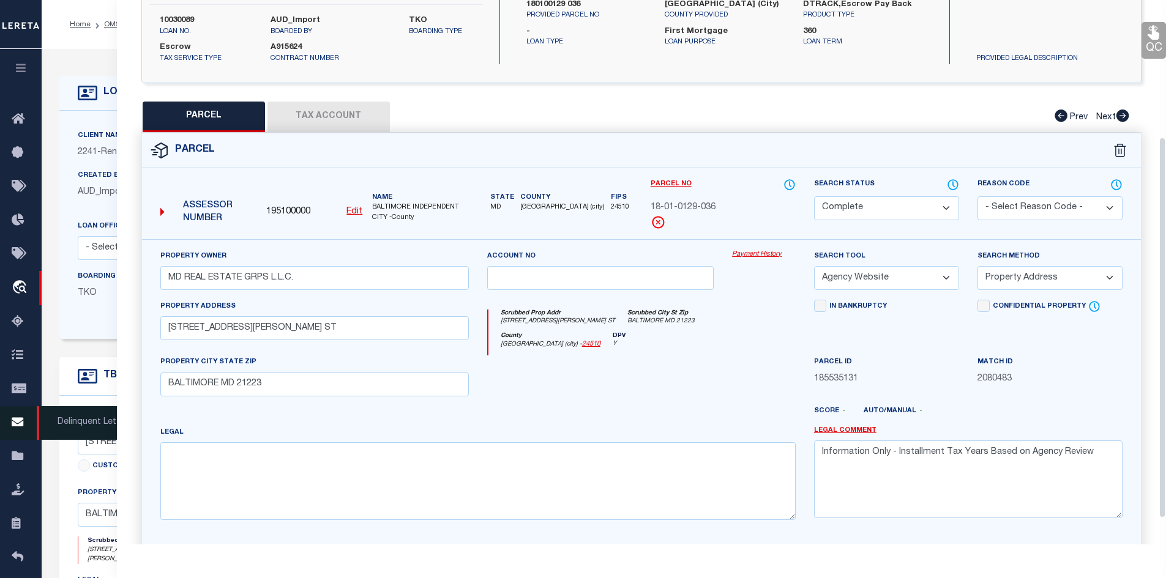
scroll to position [172, 0]
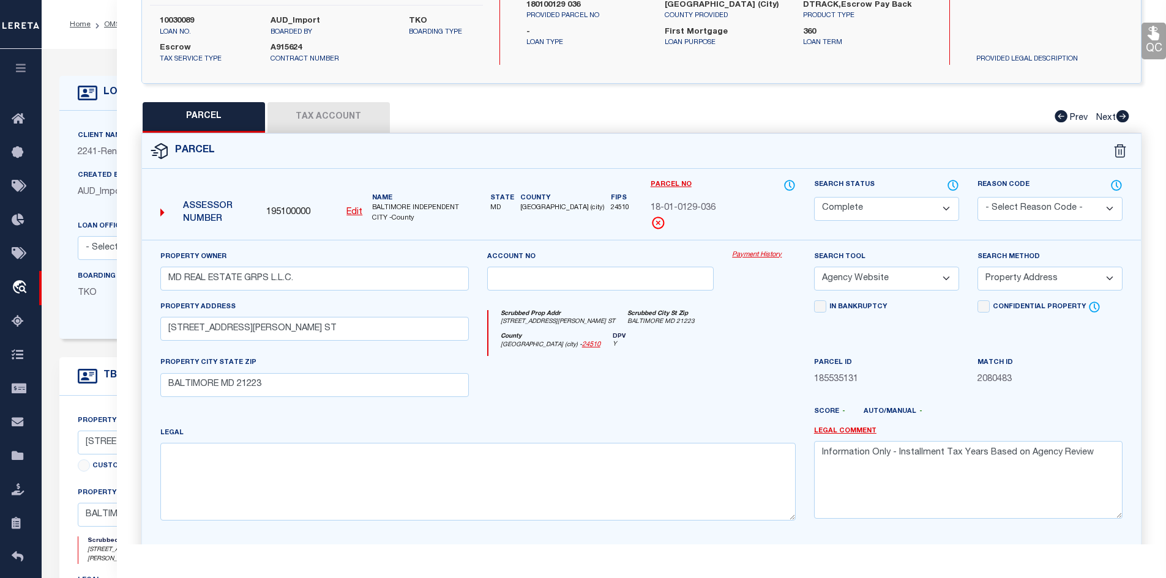
click at [766, 255] on link "Payment History" at bounding box center [764, 255] width 64 height 10
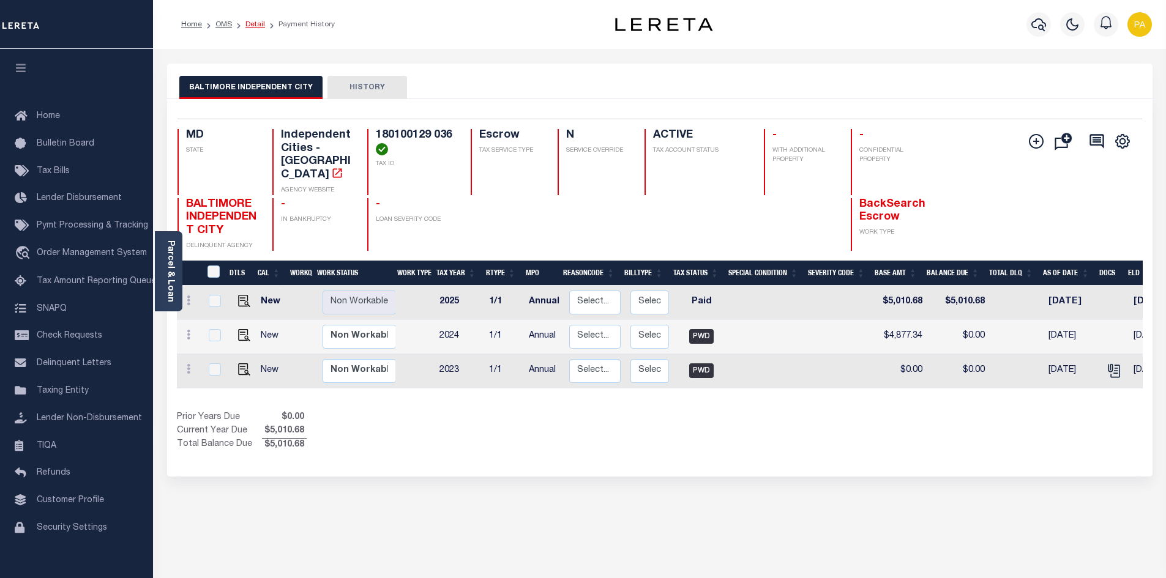
click at [250, 26] on link "Detail" at bounding box center [255, 24] width 20 height 7
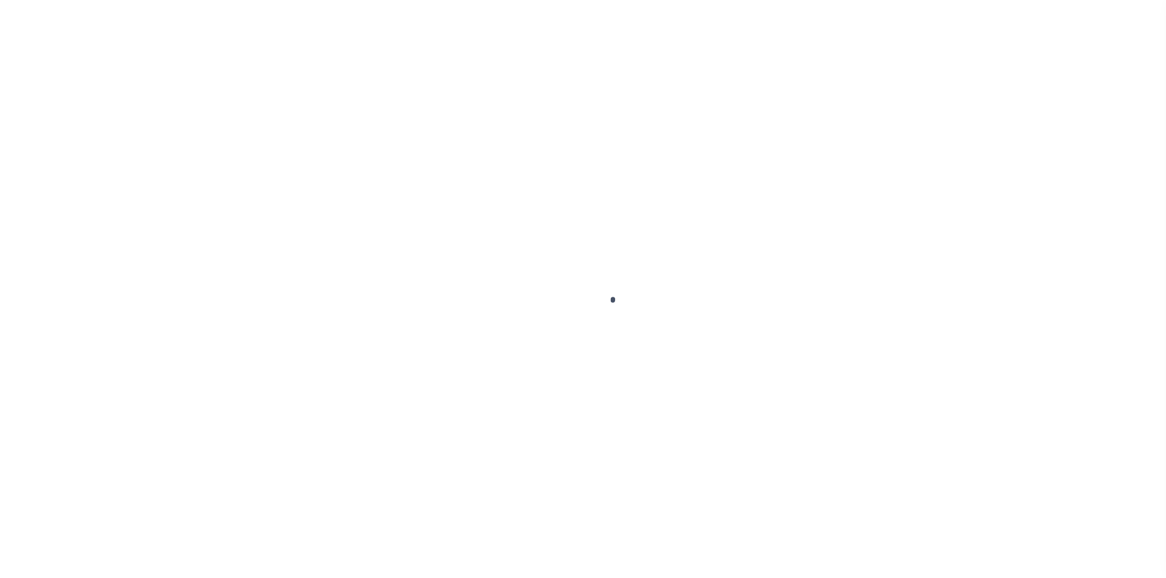
select select "25067"
select select "10"
select select "Escrow"
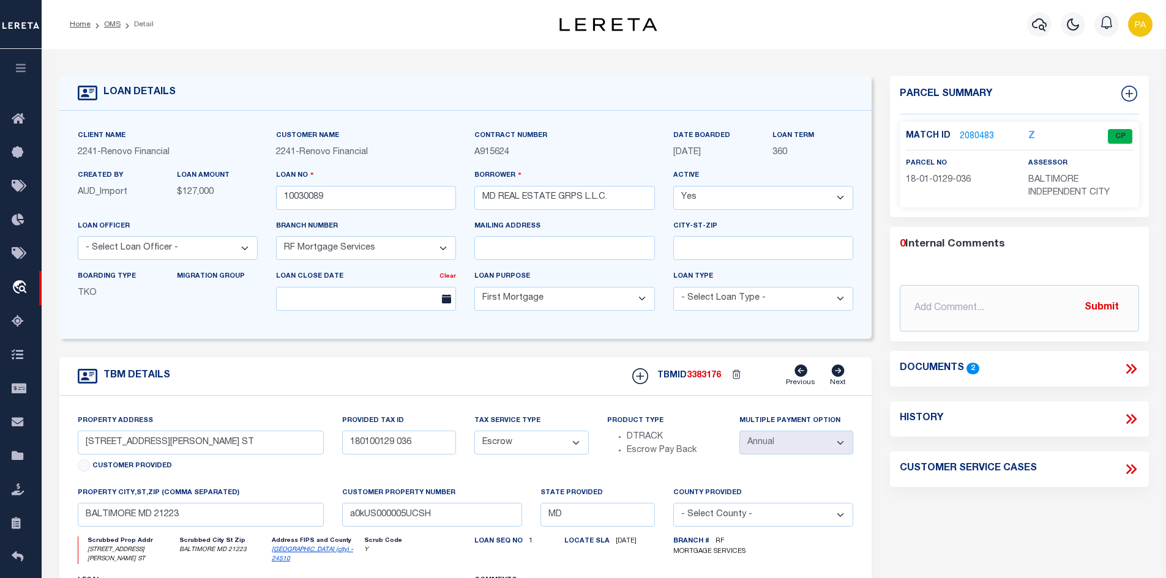
click at [1130, 366] on icon at bounding box center [1129, 369] width 6 height 10
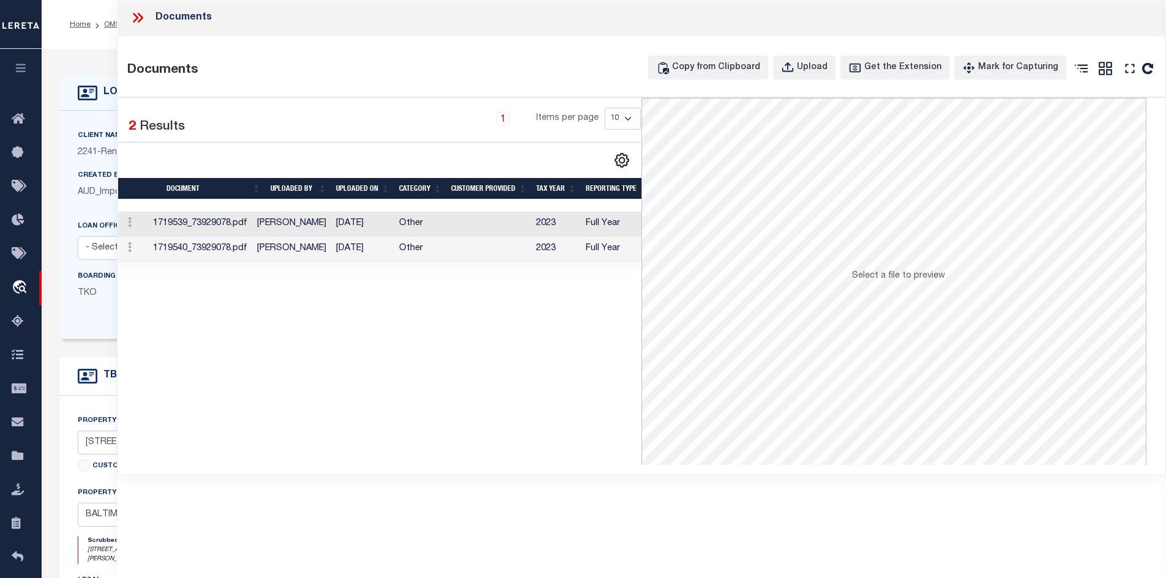
click at [241, 249] on td "1719540_73929078.pdf" at bounding box center [200, 249] width 104 height 25
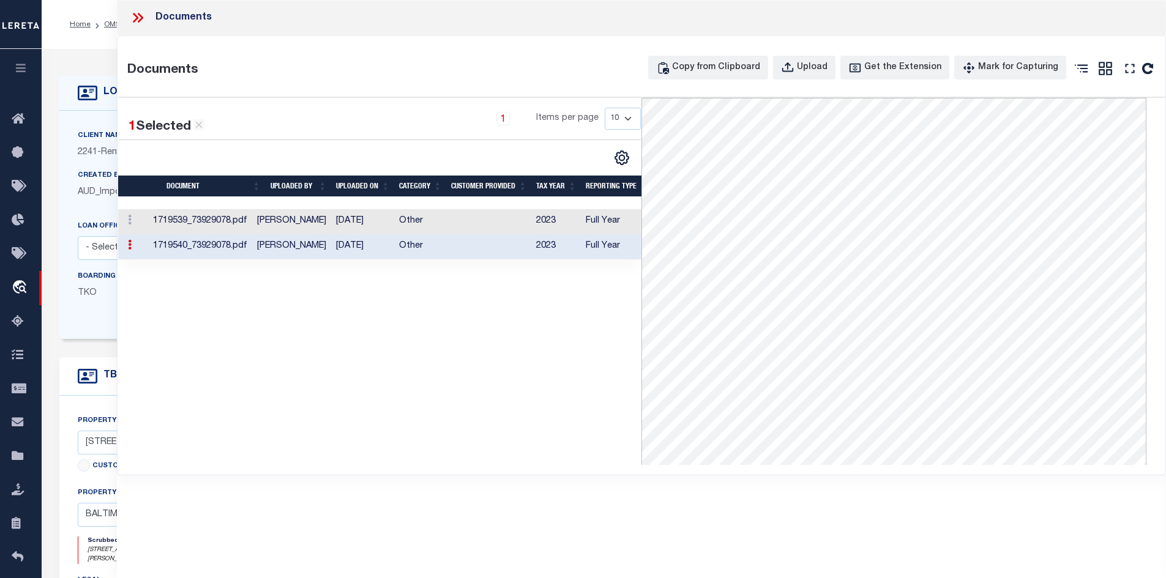
click at [440, 100] on div "1 Selected 2 Results 1 Items per page 10 25 50 100" at bounding box center [379, 179] width 523 height 162
click at [452, 513] on div "Documents Documents Copy from Clipboard Upload Get the Extension Mark for Captu…" at bounding box center [642, 272] width 1050 height 545
click at [135, 20] on icon at bounding box center [136, 18] width 6 height 10
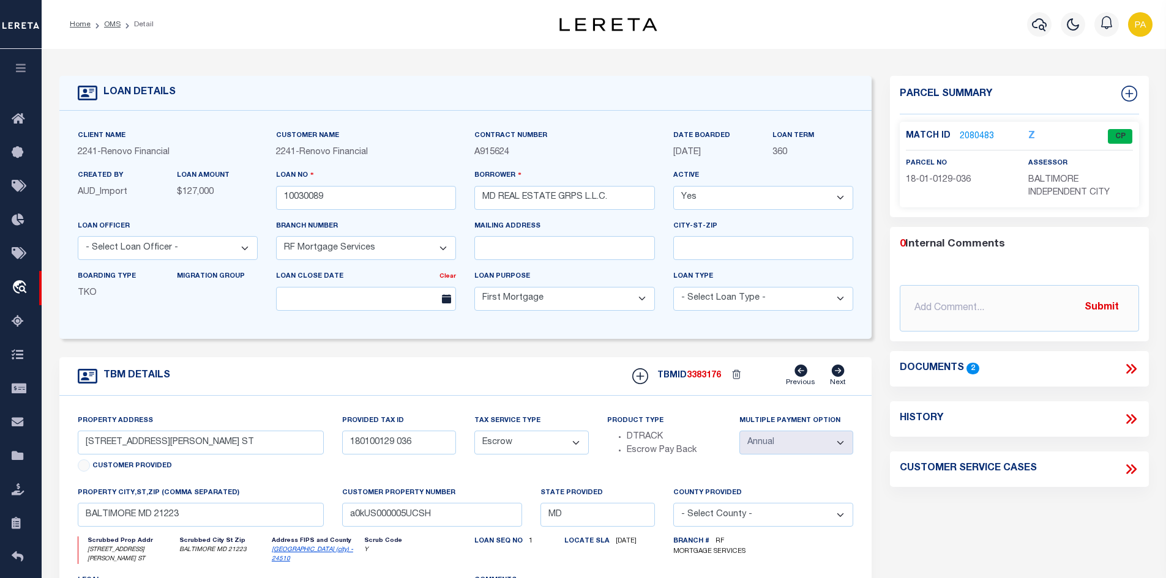
click at [1128, 420] on icon at bounding box center [1131, 419] width 16 height 16
select select "100"
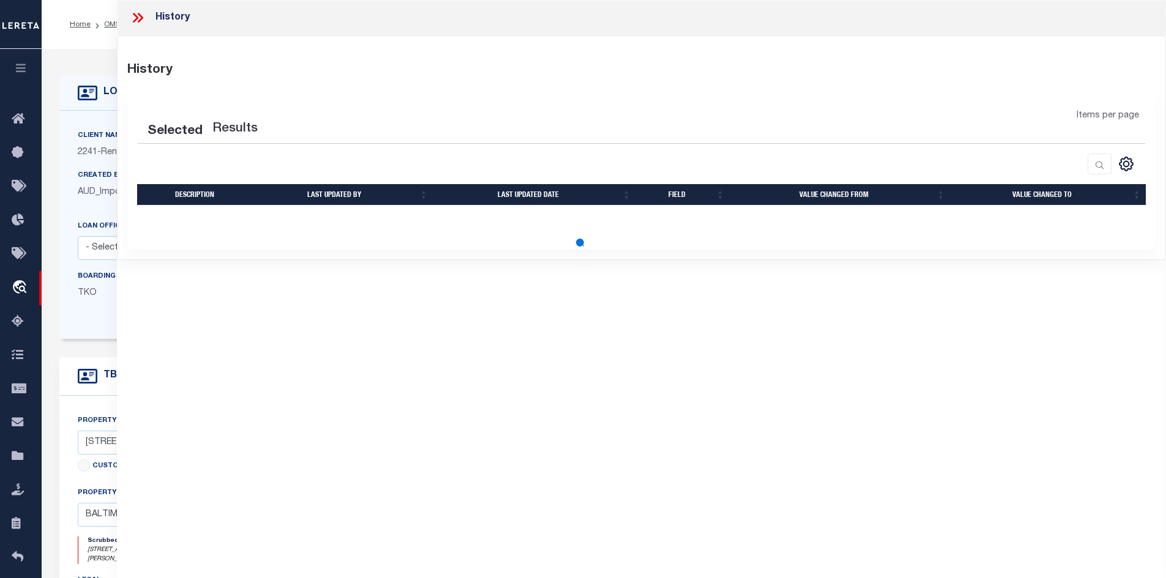
select select "100"
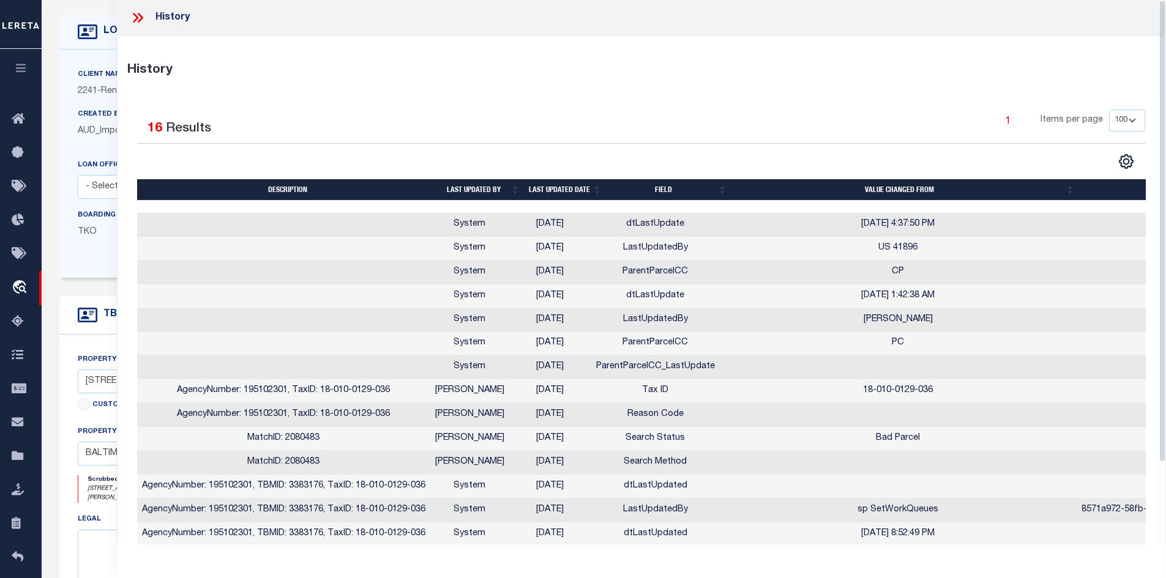
click at [140, 18] on icon at bounding box center [138, 18] width 16 height 16
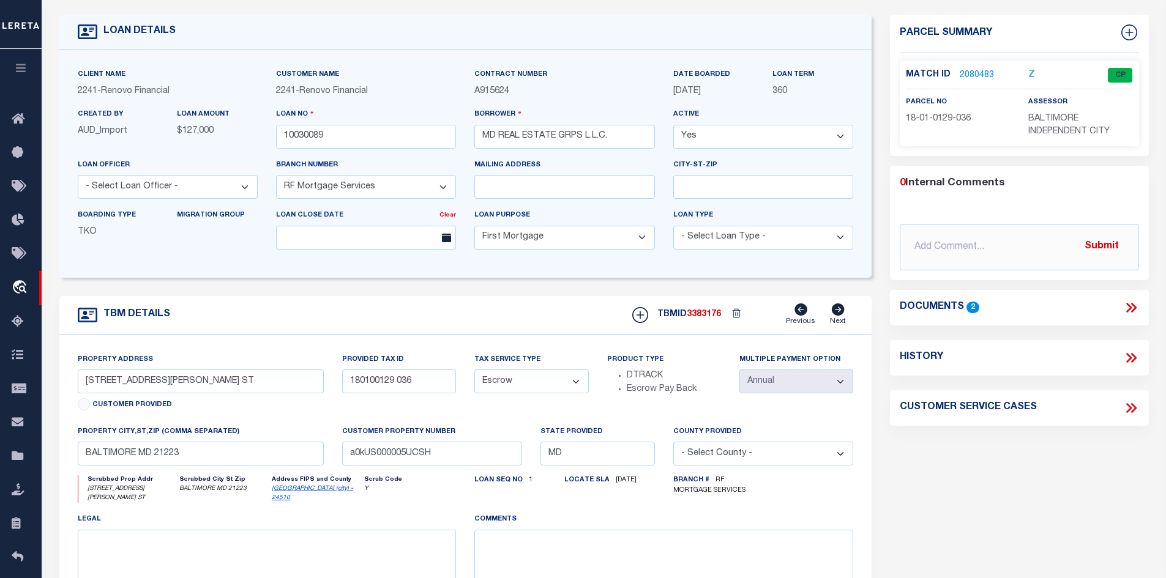
click at [970, 70] on link "2080483" at bounding box center [977, 75] width 34 height 13
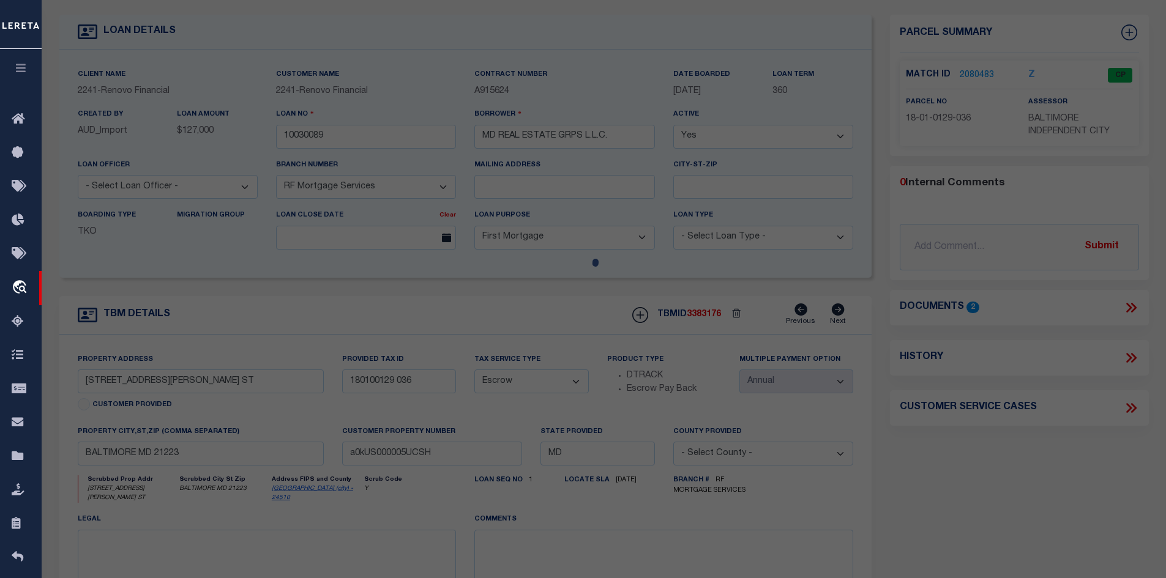
checkbox input "false"
select select "CP"
type input "MD REAL ESTATE GRPS L.L.C."
select select "AGW"
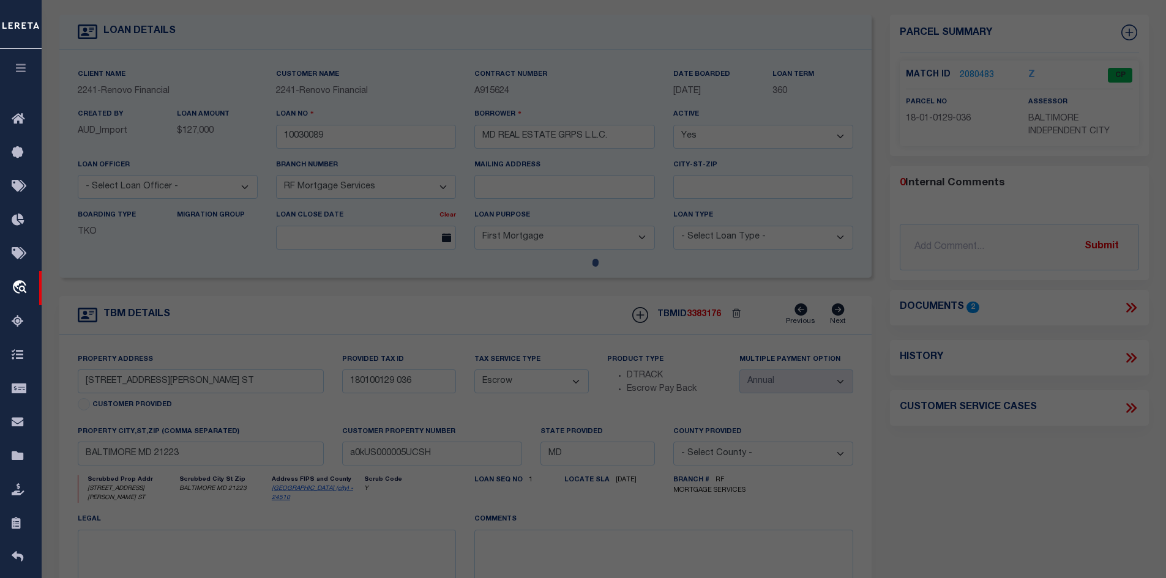
select select "ADD"
type input "[STREET_ADDRESS][PERSON_NAME] ST"
type input "BALTIMORE MD 21223"
type textarea "Information Only - Installment Tax Years Based on Agency Review"
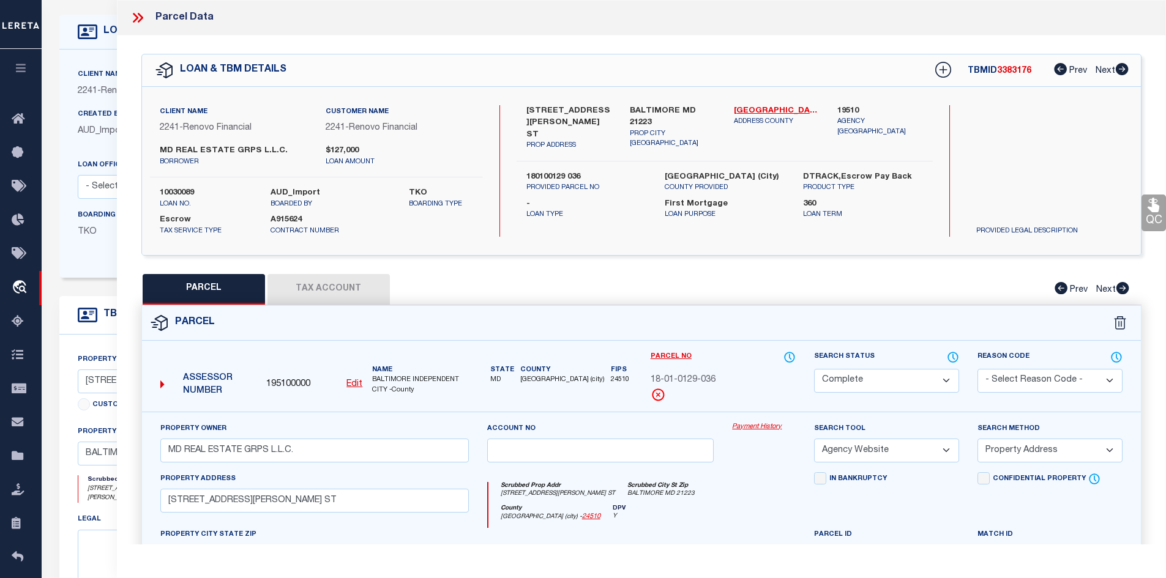
click at [765, 428] on link "Payment History" at bounding box center [764, 427] width 64 height 10
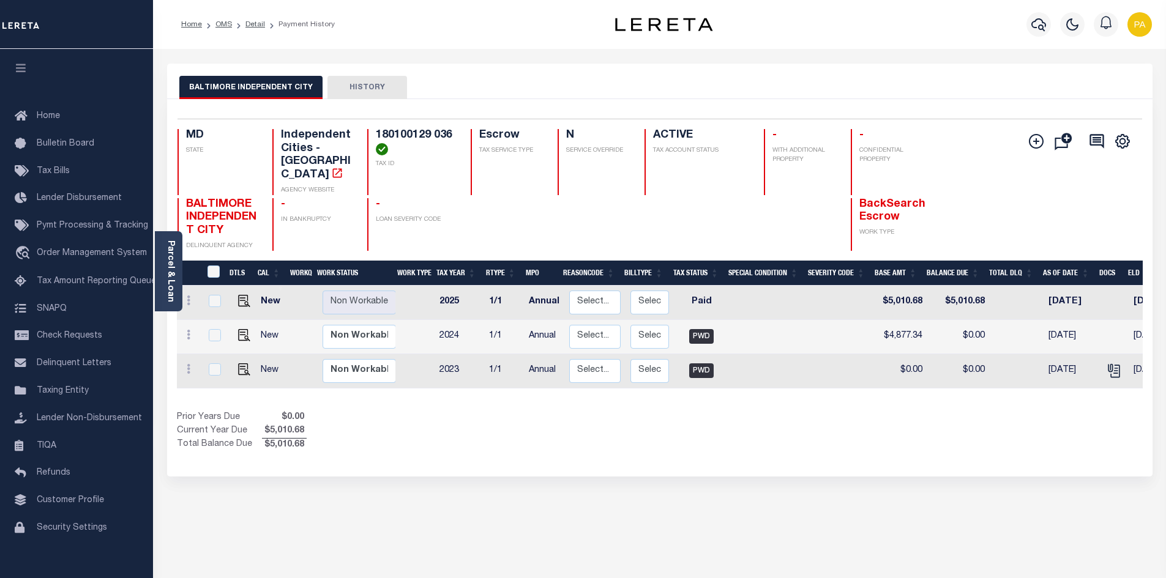
click at [361, 89] on button "HISTORY" at bounding box center [367, 87] width 80 height 23
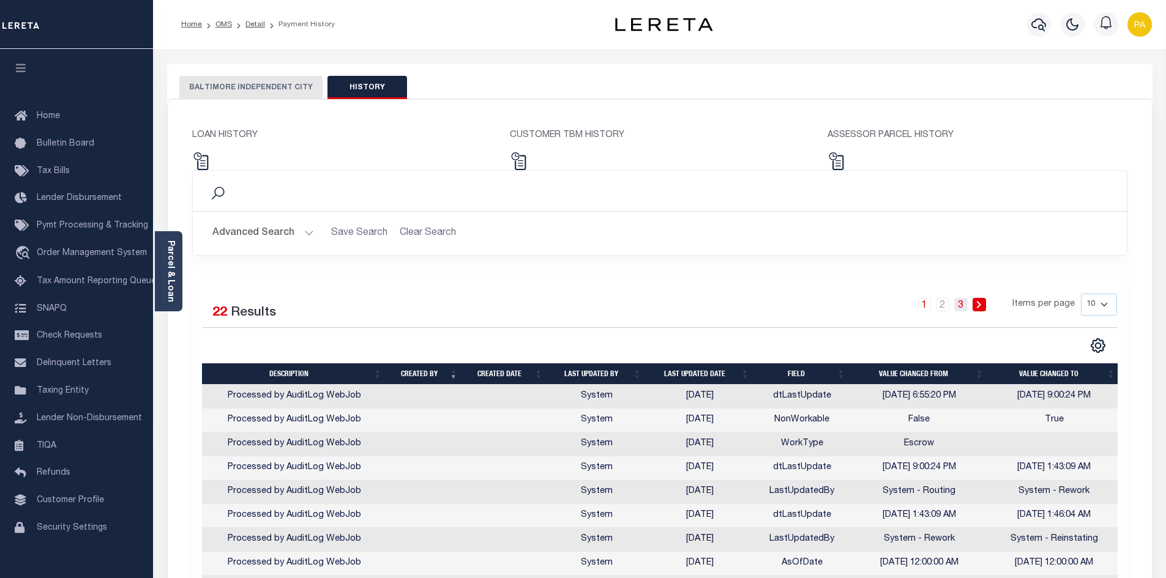
click at [959, 308] on link "3" at bounding box center [960, 304] width 13 height 13
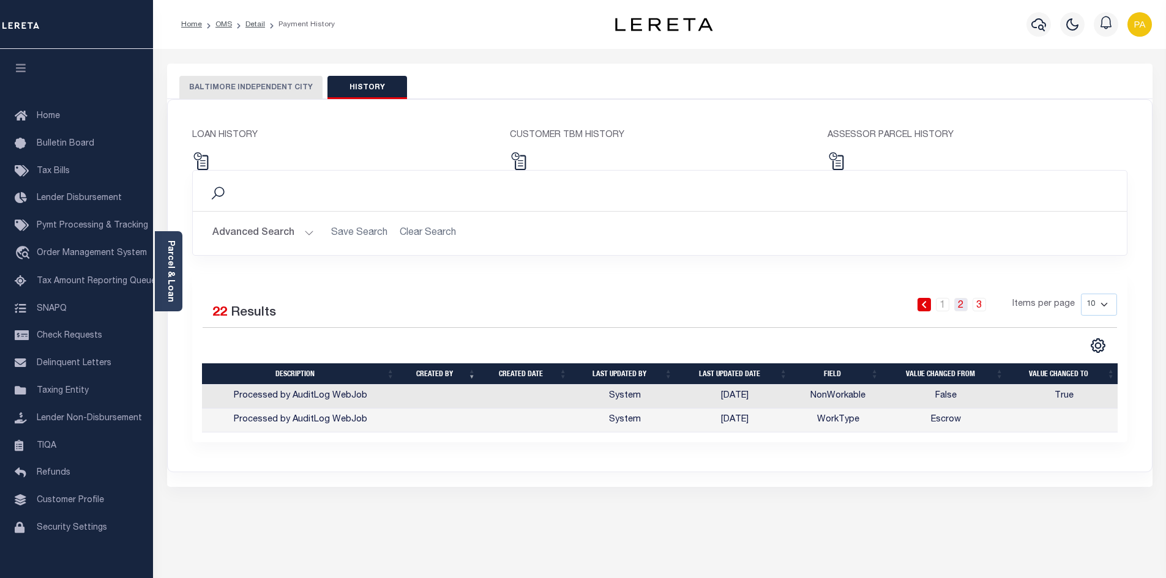
click at [960, 305] on link "2" at bounding box center [960, 304] width 13 height 13
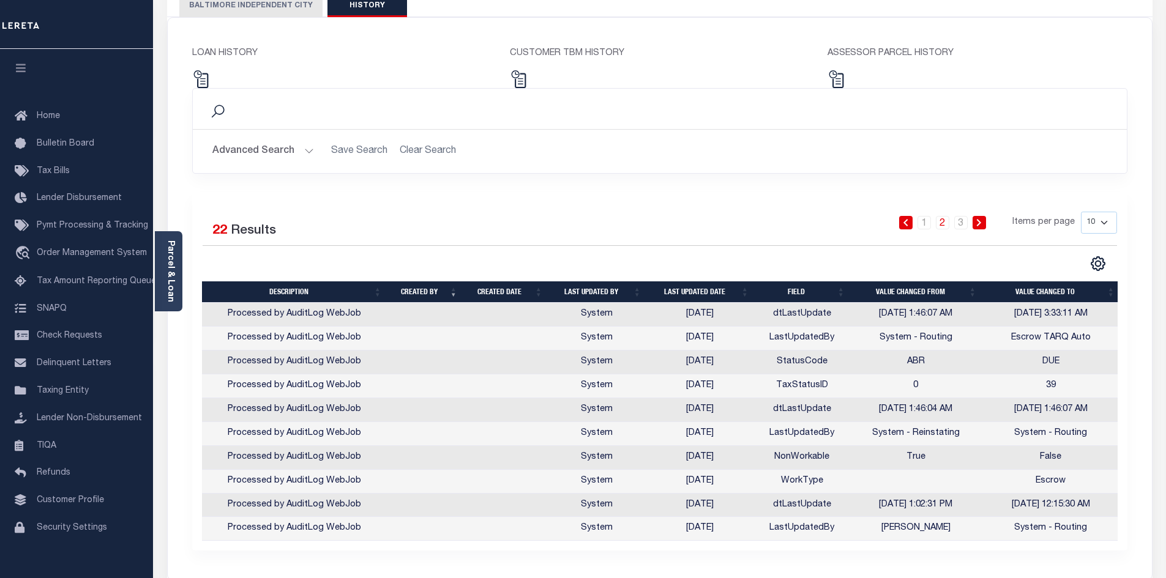
scroll to position [56, 0]
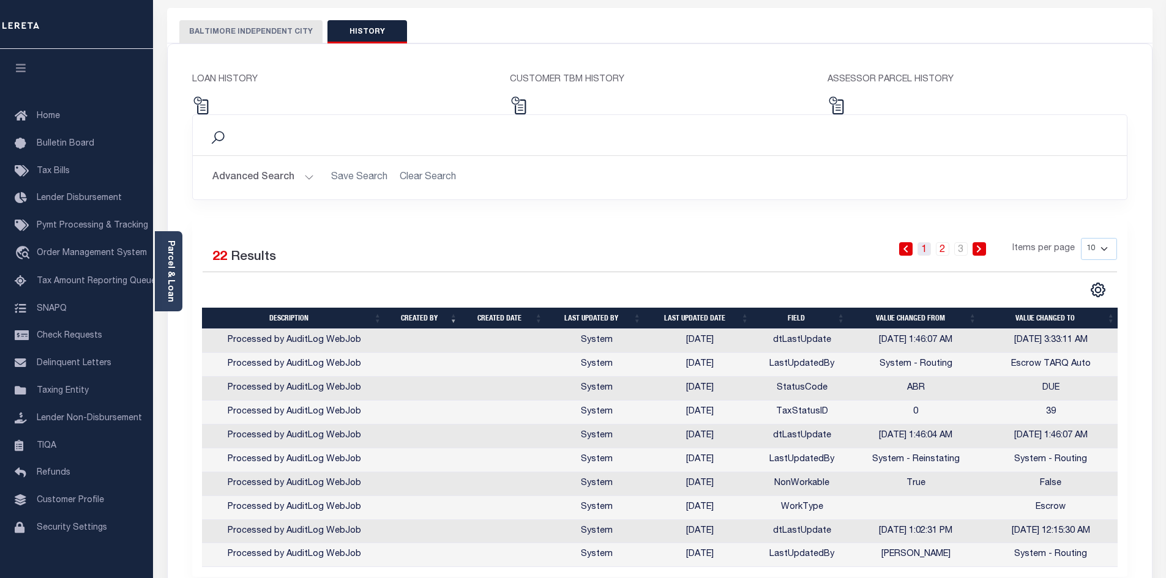
click at [923, 249] on link "1" at bounding box center [924, 248] width 13 height 13
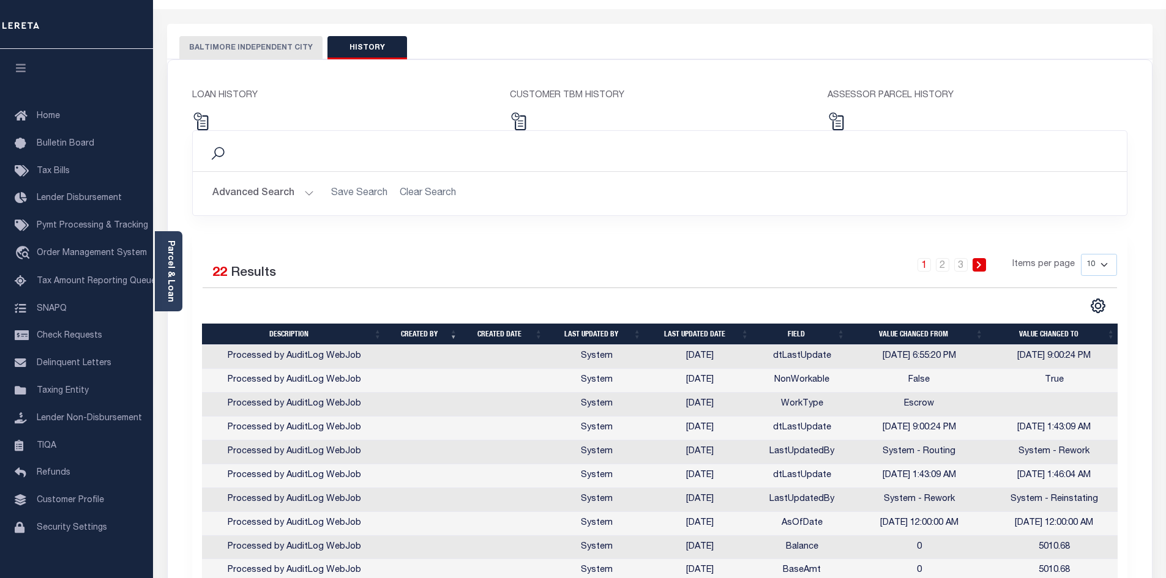
scroll to position [0, 0]
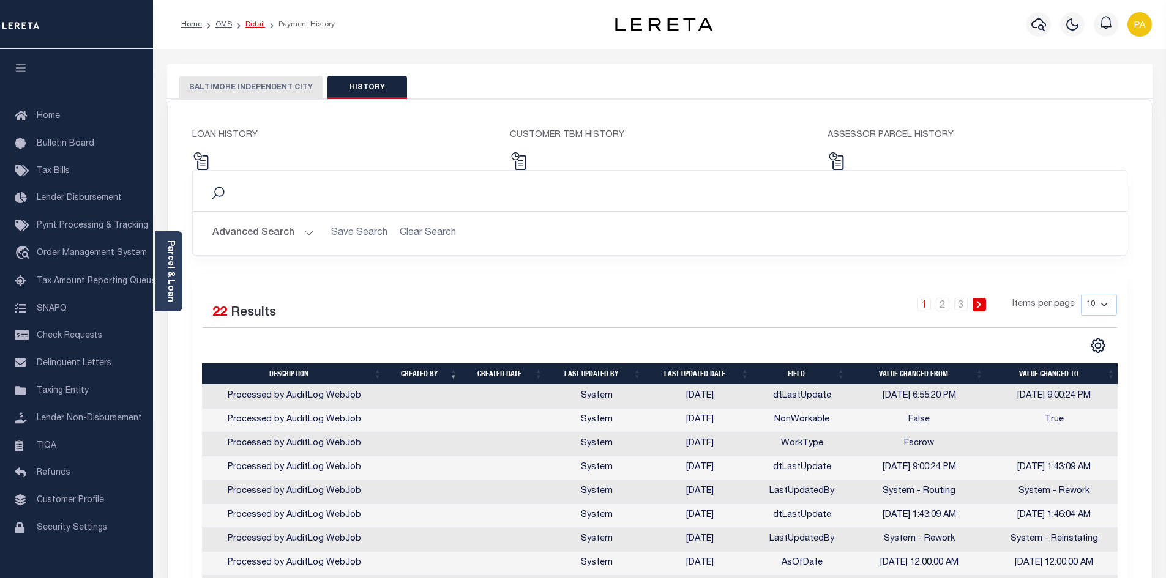
click at [256, 25] on link "Detail" at bounding box center [255, 24] width 20 height 7
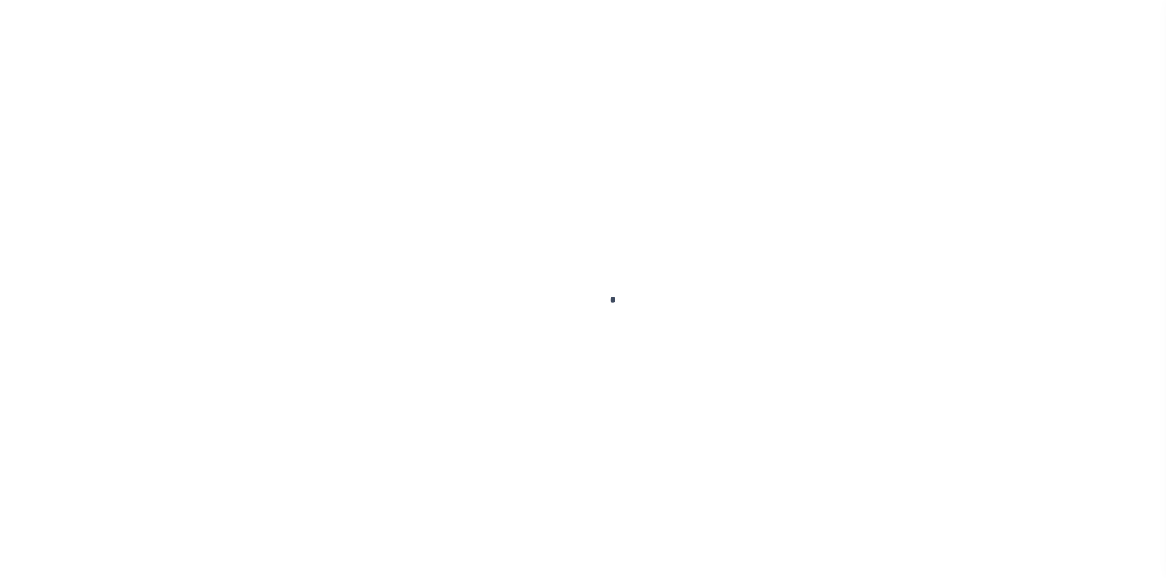
select select "25067"
select select "10"
select select "Escrow"
type input "[STREET_ADDRESS][PERSON_NAME] ST"
type input "180100129 036"
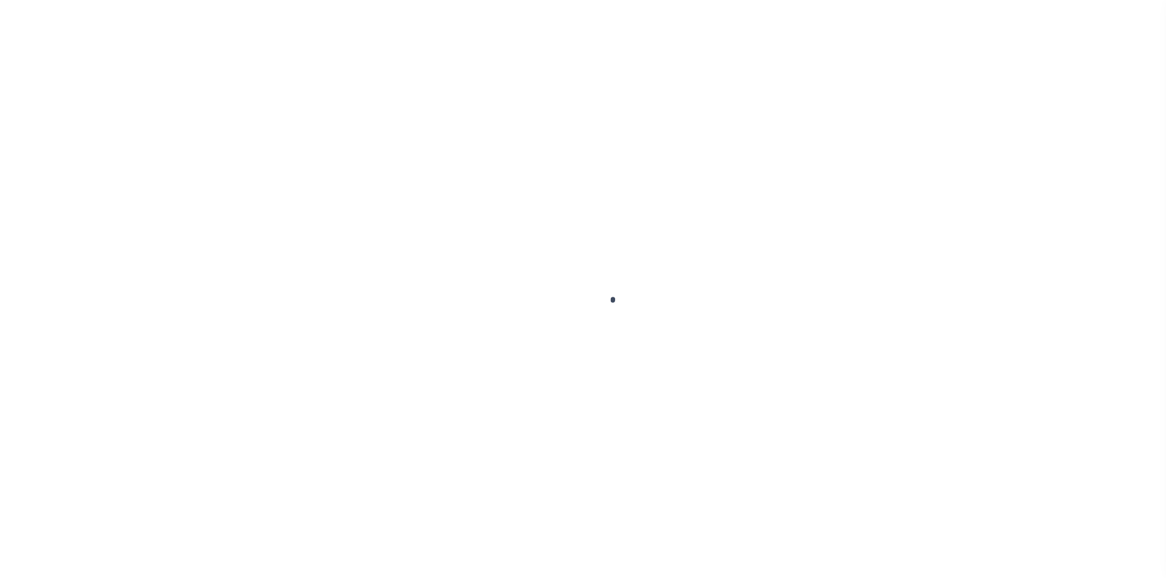
type input "BALTIMORE MD 21223"
type input "a0kUS000005UCSH"
type input "MD"
select select
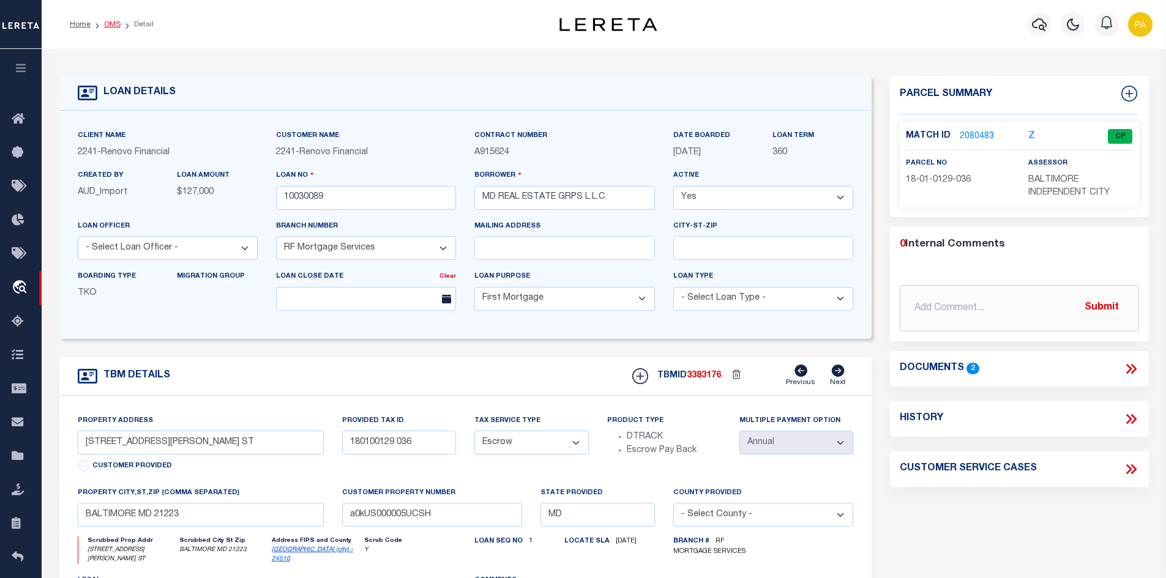
click at [112, 23] on link "OMS" at bounding box center [112, 24] width 17 height 7
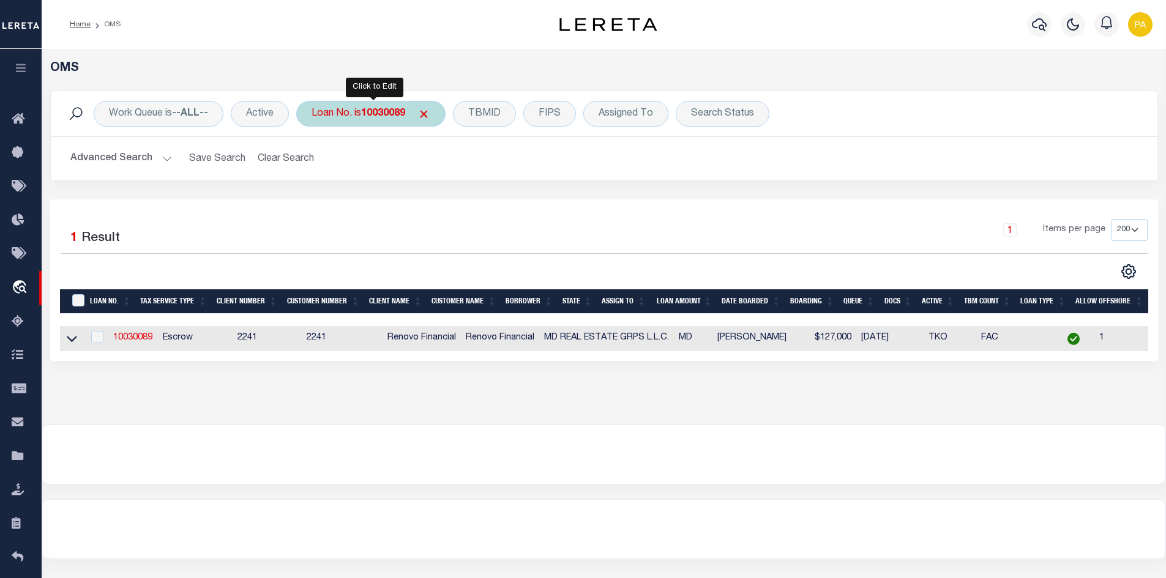
drag, startPoint x: 375, startPoint y: 109, endPoint x: 383, endPoint y: 113, distance: 8.8
click at [375, 110] on div "Loan No. is 10030089" at bounding box center [370, 114] width 149 height 26
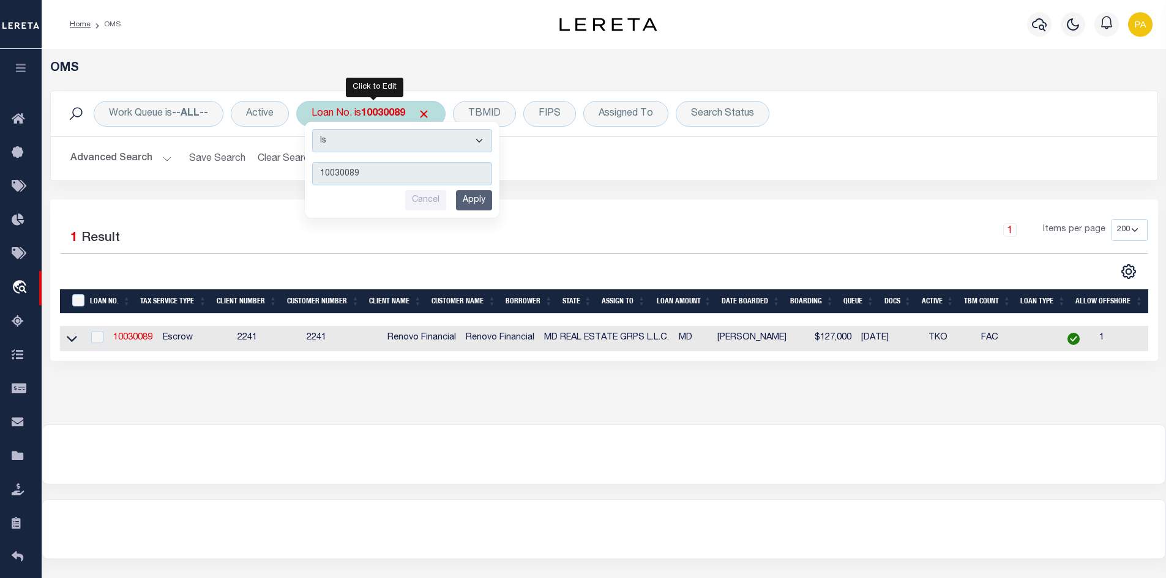
click at [378, 111] on b "10030089" at bounding box center [383, 114] width 44 height 10
type input "132811"
click at [477, 202] on input "Apply" at bounding box center [474, 200] width 36 height 20
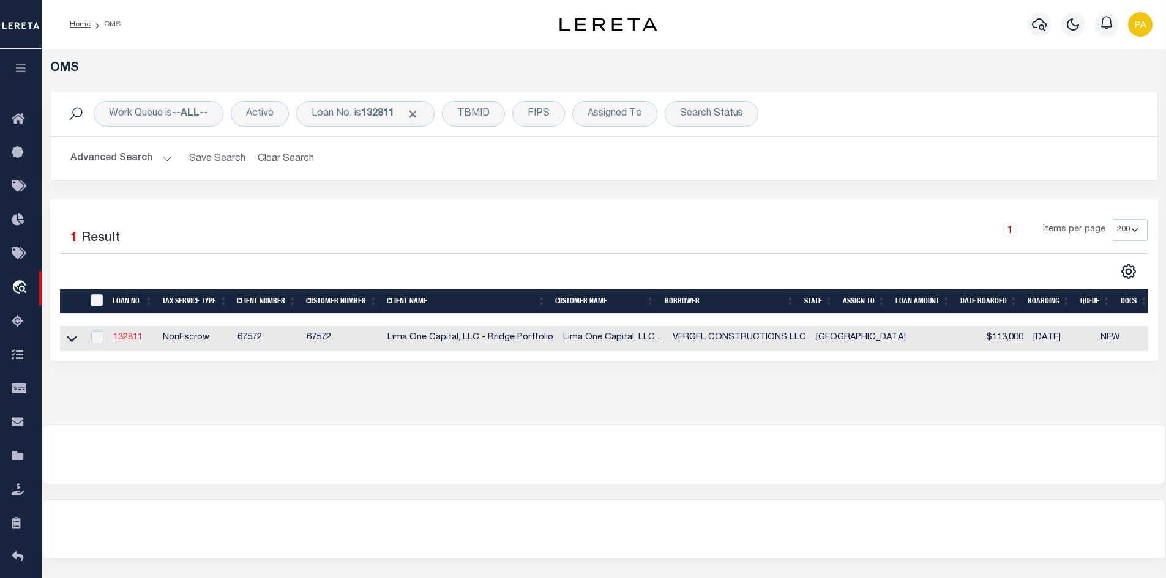
click at [125, 338] on link "132811" at bounding box center [127, 338] width 29 height 9
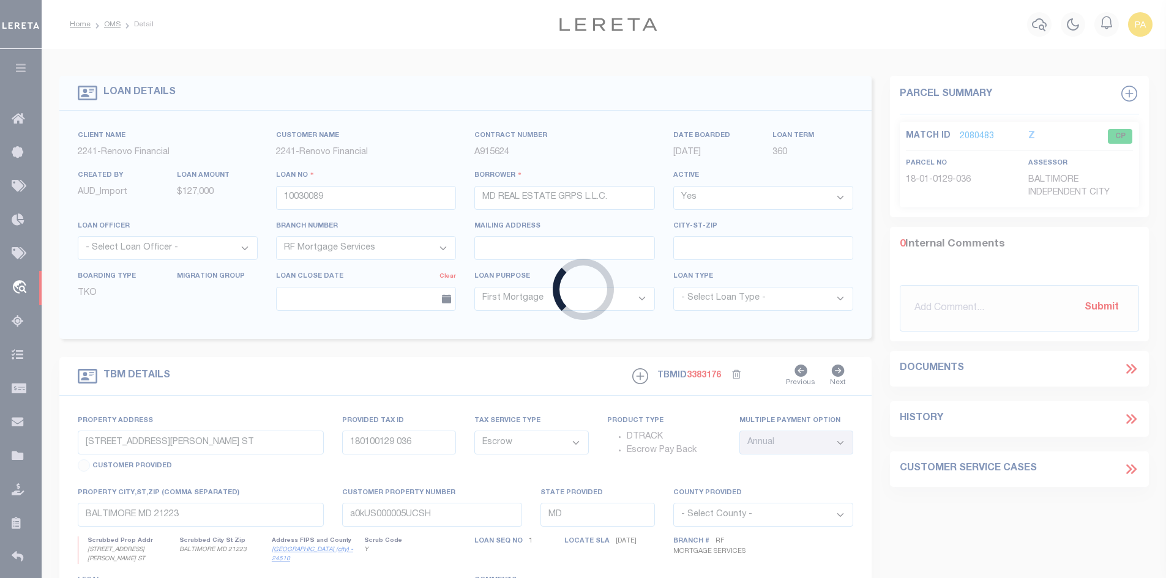
type input "132811"
type input "VERGEL CONSTRUCTIONS LLC"
select select
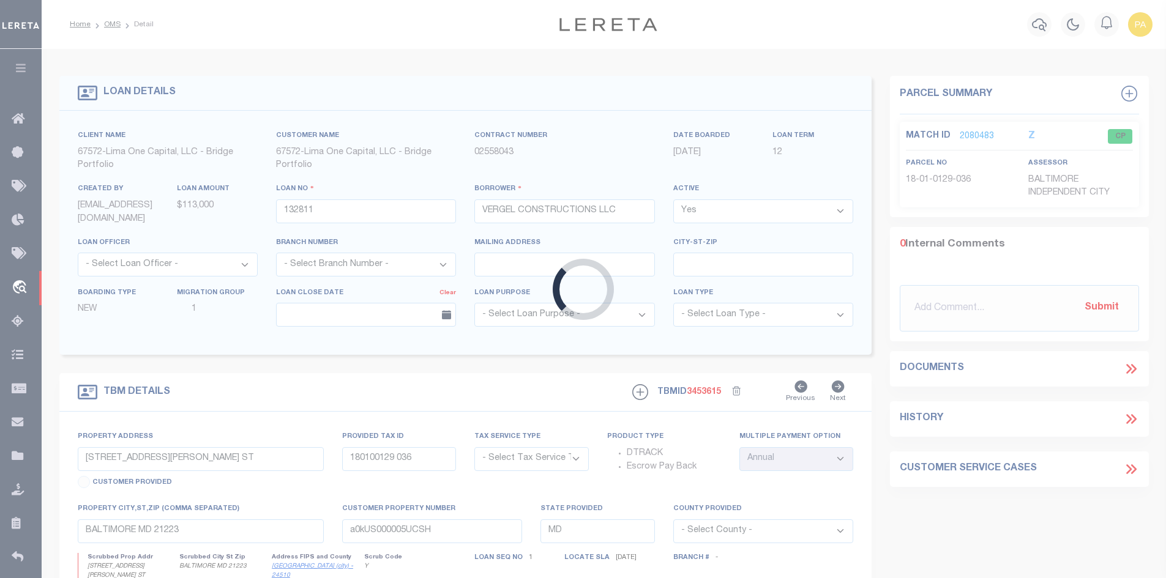
type input "[STREET_ADDRESS][PERSON_NAME]"
radio input "true"
select select "NonEscrow"
select select
type input "[GEOGRAPHIC_DATA]"
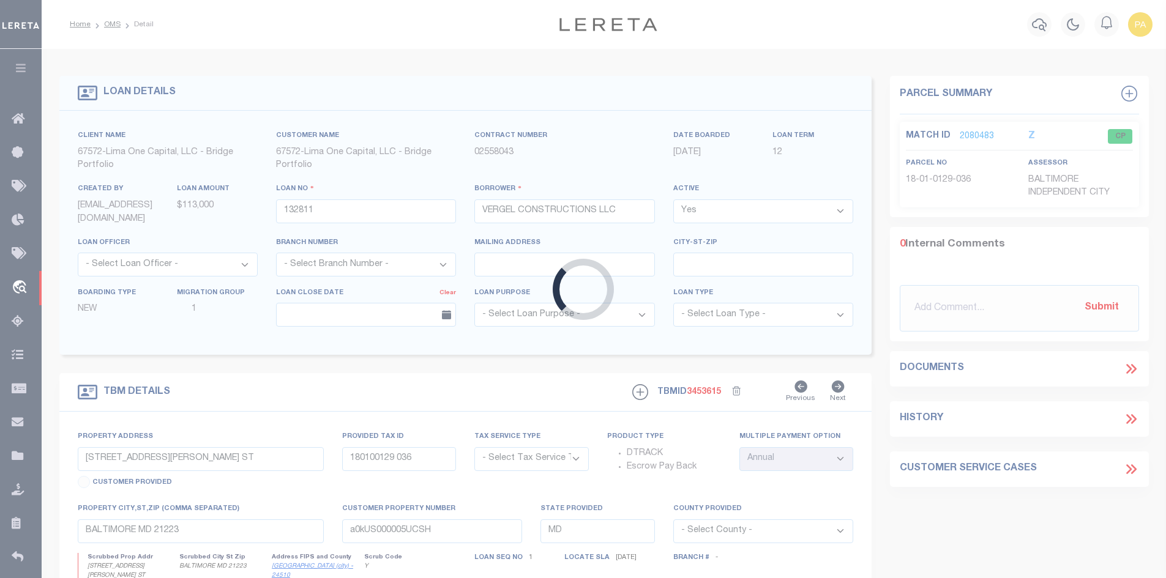
type input "132811-1"
type input "[GEOGRAPHIC_DATA]"
type textarea "COLLECTOR: ENTITY: PARCEL: 16090330310"
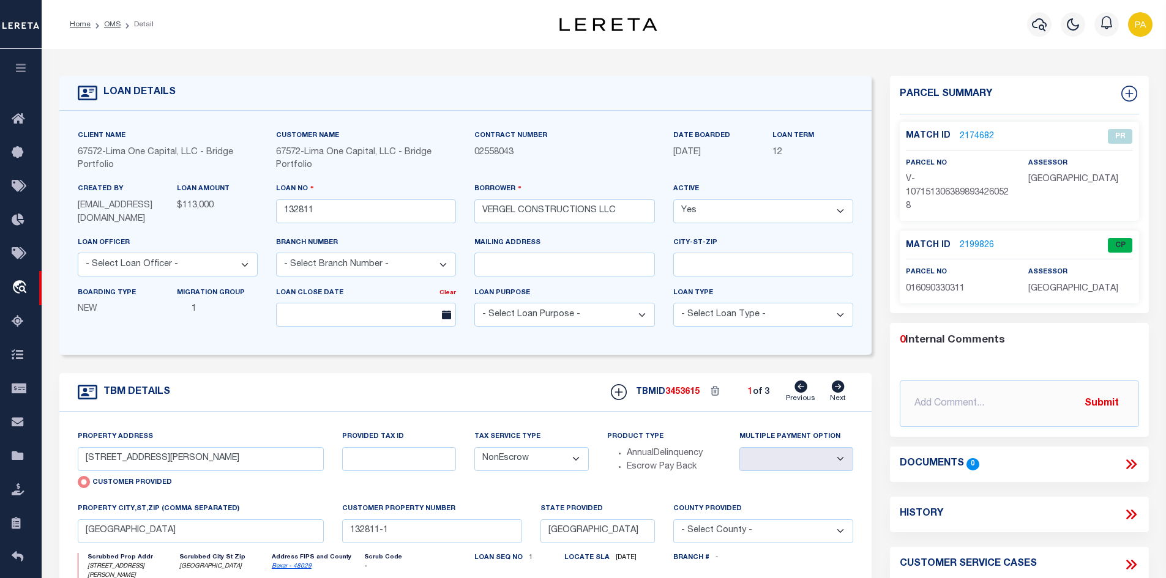
click at [839, 389] on icon at bounding box center [837, 387] width 13 height 12
type input "[STREET_ADDRESS][PERSON_NAME]"
radio input "false"
select select
type input "[GEOGRAPHIC_DATA]"
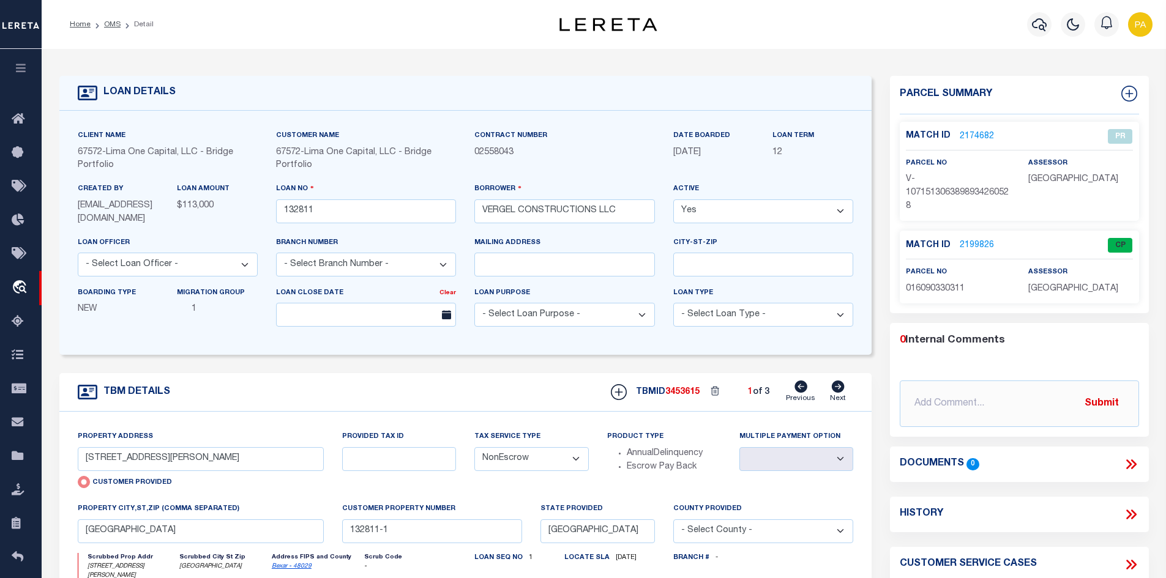
type input "132811-2"
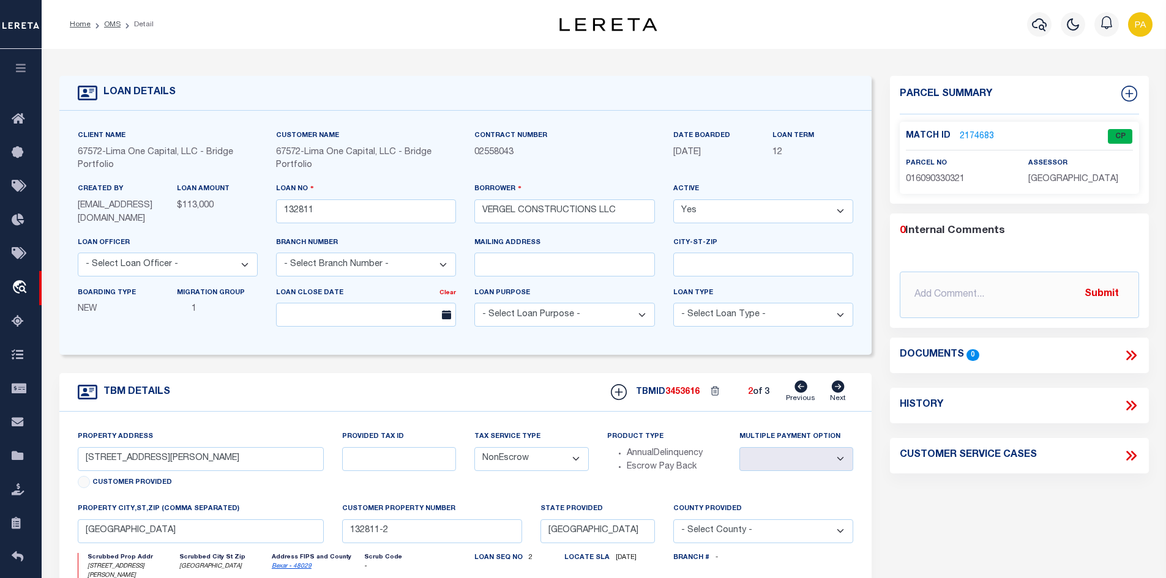
click at [839, 389] on icon at bounding box center [837, 387] width 13 height 12
type input "[STREET_ADDRESS][PERSON_NAME]"
select select
type input "132811-3"
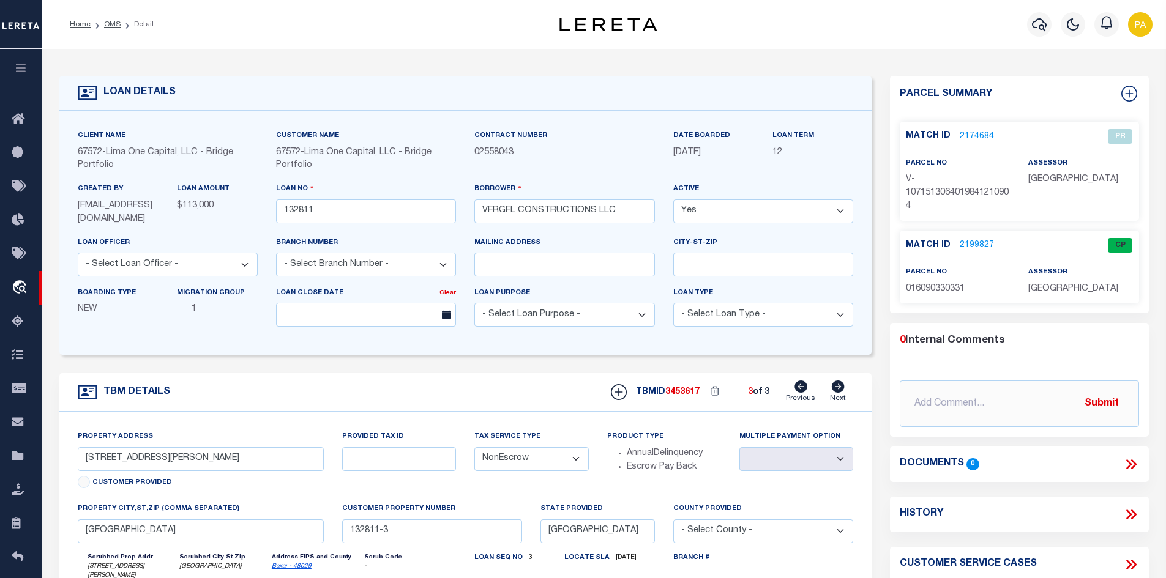
click at [839, 389] on icon at bounding box center [837, 387] width 13 height 12
click at [803, 391] on icon at bounding box center [801, 387] width 13 height 12
type input "[STREET_ADDRESS][PERSON_NAME]"
select select
type input "132811-2"
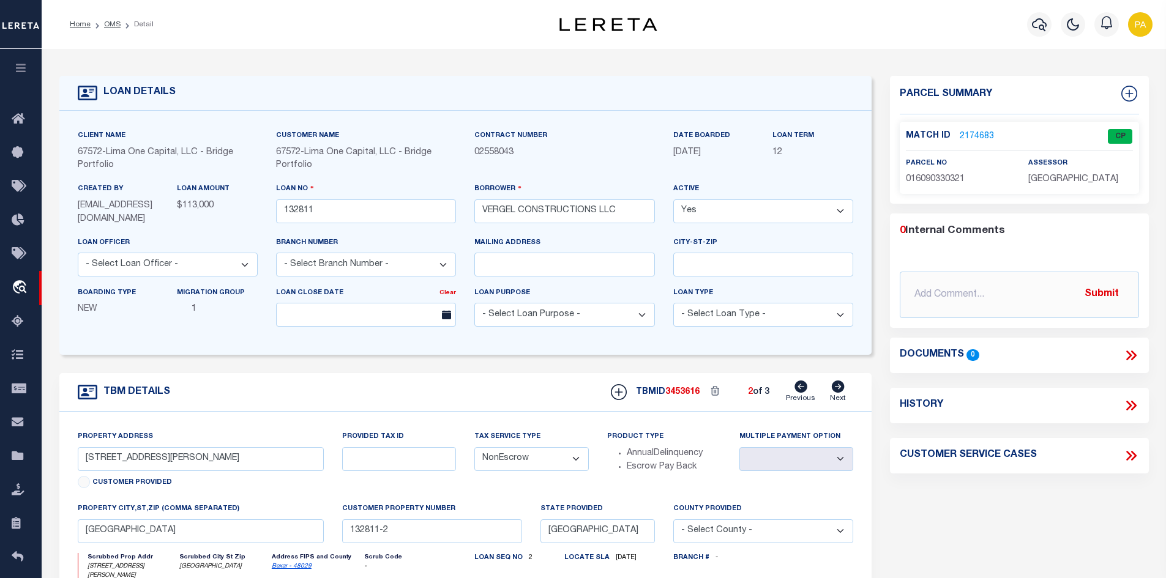
click at [803, 391] on icon at bounding box center [801, 387] width 13 height 12
type input "[STREET_ADDRESS][PERSON_NAME]"
radio input "true"
select select
type input "[GEOGRAPHIC_DATA]"
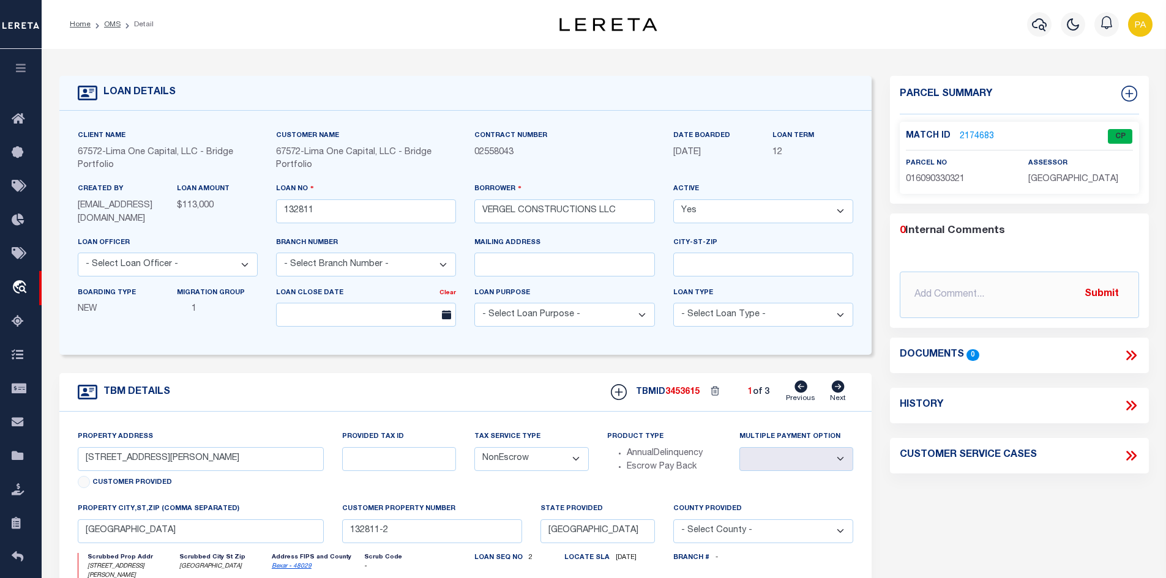
type input "132811-1"
